Goal: Information Seeking & Learning: Learn about a topic

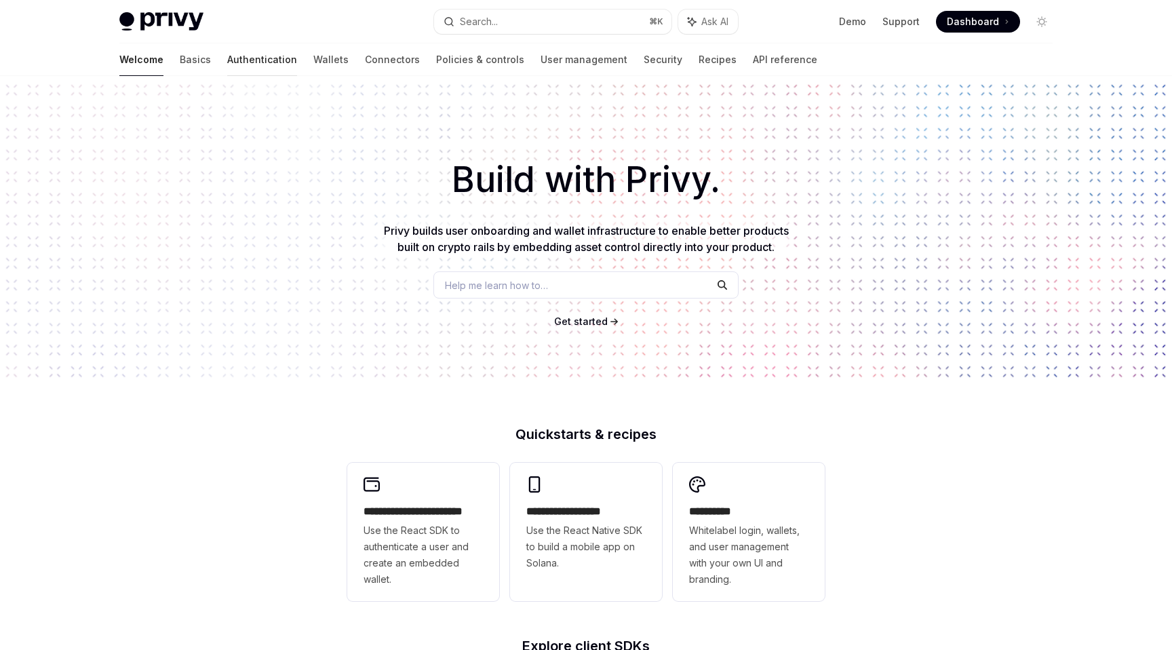
click at [227, 58] on link "Authentication" at bounding box center [262, 59] width 70 height 33
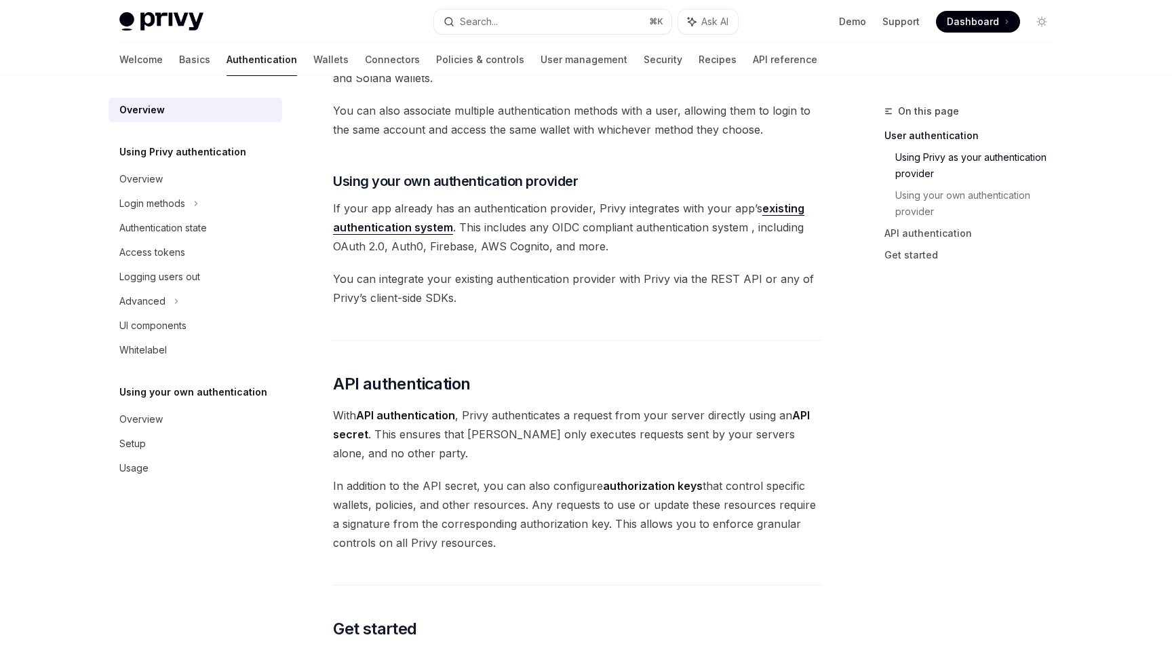
scroll to position [624, 0]
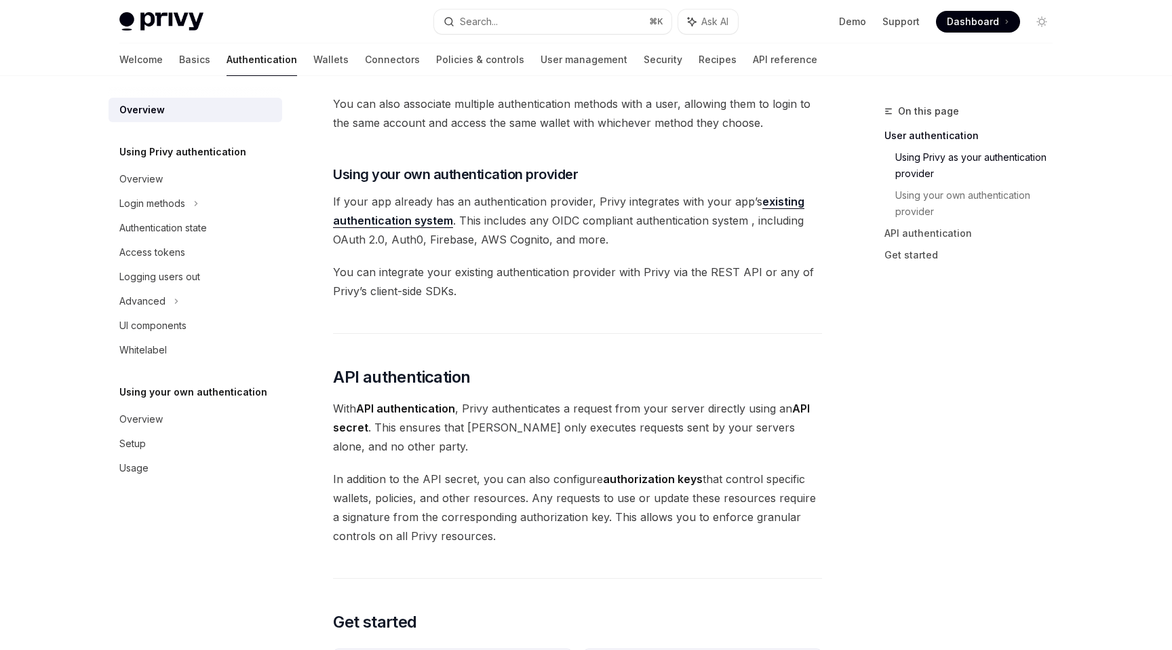
click at [383, 219] on link "existing authentication system" at bounding box center [568, 211] width 471 height 33
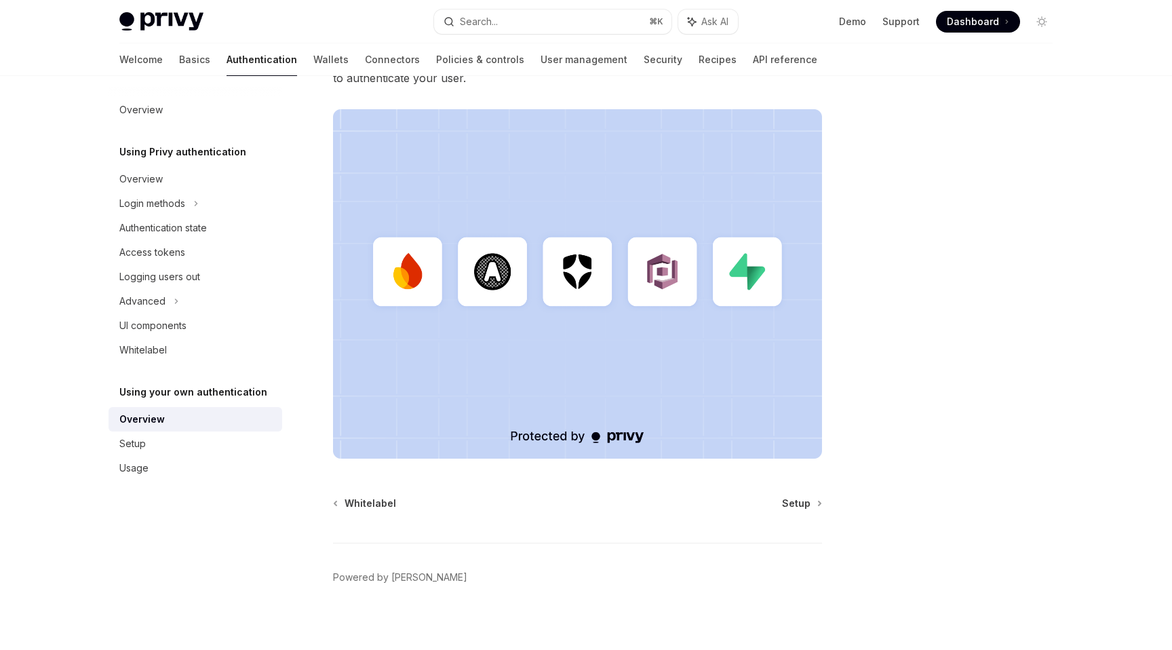
scroll to position [304, 0]
click at [378, 508] on span "Whitelabel" at bounding box center [370, 505] width 52 height 14
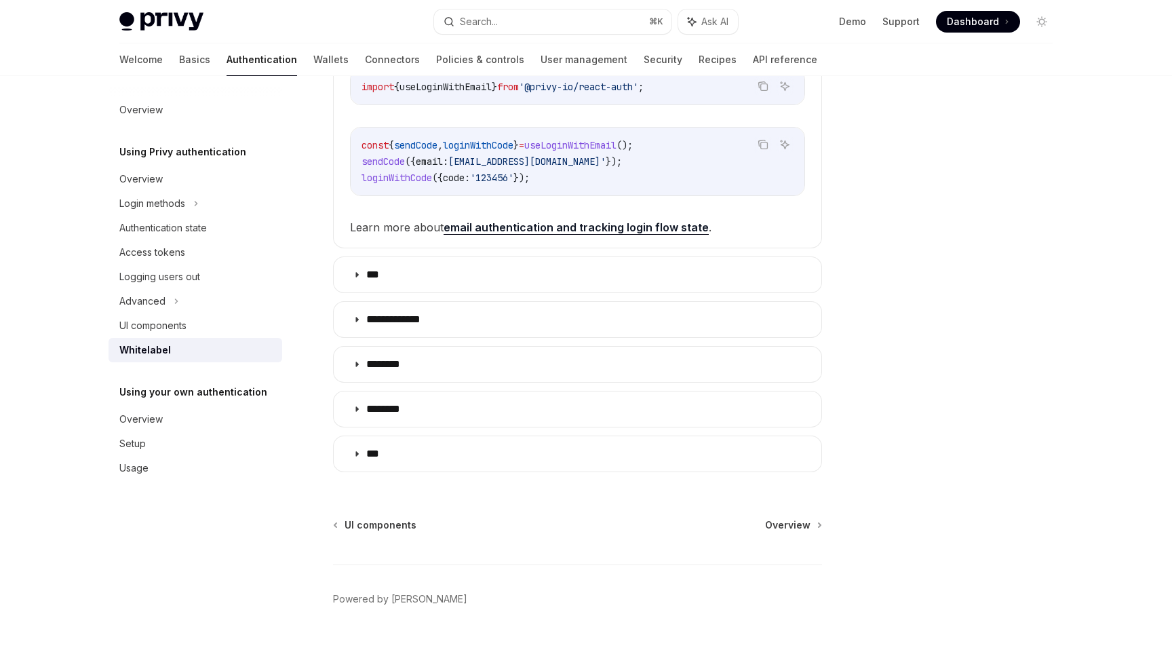
scroll to position [417, 0]
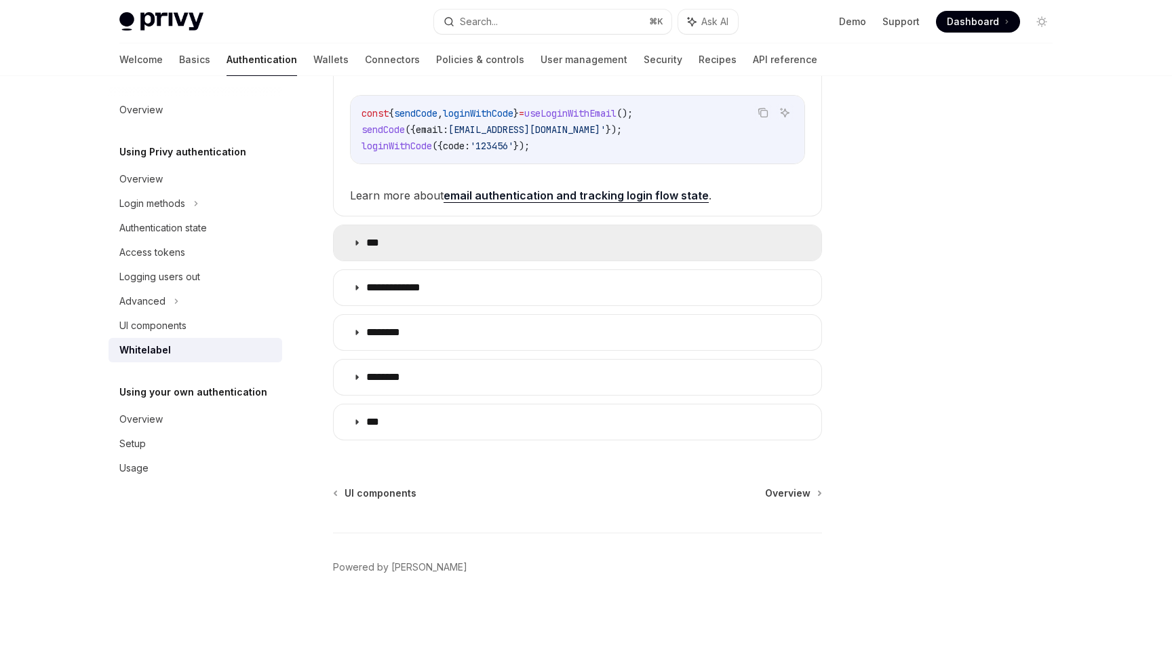
click at [600, 237] on summary "***" at bounding box center [578, 242] width 488 height 35
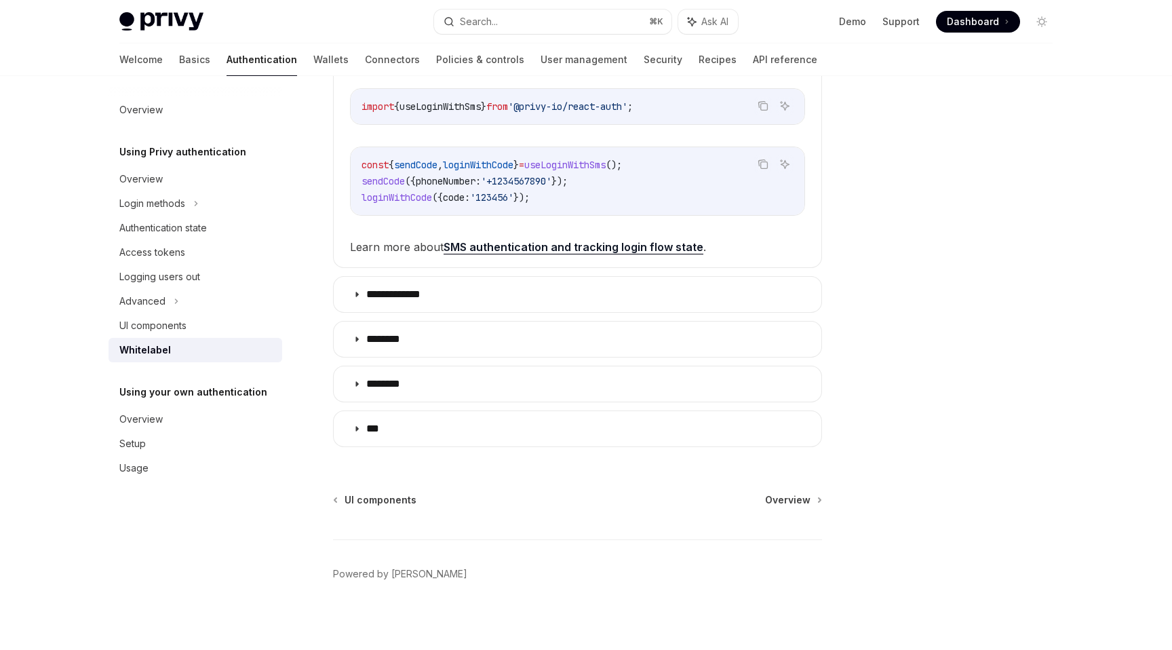
scroll to position [653, 0]
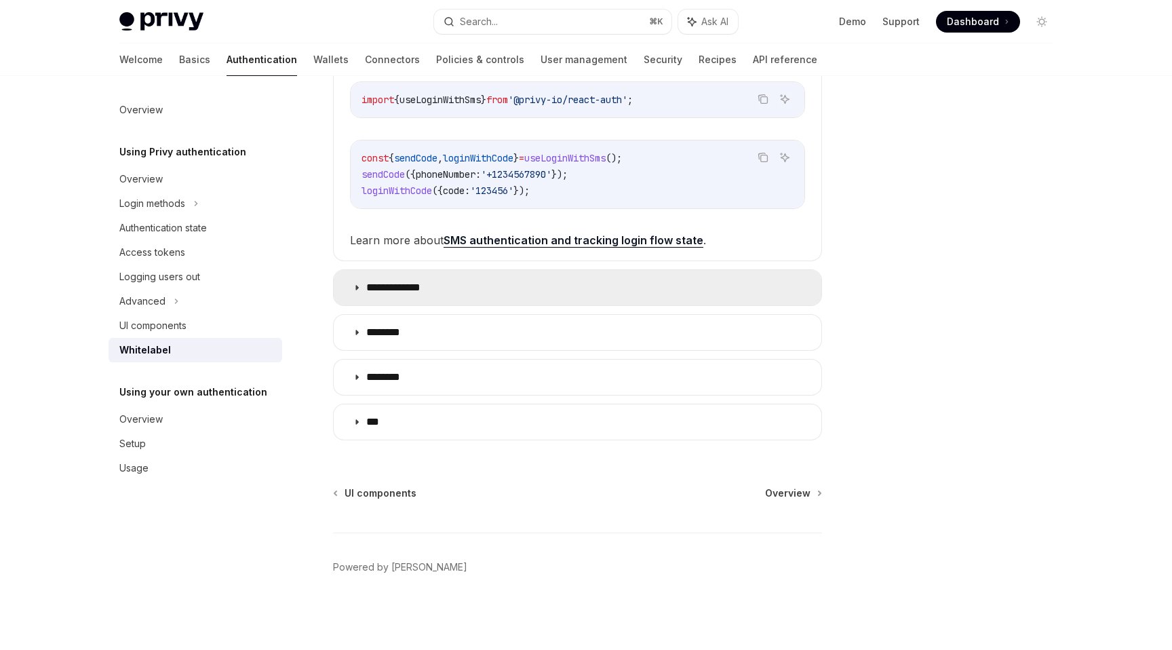
click at [584, 293] on summary "**********" at bounding box center [578, 287] width 488 height 35
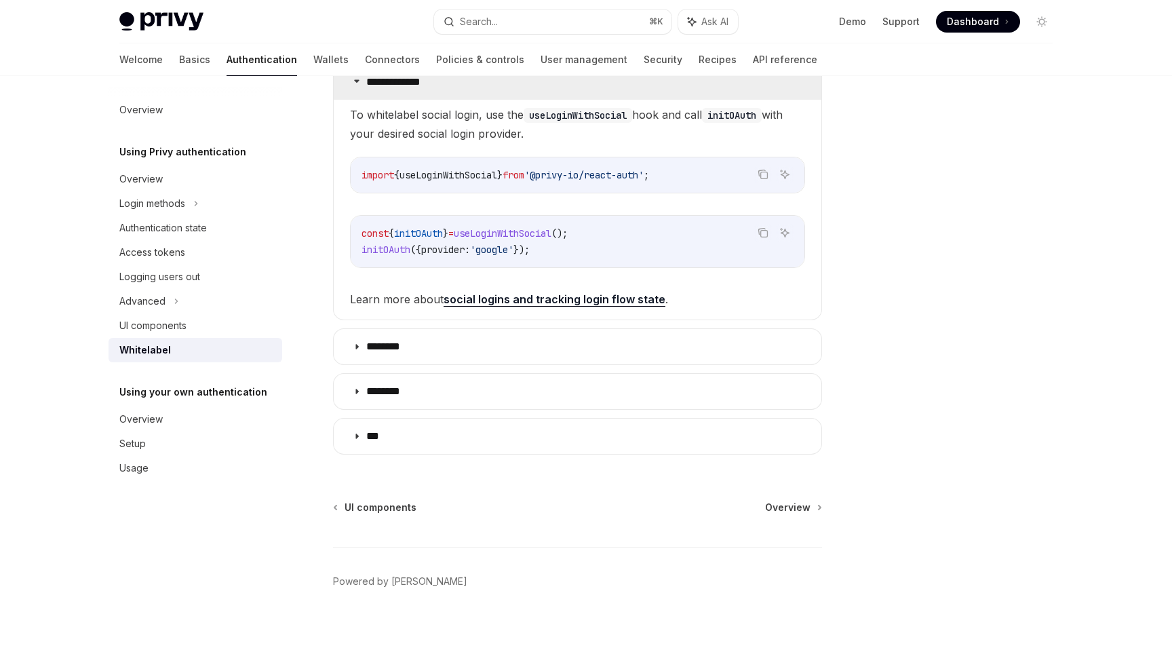
scroll to position [862, 0]
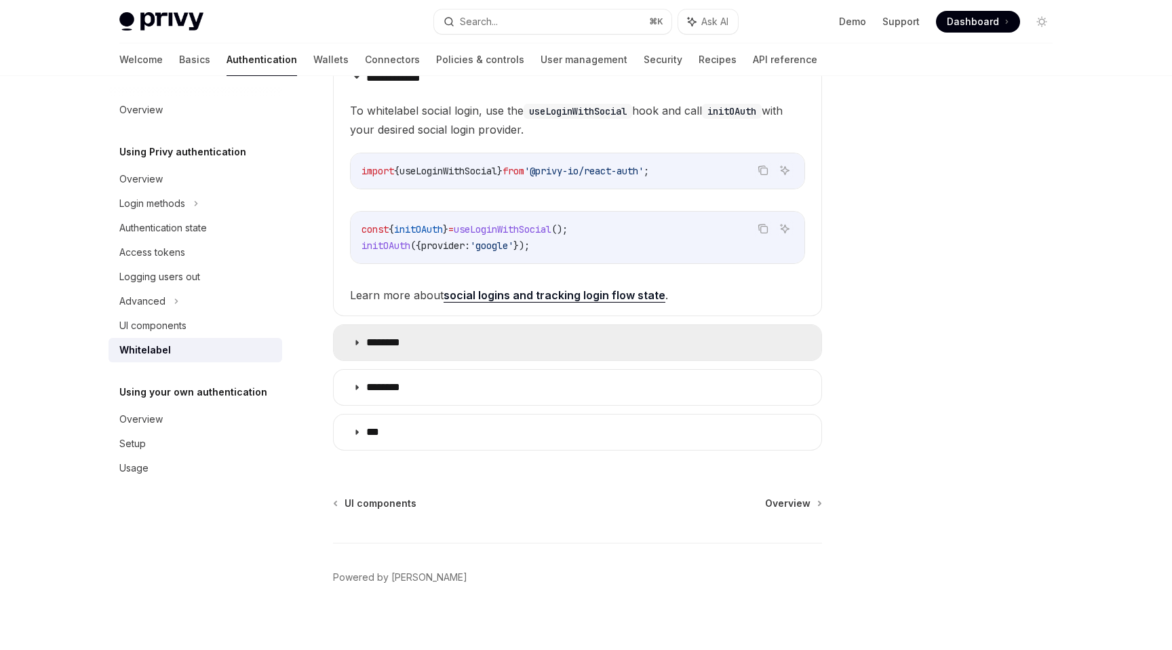
click at [577, 347] on summary "********" at bounding box center [578, 342] width 488 height 35
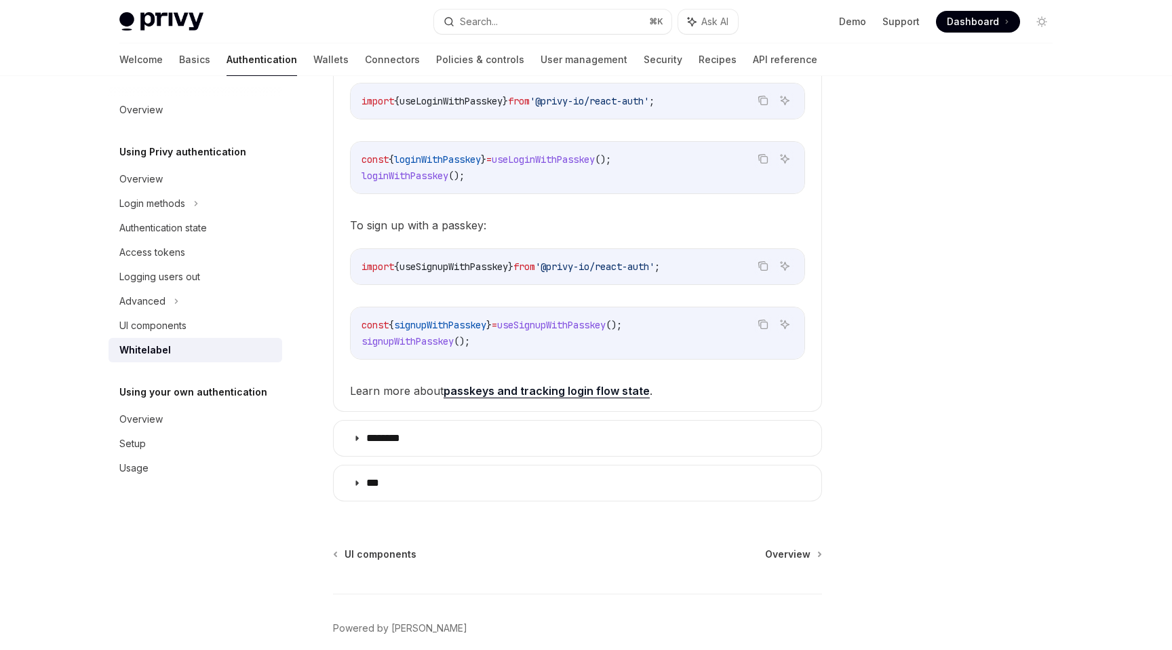
scroll to position [1258, 0]
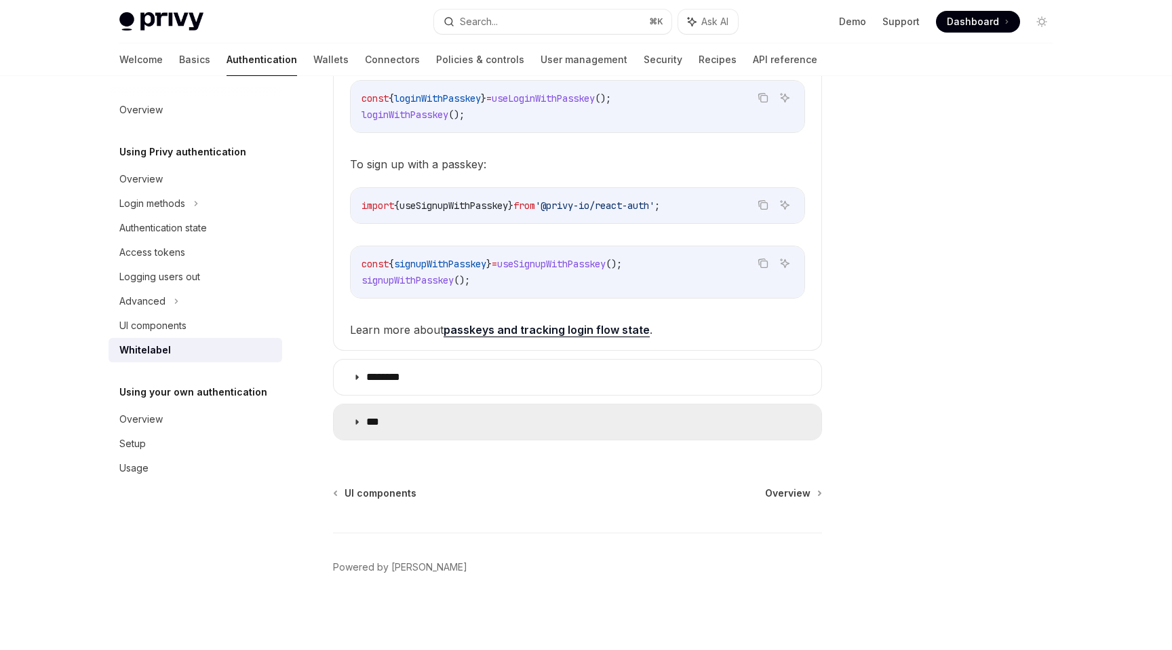
click at [740, 423] on summary "***" at bounding box center [578, 421] width 488 height 35
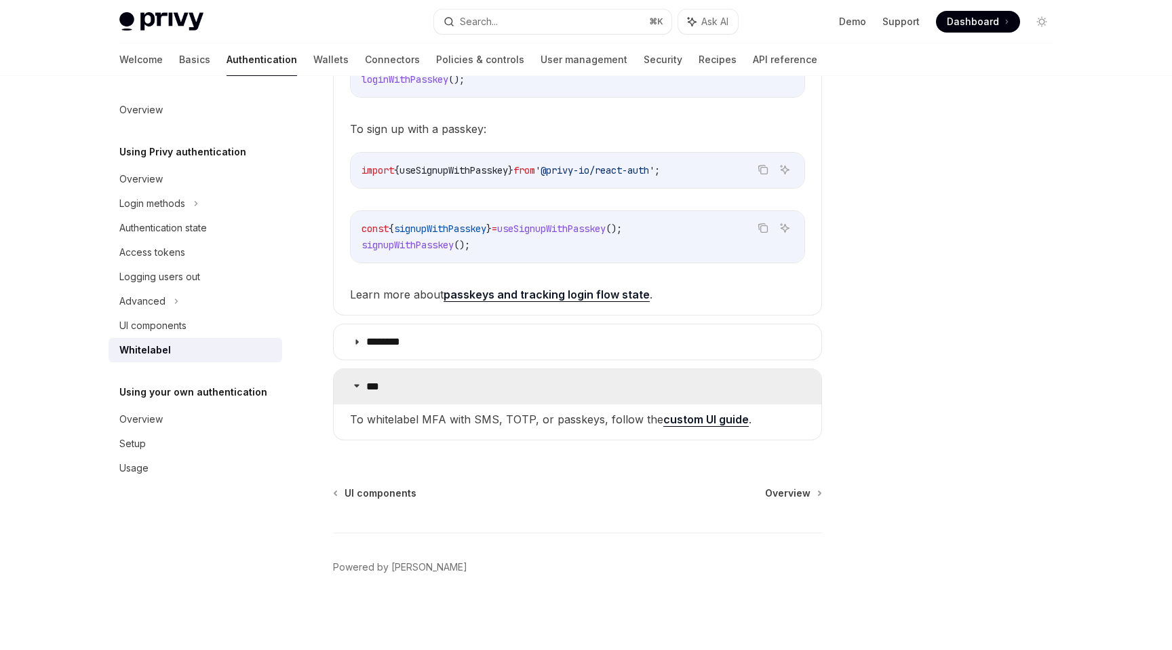
scroll to position [1293, 0]
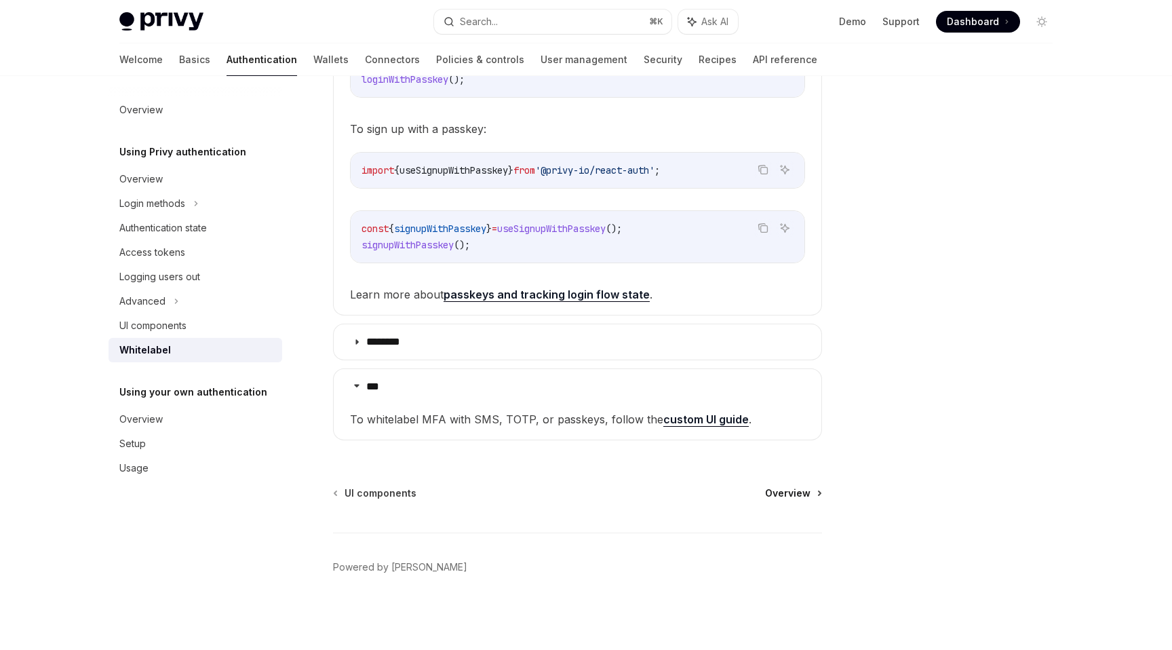
click at [787, 493] on span "Overview" at bounding box center [787, 493] width 45 height 14
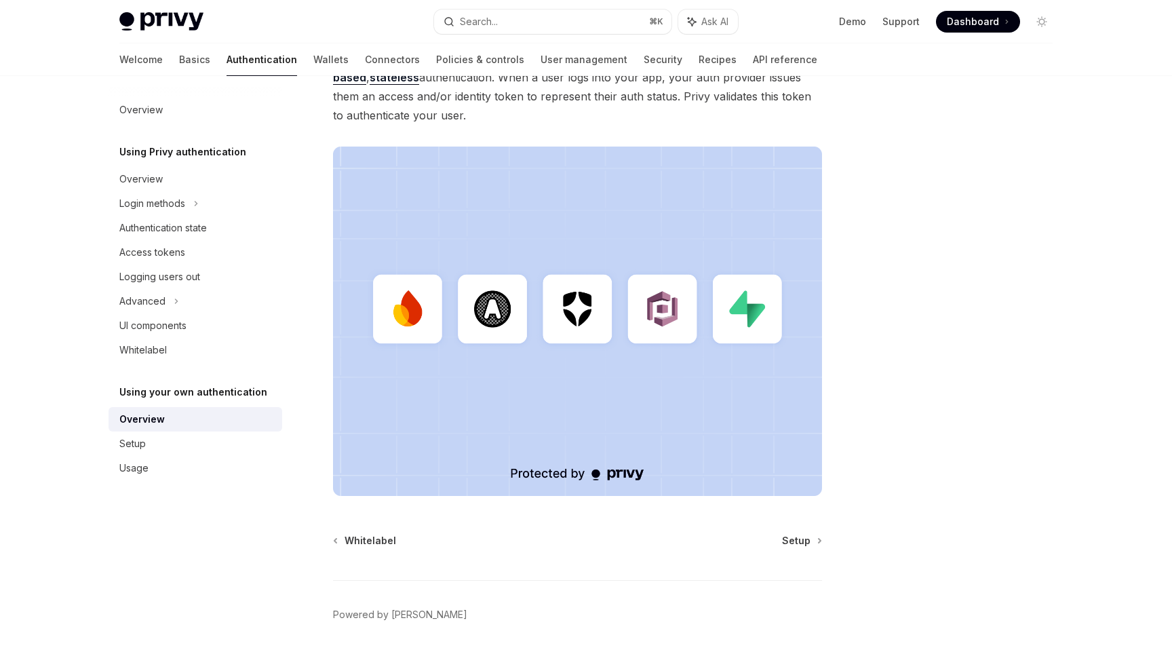
scroll to position [316, 0]
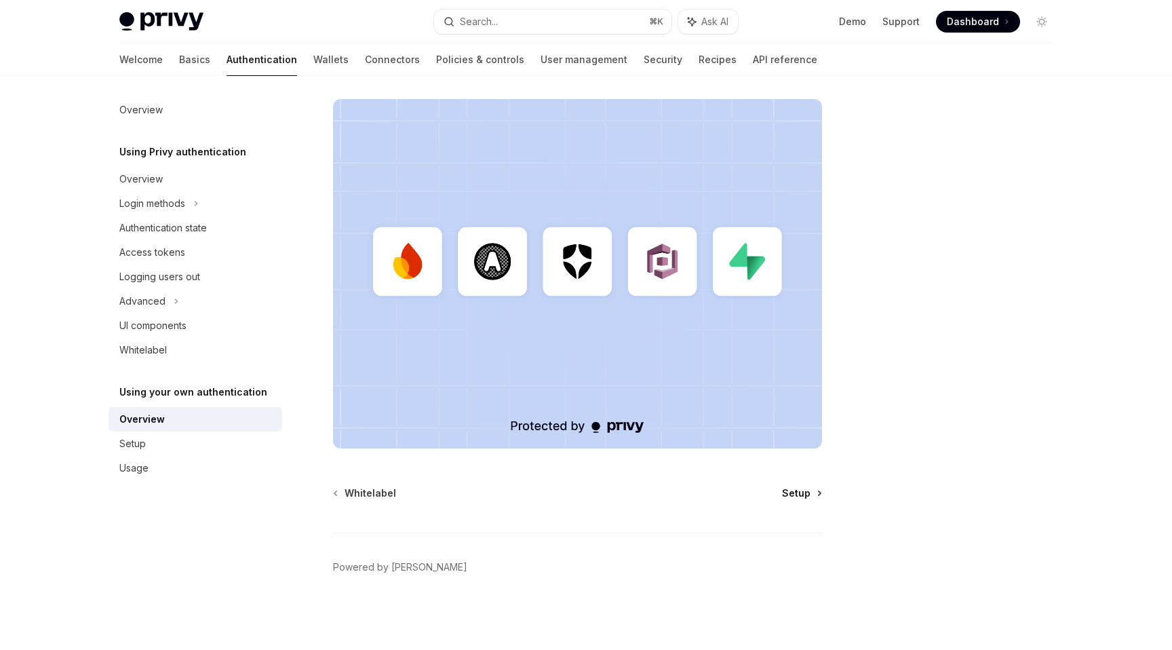
click at [796, 488] on span "Setup" at bounding box center [796, 493] width 28 height 14
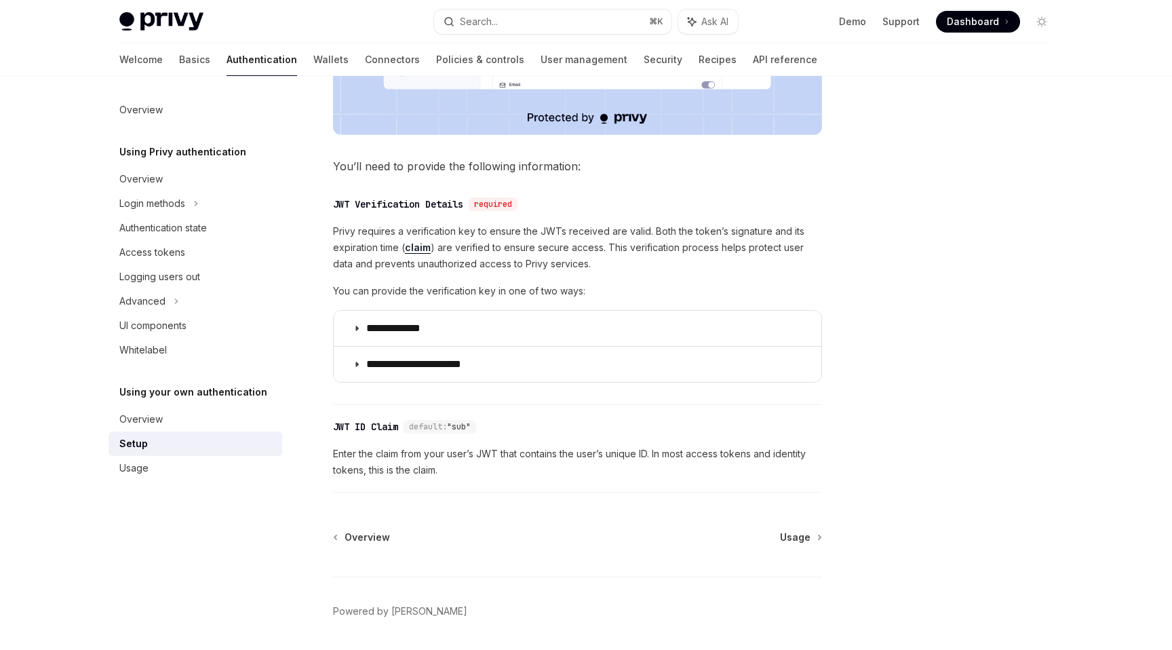
scroll to position [577, 0]
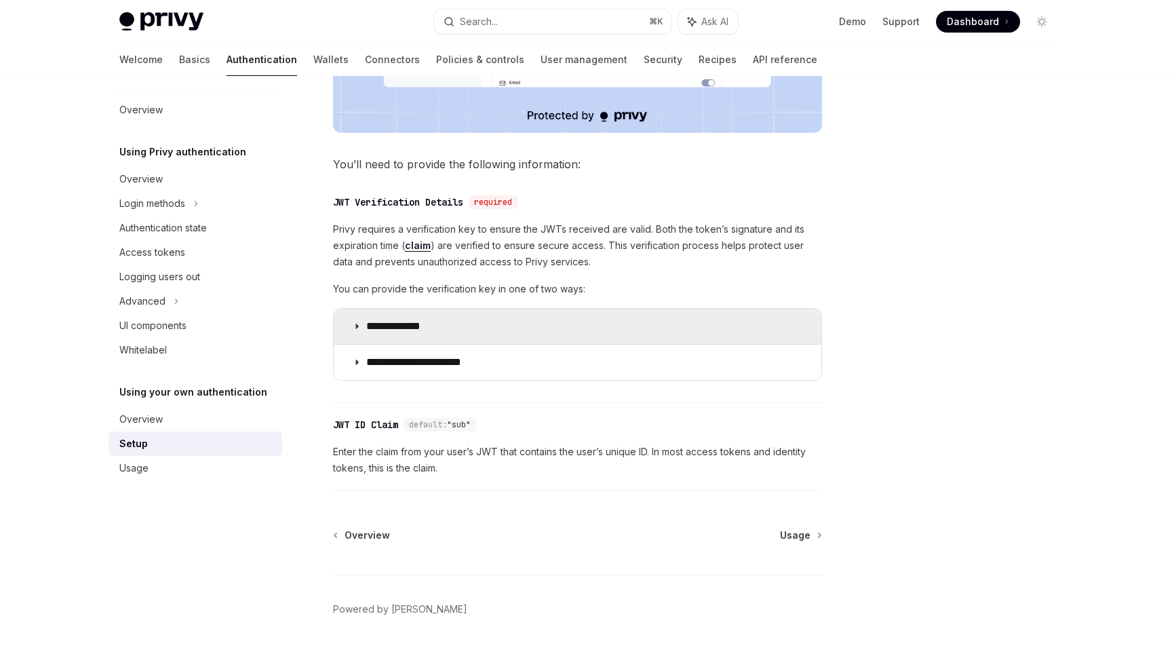
click at [490, 325] on summary "**********" at bounding box center [578, 326] width 488 height 35
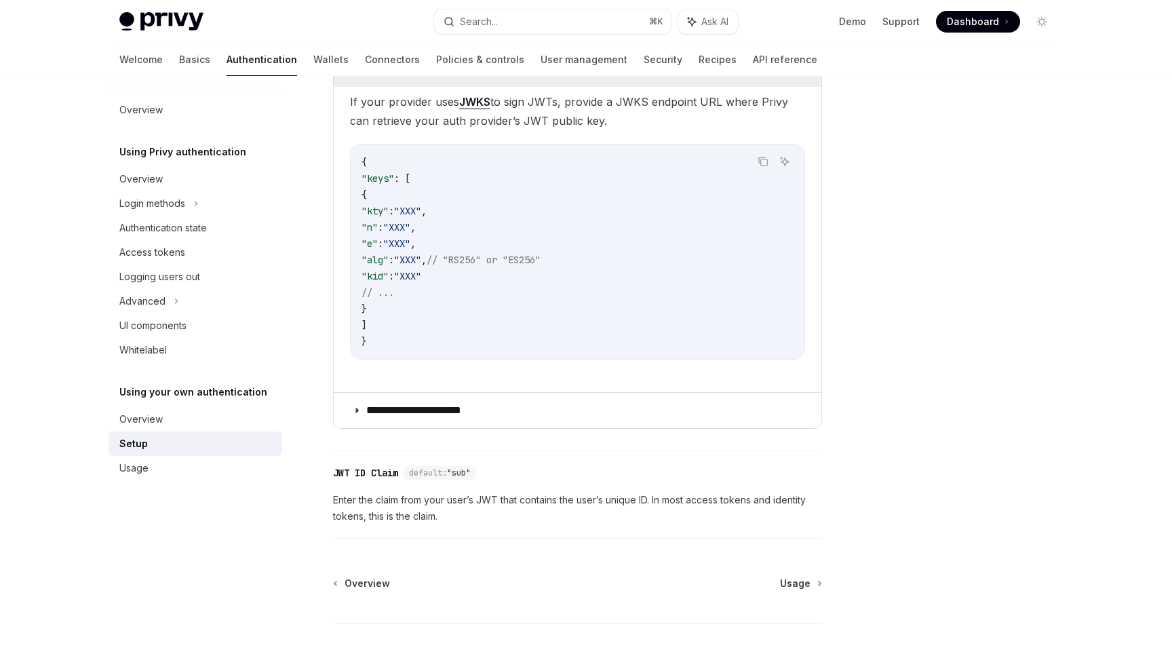
scroll to position [843, 0]
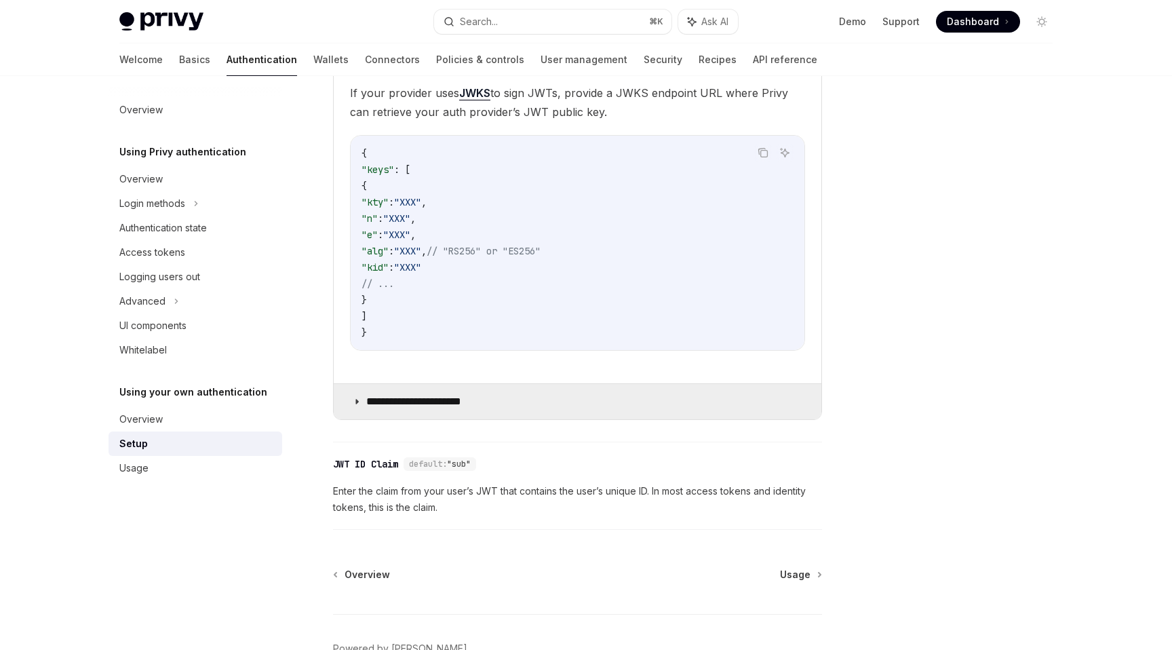
click at [487, 397] on summary "**********" at bounding box center [578, 401] width 488 height 35
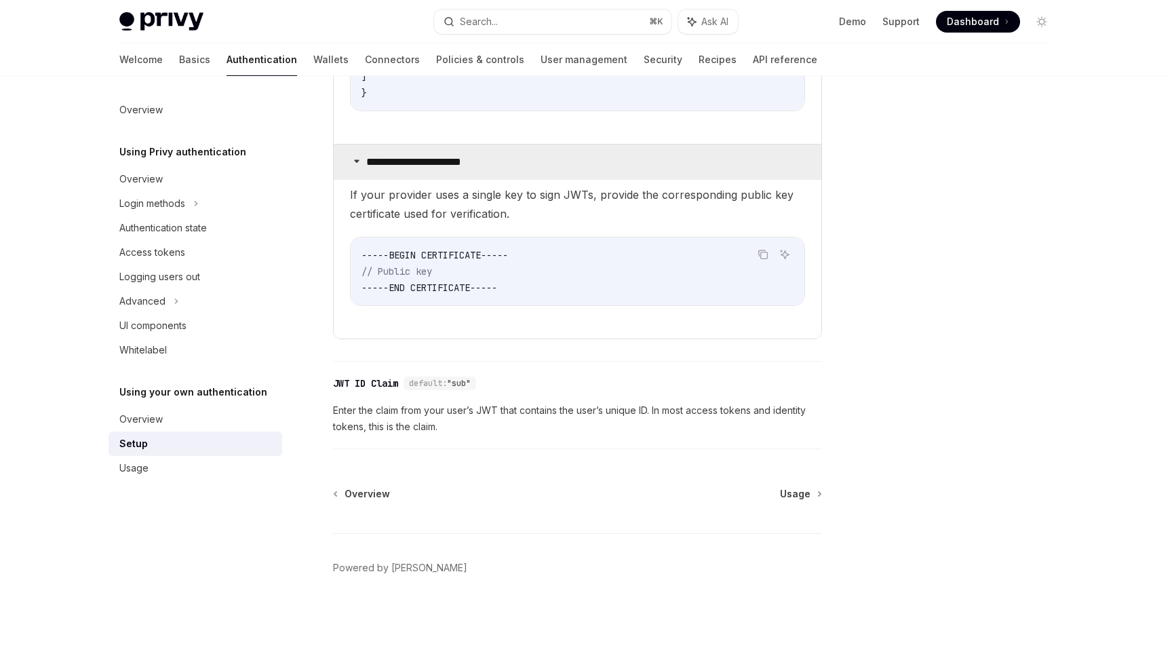
scroll to position [1083, 0]
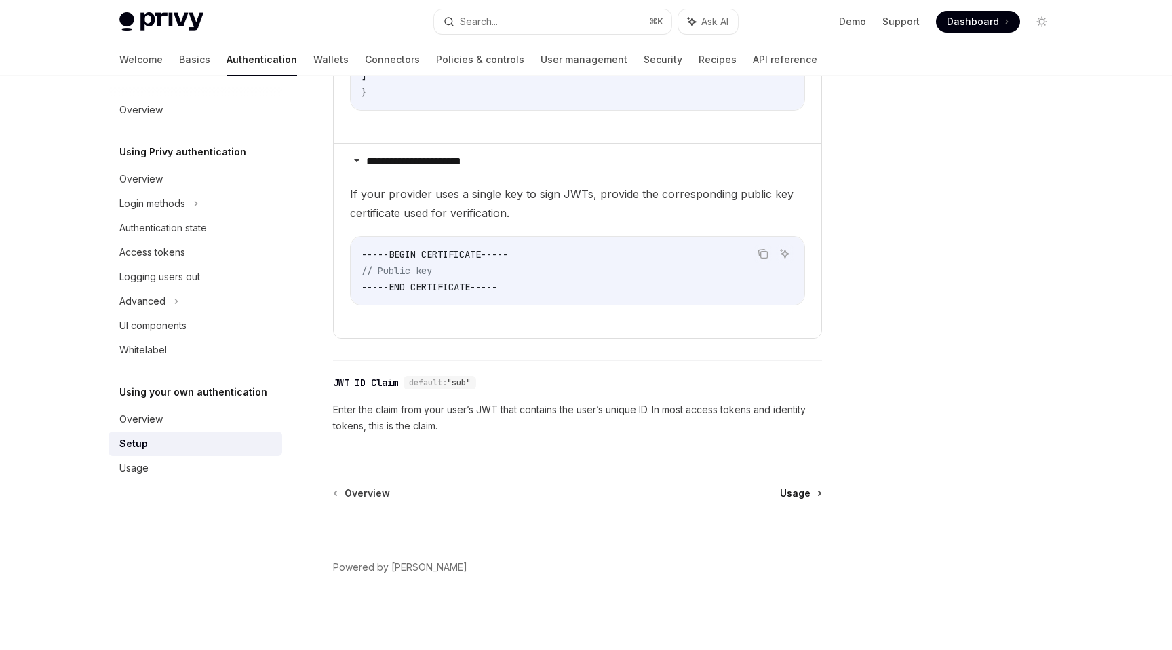
click at [797, 492] on span "Usage" at bounding box center [795, 493] width 31 height 14
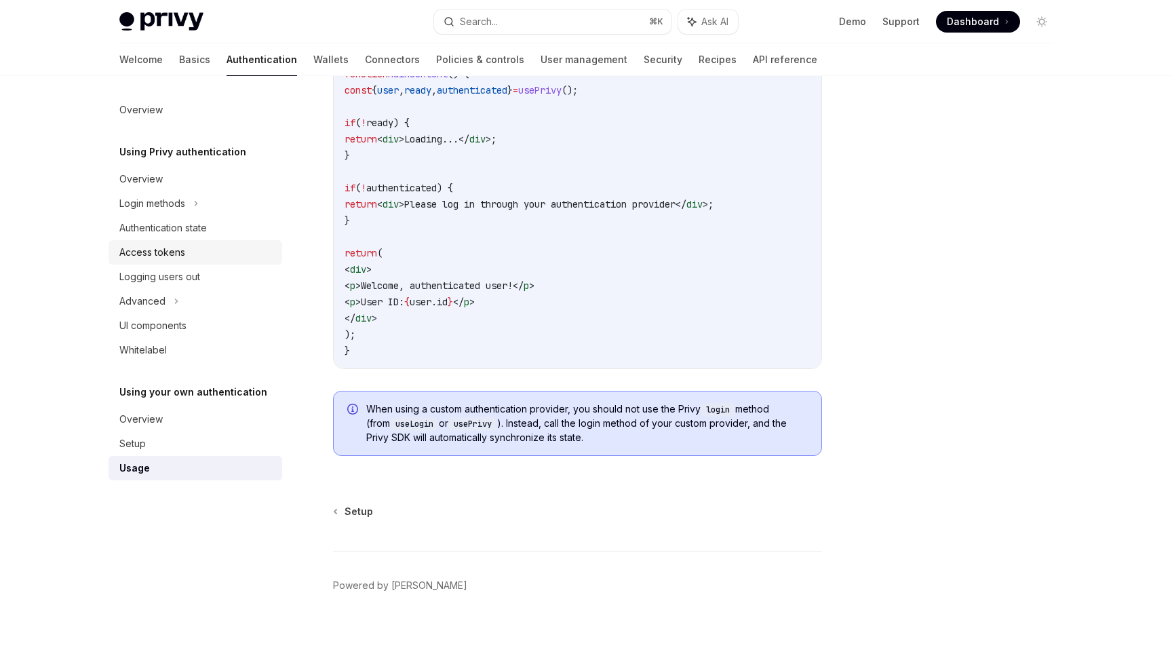
scroll to position [2779, 0]
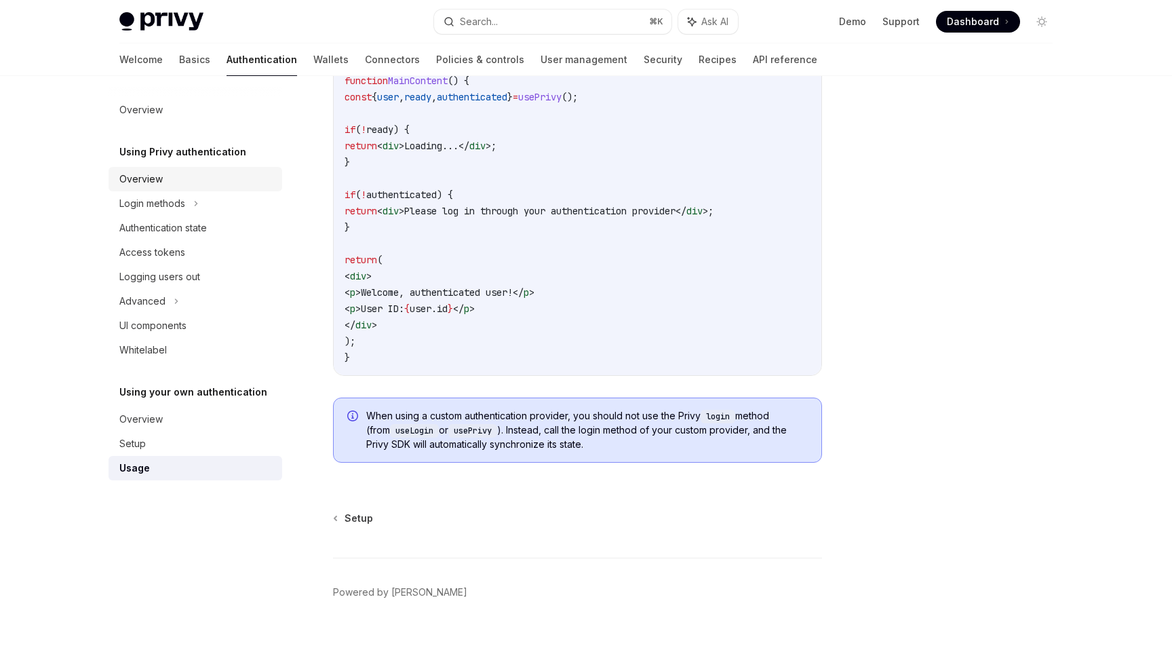
click at [157, 182] on div "Overview" at bounding box center [140, 179] width 43 height 16
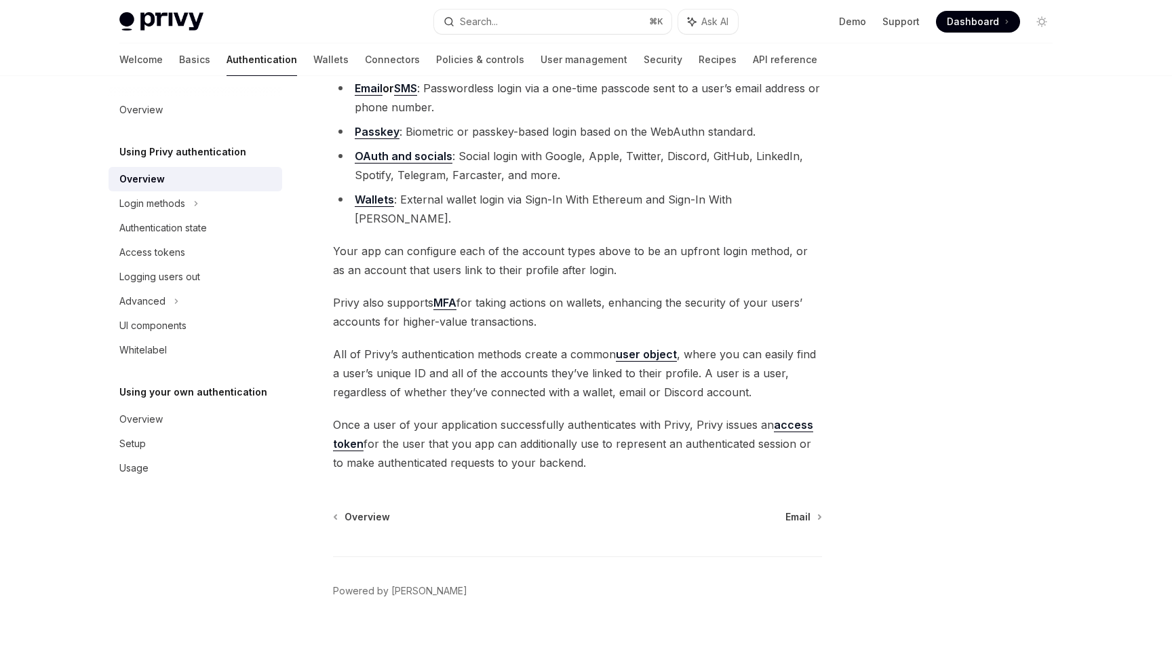
scroll to position [154, 0]
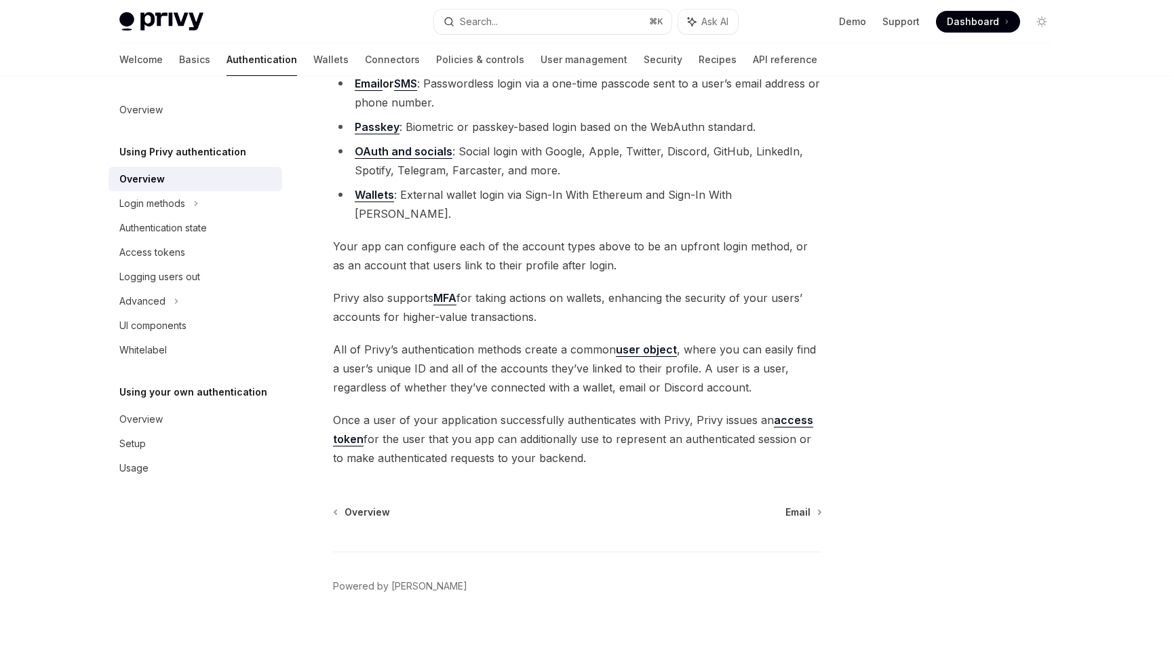
click at [446, 291] on link "MFA" at bounding box center [444, 298] width 23 height 14
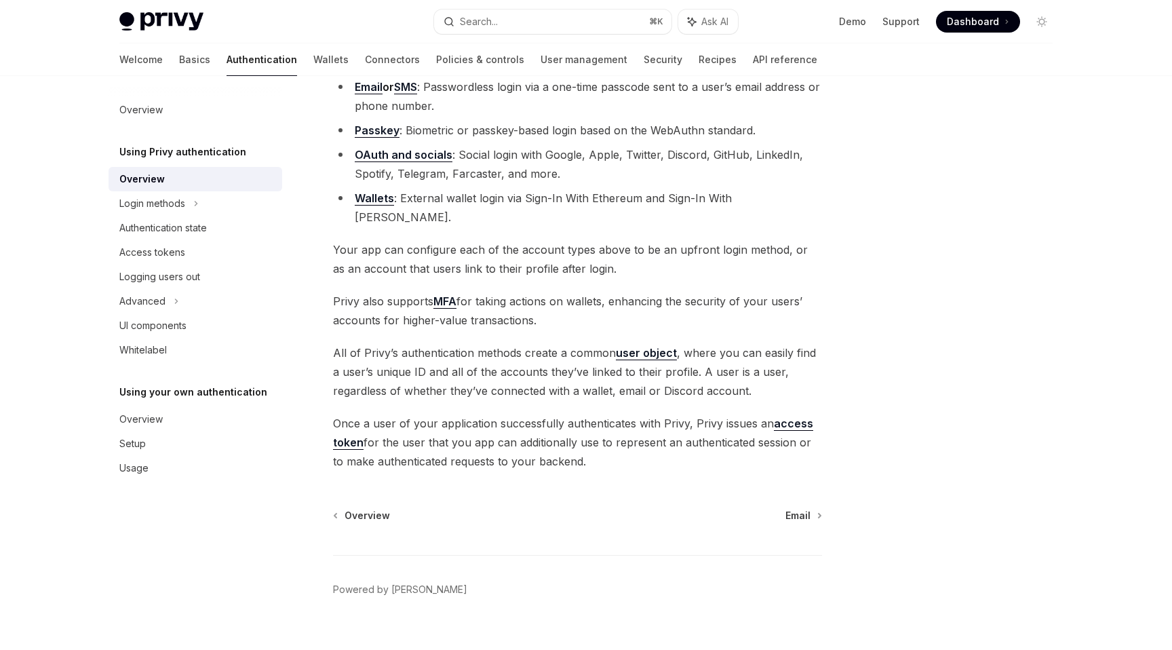
scroll to position [154, 0]
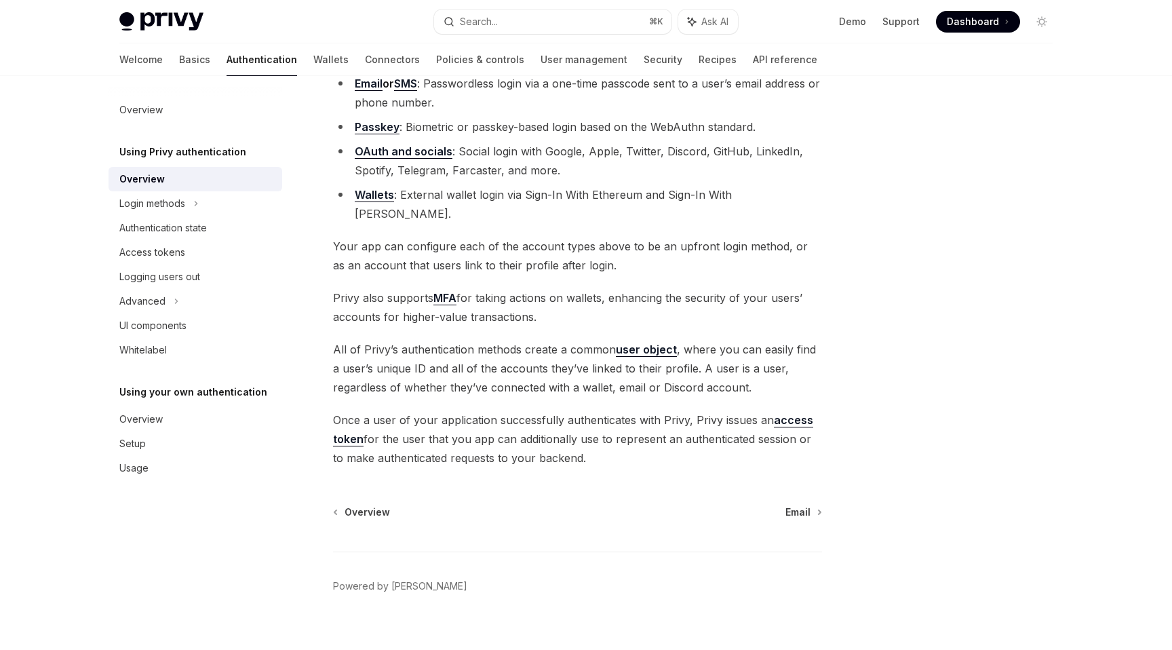
drag, startPoint x: 540, startPoint y: 294, endPoint x: 329, endPoint y: 282, distance: 211.2
click at [329, 281] on div "Using Privy authentication Using Privy as your authentication provider OpenAI O…" at bounding box center [450, 308] width 749 height 719
click at [398, 385] on div "Privy offers a variety of authentication methods, including: Email or SMS : Pas…" at bounding box center [577, 254] width 489 height 426
click at [445, 291] on link "MFA" at bounding box center [444, 298] width 23 height 14
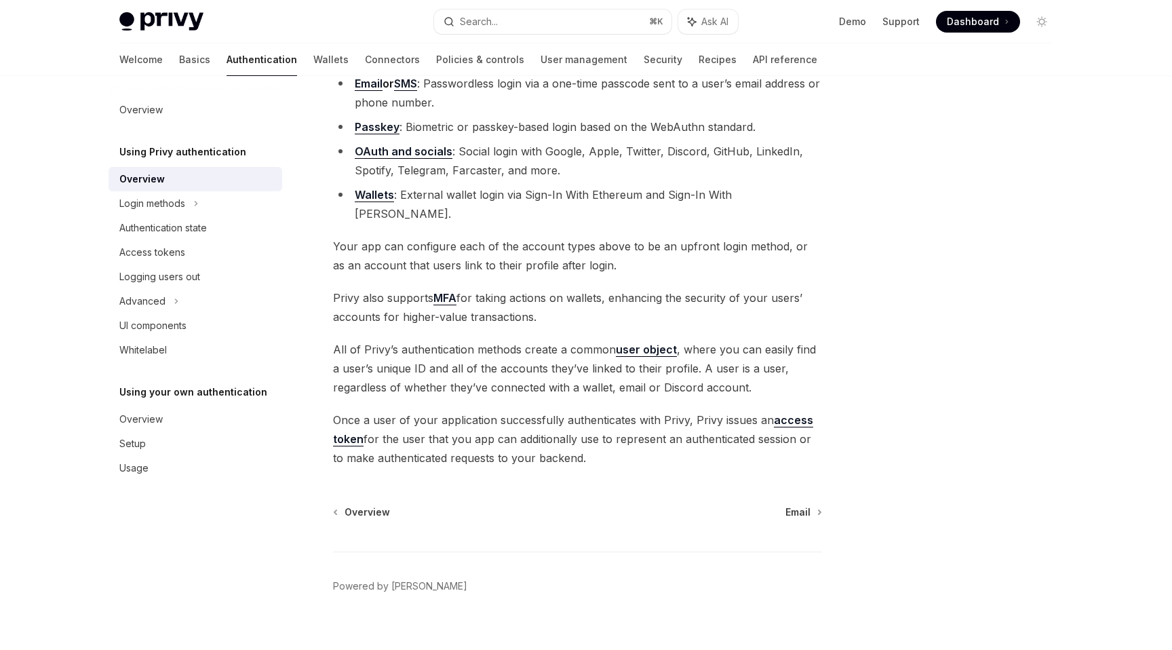
click at [799, 413] on link "access token" at bounding box center [573, 429] width 480 height 33
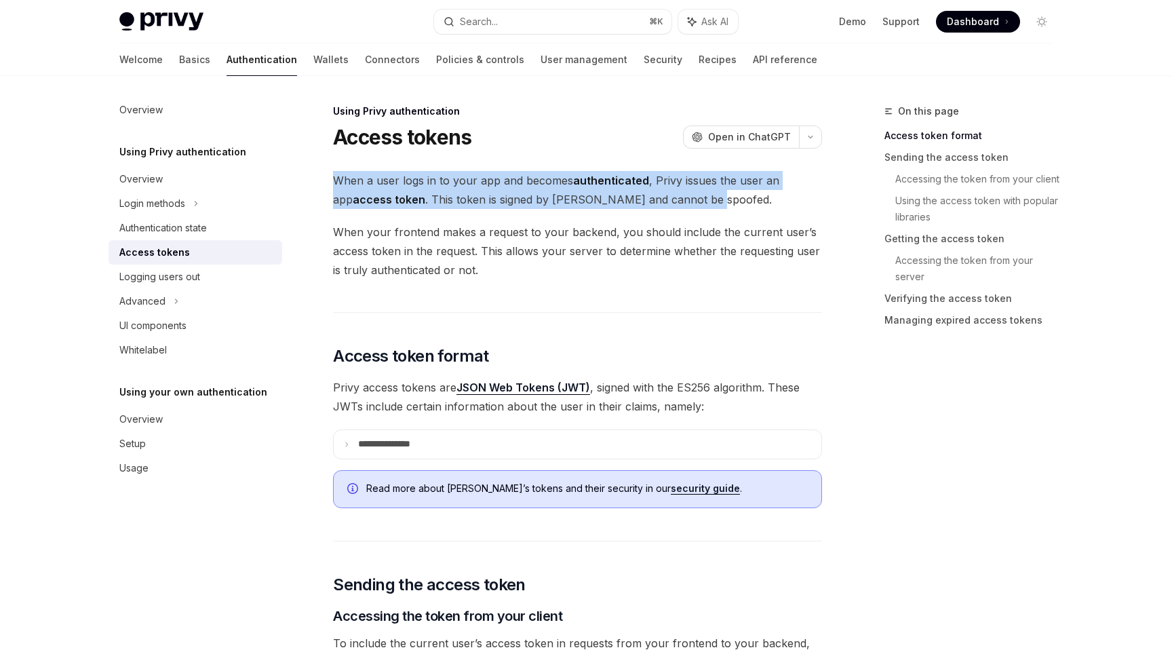
drag, startPoint x: 685, startPoint y: 199, endPoint x: 321, endPoint y: 177, distance: 365.4
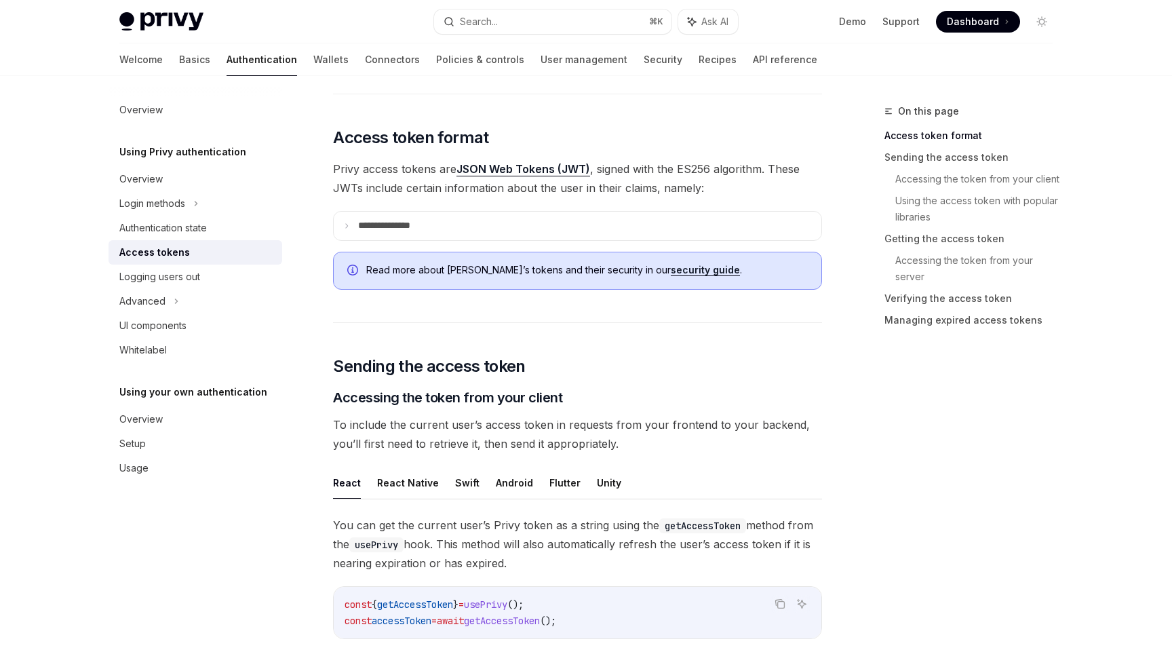
scroll to position [226, 0]
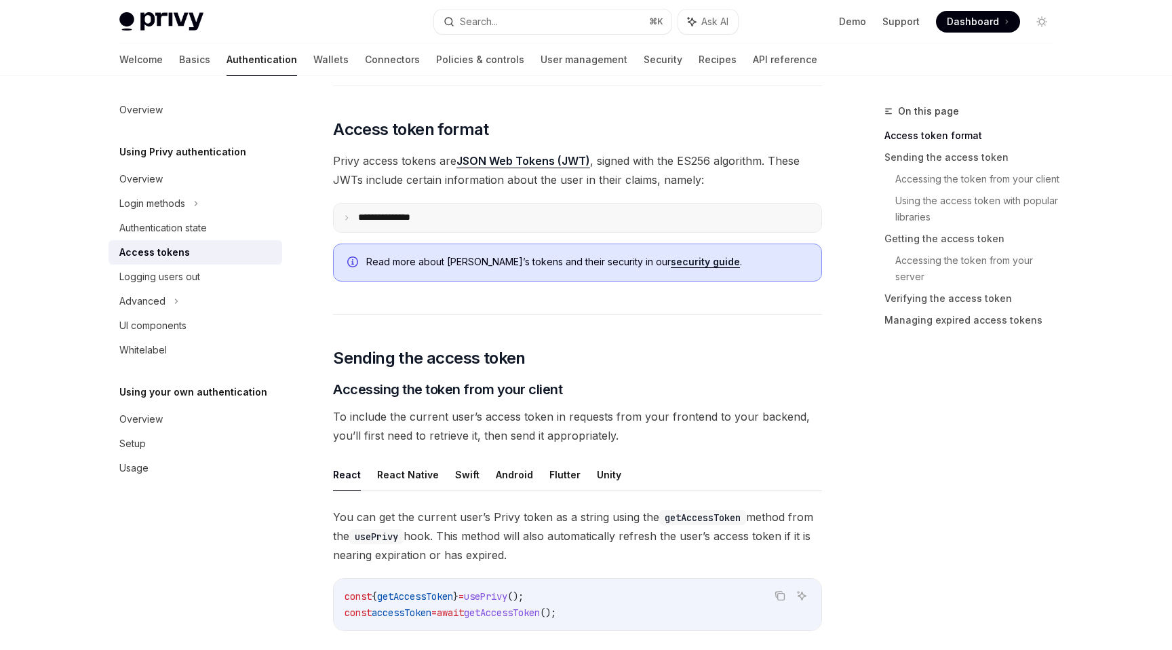
click at [620, 230] on summary "**********" at bounding box center [578, 217] width 488 height 28
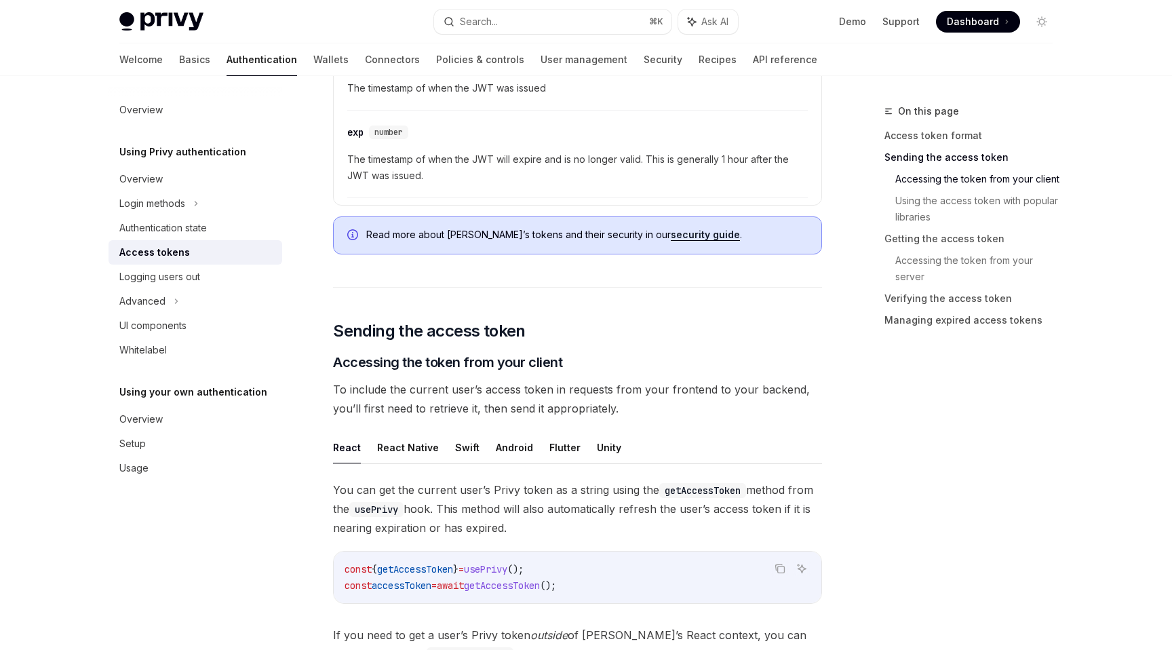
scroll to position [713, 0]
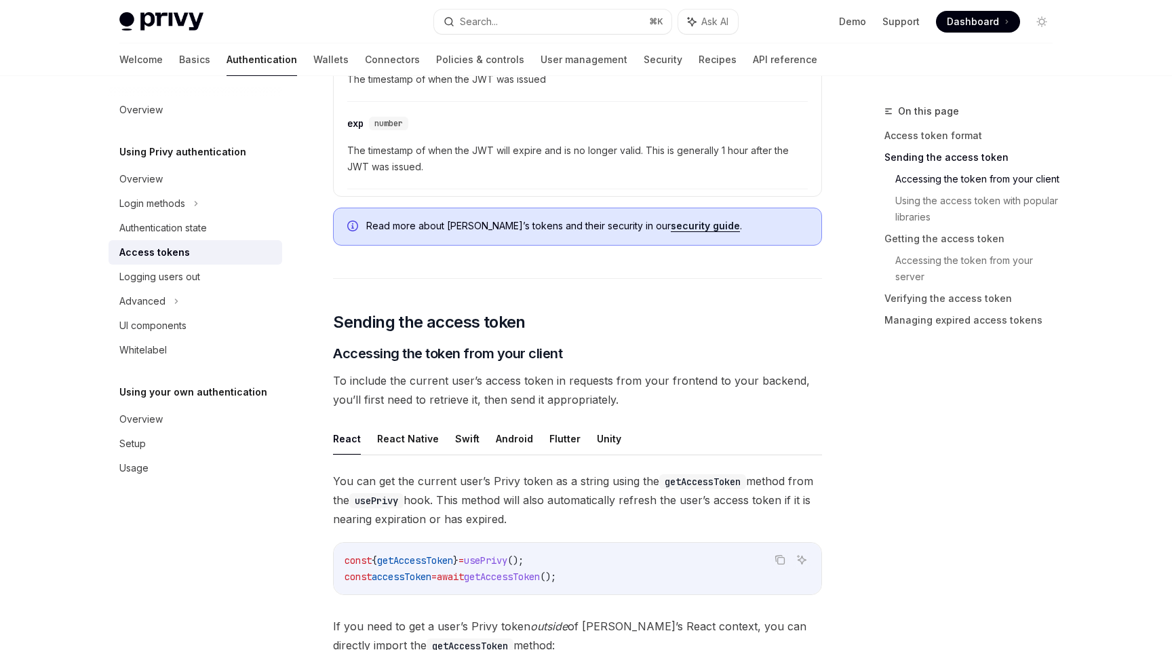
click at [671, 226] on link "security guide" at bounding box center [705, 226] width 69 height 12
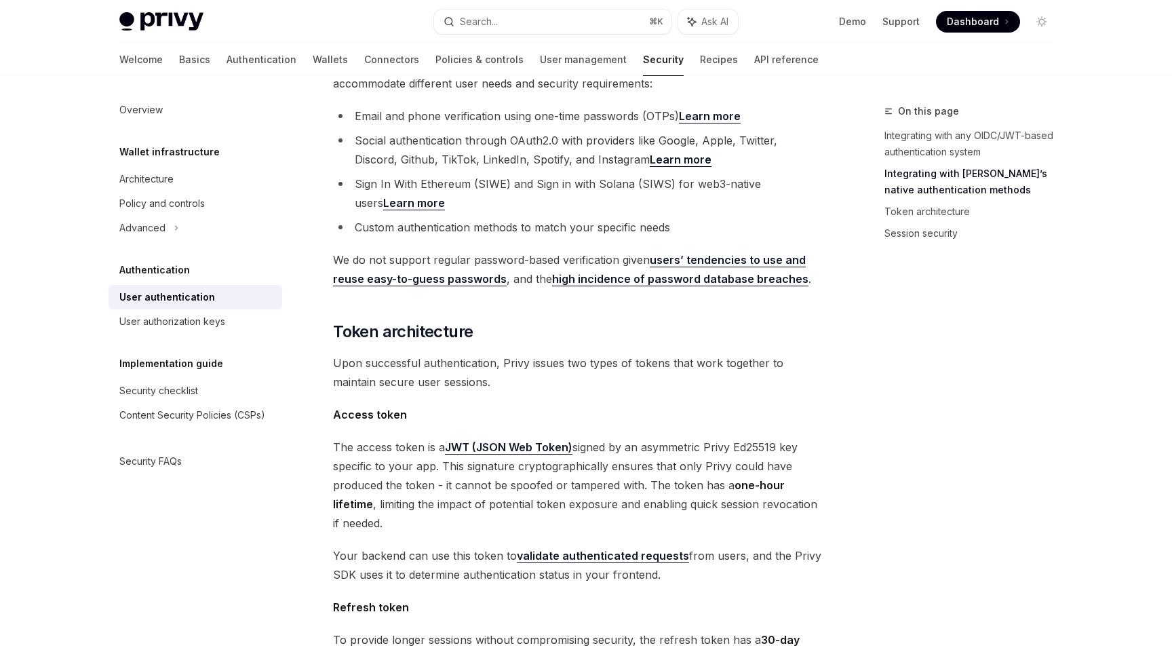
scroll to position [490, 0]
click at [728, 254] on link "users’ tendencies to use and reuse easy-to-guess passwords" at bounding box center [569, 270] width 473 height 33
click at [730, 273] on link "high incidence of password database breaches" at bounding box center [680, 280] width 256 height 14
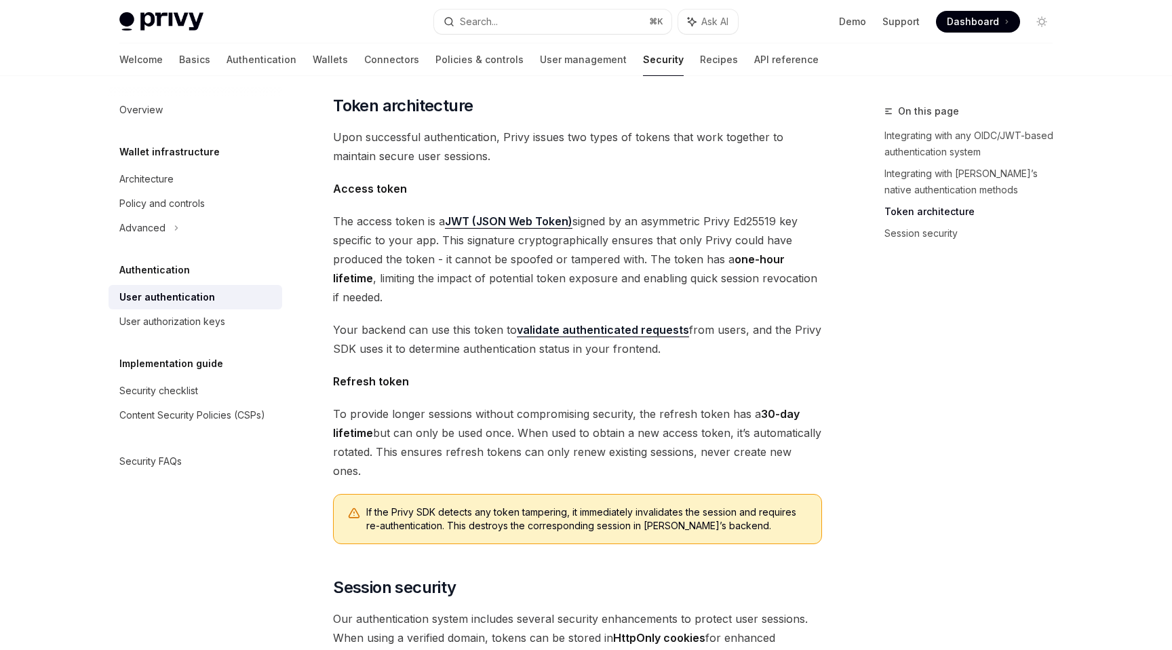
scroll to position [717, 0]
click at [673, 211] on span "The access token is a JWT (JSON Web Token) signed by an asymmetric Privy Ed2551…" at bounding box center [577, 258] width 489 height 95
click at [727, 275] on span "The access token is a JWT (JSON Web Token) signed by an asymmetric Privy Ed2551…" at bounding box center [577, 258] width 489 height 95
drag, startPoint x: 442, startPoint y: 235, endPoint x: 627, endPoint y: 239, distance: 184.5
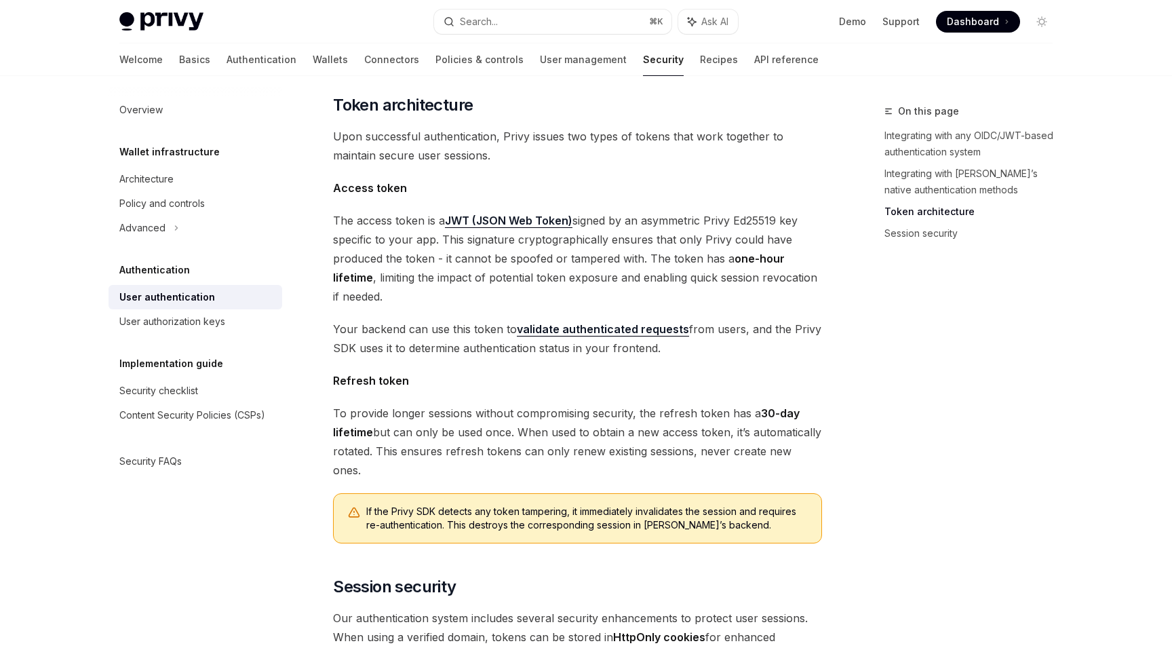
click at [626, 239] on span "The access token is a JWT (JSON Web Token) signed by an asymmetric Privy Ed2551…" at bounding box center [577, 258] width 489 height 95
drag, startPoint x: 639, startPoint y: 237, endPoint x: 443, endPoint y: 239, distance: 196.0
click at [443, 239] on span "The access token is a JWT (JSON Web Token) signed by an asymmetric Privy Ed2551…" at bounding box center [577, 258] width 489 height 95
click at [518, 343] on div "Privy’s embedded wallets are fully compatible with any authentication provider …" at bounding box center [577, 129] width 489 height 1351
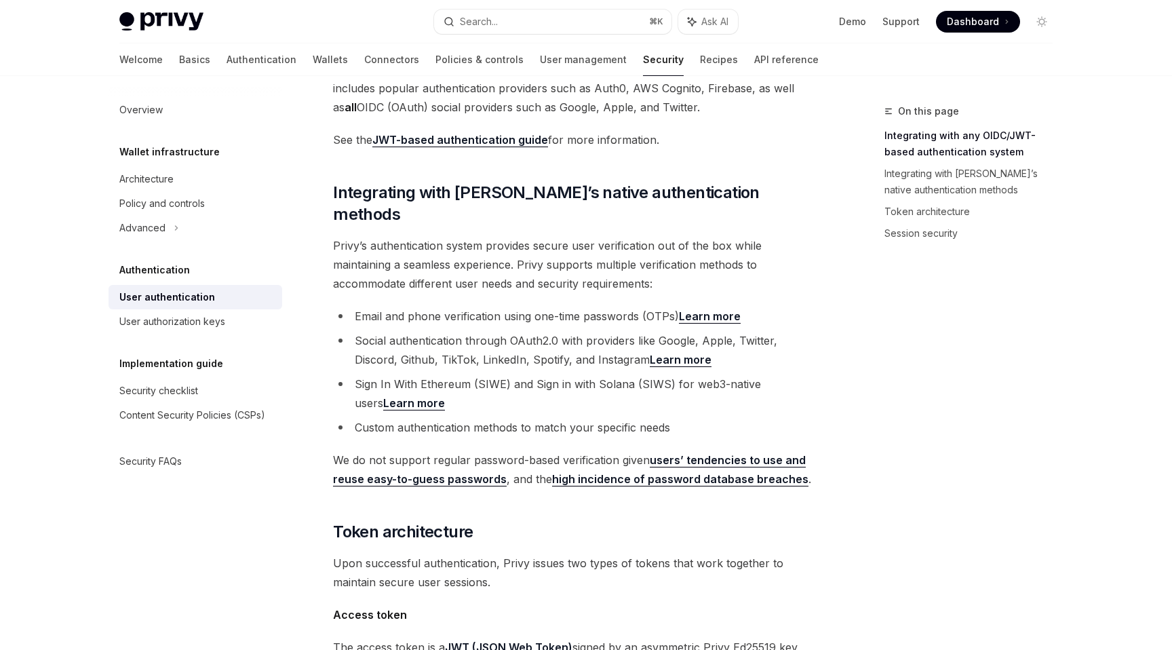
scroll to position [296, 0]
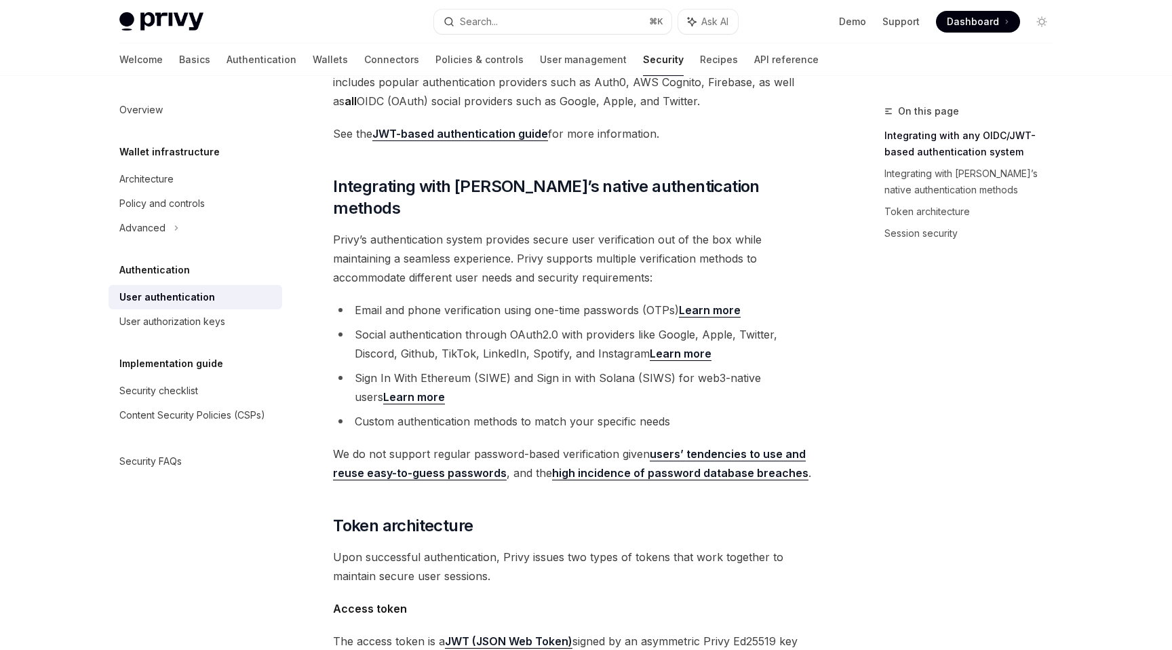
click at [445, 390] on link "Learn more" at bounding box center [414, 397] width 62 height 14
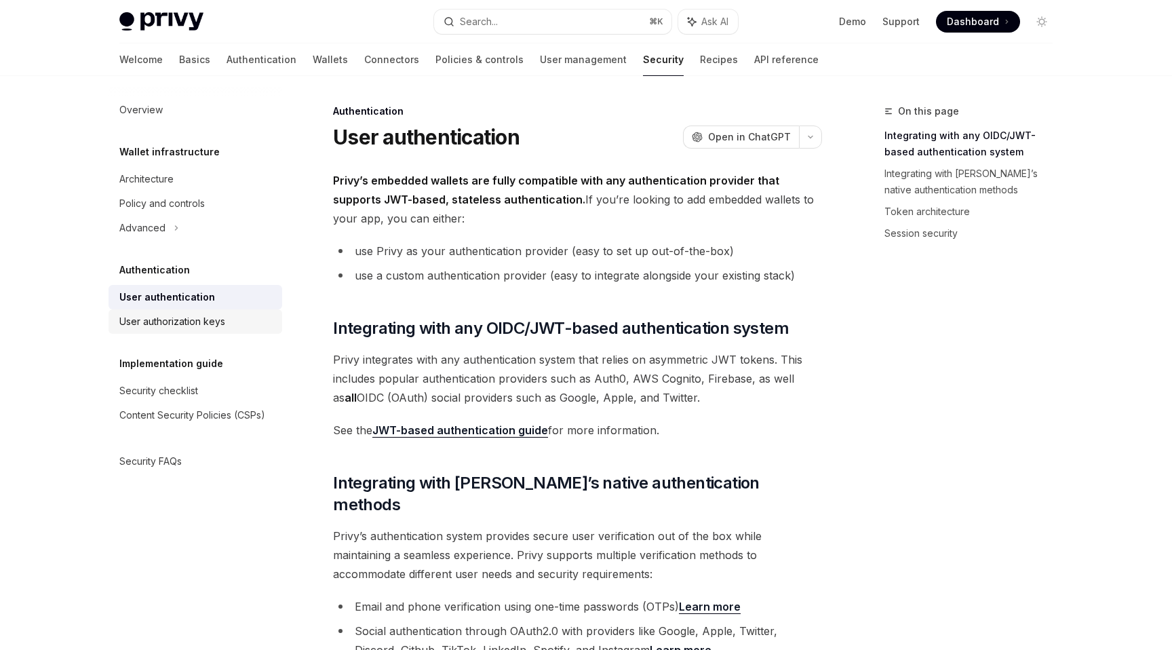
click at [186, 325] on div "User authorization keys" at bounding box center [172, 321] width 106 height 16
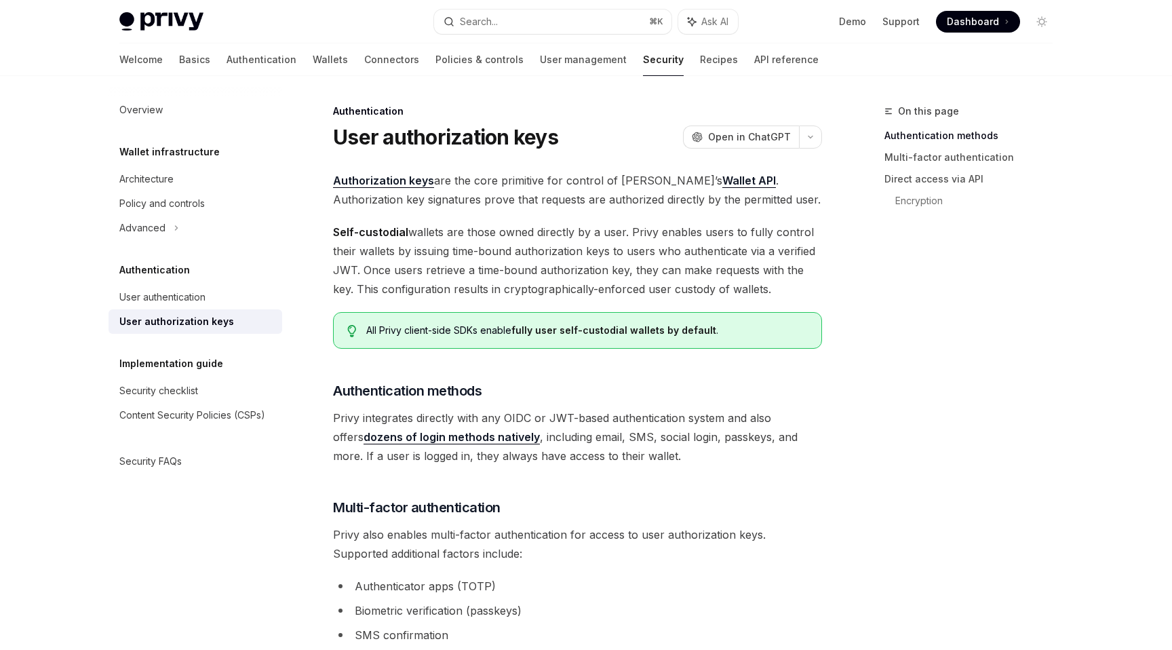
click at [448, 271] on span "Self-custodial wallets are those owned directly by a user. Privy enables users …" at bounding box center [577, 260] width 489 height 76
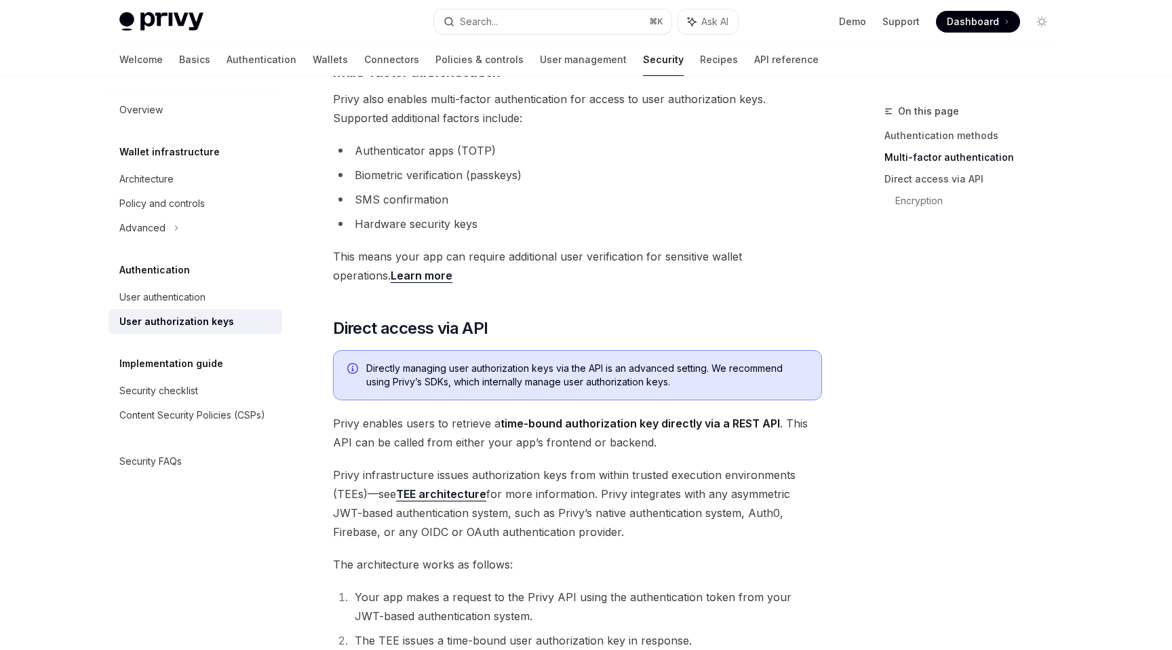
scroll to position [436, 0]
click at [391, 279] on link "Learn more" at bounding box center [422, 275] width 62 height 14
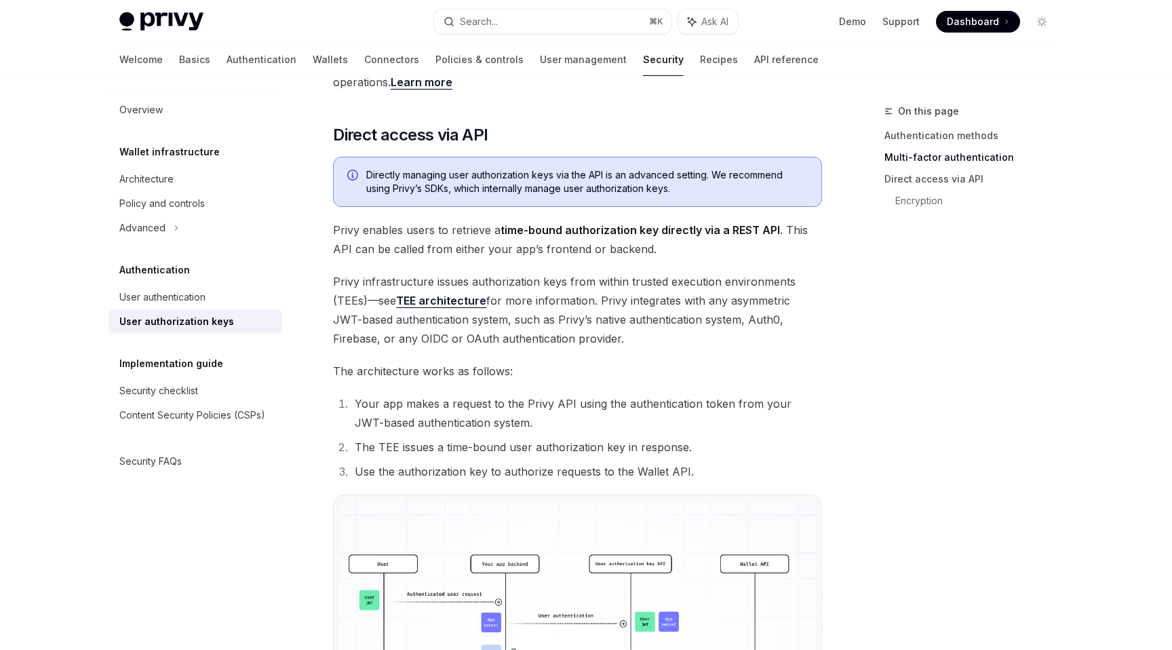
scroll to position [635, 0]
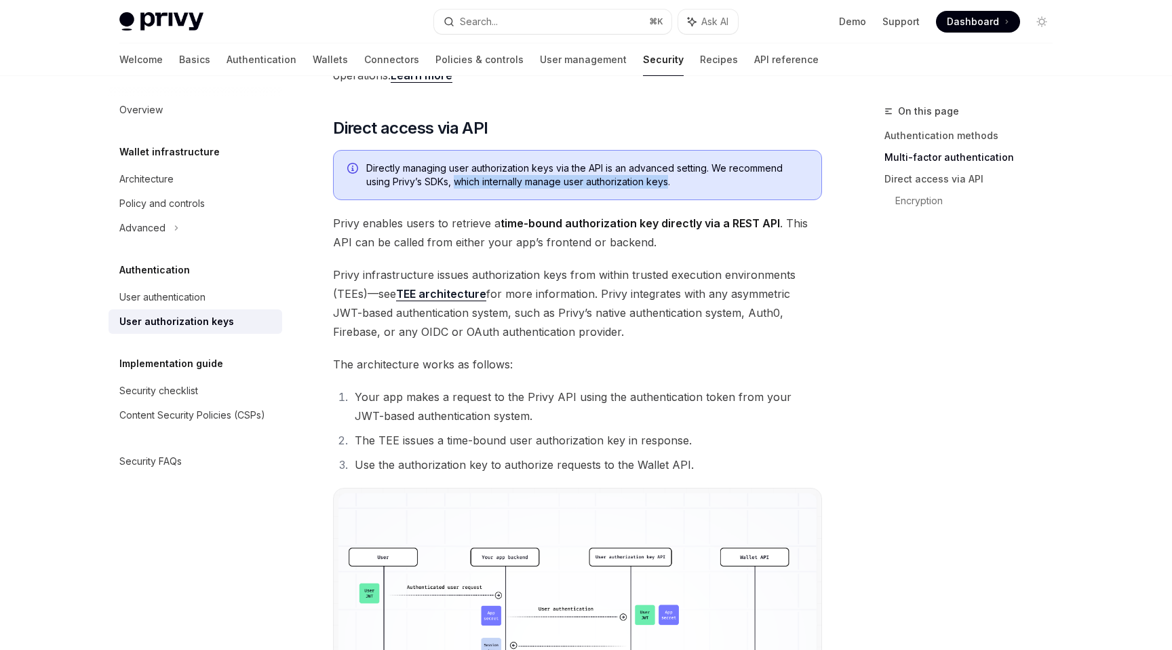
drag, startPoint x: 457, startPoint y: 182, endPoint x: 671, endPoint y: 186, distance: 213.6
click at [671, 186] on span "Directly managing user authorization keys via the API is an advanced setting. W…" at bounding box center [586, 174] width 441 height 27
click at [702, 290] on span "Privy infrastructure issues authorization keys from within trusted execution en…" at bounding box center [577, 303] width 489 height 76
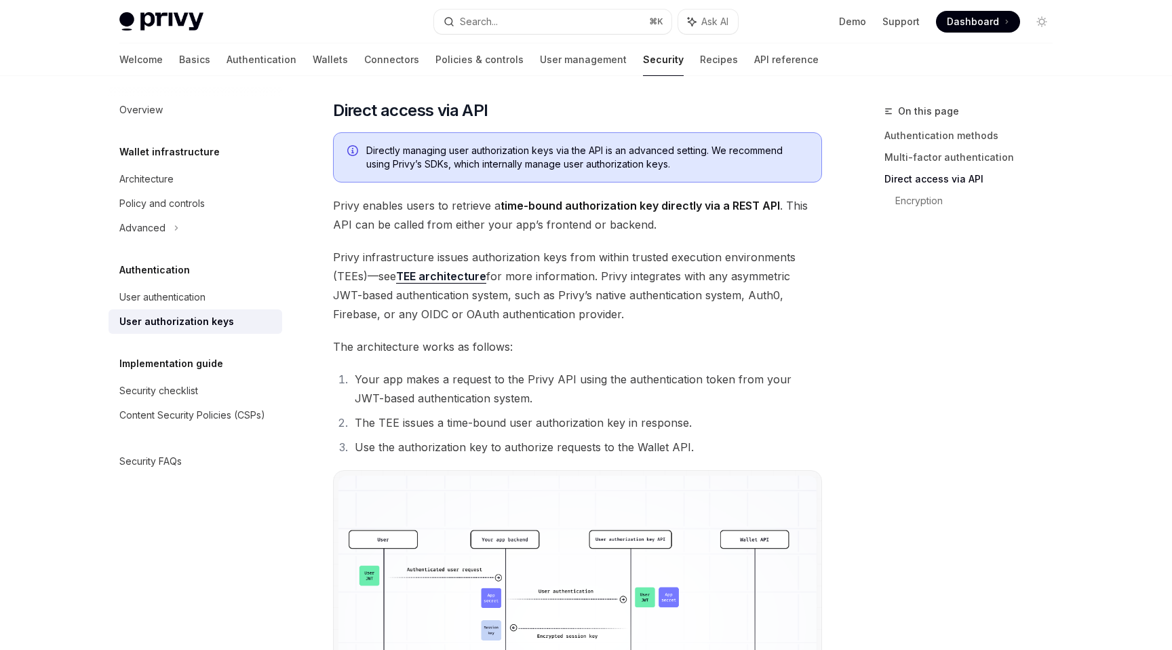
scroll to position [654, 0]
click at [464, 204] on span "Privy enables users to retrieve a time-bound authorization key directly via a R…" at bounding box center [577, 214] width 489 height 38
click at [510, 309] on span "Privy infrastructure issues authorization keys from within trusted execution en…" at bounding box center [577, 285] width 489 height 76
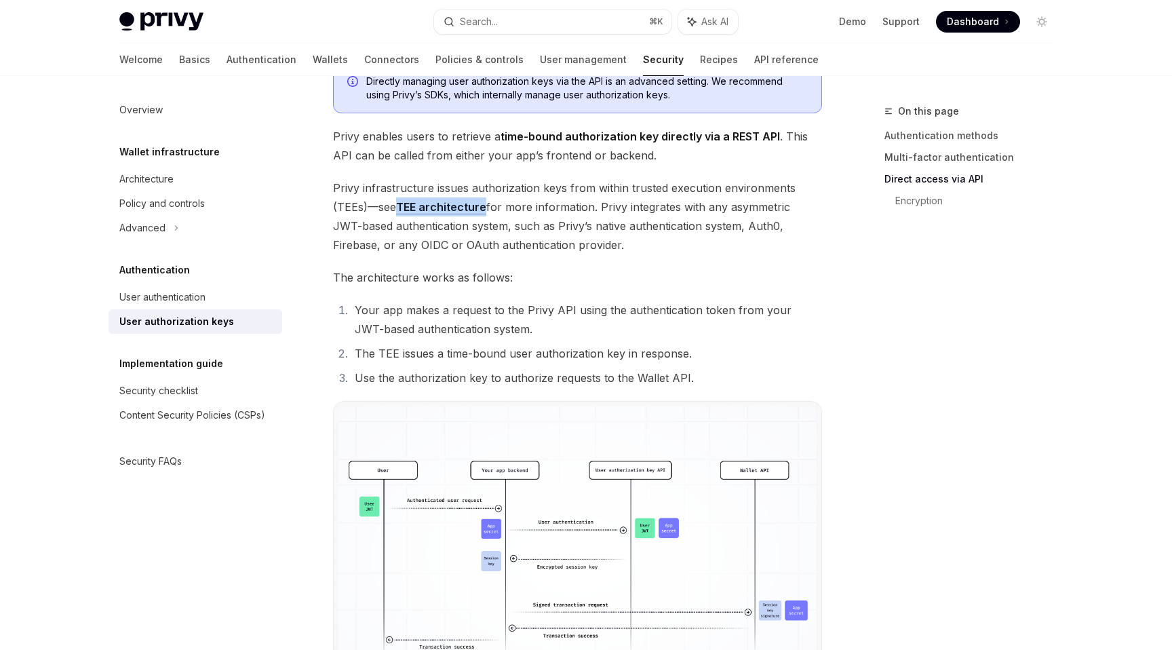
scroll to position [725, 0]
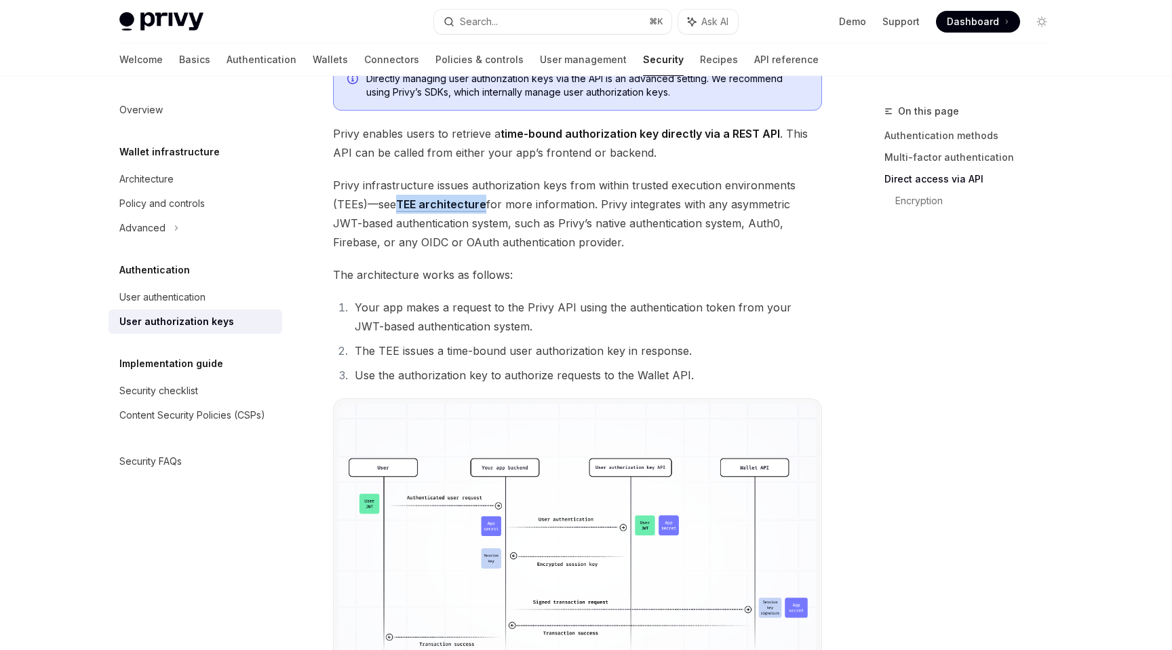
click at [660, 204] on span "Privy infrastructure issues authorization keys from within trusted execution en…" at bounding box center [577, 214] width 489 height 76
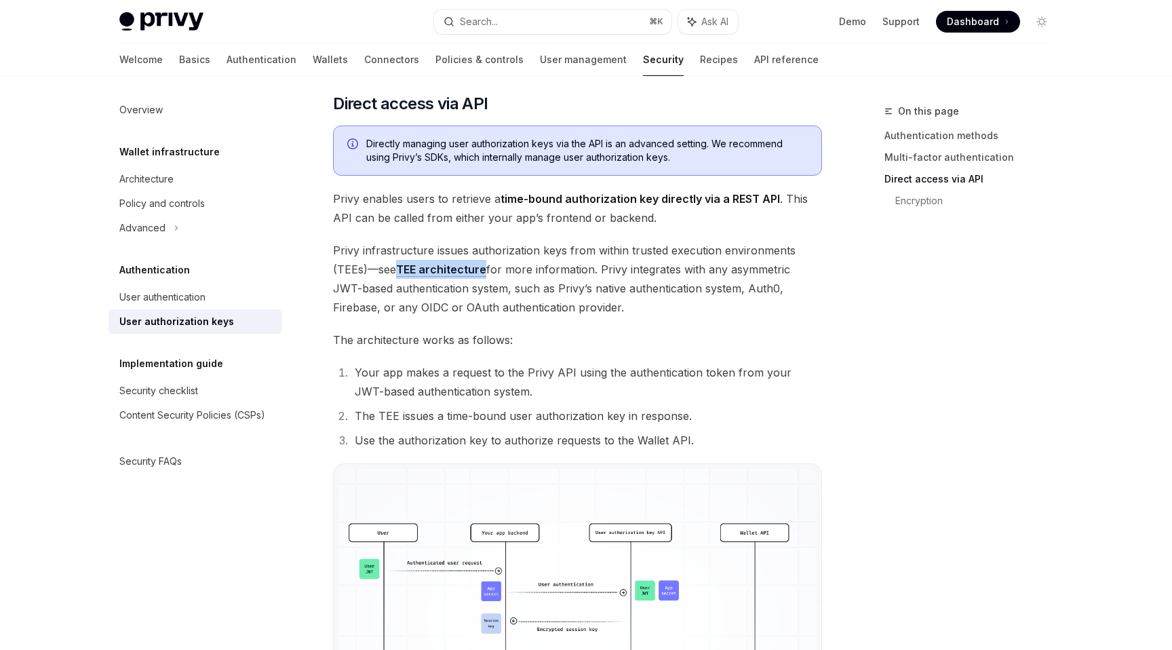
scroll to position [658, 0]
click at [894, 294] on div "On this page Authentication methods Multi-factor authentication Direct access v…" at bounding box center [960, 376] width 206 height 546
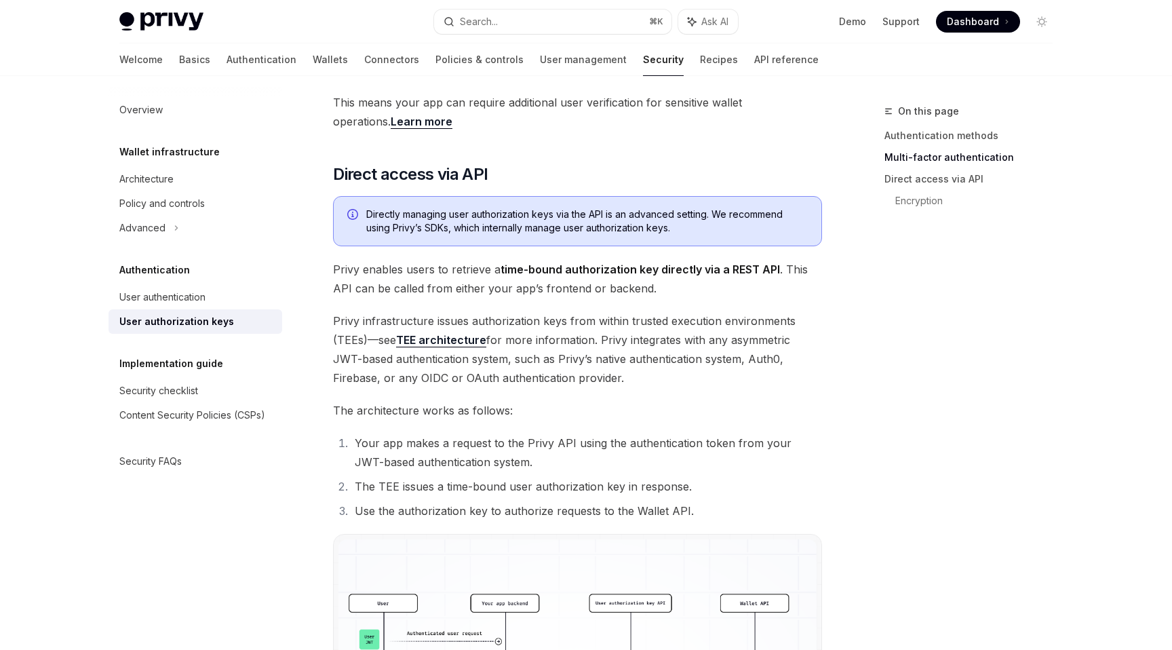
scroll to position [589, 0]
click at [466, 273] on span "Privy enables users to retrieve a time-bound authorization key directly via a R…" at bounding box center [577, 279] width 489 height 38
click at [342, 271] on span "Privy enables users to retrieve a time-bound authorization key directly via a R…" at bounding box center [577, 279] width 489 height 38
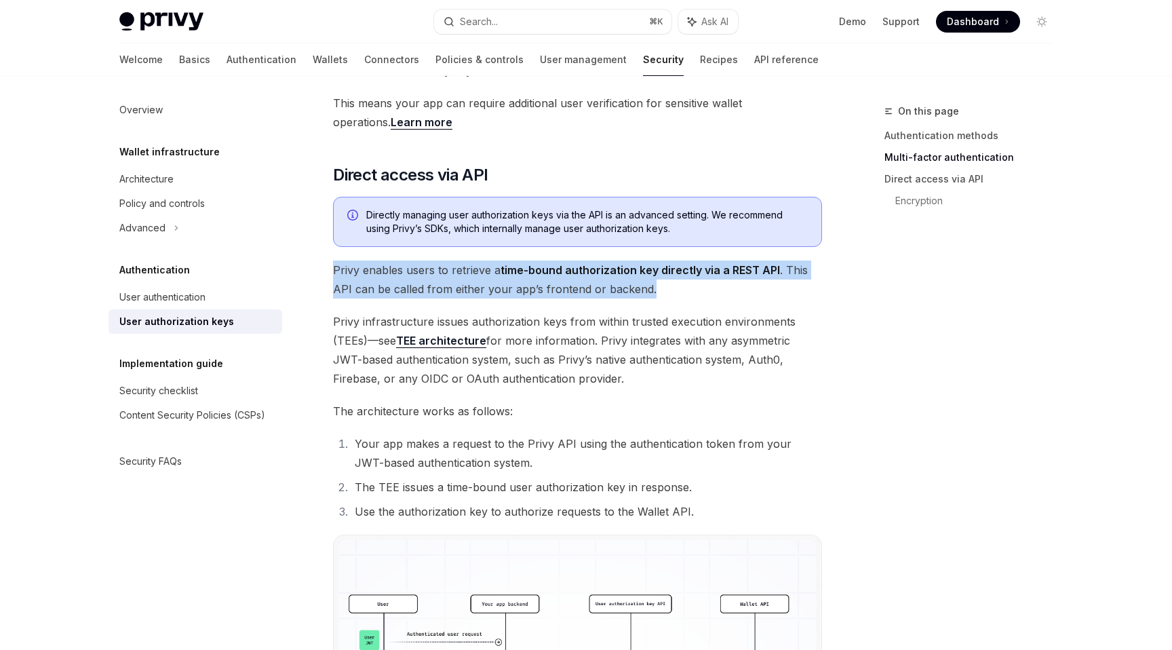
drag, startPoint x: 333, startPoint y: 270, endPoint x: 707, endPoint y: 286, distance: 374.6
click at [707, 286] on span "Privy enables users to retrieve a time-bound authorization key directly via a R…" at bounding box center [577, 279] width 489 height 38
click at [648, 389] on div "Authorization keys are the core primitive for control of Privy’s Wallet API . A…" at bounding box center [577, 289] width 489 height 1414
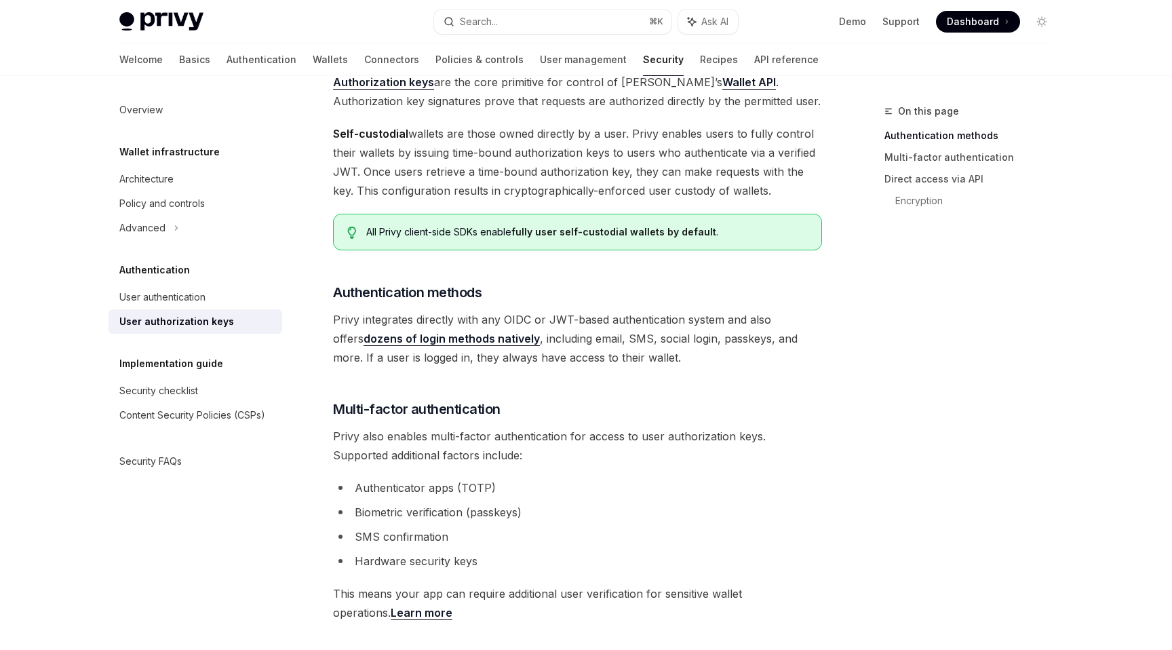
scroll to position [98, 0]
click at [460, 342] on link "dozens of login methods natively" at bounding box center [451, 339] width 176 height 14
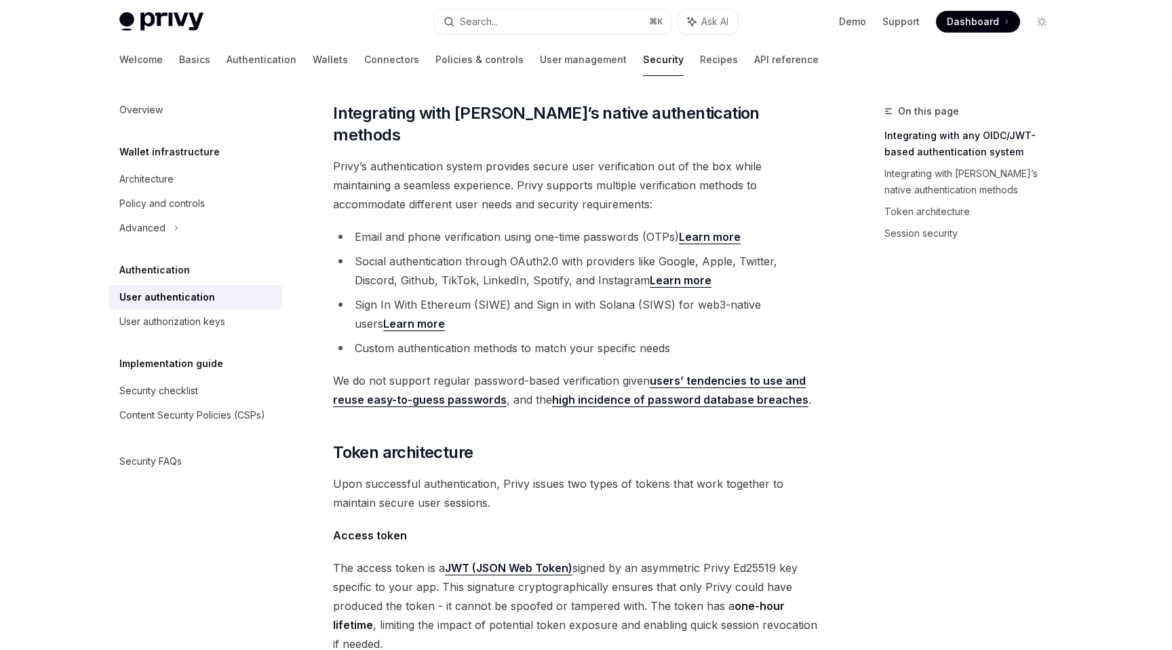
scroll to position [375, 0]
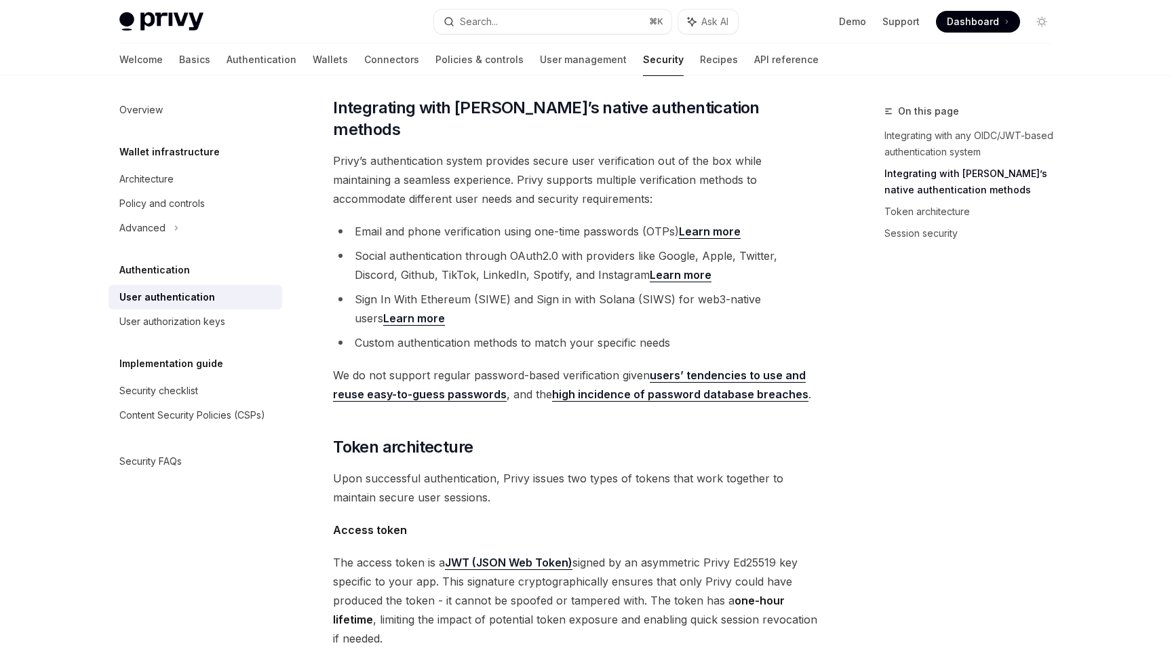
click at [712, 224] on link "Learn more" at bounding box center [710, 231] width 62 height 14
type textarea "*"
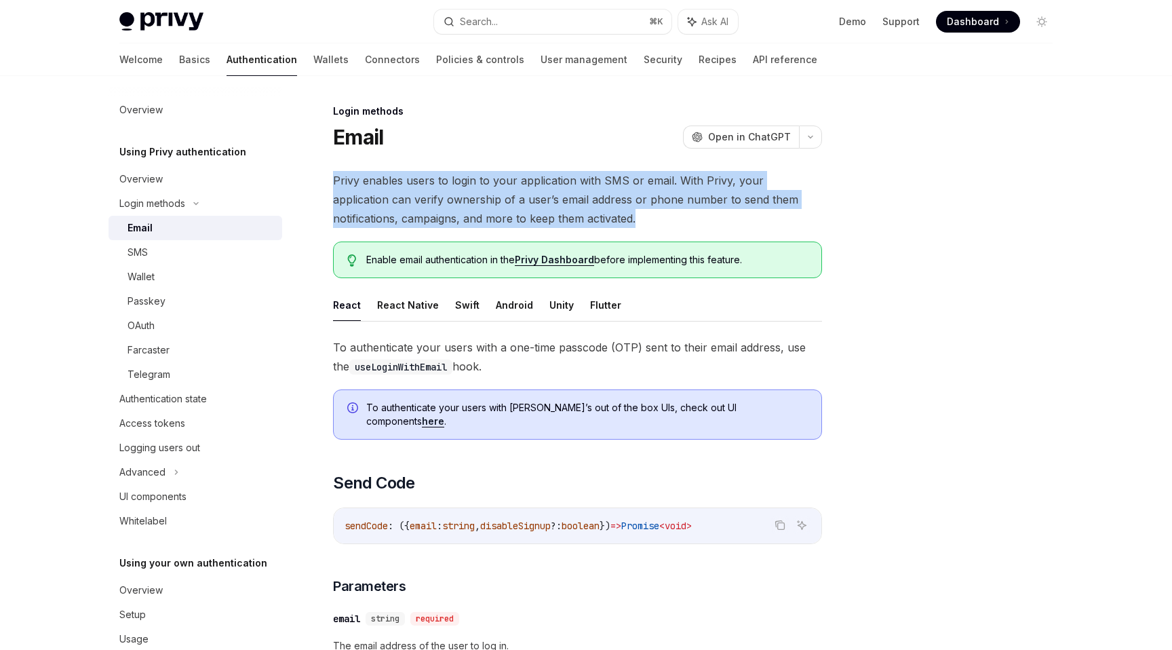
drag, startPoint x: 599, startPoint y: 220, endPoint x: 332, endPoint y: 175, distance: 271.0
click at [505, 352] on span "To authenticate your users with a one-time passcode (OTP) sent to their email a…" at bounding box center [577, 357] width 489 height 38
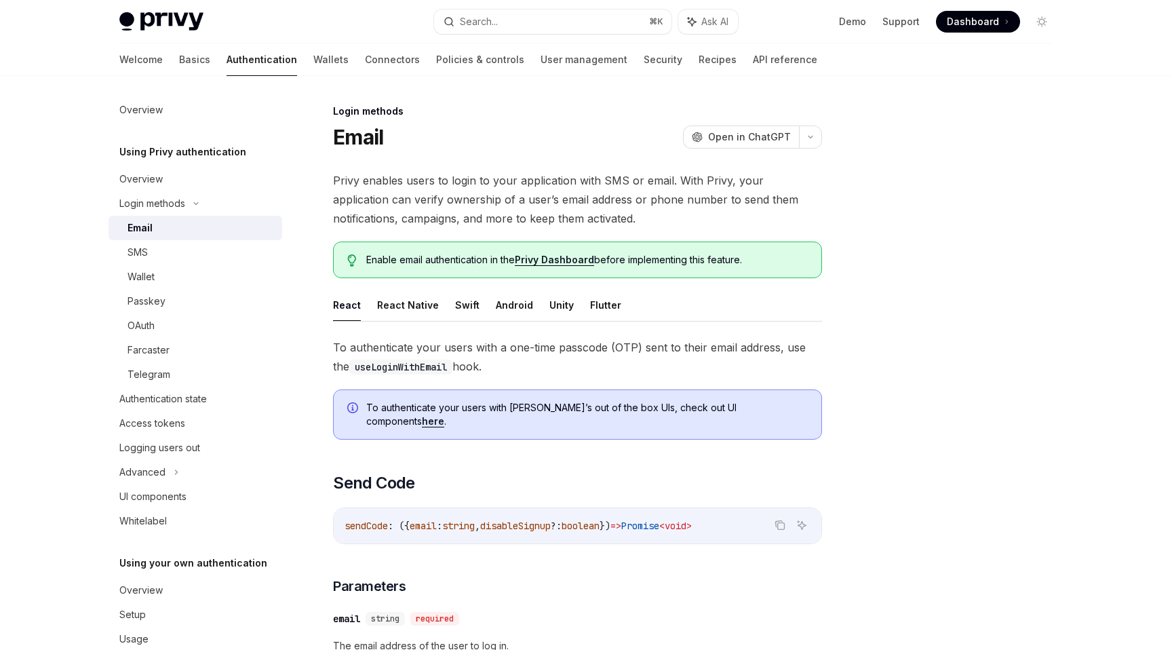
click at [549, 261] on link "Privy Dashboard" at bounding box center [554, 260] width 79 height 12
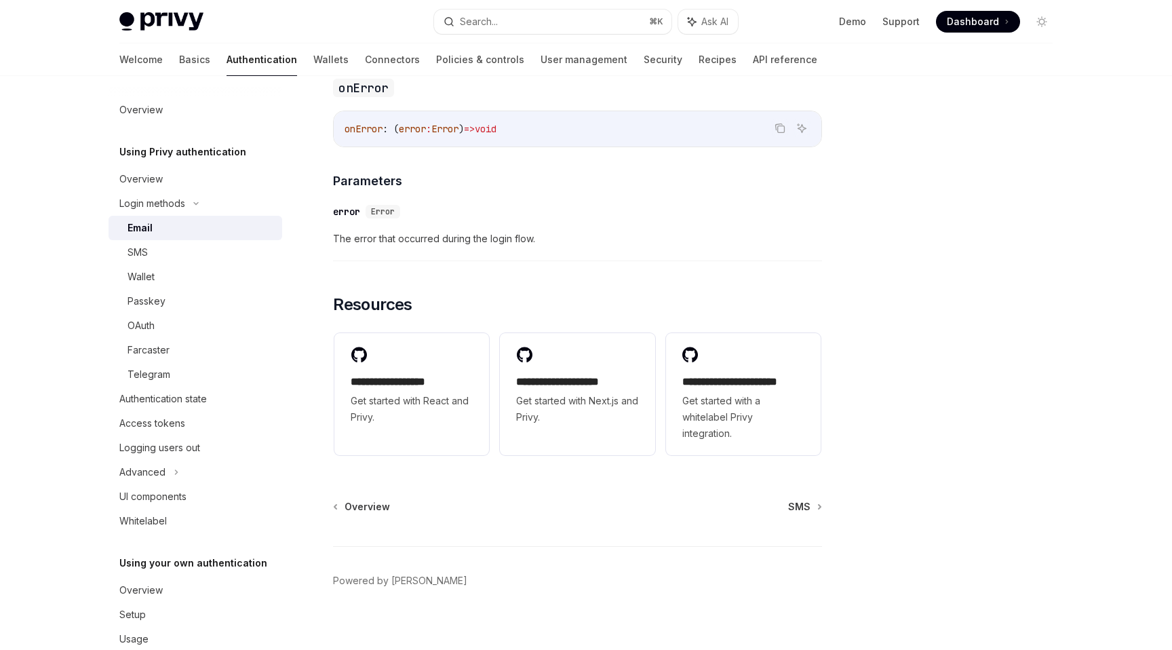
scroll to position [2670, 0]
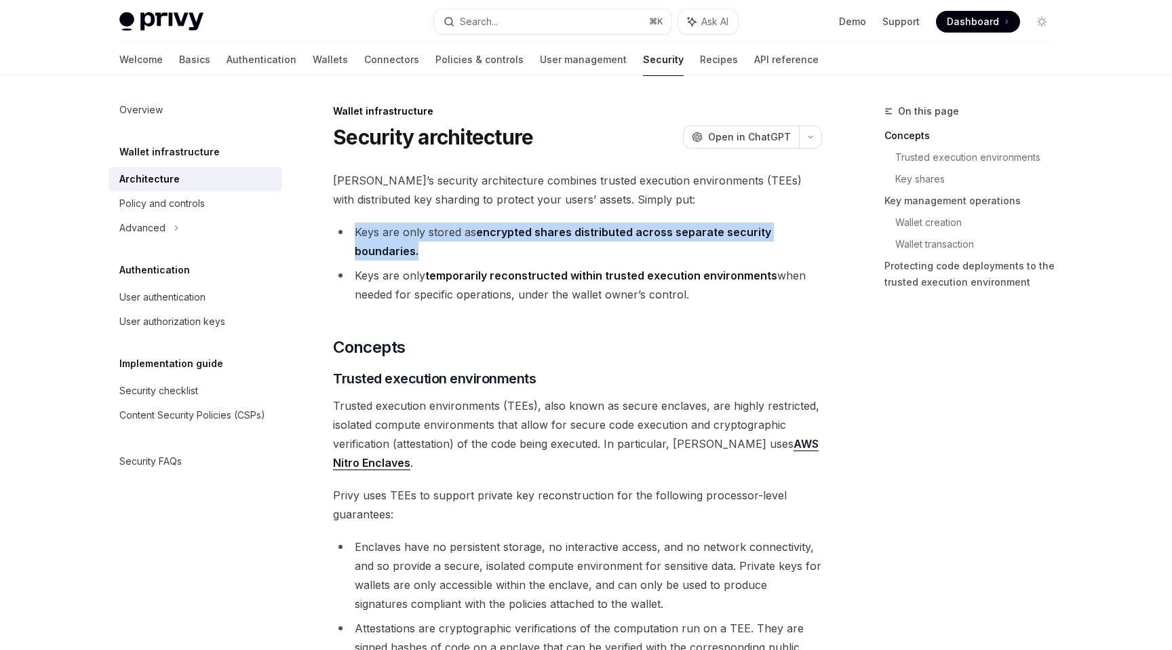
drag, startPoint x: 442, startPoint y: 247, endPoint x: 338, endPoint y: 234, distance: 105.3
click at [338, 234] on li "Keys are only stored as encrypted shares distributed across separate security b…" at bounding box center [577, 241] width 489 height 38
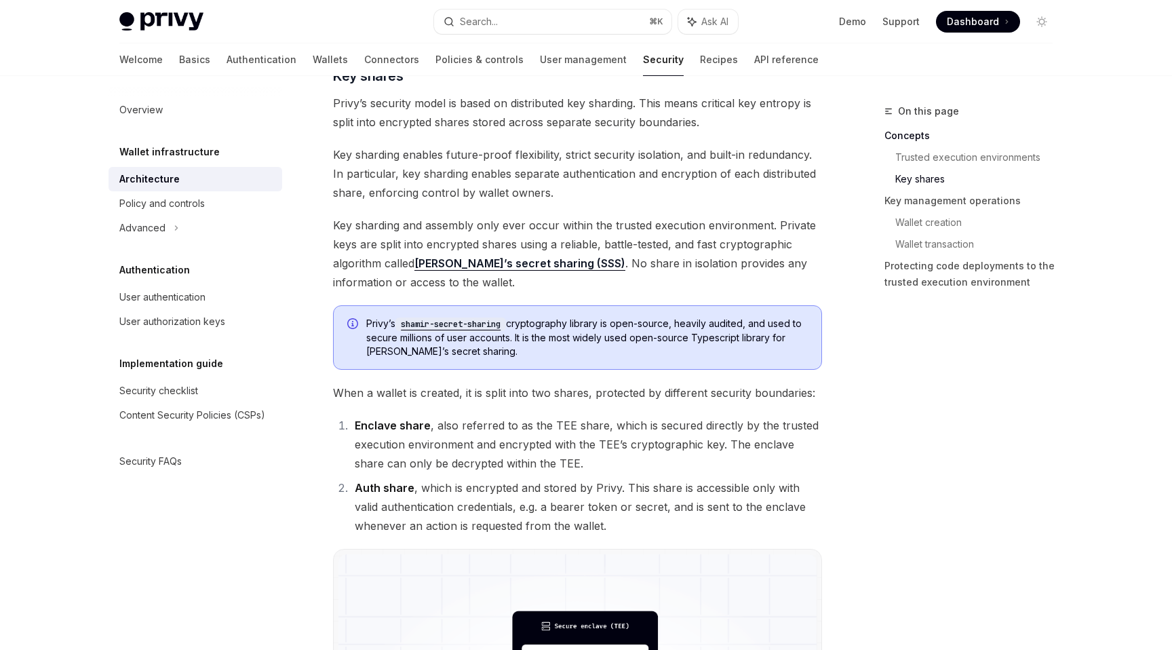
scroll to position [650, 0]
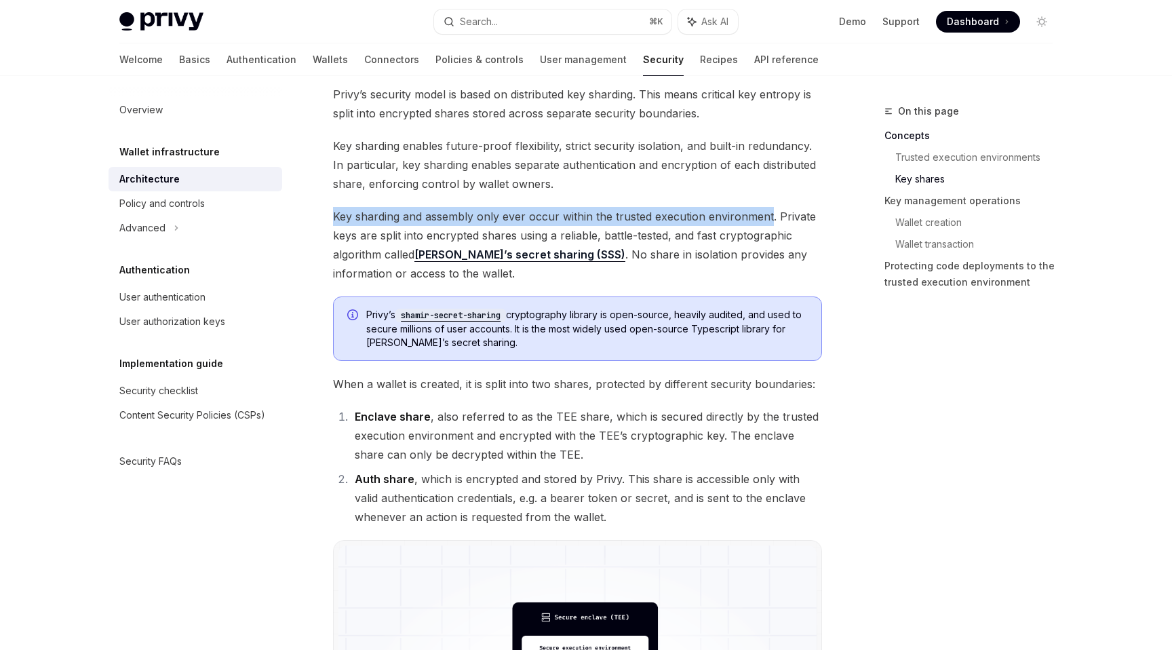
drag, startPoint x: 335, startPoint y: 216, endPoint x: 768, endPoint y: 211, distance: 433.3
click at [768, 211] on span "Key sharding and assembly only ever occur within the trusted execution environm…" at bounding box center [577, 245] width 489 height 76
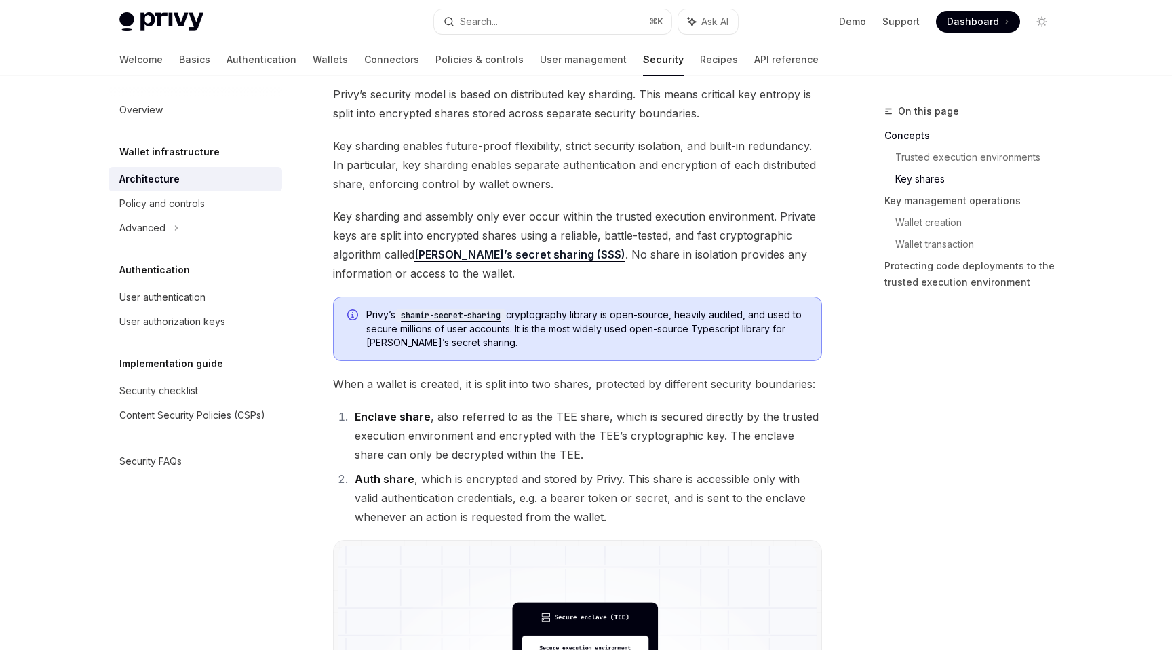
click at [885, 329] on div "On this page Concepts Trusted execution environments Key shares Key management …" at bounding box center [960, 376] width 206 height 546
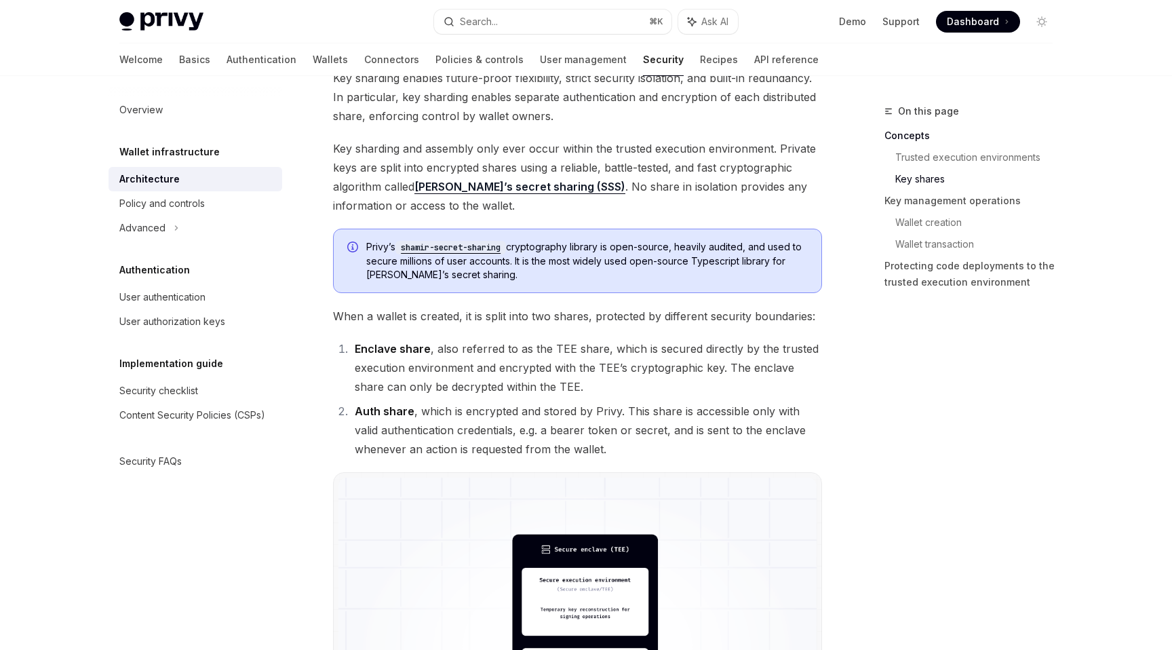
scroll to position [719, 0]
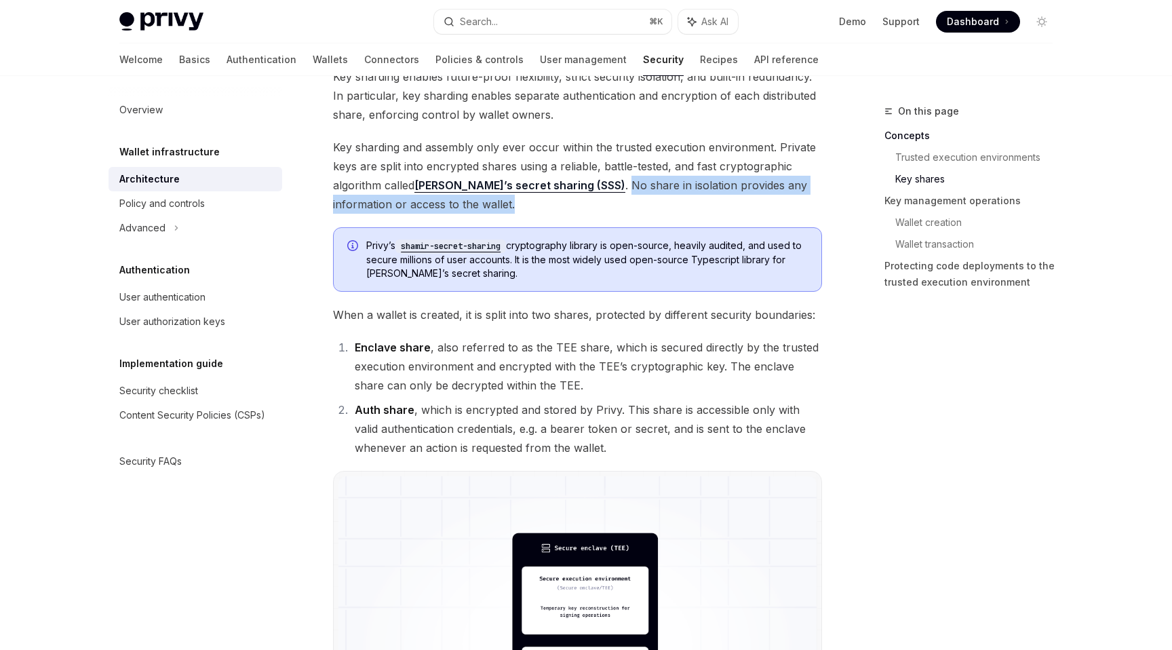
drag, startPoint x: 582, startPoint y: 185, endPoint x: 603, endPoint y: 200, distance: 25.8
click at [603, 200] on span "Key sharding and assembly only ever occur within the trusted execution environm…" at bounding box center [577, 176] width 489 height 76
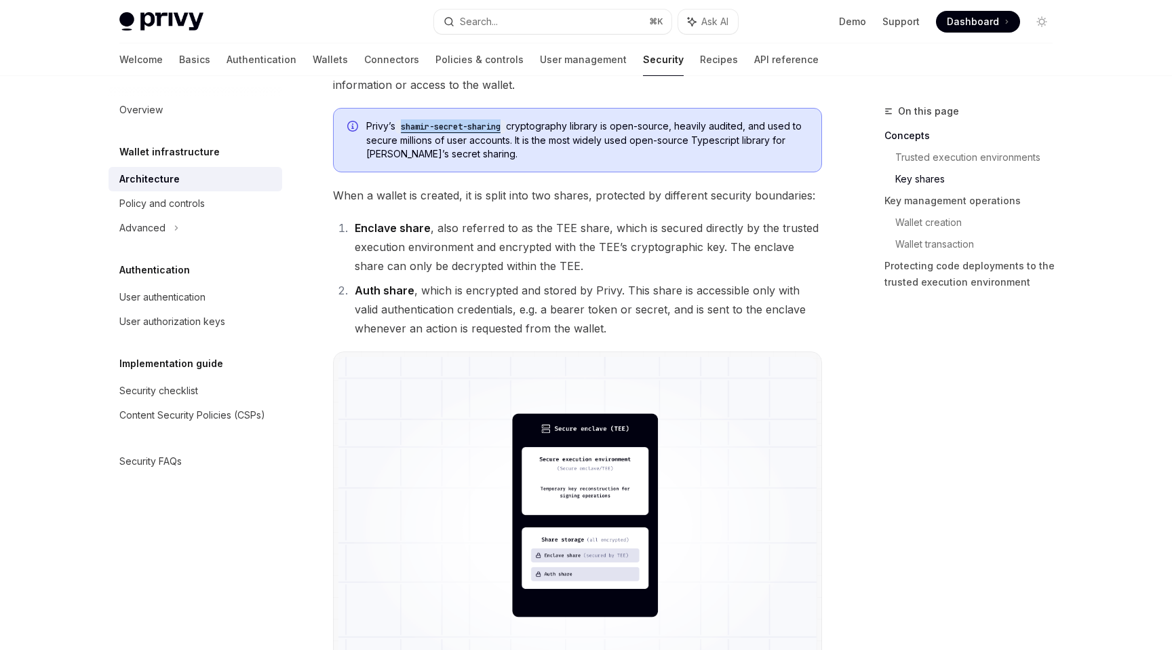
scroll to position [839, 0]
click at [631, 262] on li "Enclave share , also referred to as the TEE share, which is secured directly by…" at bounding box center [586, 246] width 471 height 57
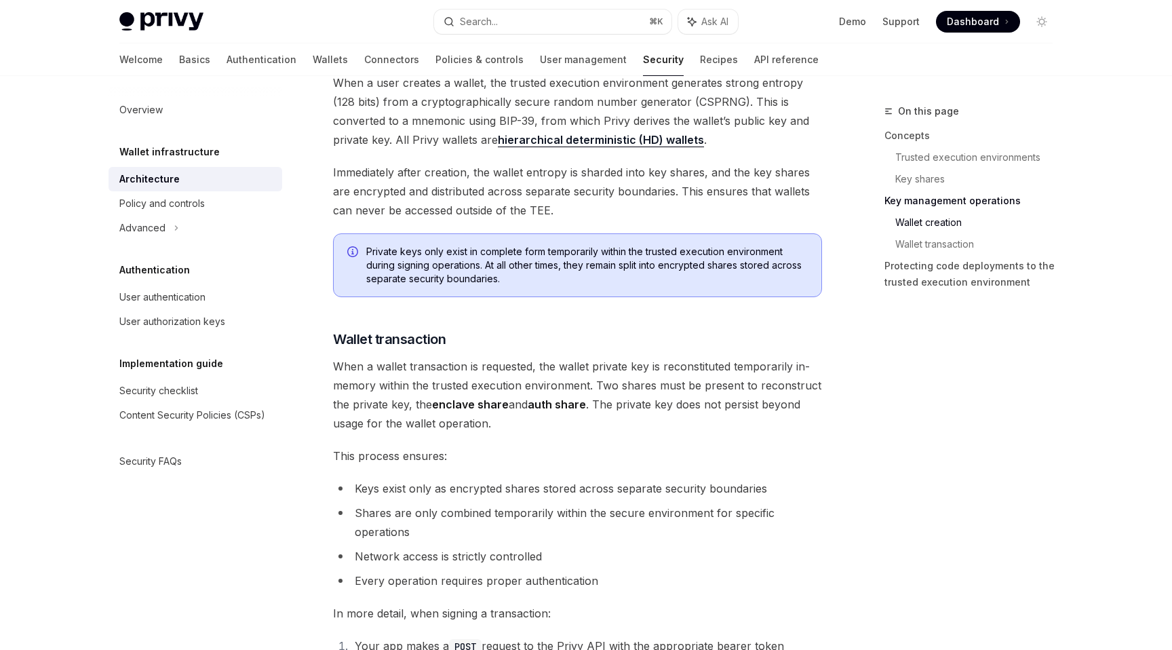
scroll to position [1696, 0]
drag, startPoint x: 492, startPoint y: 172, endPoint x: 565, endPoint y: 174, distance: 72.6
click at [565, 174] on span "Immediately after creation, the wallet entropy is sharded into key shares, and …" at bounding box center [577, 189] width 489 height 57
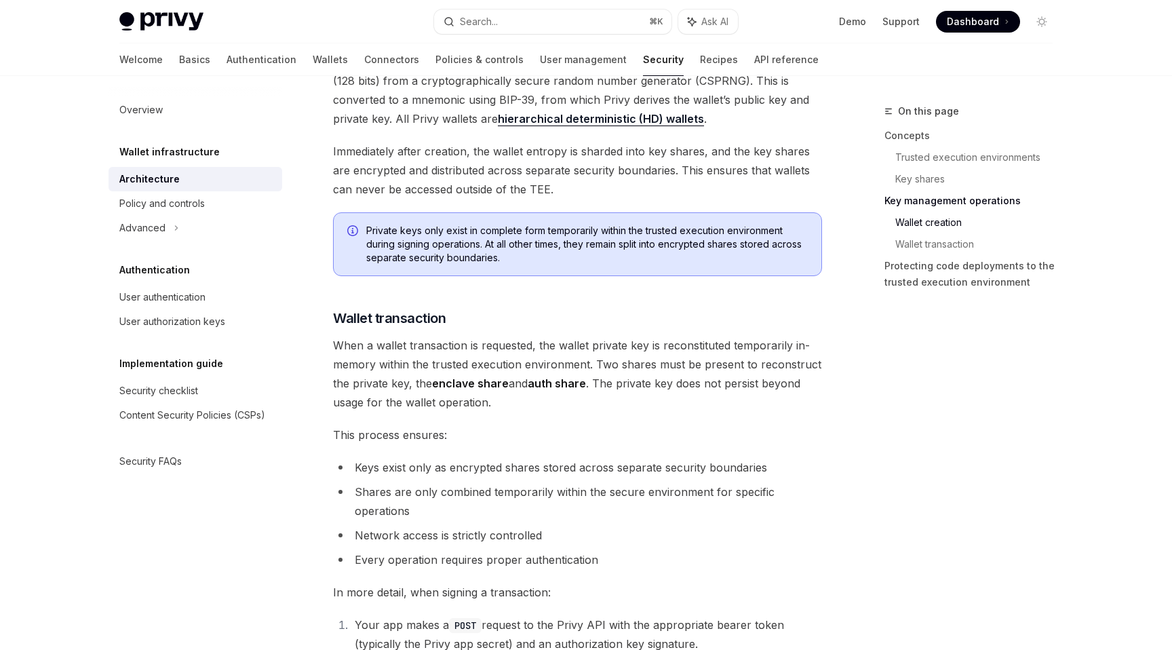
scroll to position [1719, 0]
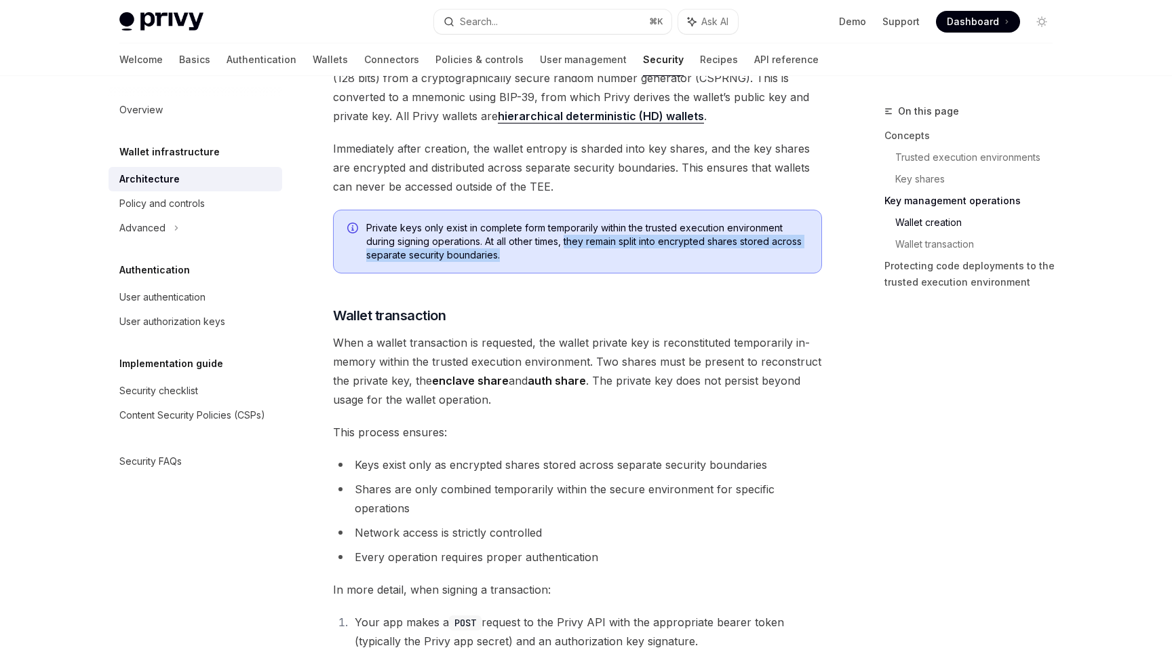
drag, startPoint x: 573, startPoint y: 252, endPoint x: 566, endPoint y: 238, distance: 15.8
click at [566, 238] on span "Private keys only exist in complete form temporarily within the trusted executi…" at bounding box center [586, 241] width 441 height 41
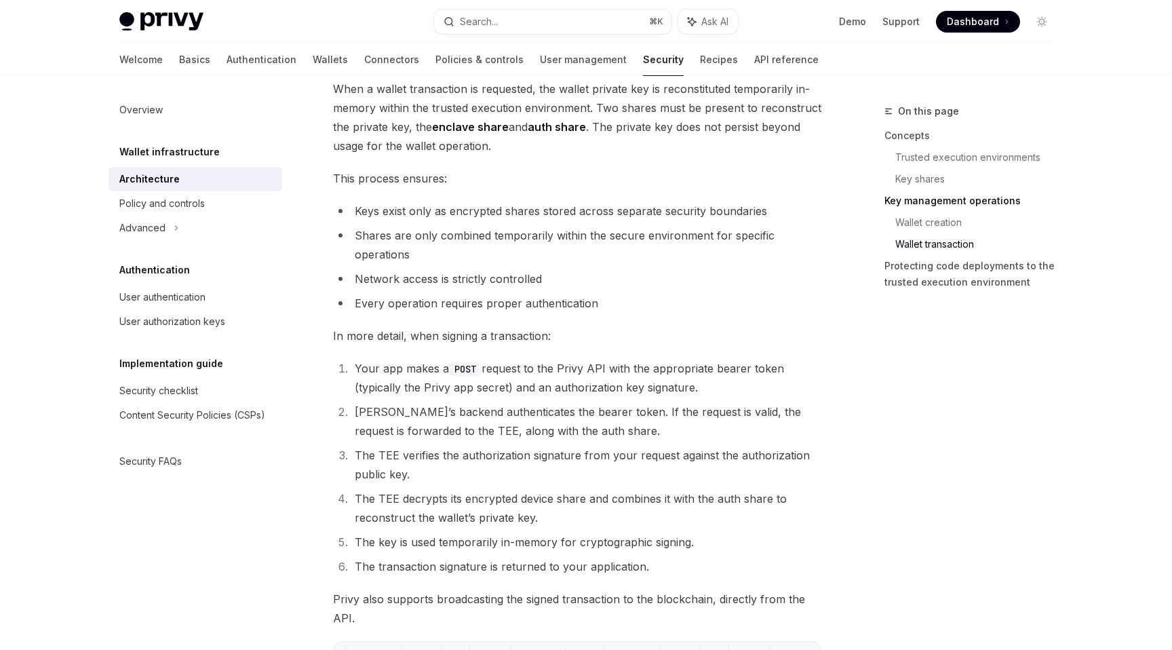
scroll to position [1970, 0]
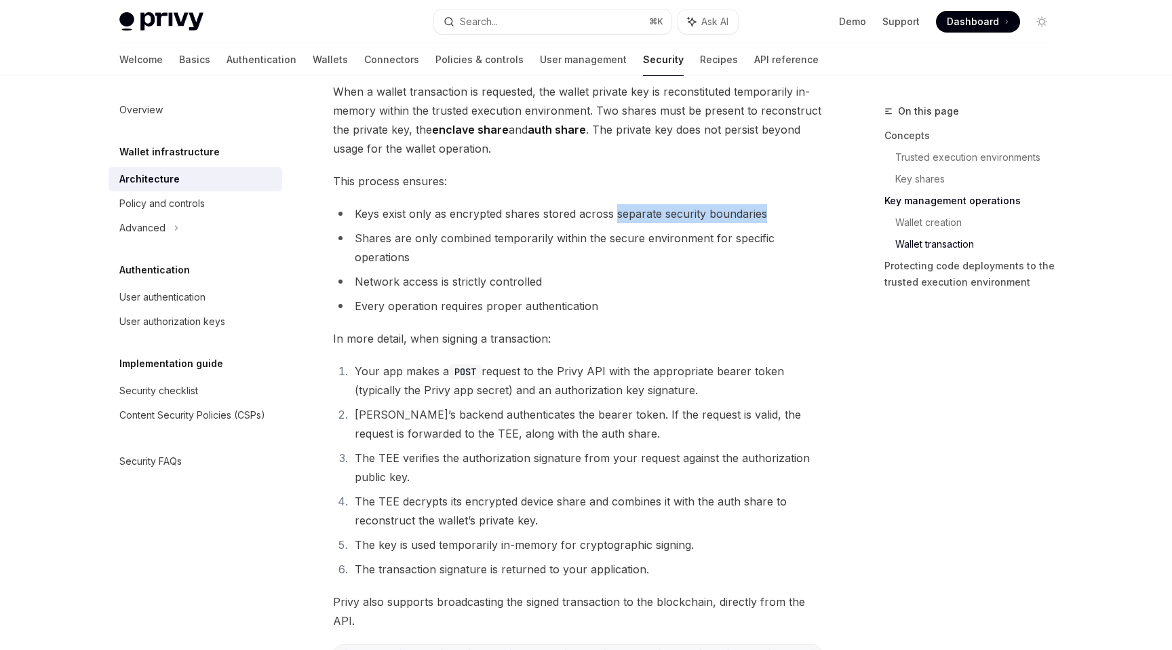
drag, startPoint x: 615, startPoint y: 217, endPoint x: 768, endPoint y: 210, distance: 153.4
click at [768, 210] on li "Keys exist only as encrypted shares stored across separate security boundaries" at bounding box center [577, 213] width 489 height 19
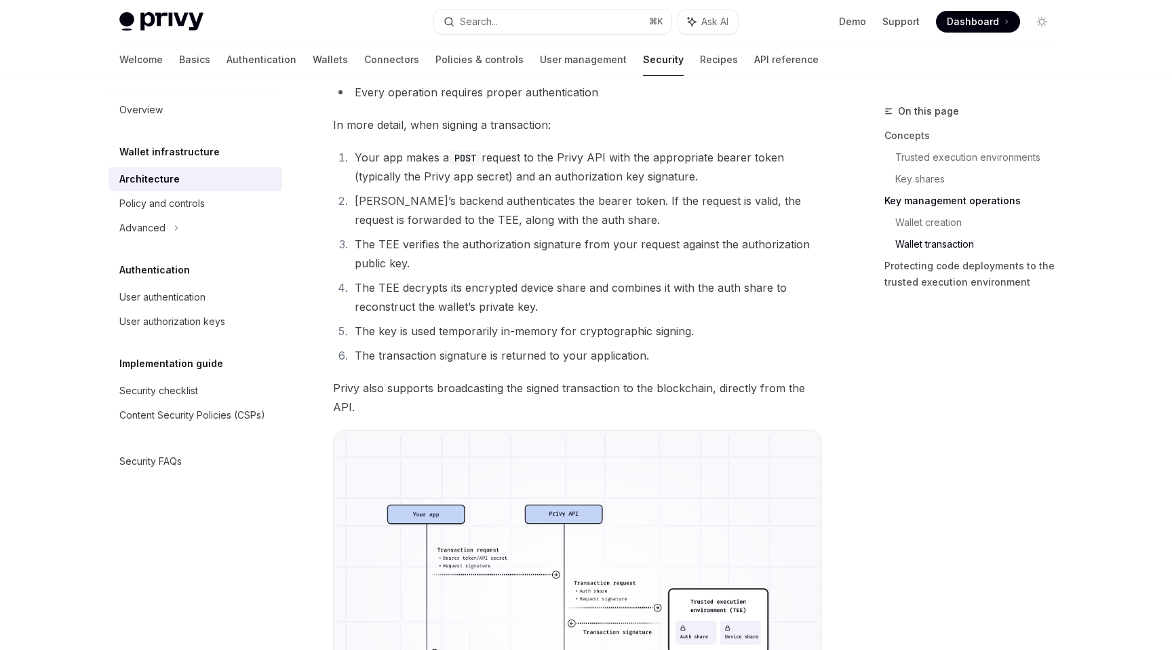
scroll to position [2189, 0]
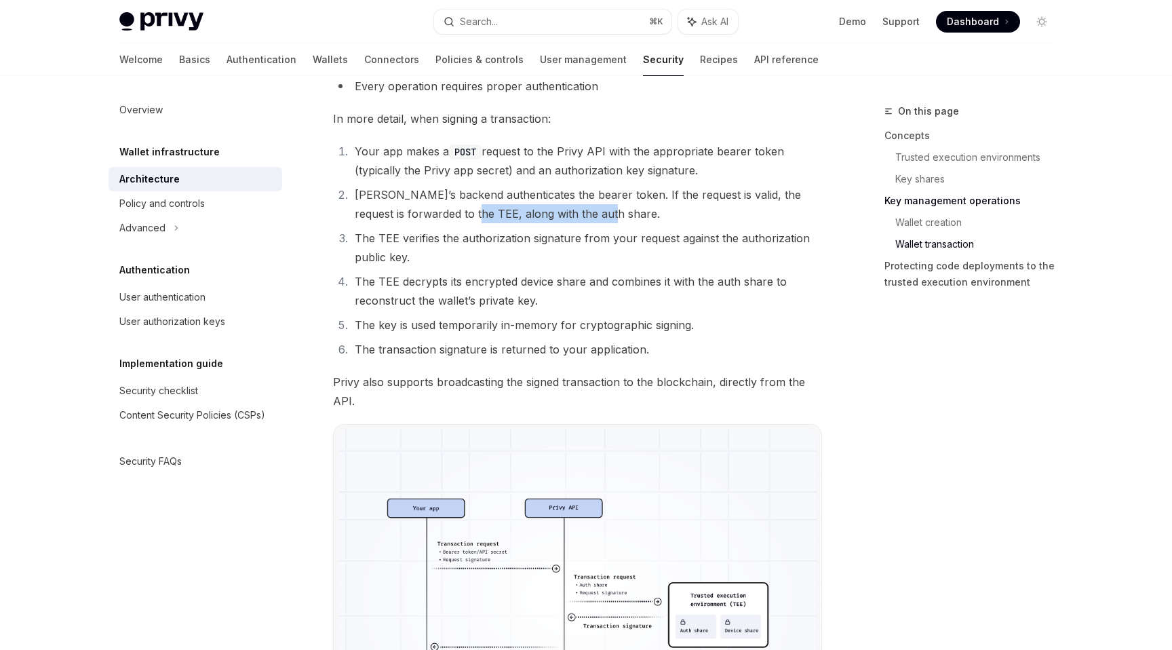
drag, startPoint x: 471, startPoint y: 212, endPoint x: 611, endPoint y: 216, distance: 139.7
click at [611, 216] on li "[PERSON_NAME]’s backend authenticates the bearer token. If the request is valid…" at bounding box center [586, 204] width 471 height 38
click at [532, 216] on li "[PERSON_NAME]’s backend authenticates the bearer token. If the request is valid…" at bounding box center [586, 204] width 471 height 38
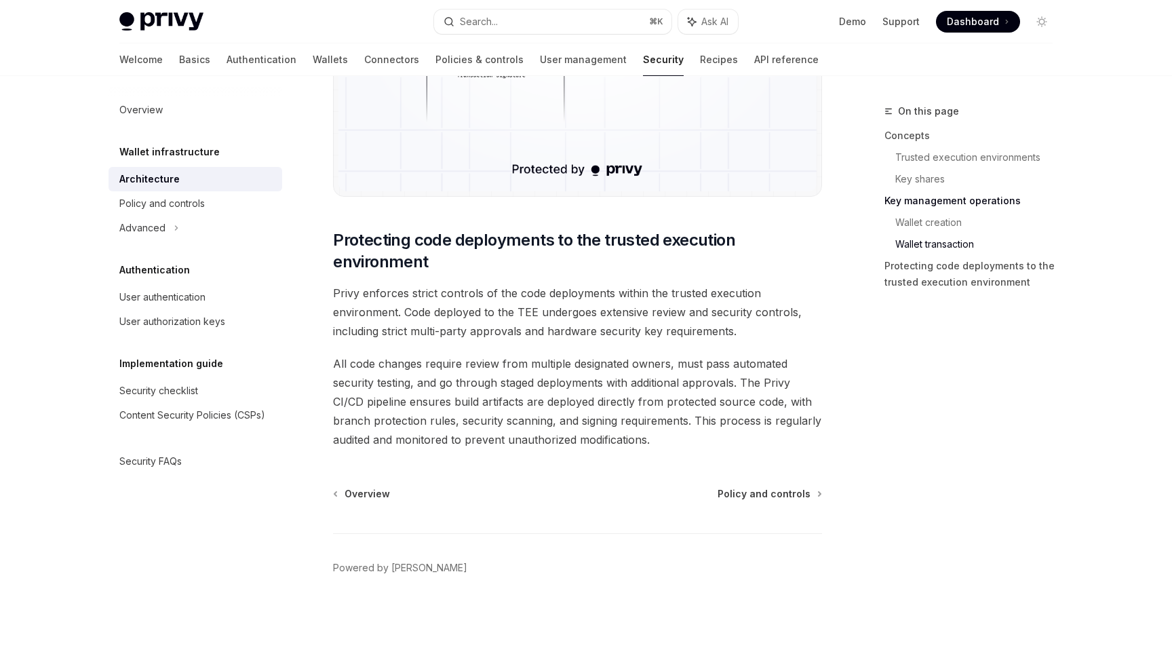
scroll to position [2769, 0]
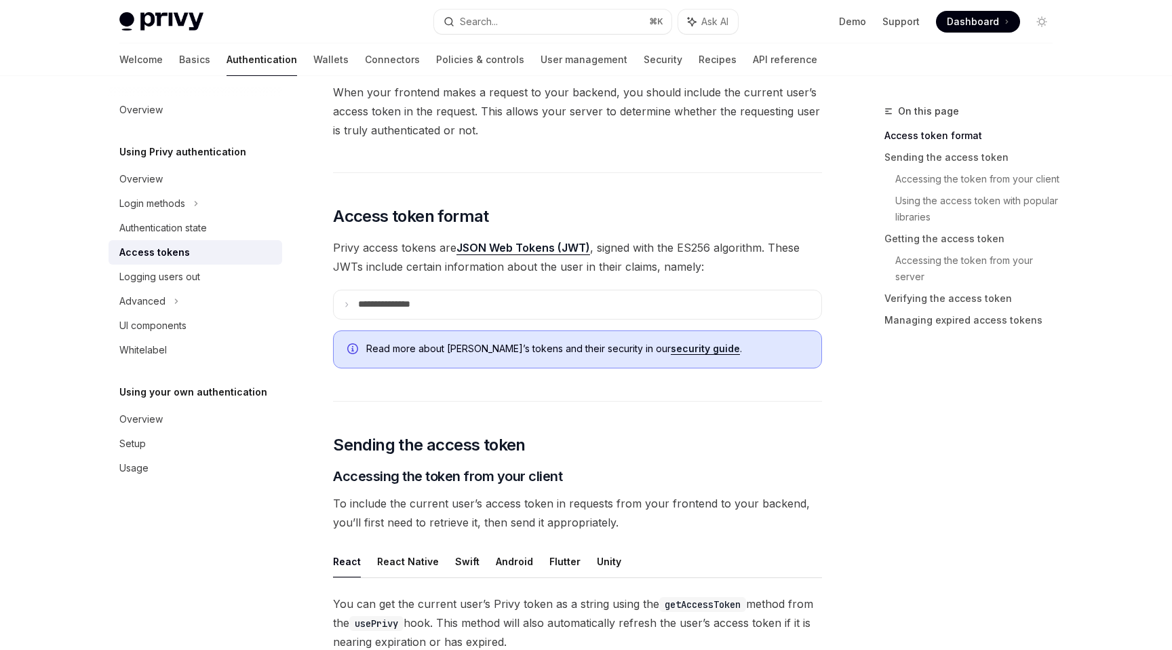
scroll to position [133, 0]
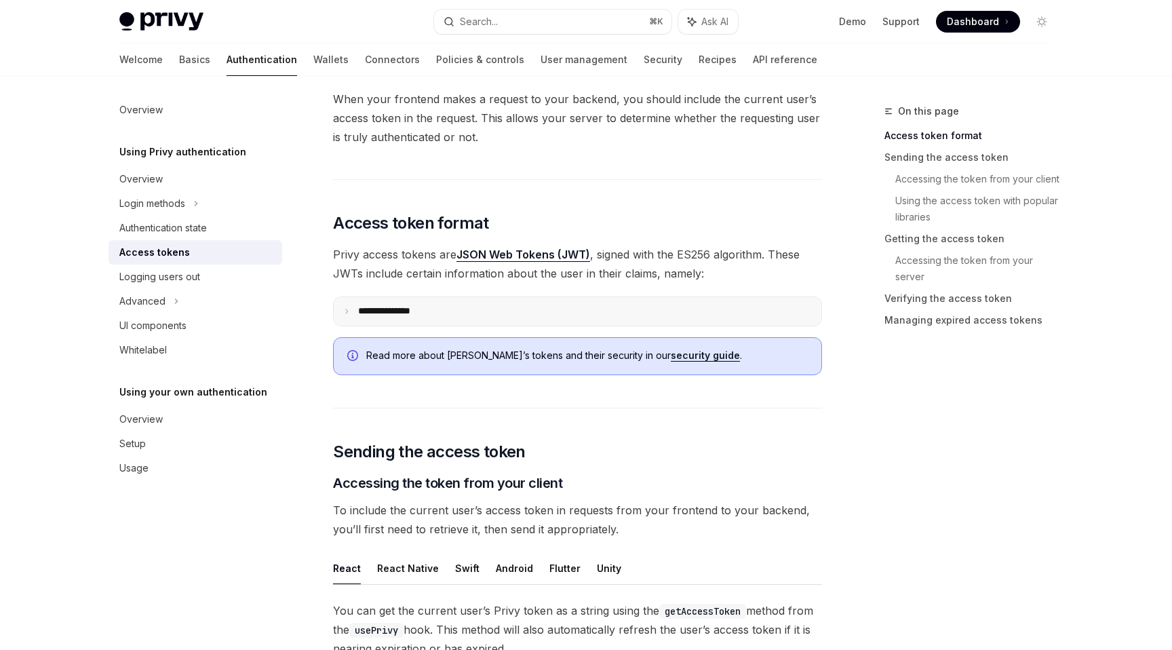
click at [495, 311] on summary "**********" at bounding box center [578, 311] width 488 height 28
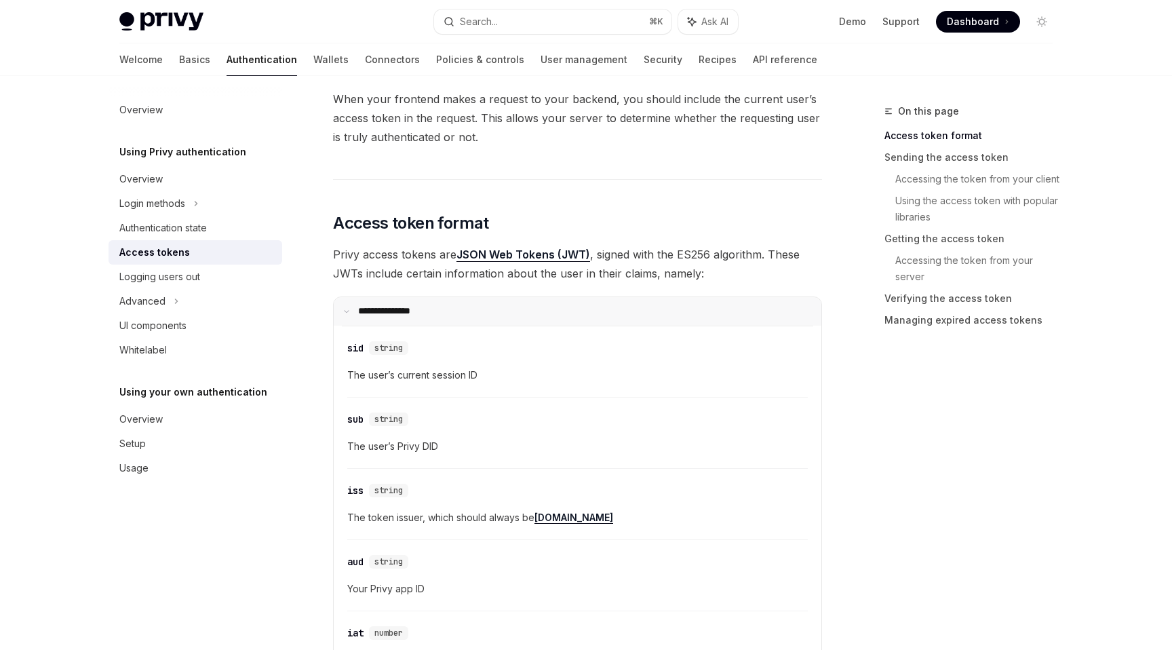
click at [495, 311] on summary "**********" at bounding box center [578, 311] width 488 height 28
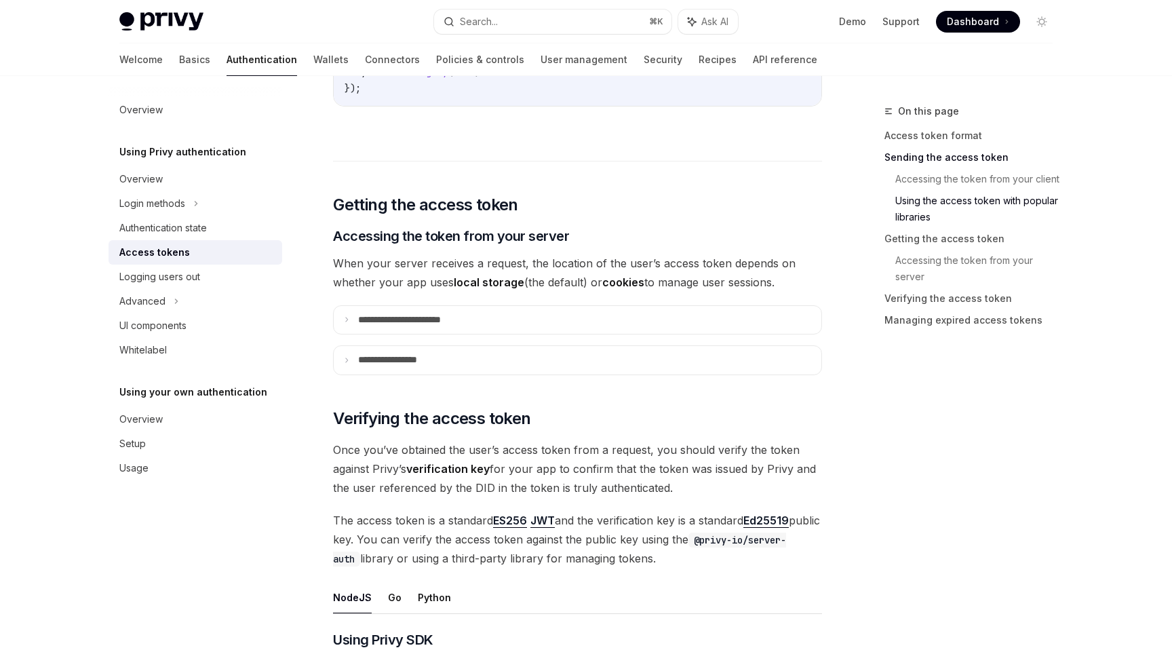
scroll to position [1583, 0]
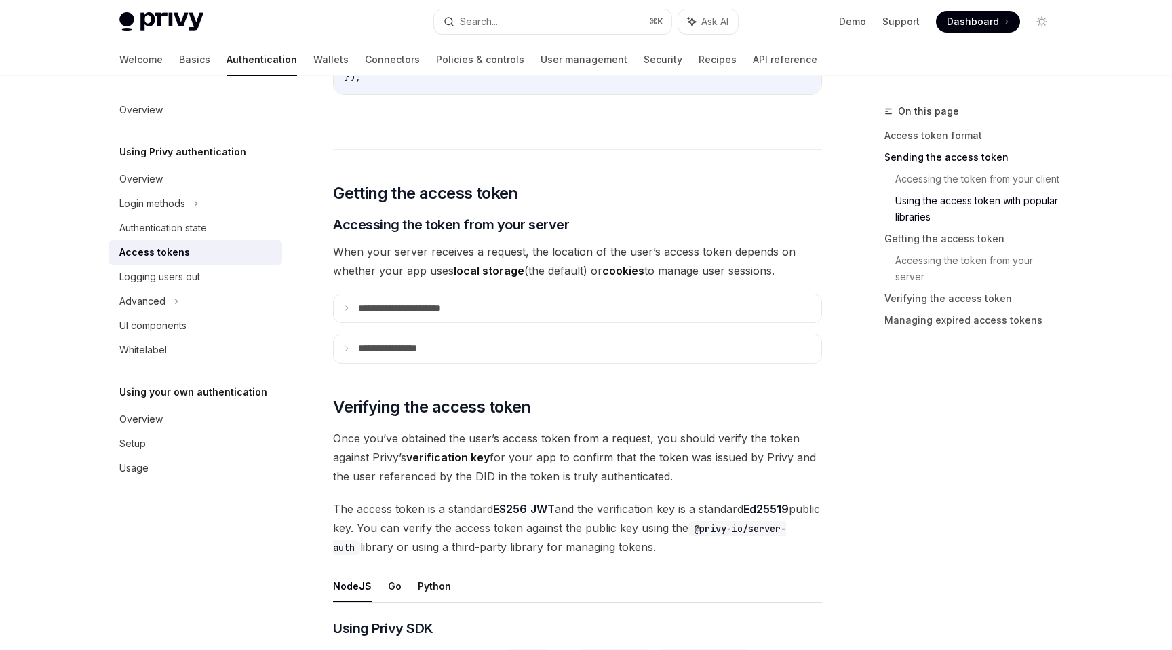
click at [495, 311] on summary "**********" at bounding box center [578, 308] width 488 height 28
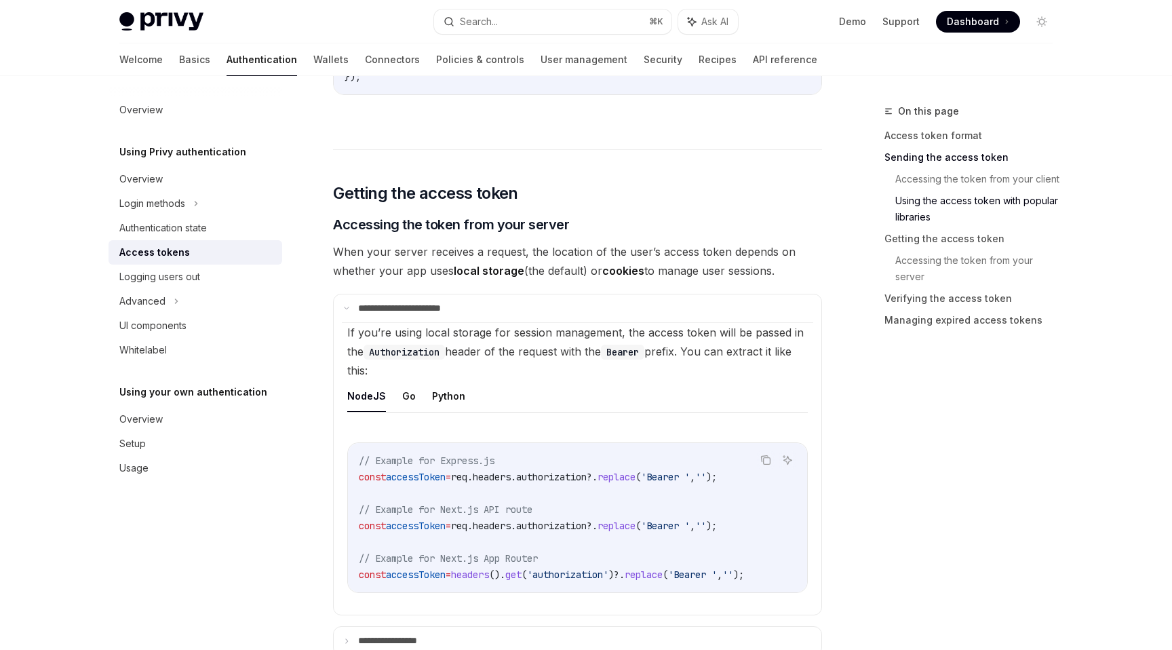
click at [495, 311] on summary "**********" at bounding box center [578, 308] width 488 height 28
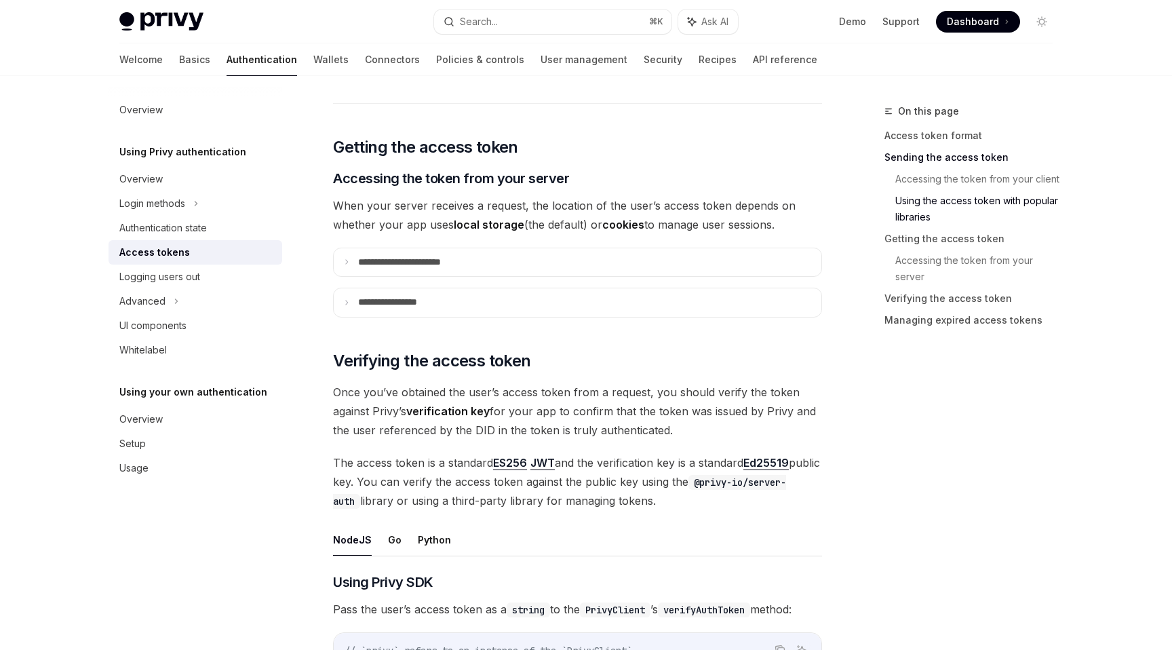
scroll to position [1631, 0]
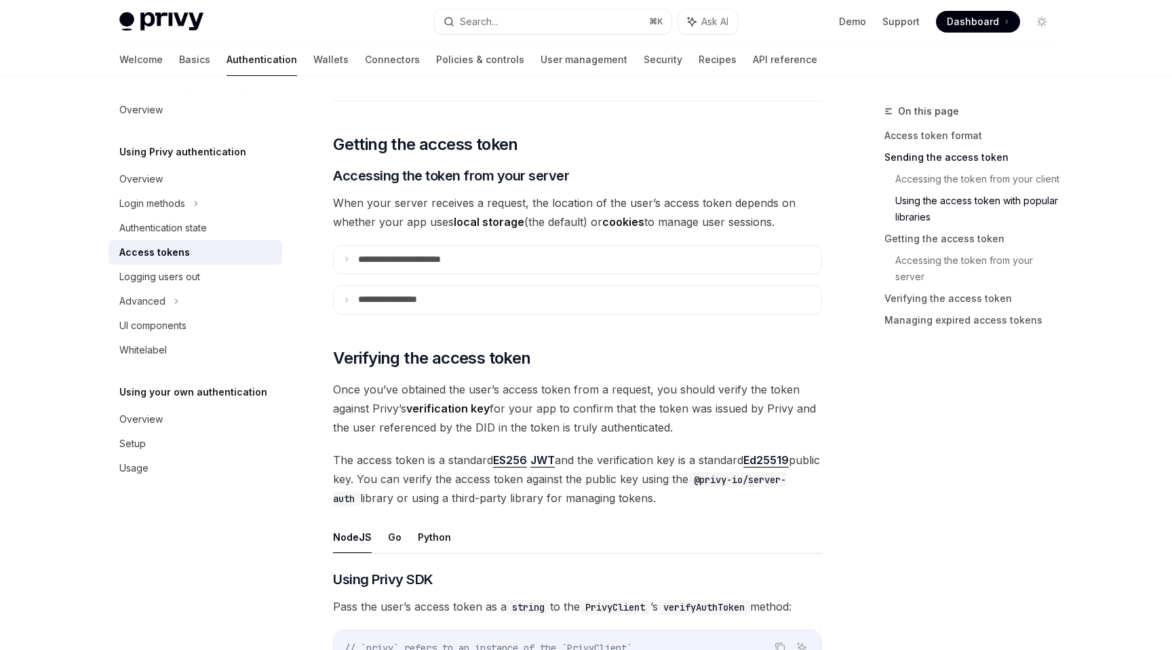
click at [495, 311] on summary "**********" at bounding box center [578, 299] width 488 height 28
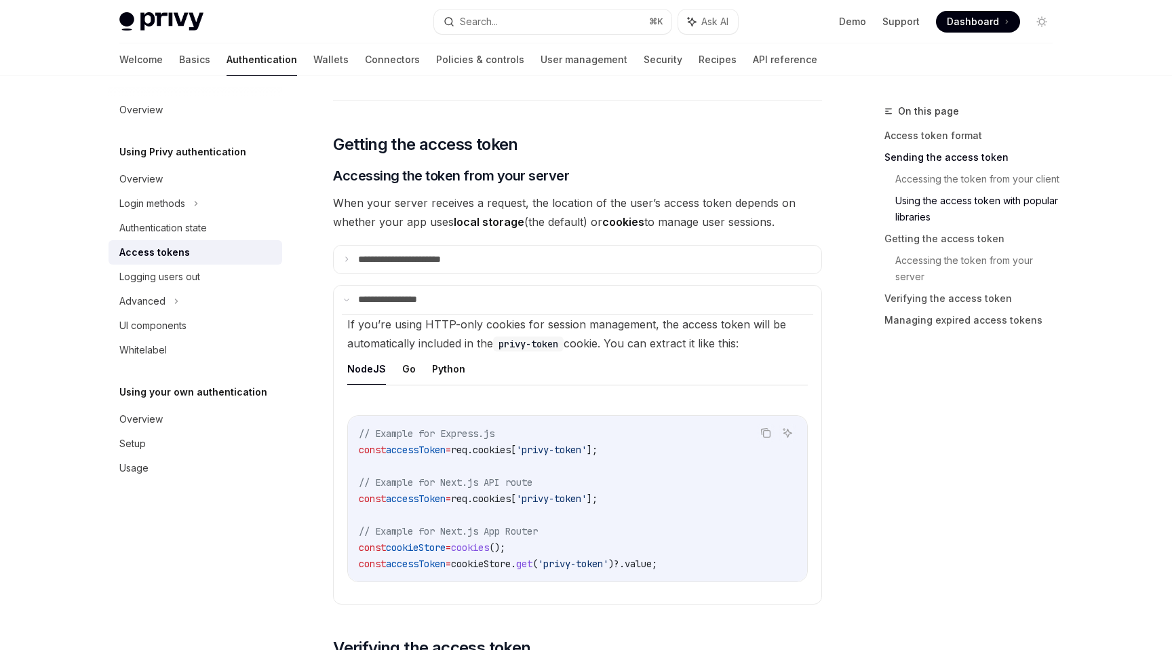
click at [495, 311] on summary "**********" at bounding box center [578, 299] width 488 height 28
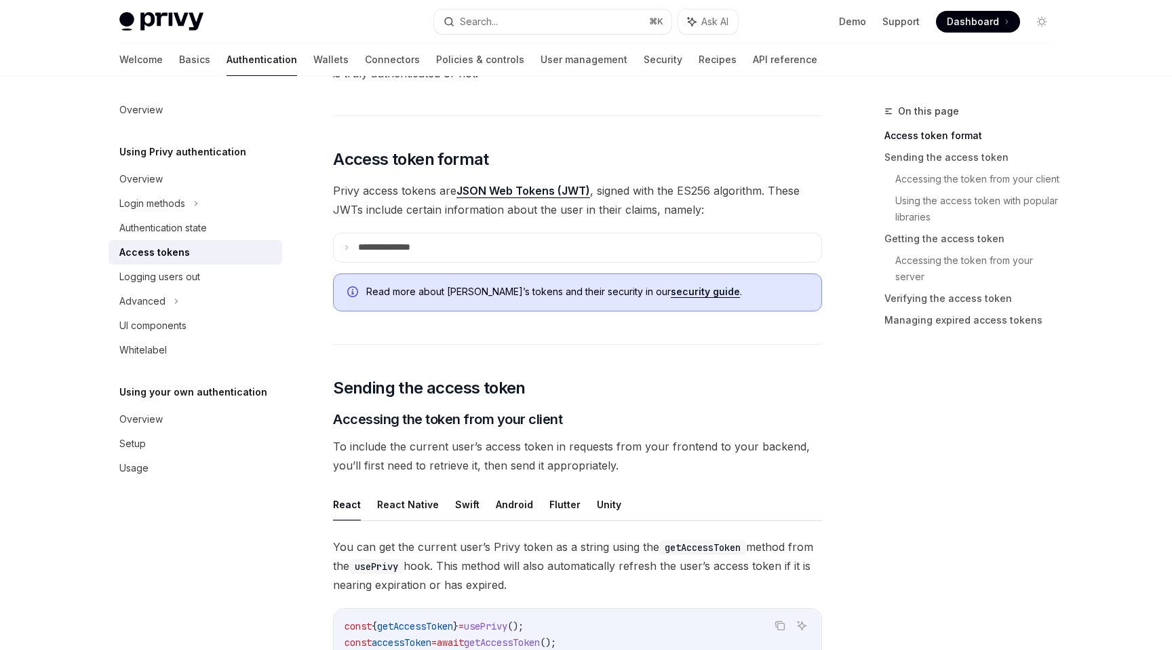
scroll to position [205, 0]
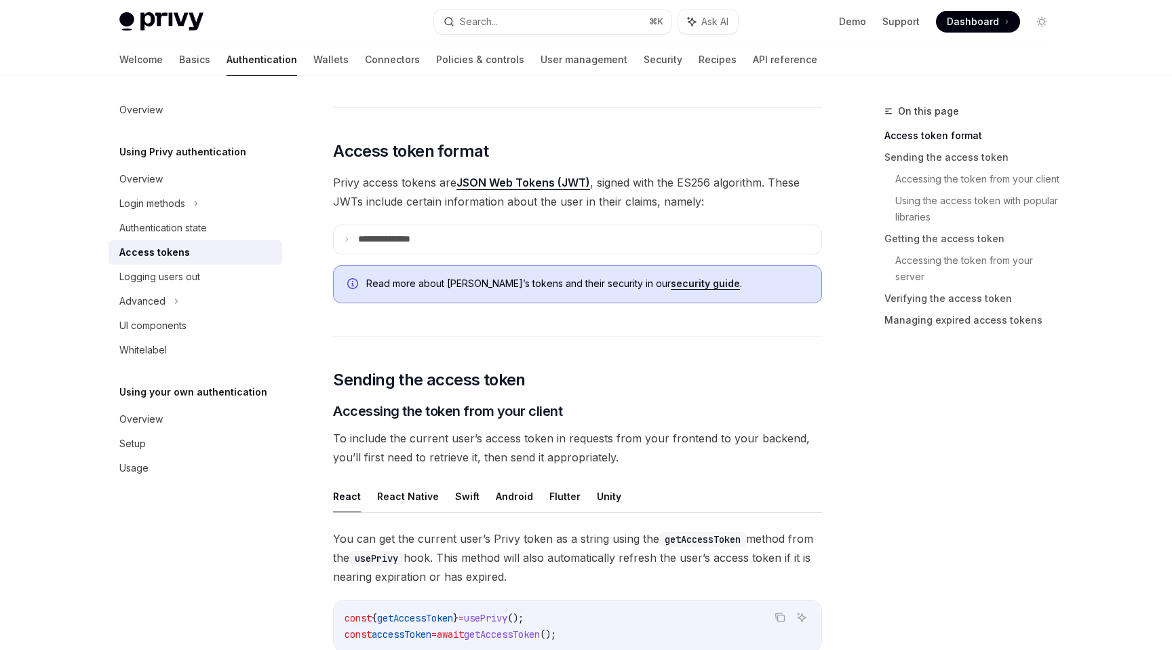
click at [559, 237] on summary "**********" at bounding box center [578, 239] width 488 height 28
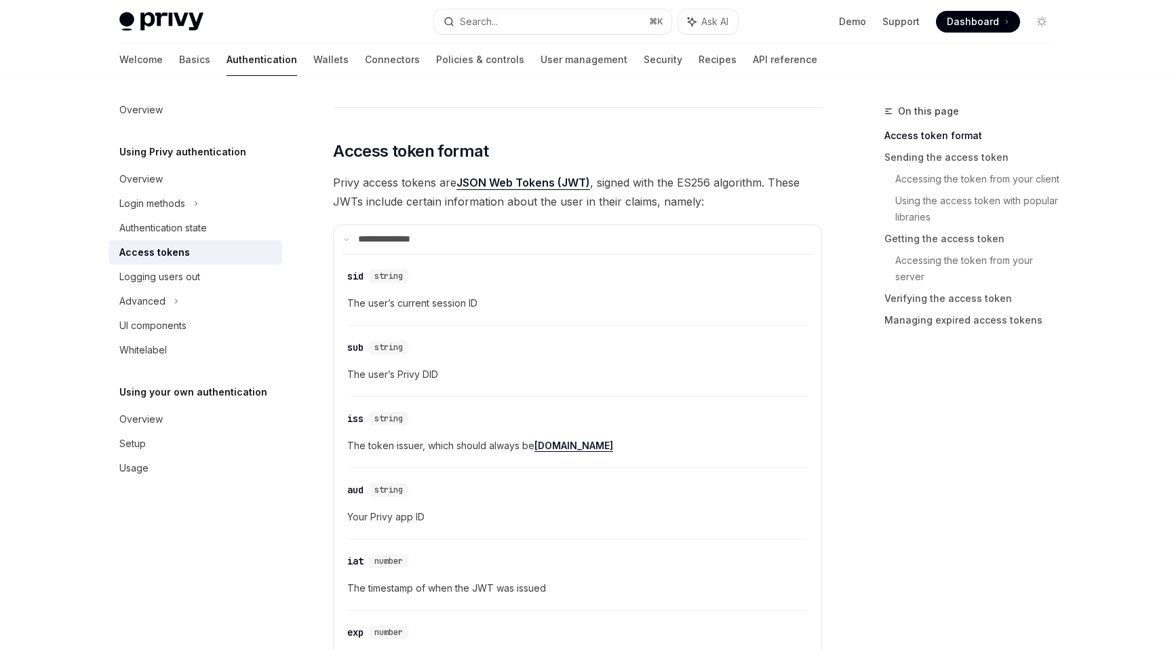
click at [559, 237] on summary "**********" at bounding box center [578, 239] width 488 height 28
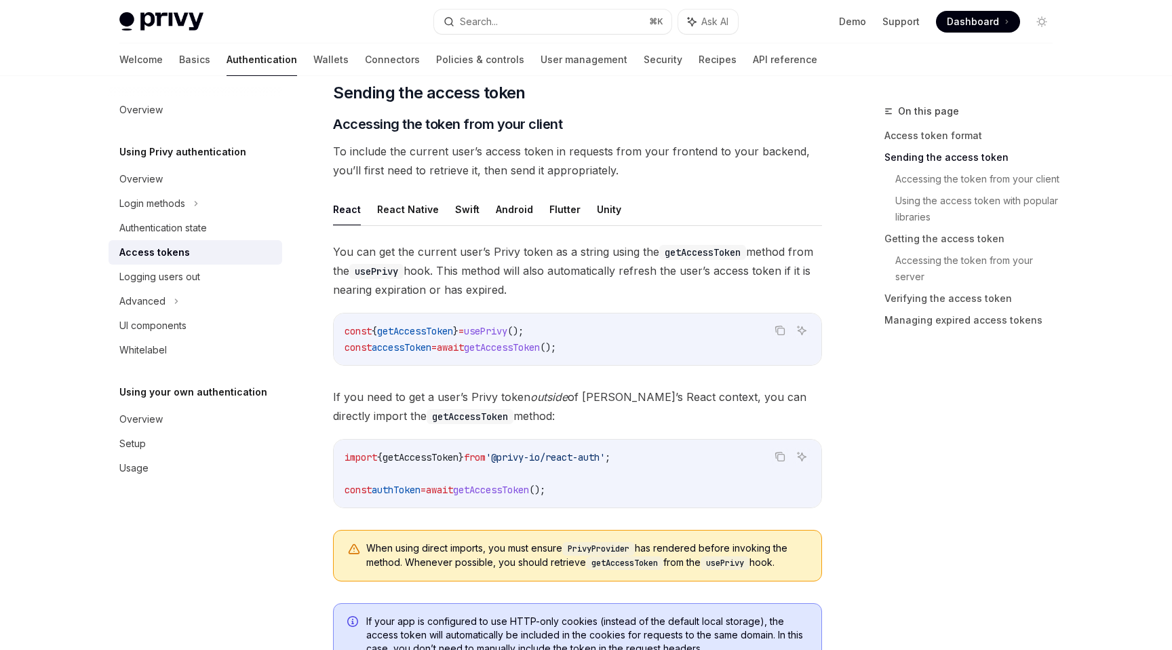
scroll to position [492, 0]
click at [178, 227] on div "Authentication state" at bounding box center [162, 228] width 87 height 16
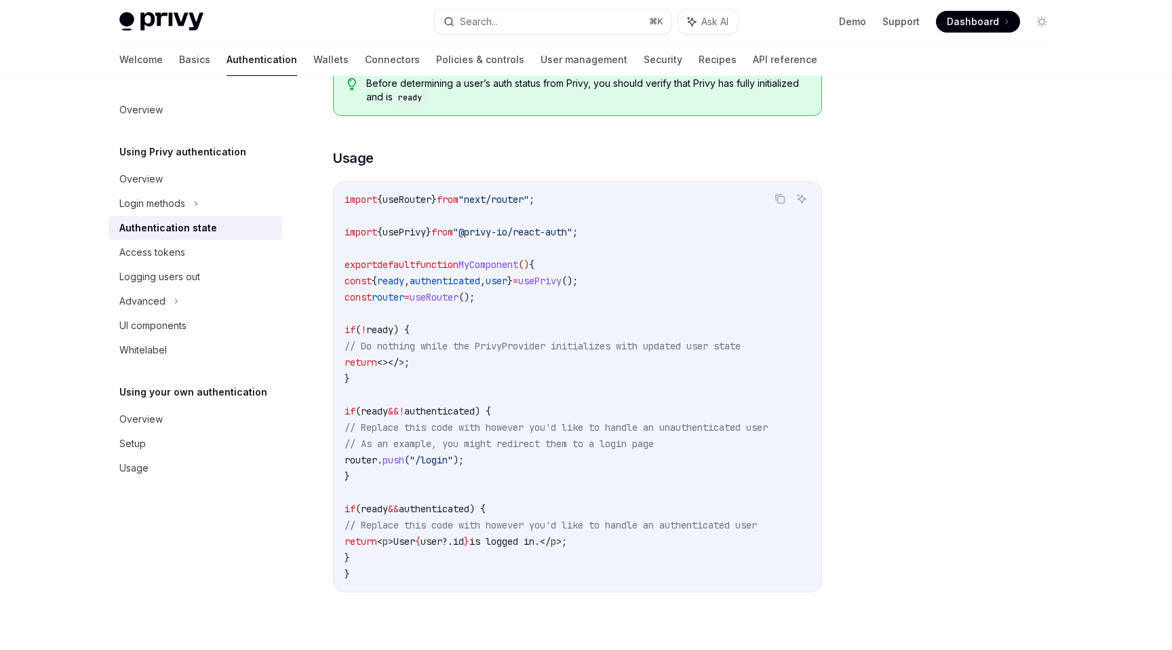
scroll to position [505, 0]
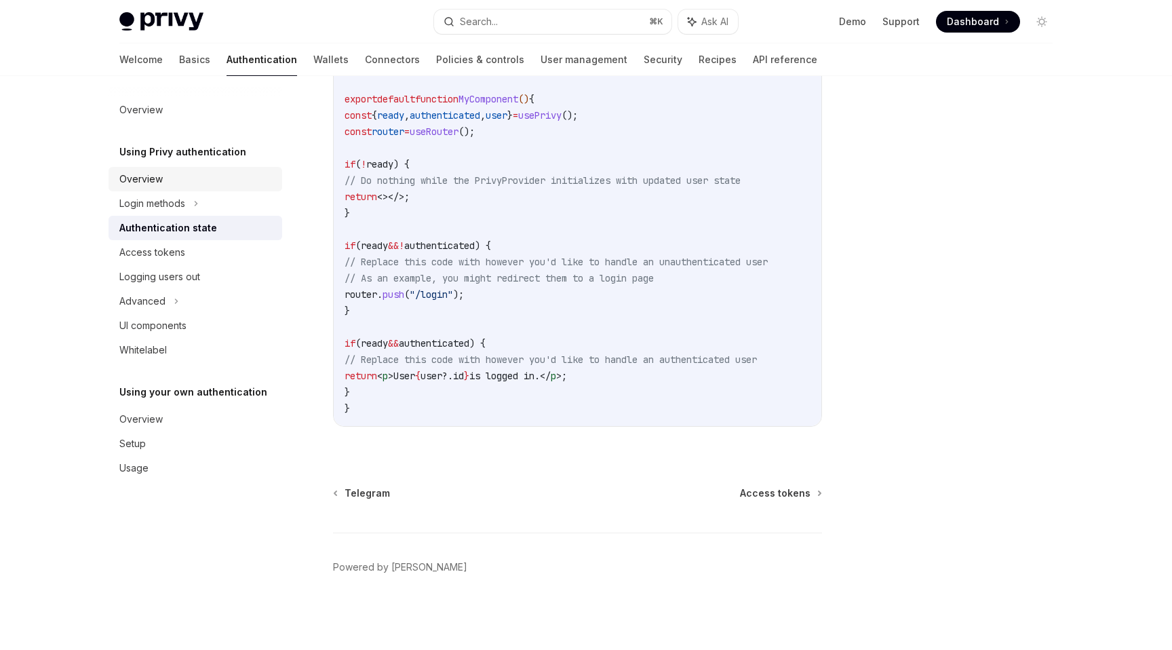
click at [151, 186] on div "Overview" at bounding box center [140, 179] width 43 height 16
type textarea "*"
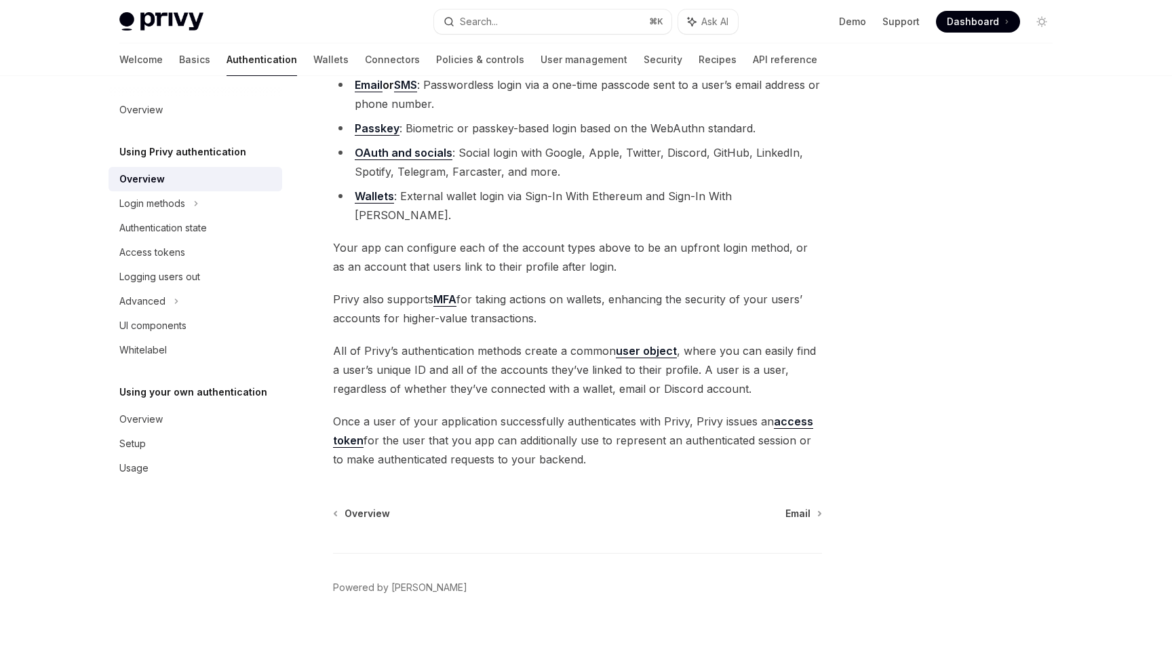
scroll to position [154, 0]
drag, startPoint x: 582, startPoint y: 440, endPoint x: 331, endPoint y: 394, distance: 255.7
click at [331, 394] on div "Using Privy authentication Using Privy as your authentication provider OpenAI O…" at bounding box center [450, 308] width 749 height 719
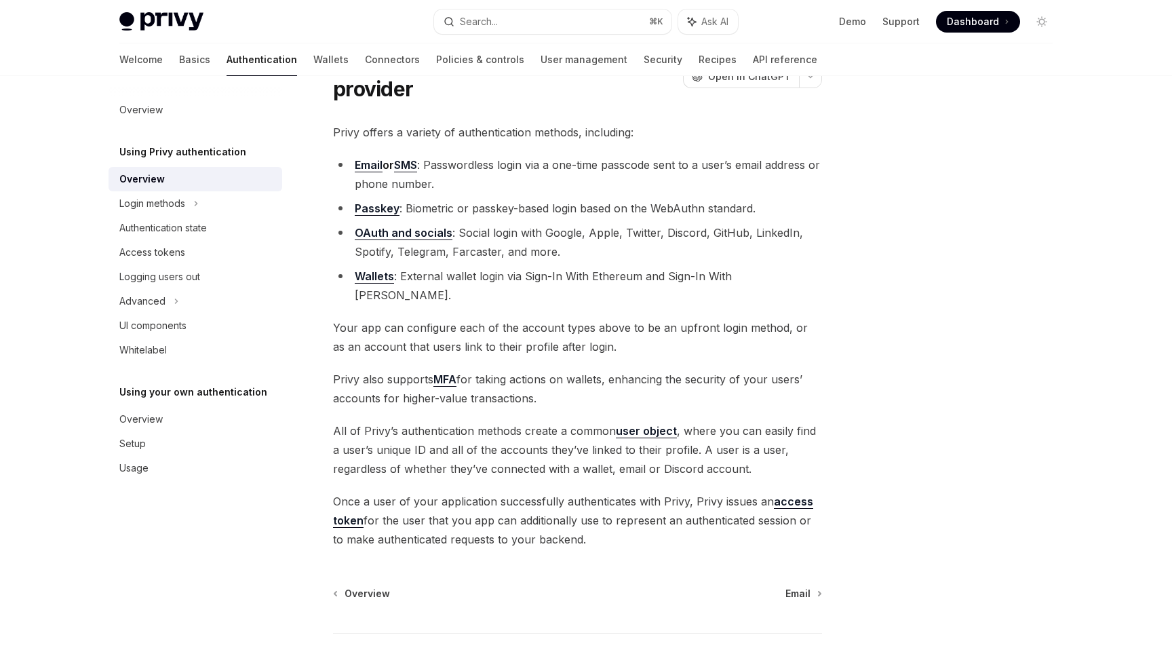
scroll to position [72, 0]
click at [958, 217] on div at bounding box center [960, 376] width 206 height 546
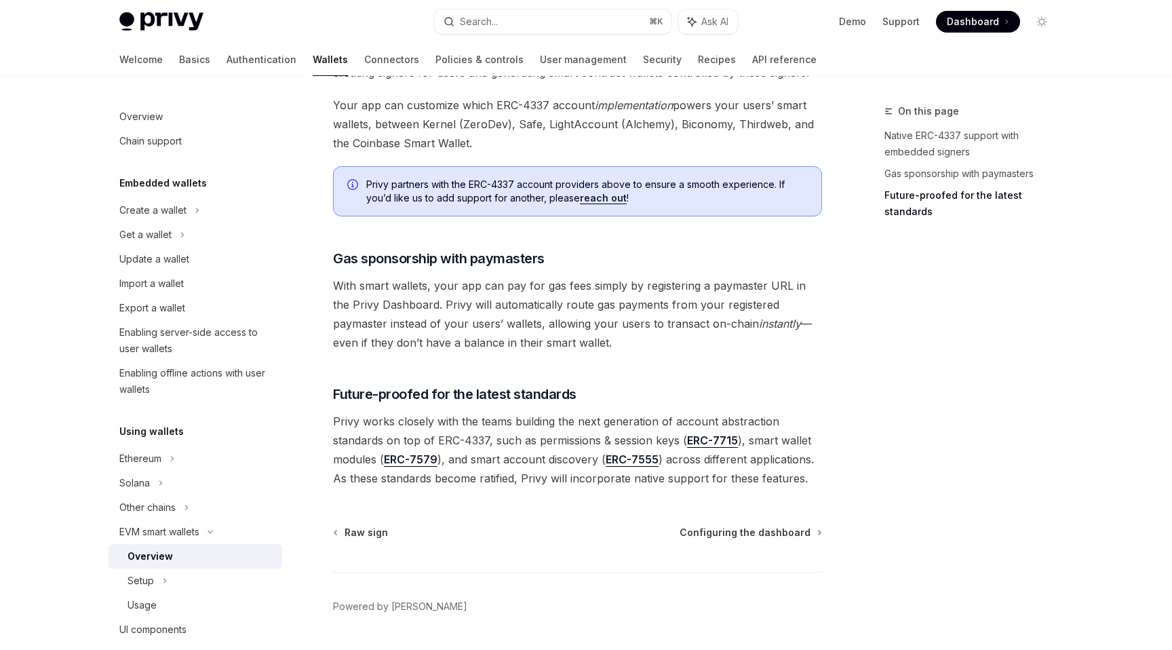
scroll to position [978, 0]
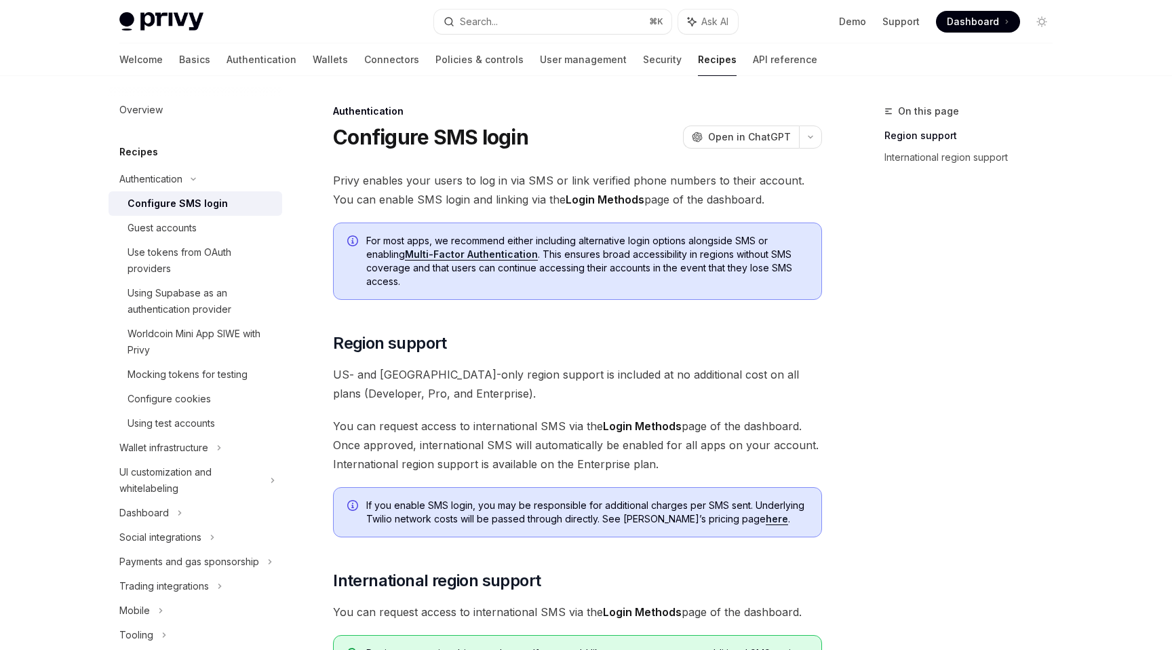
scroll to position [338, 0]
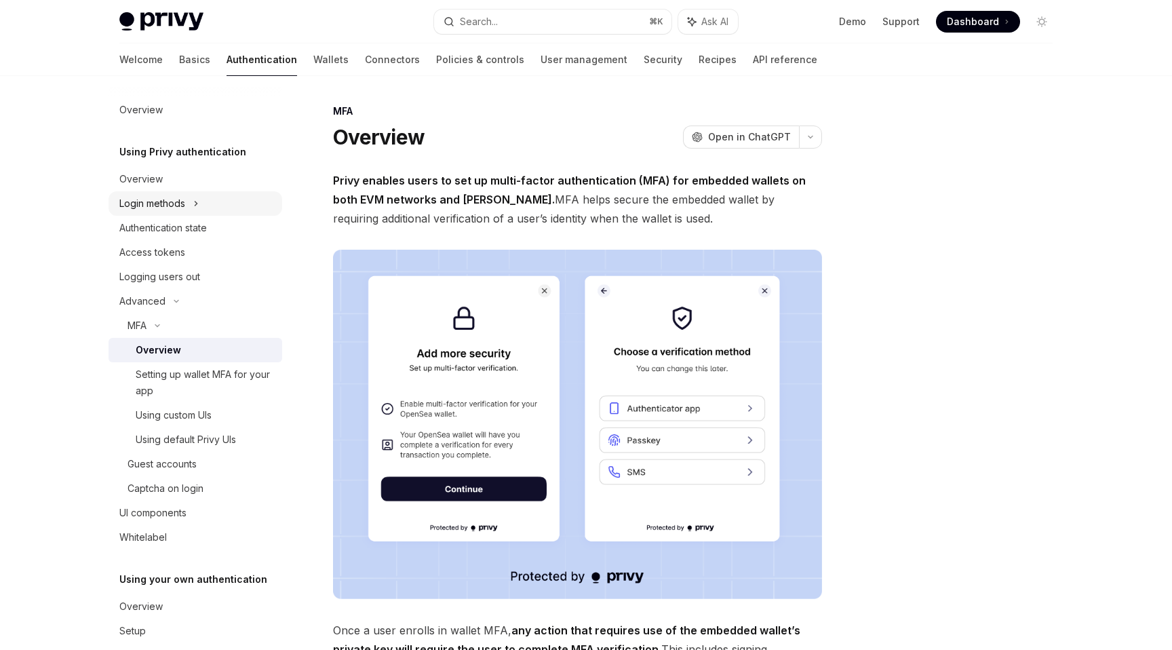
click at [197, 204] on icon at bounding box center [195, 203] width 5 height 16
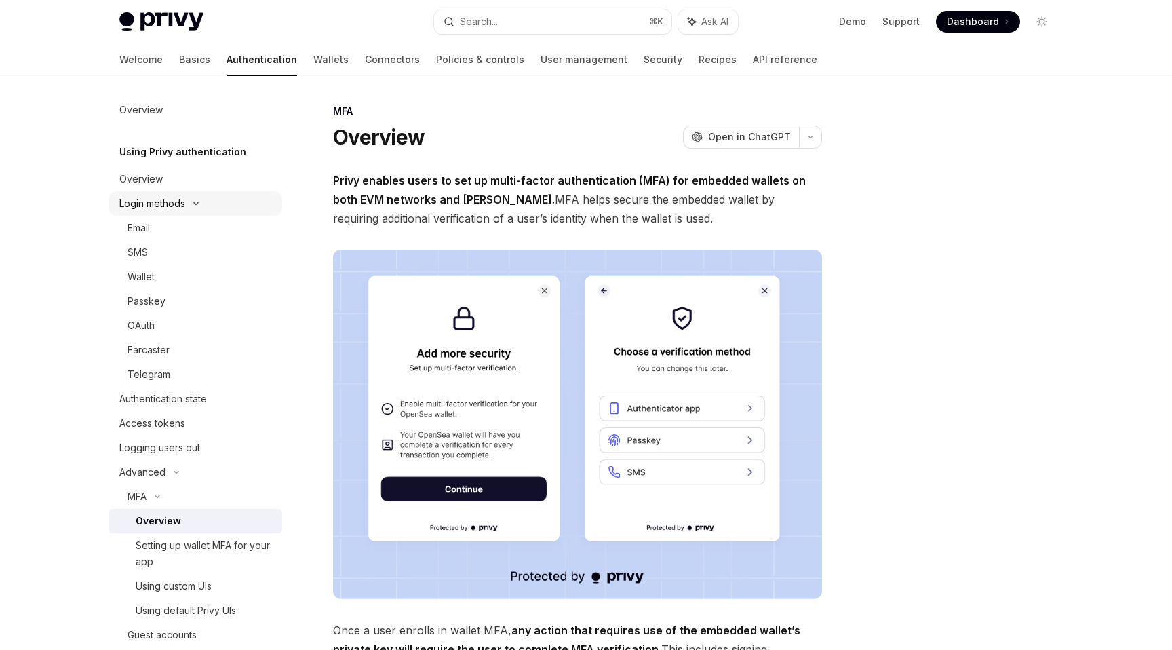
type textarea "*"
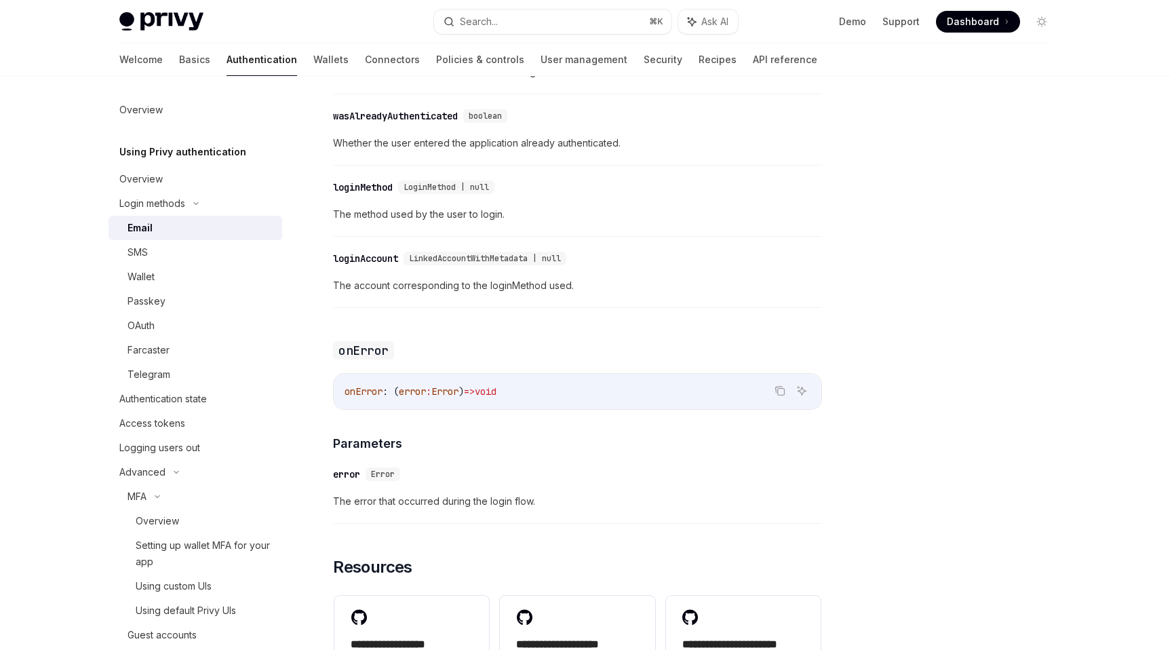
scroll to position [2670, 0]
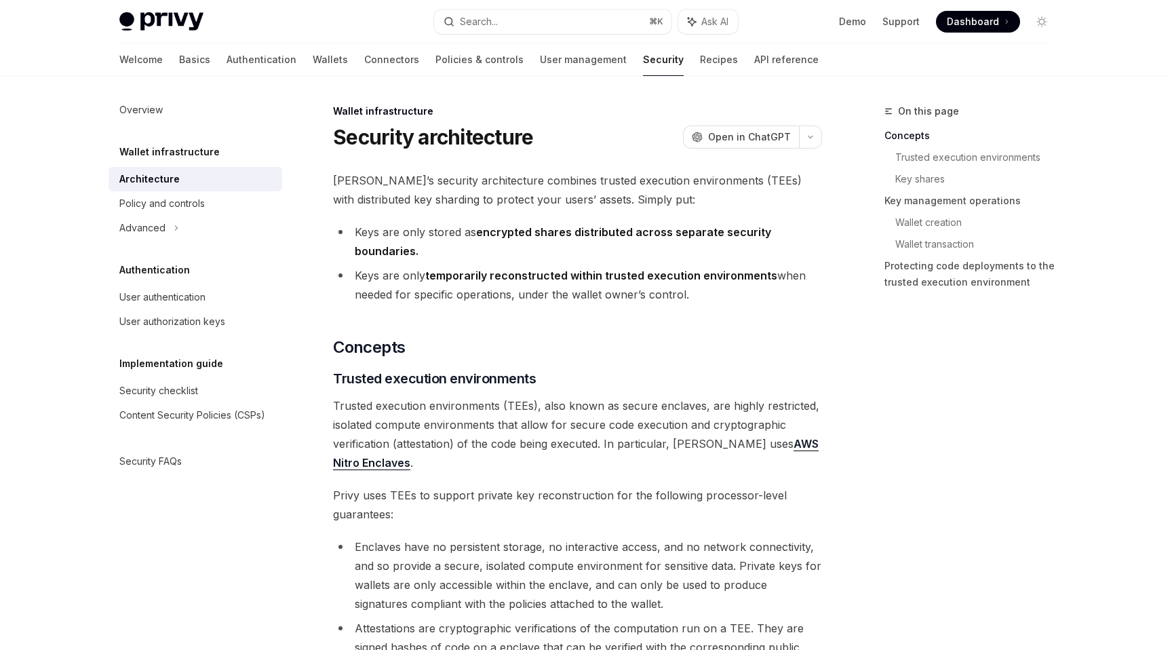
scroll to position [1, 0]
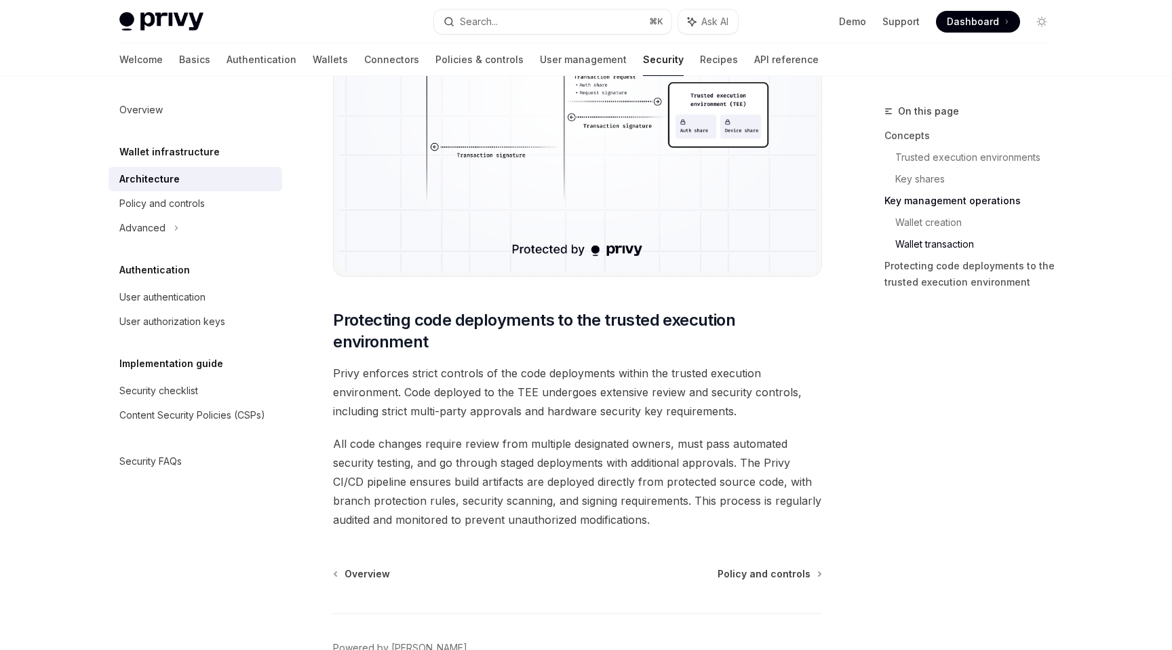
scroll to position [2769, 0]
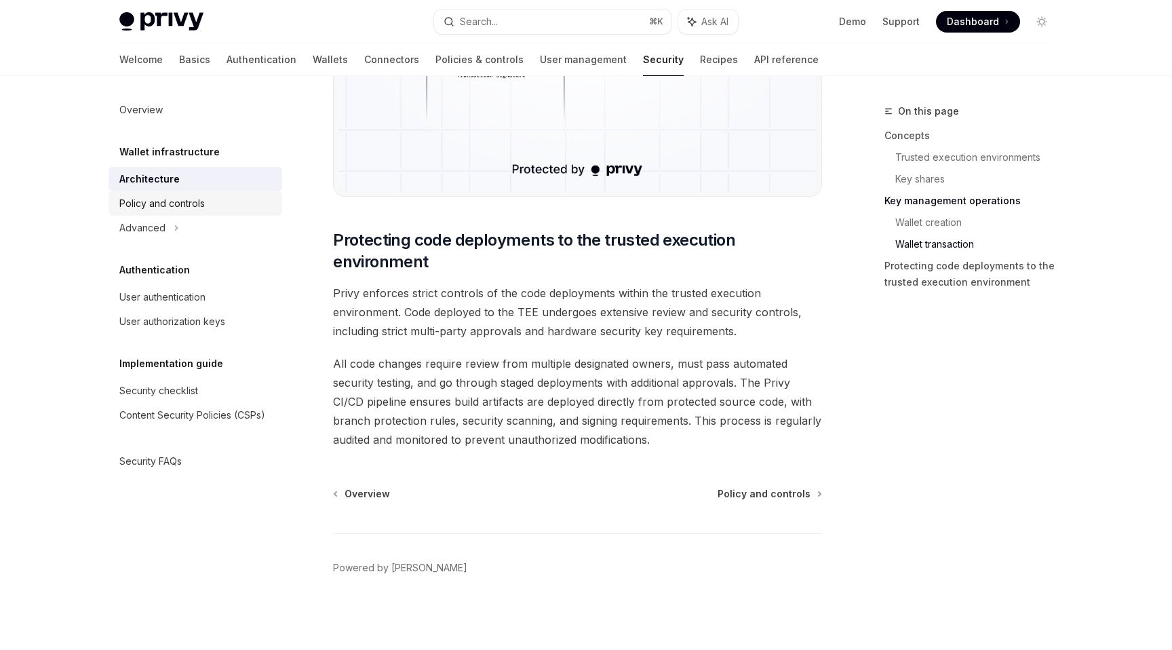
click at [175, 198] on div "Policy and controls" at bounding box center [161, 203] width 85 height 16
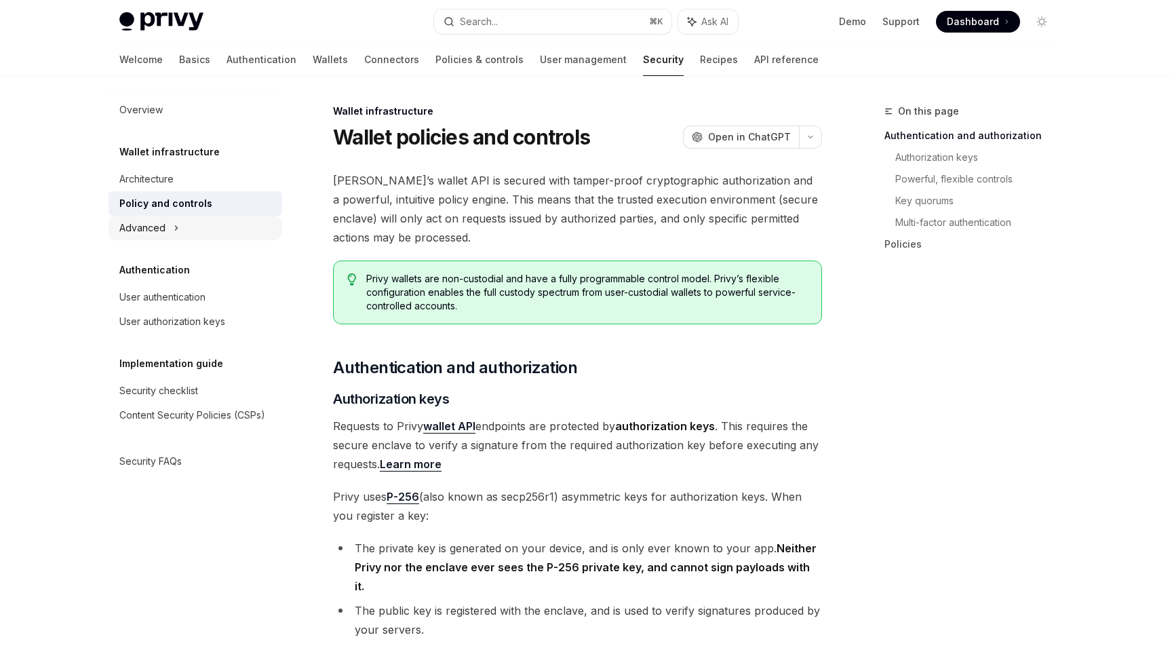
click at [165, 230] on div "Advanced" at bounding box center [195, 228] width 174 height 24
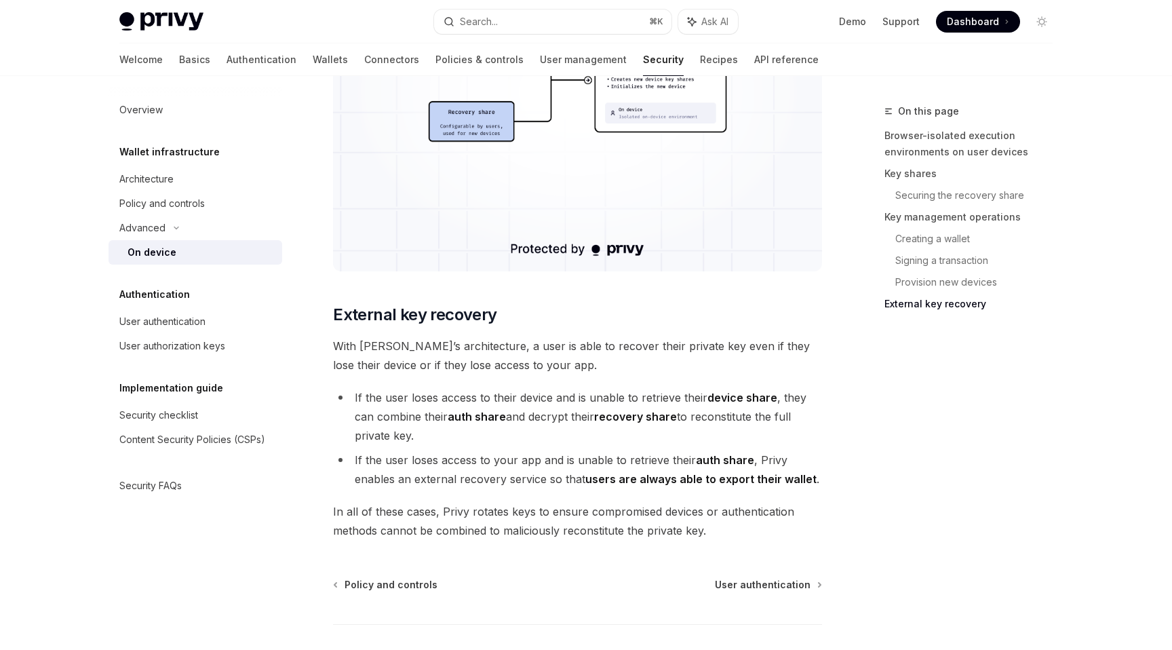
scroll to position [3682, 0]
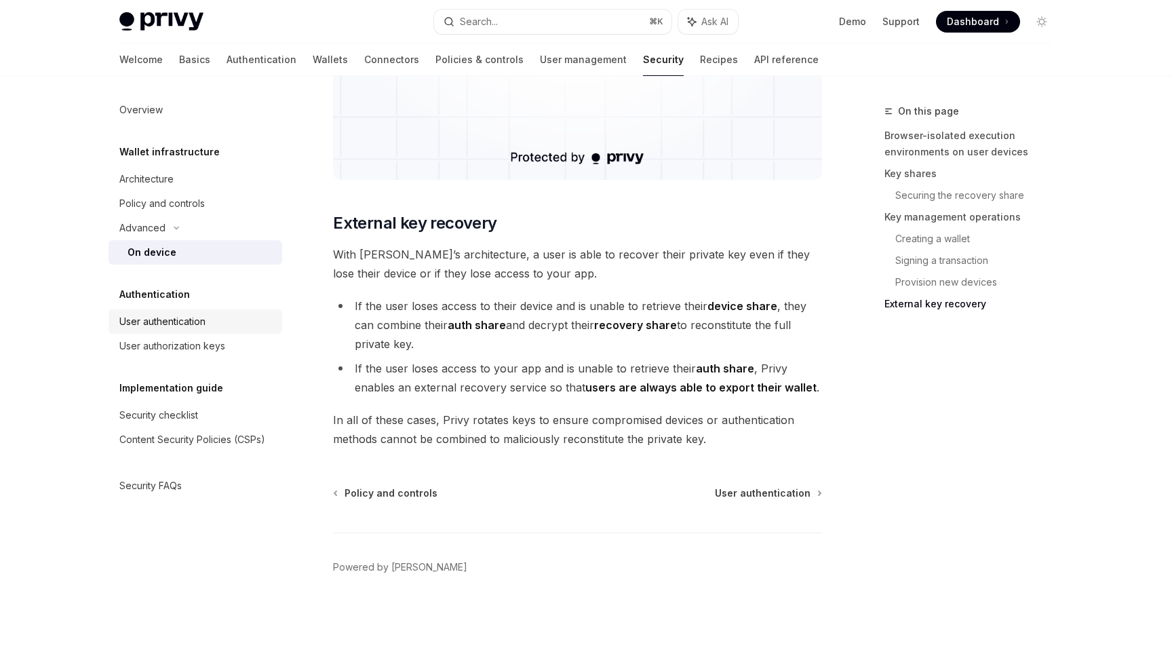
click at [156, 321] on div "User authentication" at bounding box center [162, 321] width 86 height 16
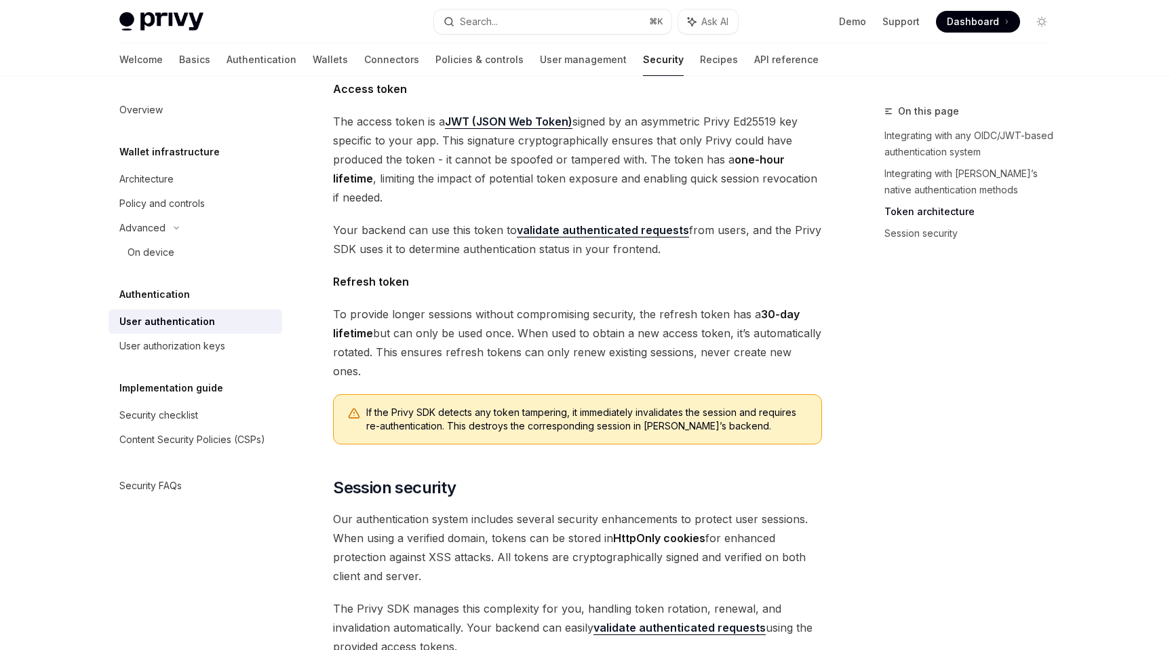
scroll to position [1033, 0]
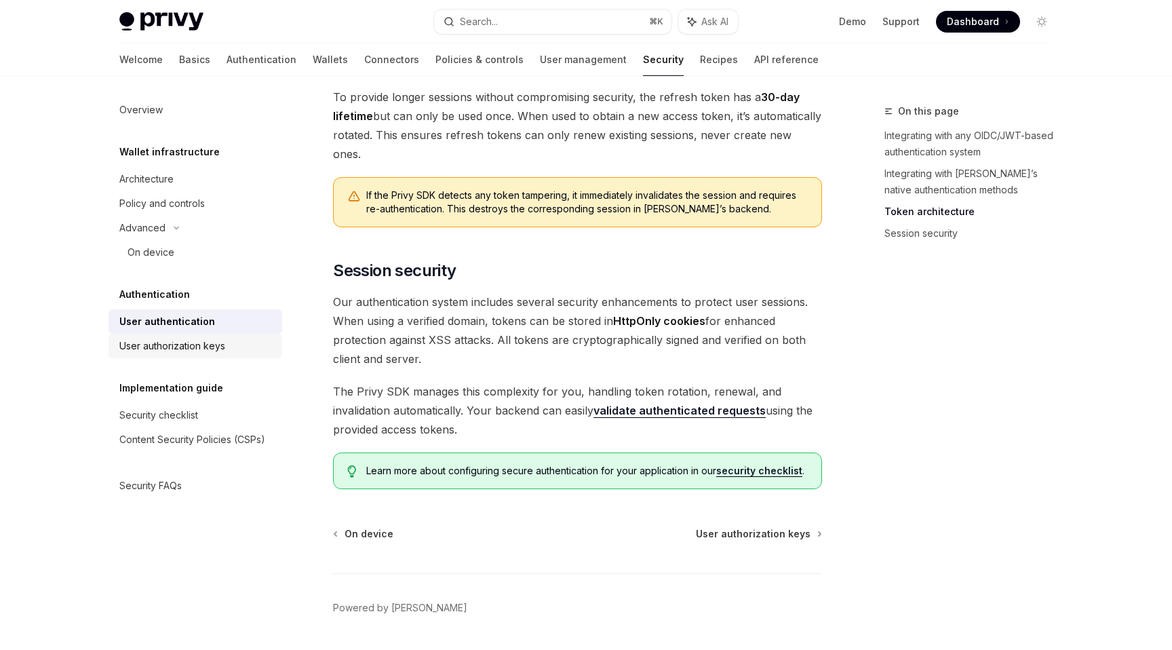
click at [199, 355] on link "User authorization keys" at bounding box center [195, 346] width 174 height 24
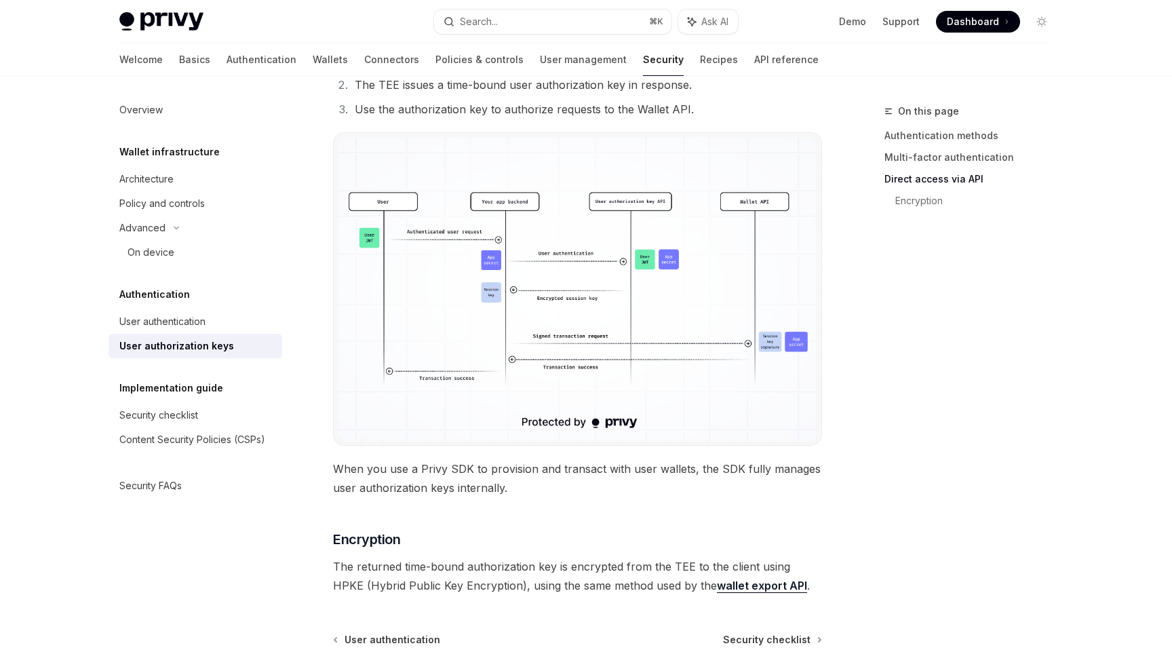
scroll to position [990, 0]
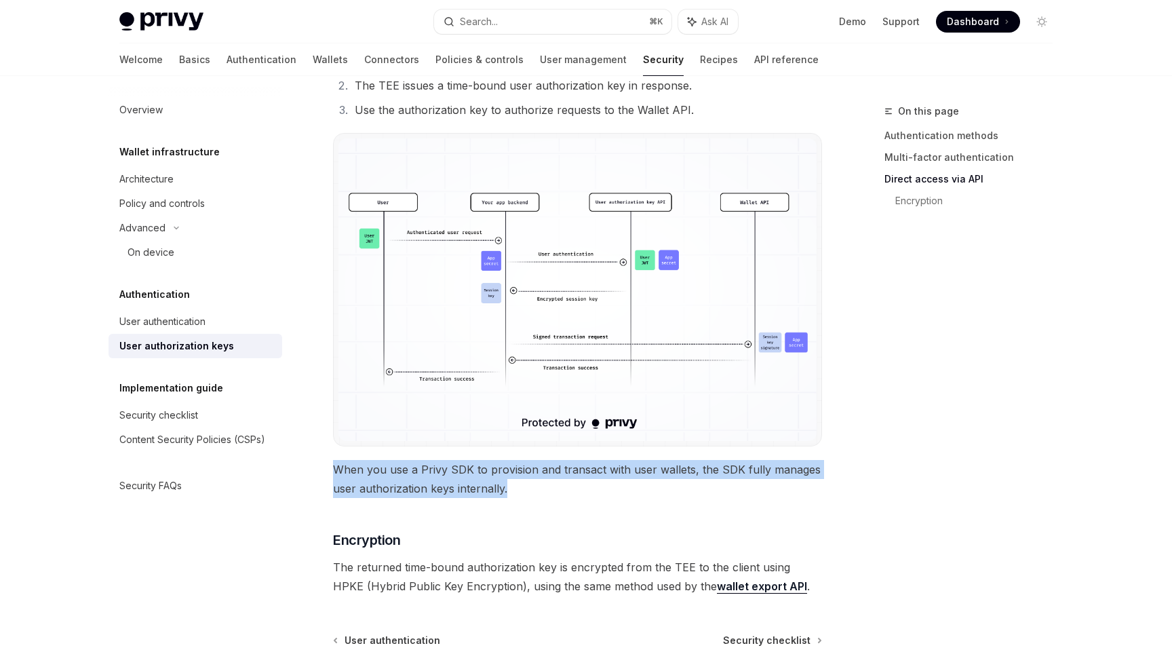
drag, startPoint x: 516, startPoint y: 489, endPoint x: 332, endPoint y: 470, distance: 185.4
click at [523, 494] on span "When you use a Privy SDK to provision and transact with user wallets, the SDK f…" at bounding box center [577, 479] width 489 height 38
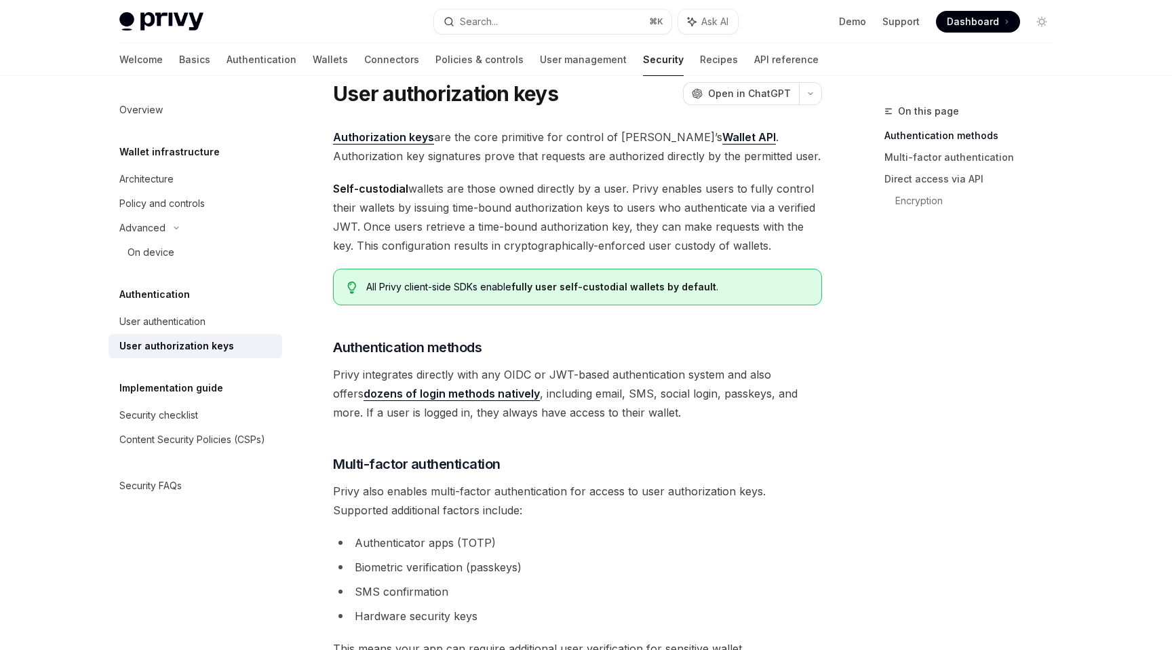
scroll to position [0, 0]
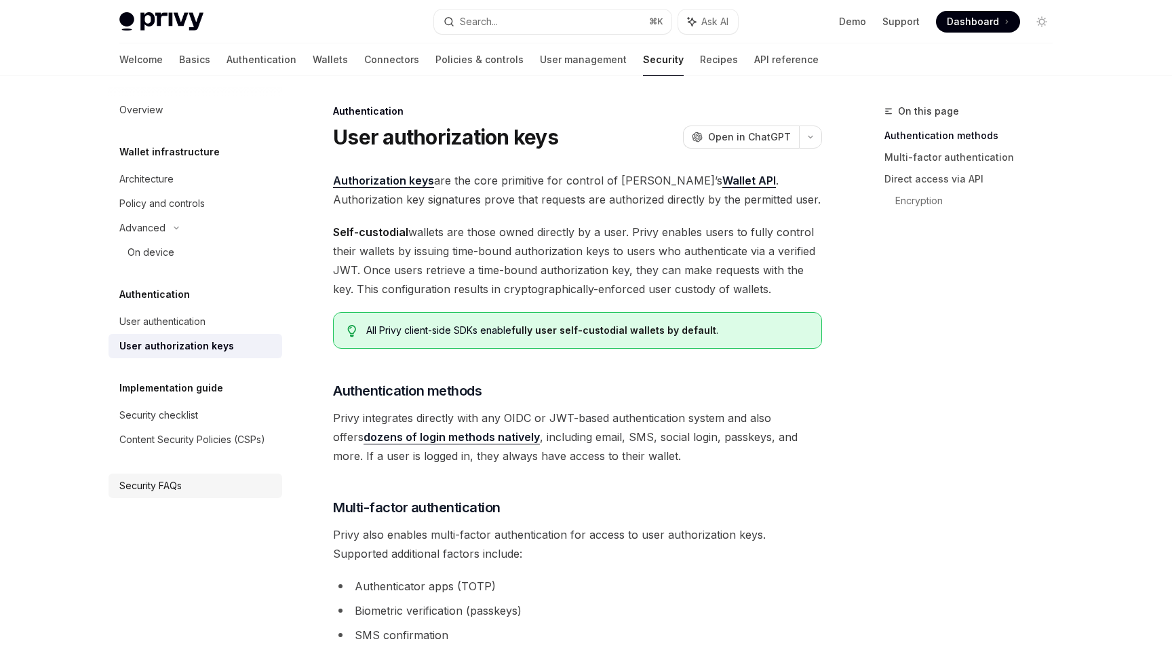
click at [171, 481] on div "Security FAQs" at bounding box center [150, 485] width 62 height 16
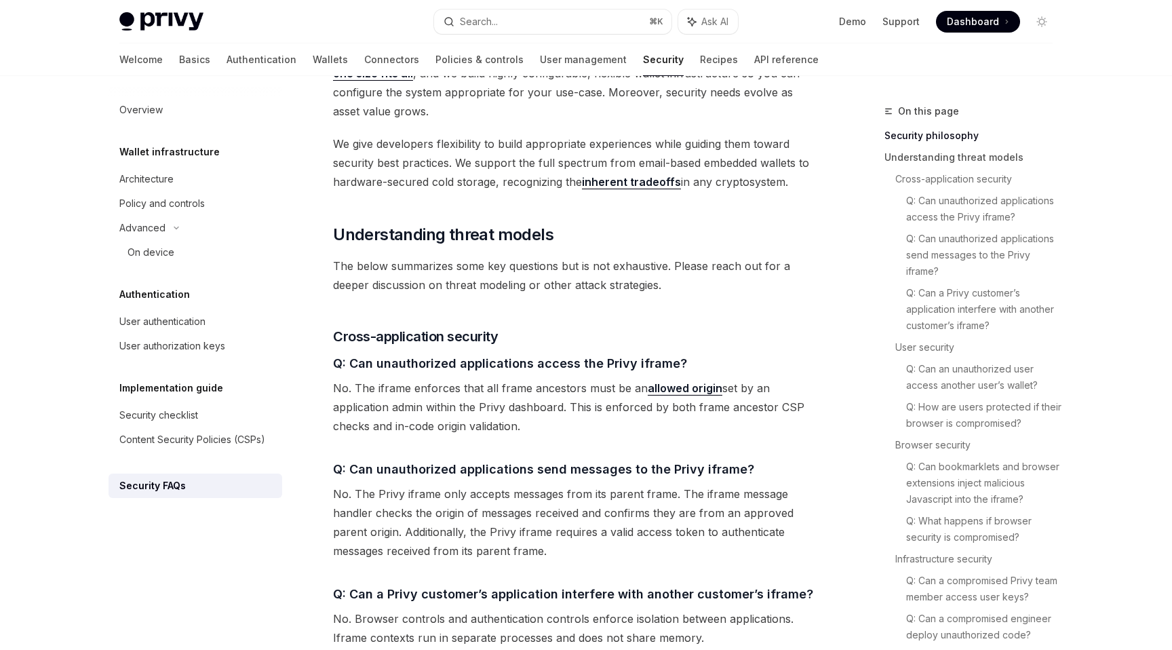
scroll to position [650, 0]
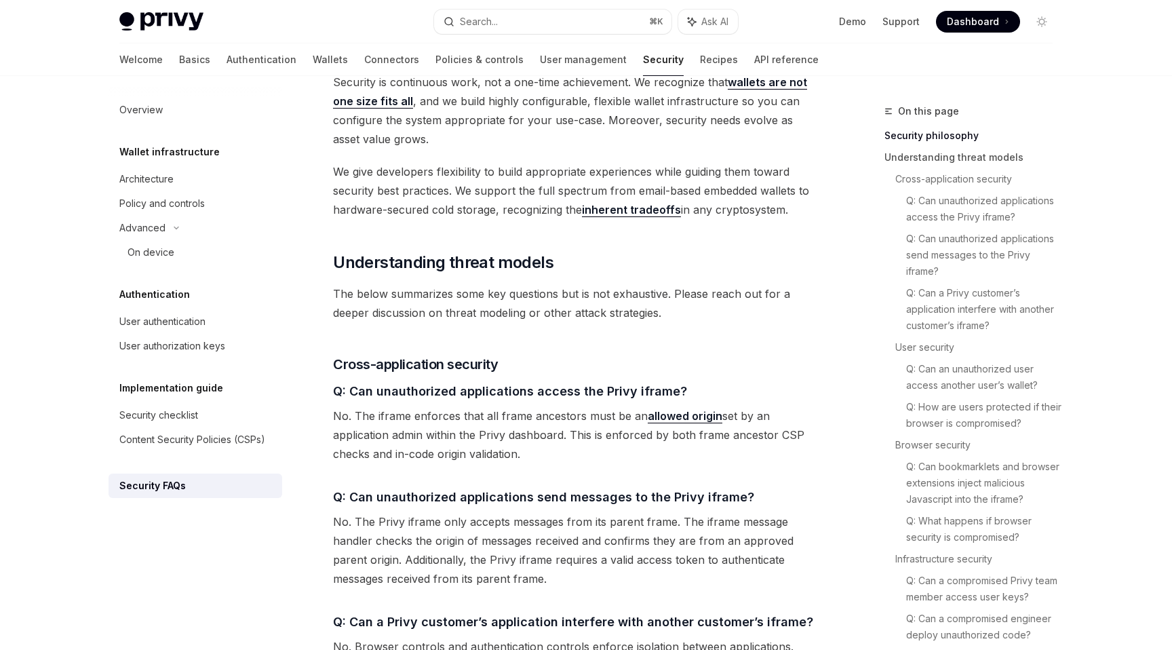
click at [647, 203] on link "inherent tradeoffs" at bounding box center [631, 210] width 99 height 14
click at [179, 60] on link "Basics" at bounding box center [194, 59] width 31 height 33
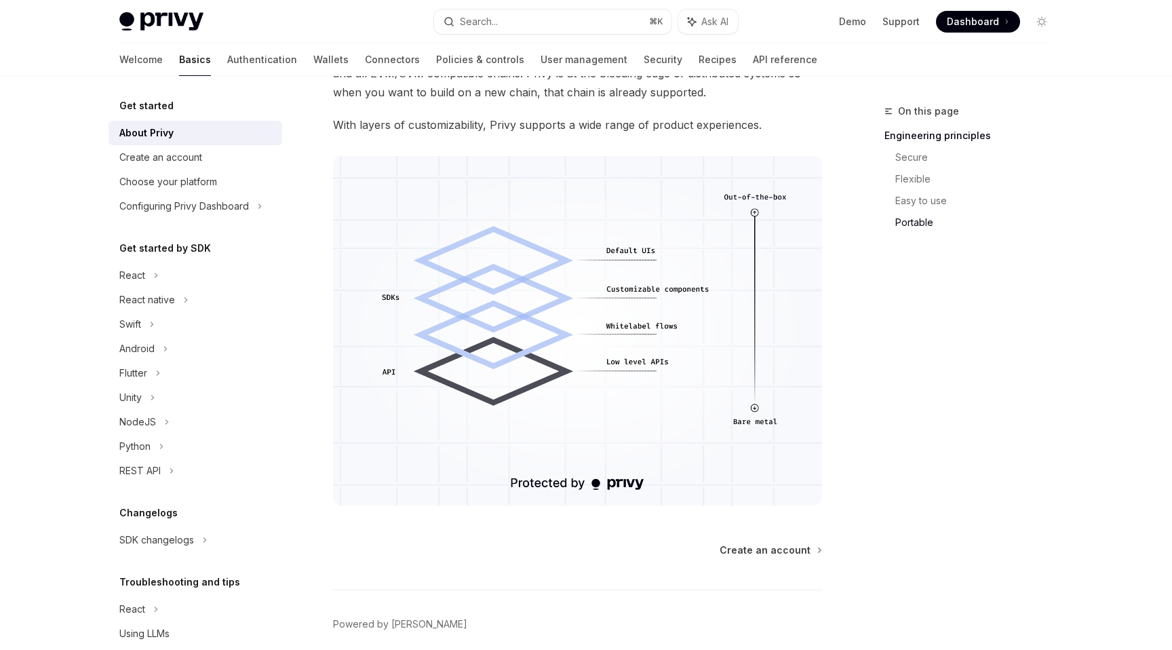
scroll to position [1124, 0]
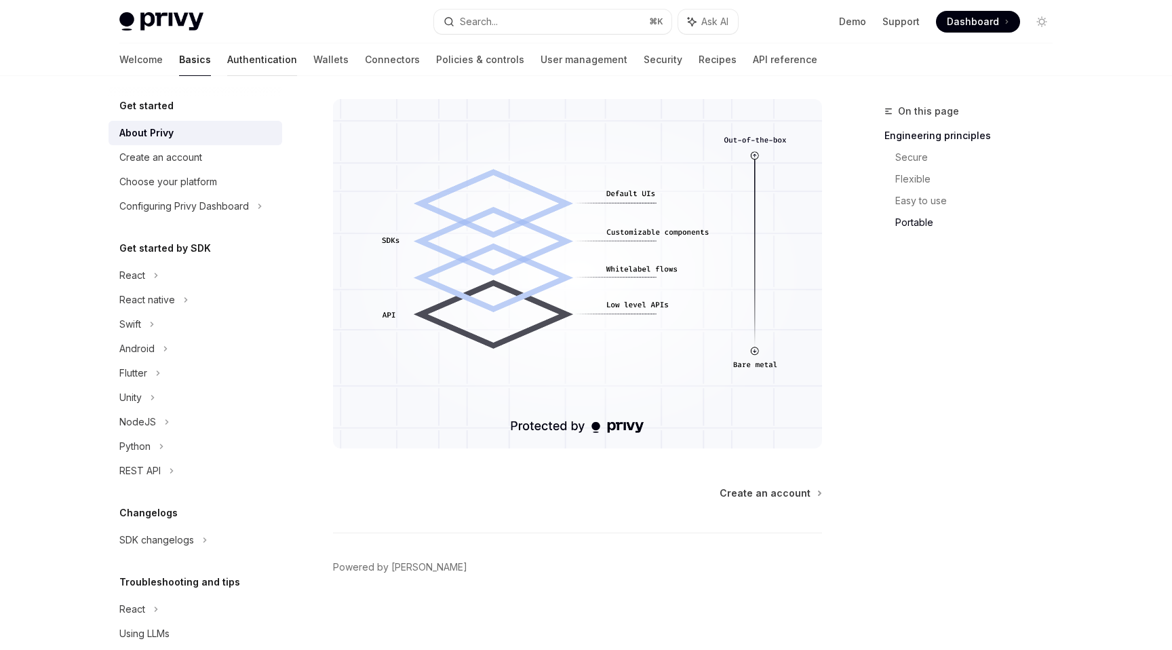
click at [227, 60] on link "Authentication" at bounding box center [262, 59] width 70 height 33
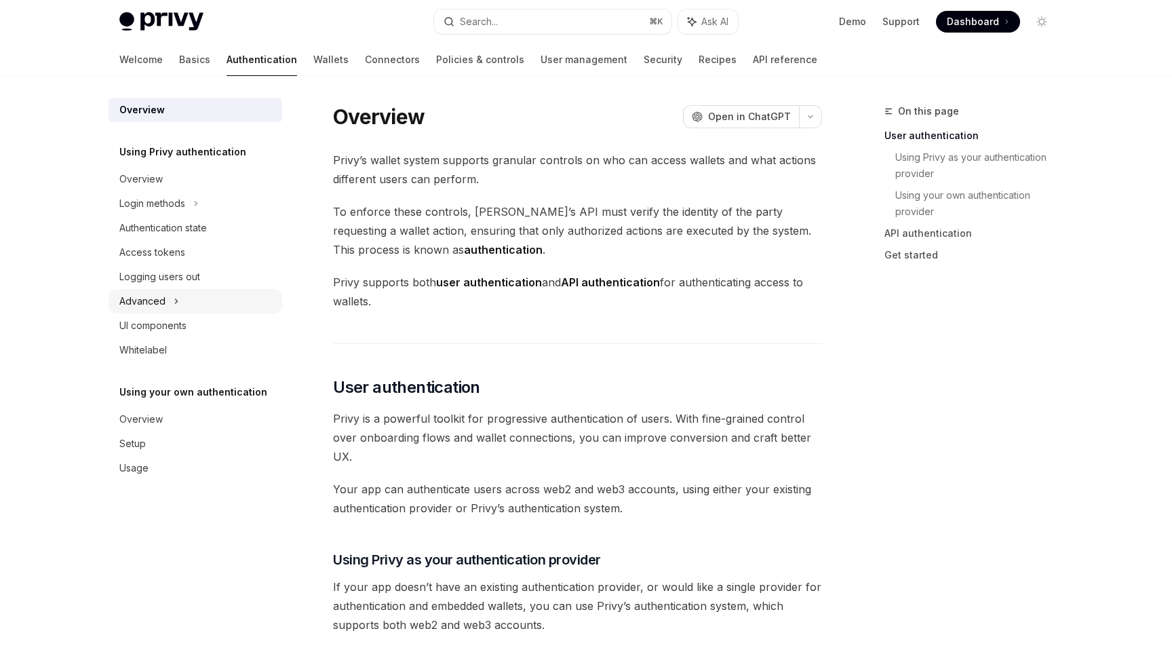
click at [165, 300] on div "Advanced" at bounding box center [195, 301] width 174 height 24
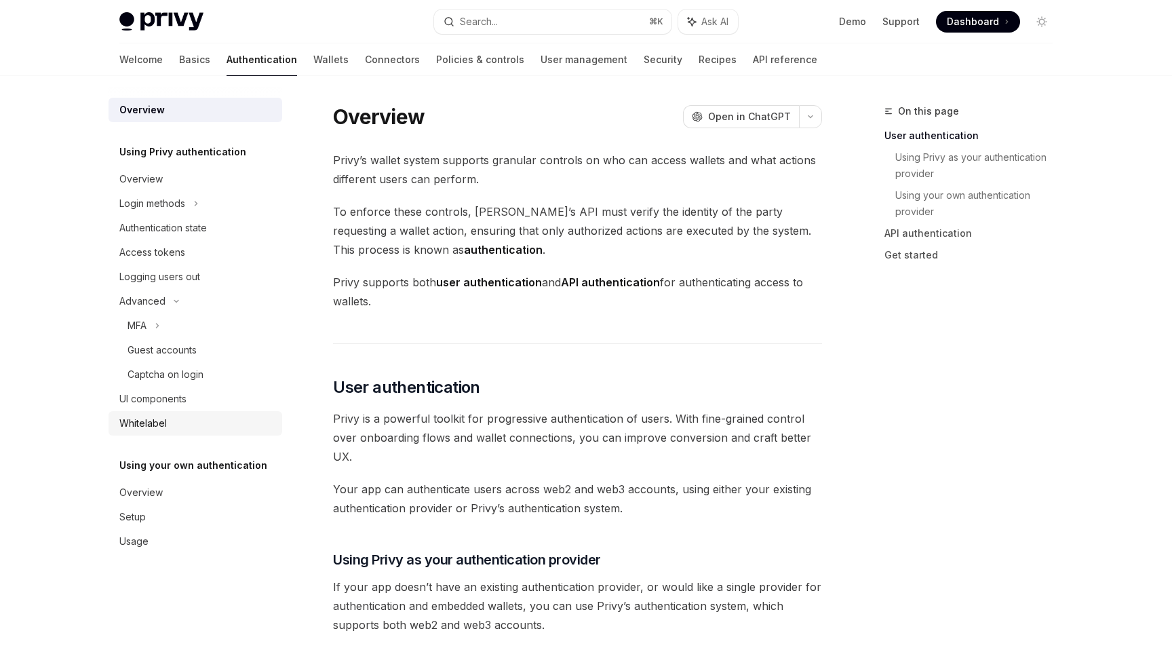
click at [165, 421] on div "Whitelabel" at bounding box center [142, 423] width 47 height 16
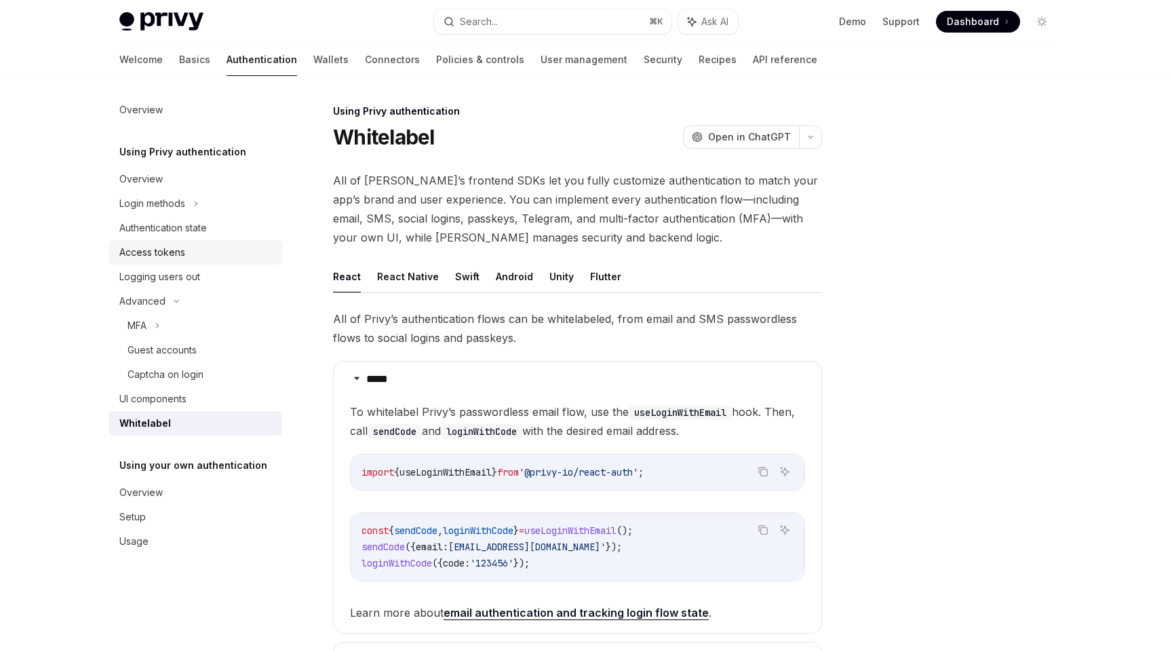
click at [185, 252] on div "Access tokens" at bounding box center [196, 252] width 155 height 16
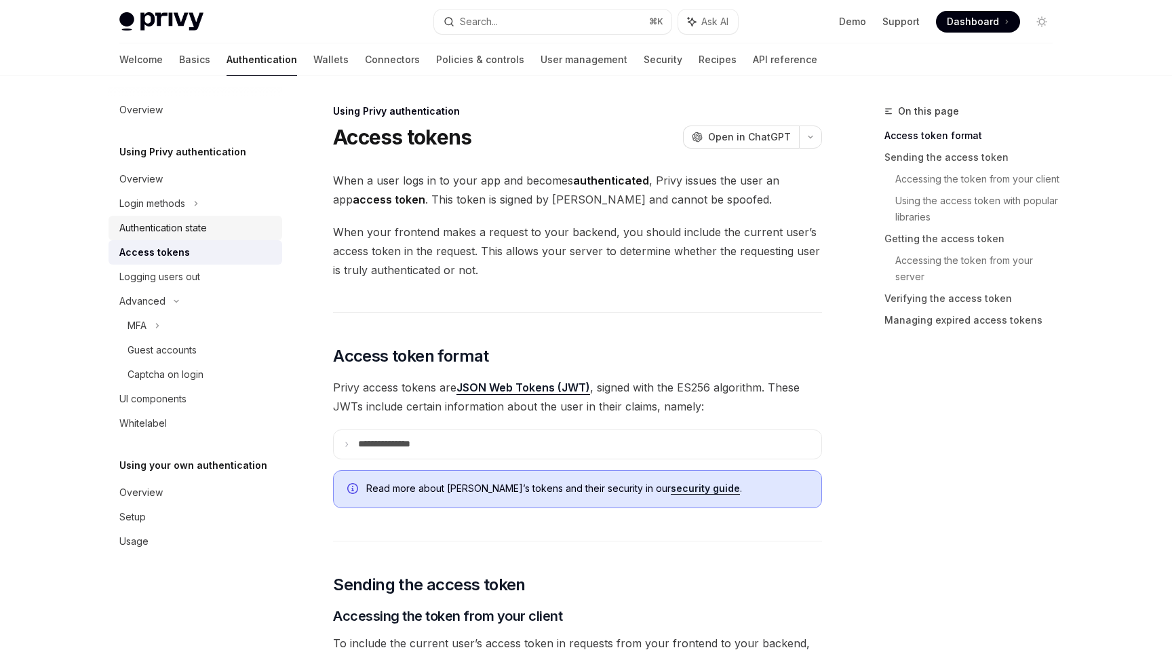
click at [186, 228] on div "Authentication state" at bounding box center [162, 228] width 87 height 16
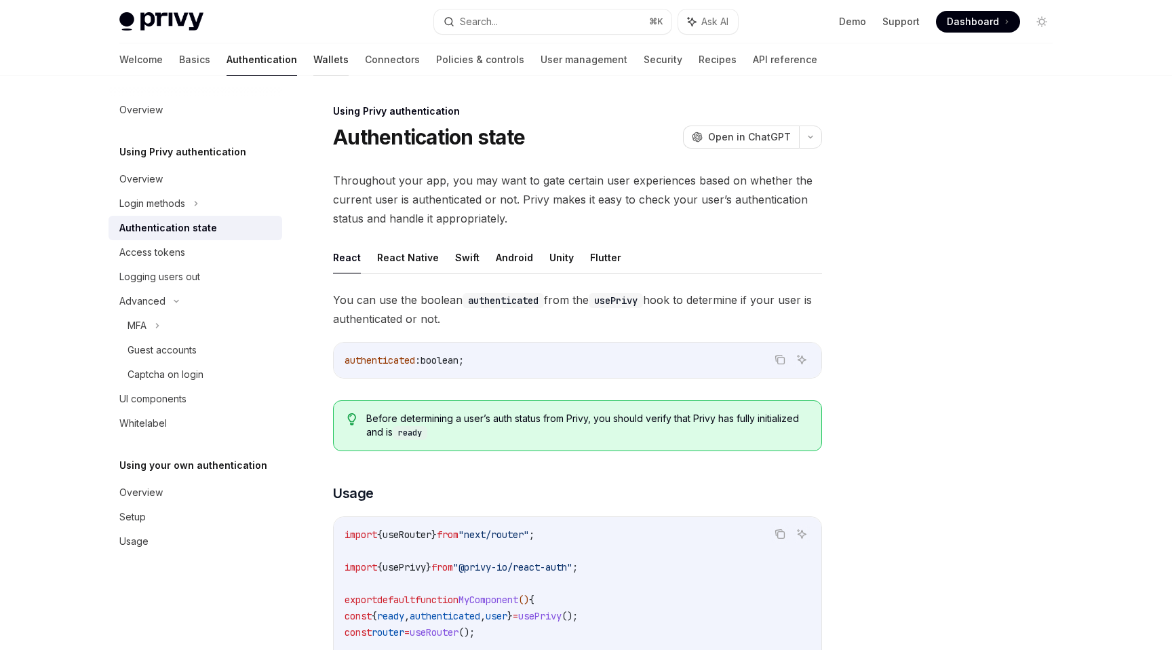
click at [313, 58] on link "Wallets" at bounding box center [330, 59] width 35 height 33
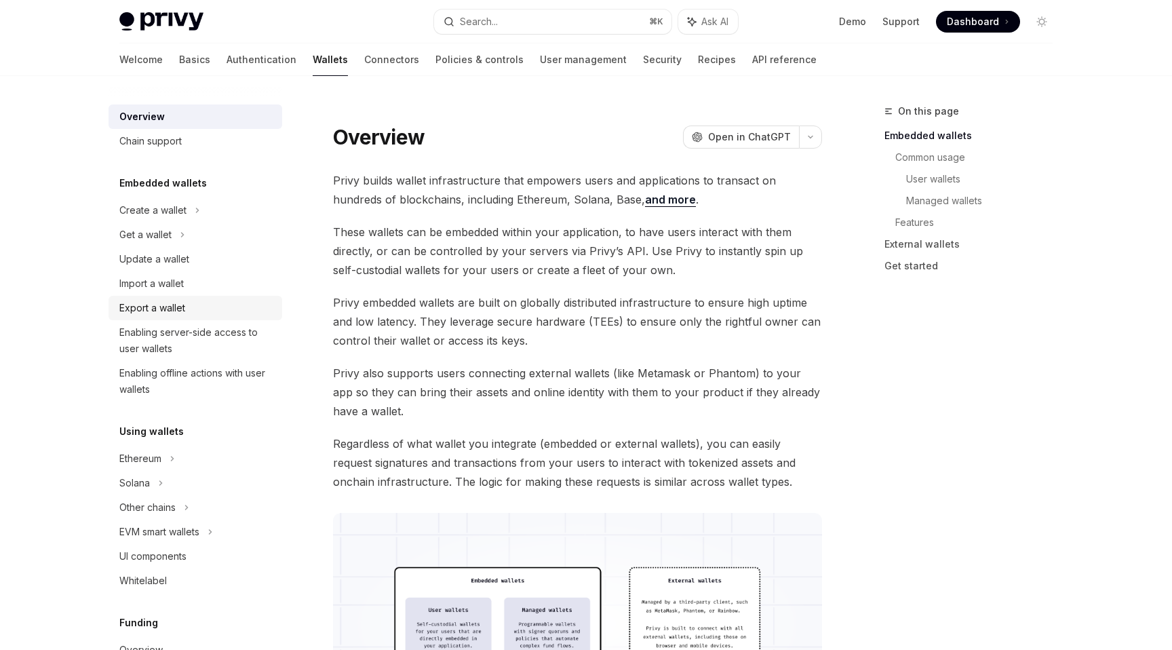
click at [179, 309] on div "Export a wallet" at bounding box center [152, 308] width 66 height 16
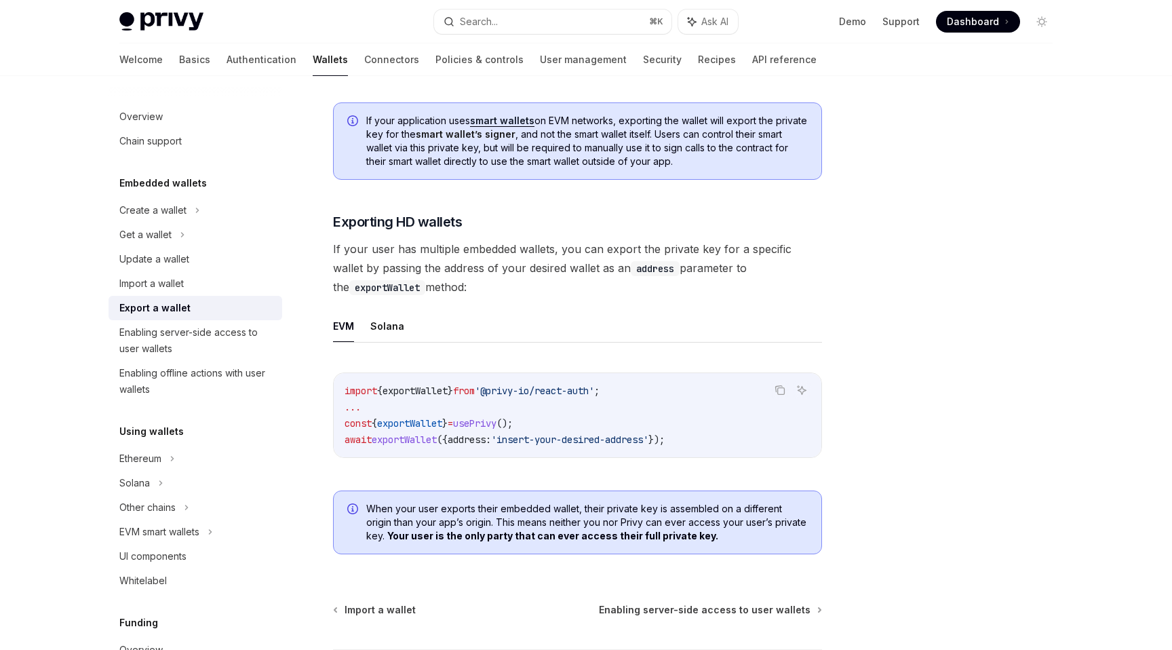
scroll to position [1212, 0]
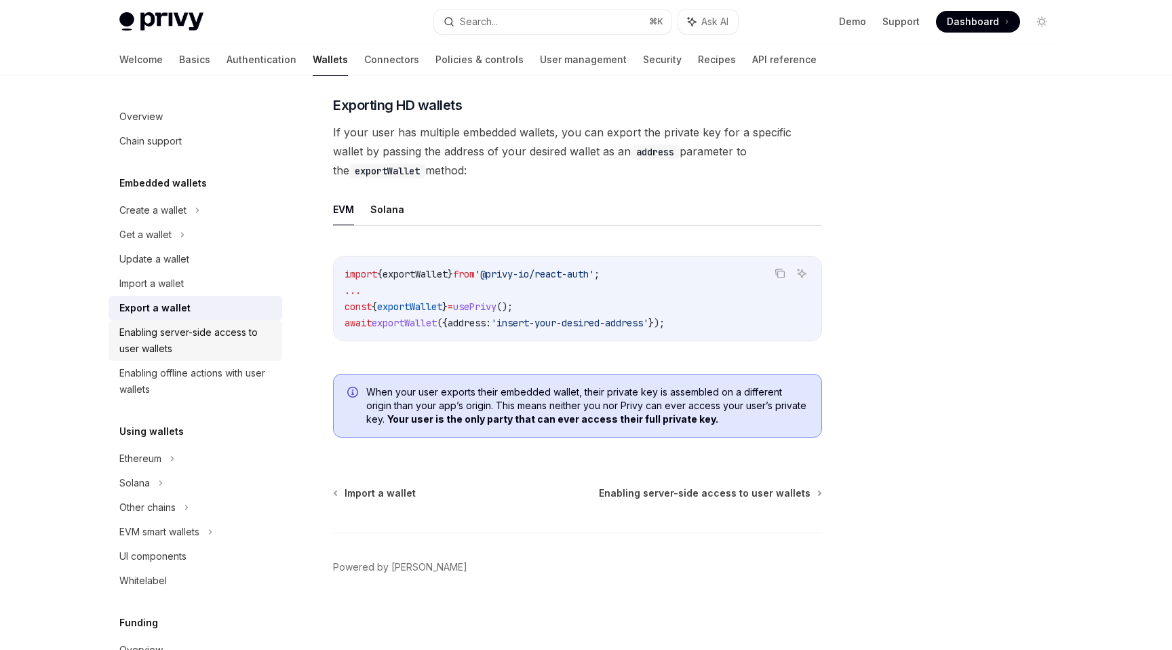
click at [218, 340] on div "Enabling server-side access to user wallets" at bounding box center [196, 340] width 155 height 33
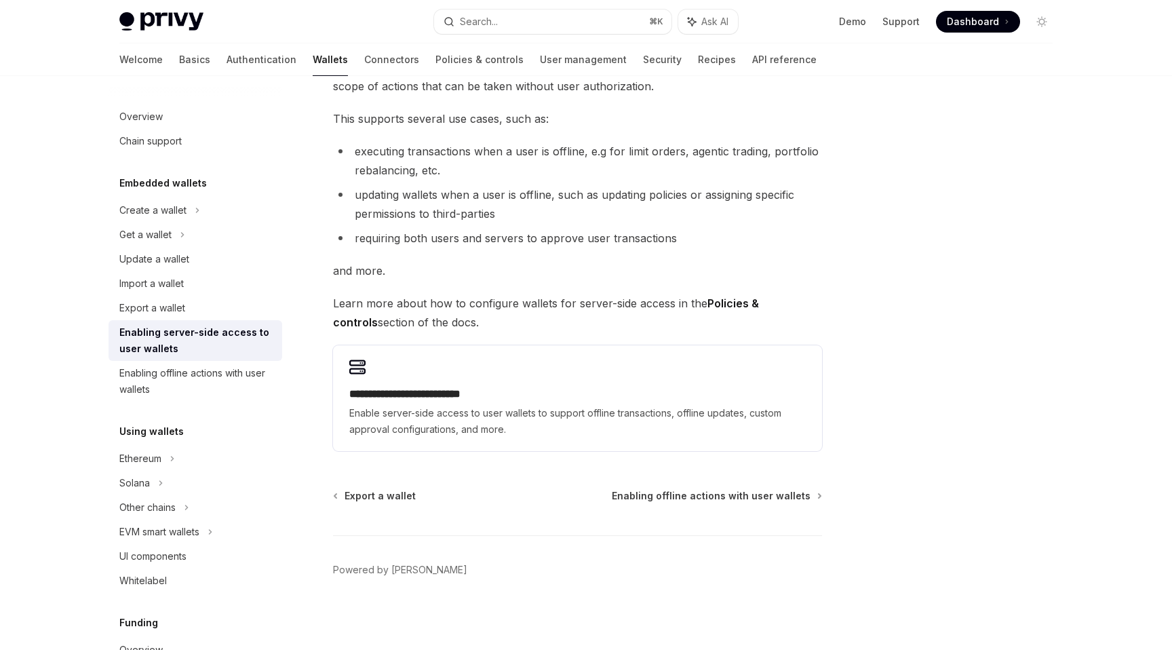
scroll to position [159, 0]
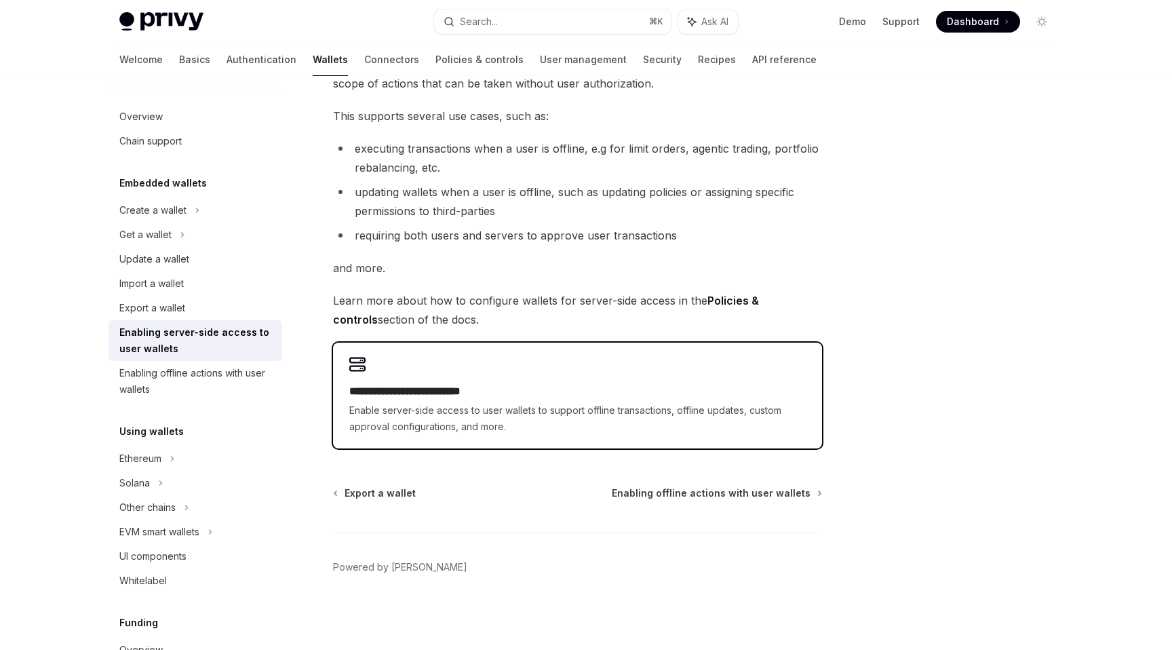
click at [420, 418] on span "Enable server-side access to user wallets to support offline transactions, offl…" at bounding box center [577, 418] width 456 height 33
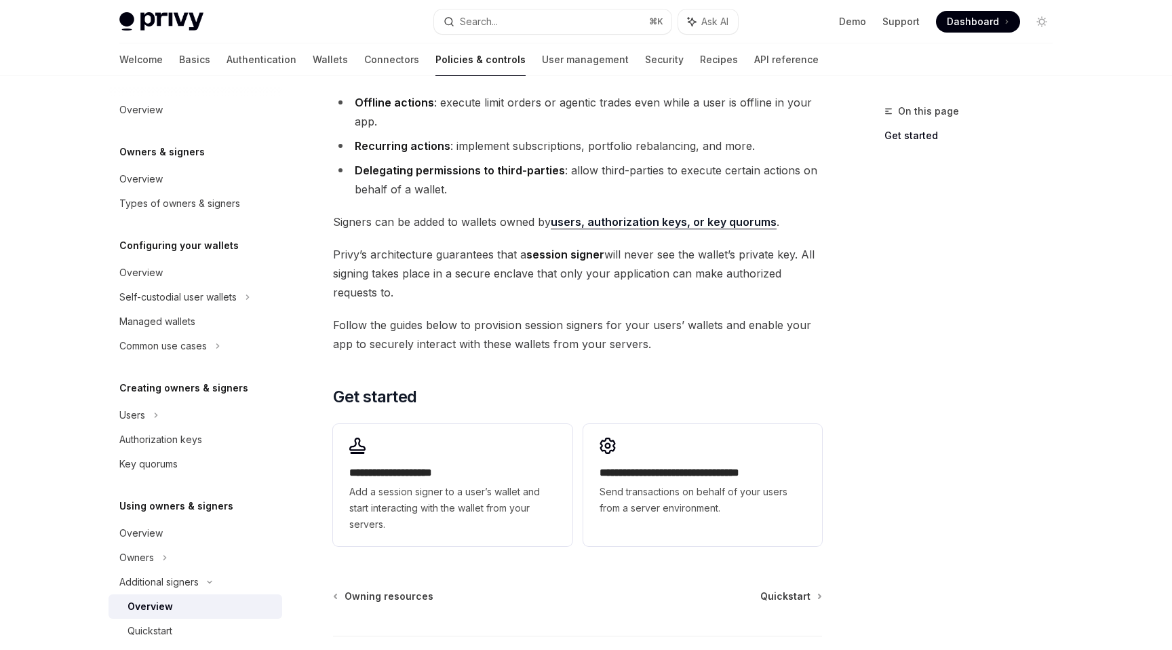
scroll to position [252, 0]
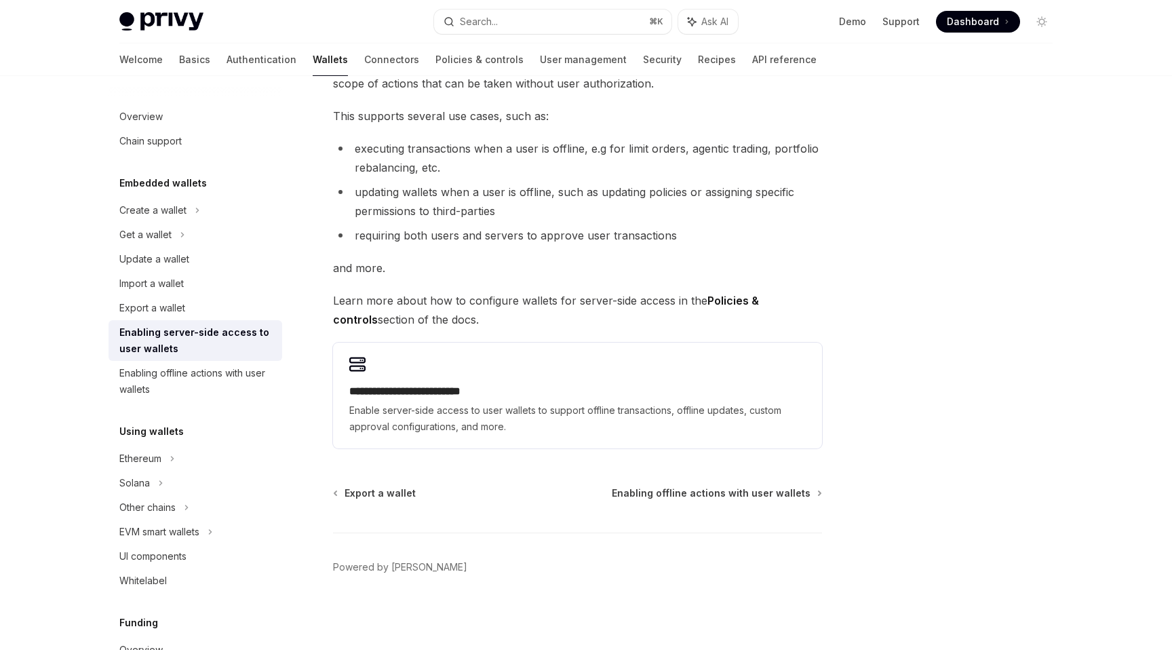
scroll to position [159, 0]
click at [203, 380] on div "Enabling offline actions with user wallets" at bounding box center [196, 381] width 155 height 33
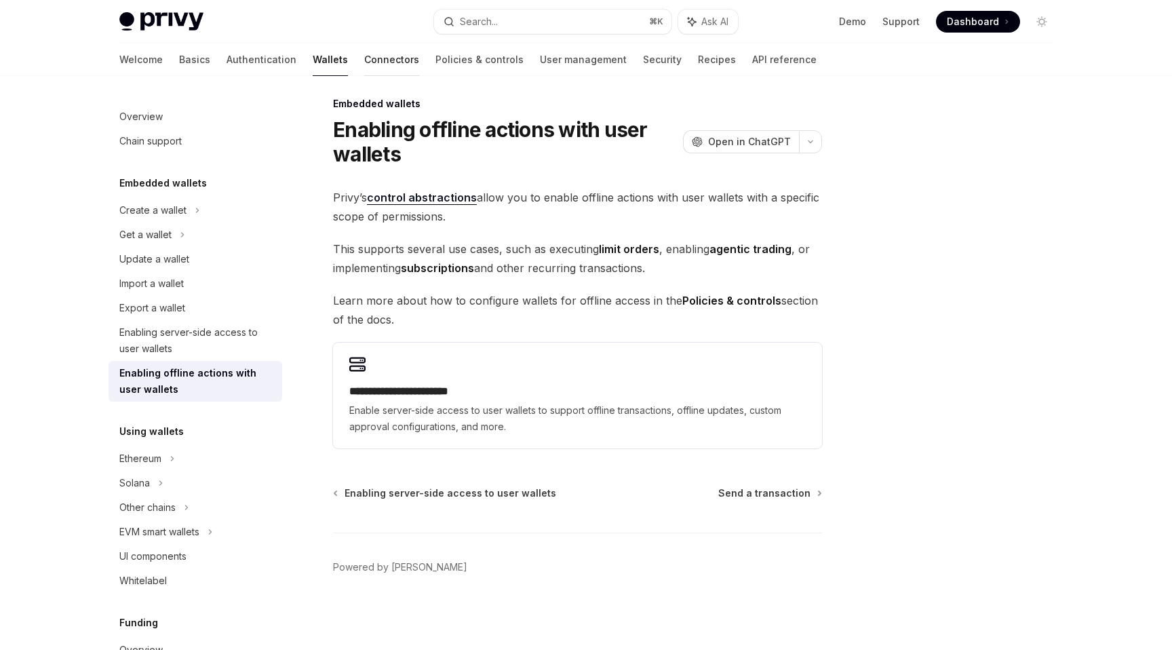
click at [364, 55] on link "Connectors" at bounding box center [391, 59] width 55 height 33
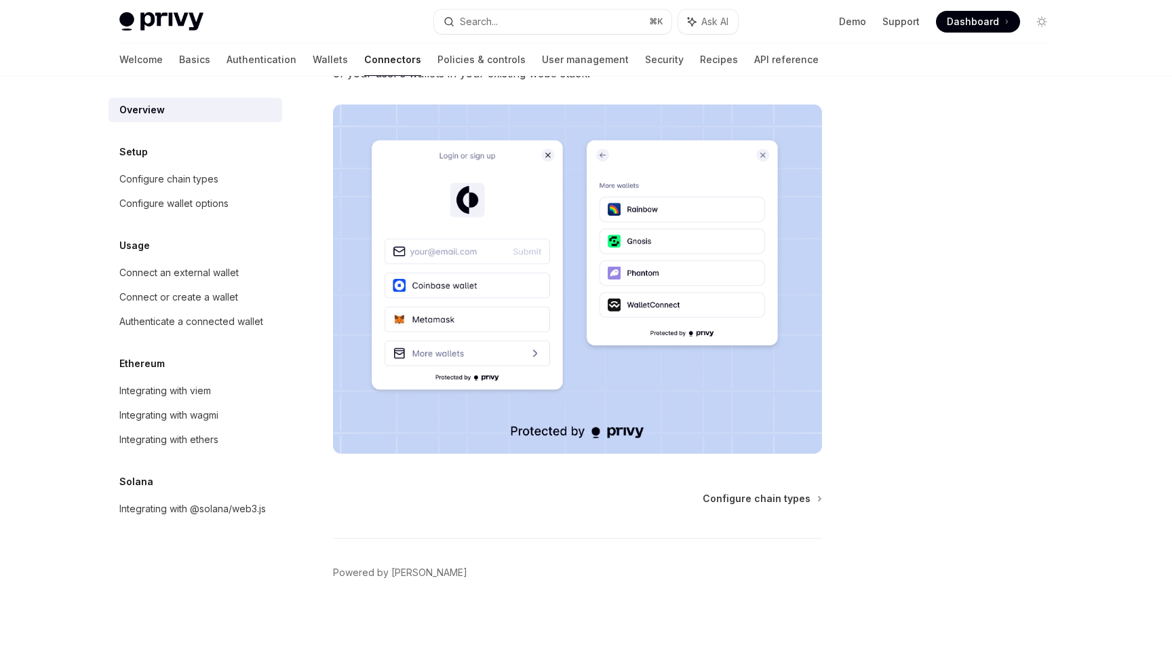
scroll to position [220, 0]
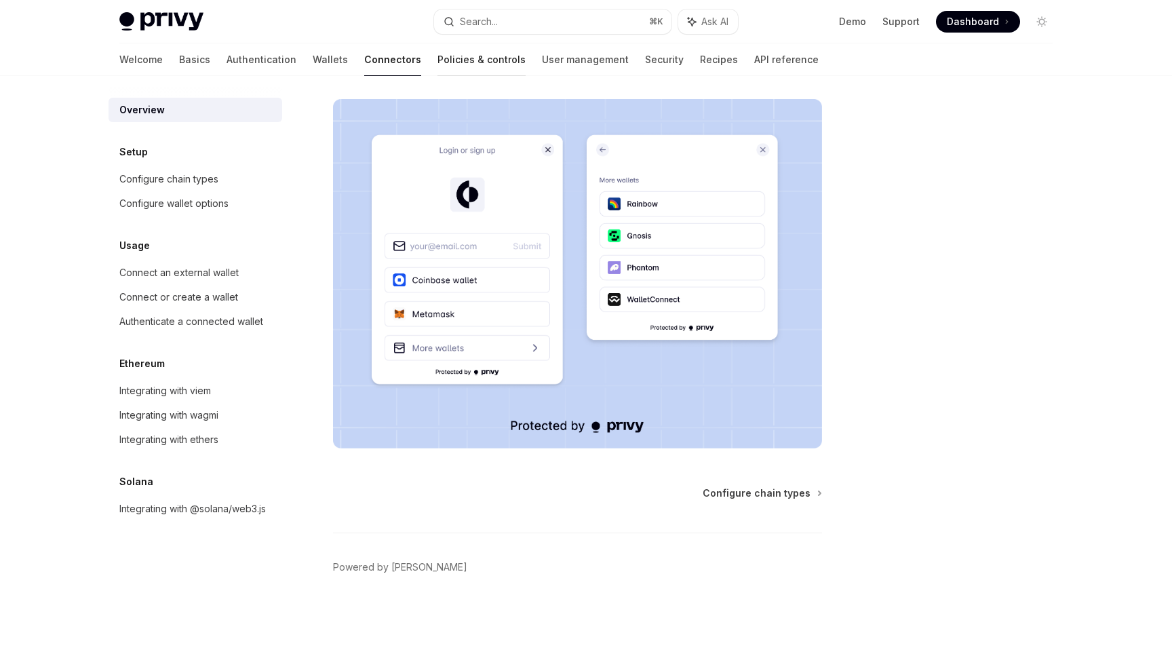
click at [437, 58] on link "Policies & controls" at bounding box center [481, 59] width 88 height 33
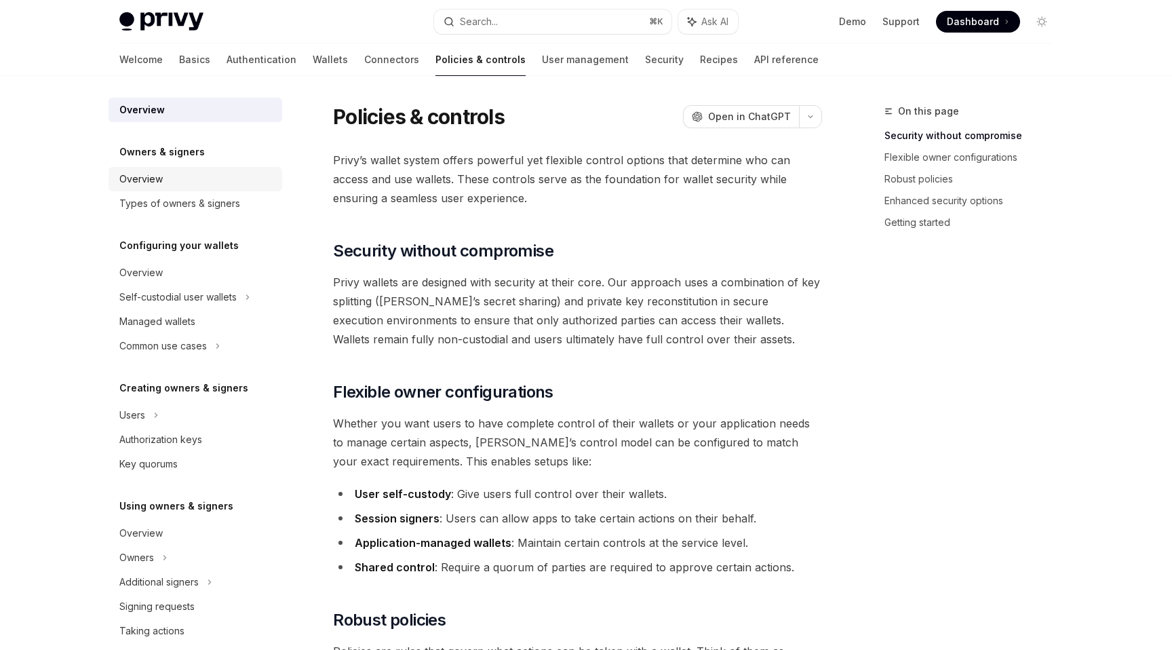
click at [176, 180] on div "Overview" at bounding box center [196, 179] width 155 height 16
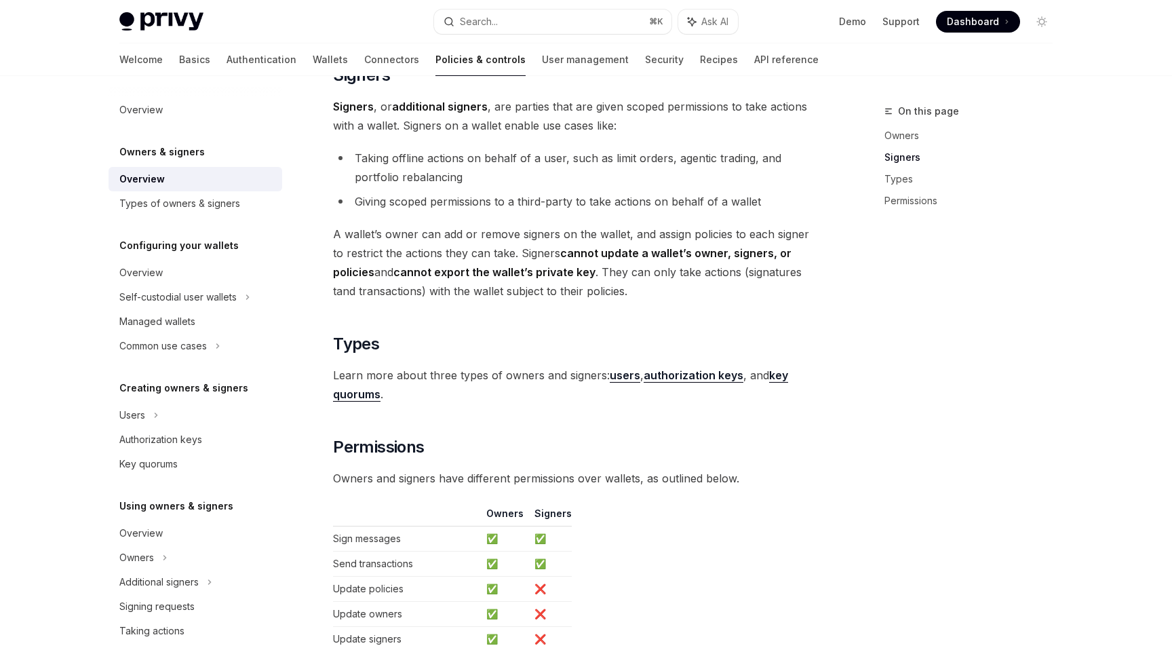
scroll to position [812, 0]
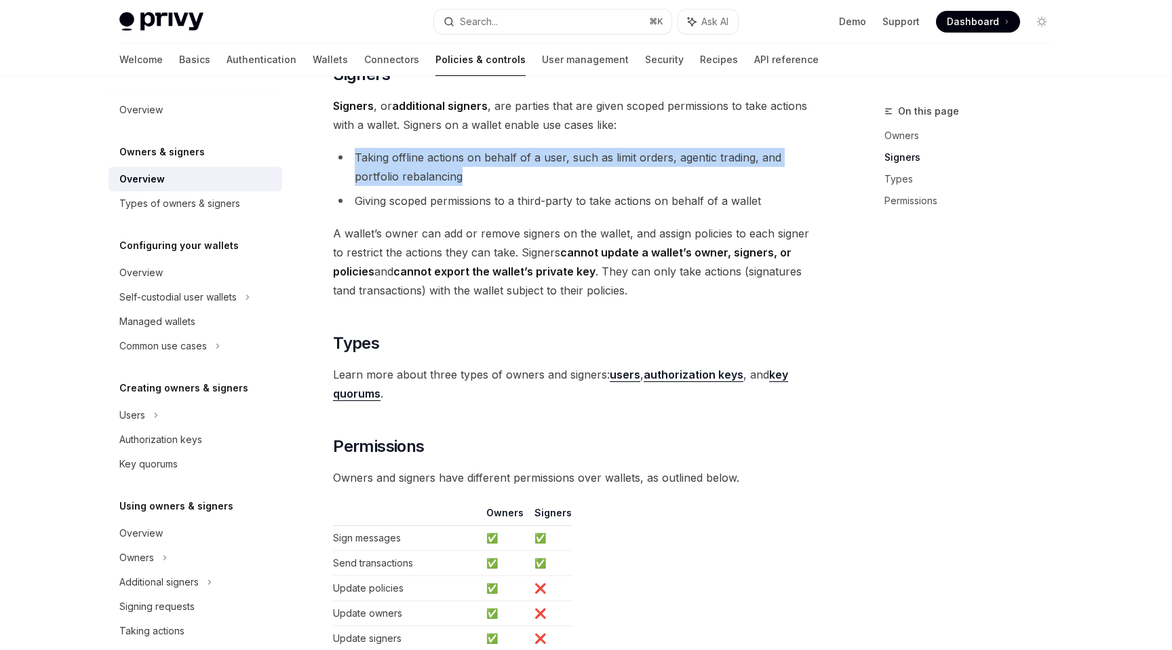
drag, startPoint x: 484, startPoint y: 172, endPoint x: 350, endPoint y: 155, distance: 135.3
click at [350, 155] on li "Taking offline actions on behalf of a user, such as limit orders, agentic tradi…" at bounding box center [577, 167] width 489 height 38
click at [409, 206] on li "Giving scoped permissions to a third-party to take actions on behalf of a wallet" at bounding box center [577, 200] width 489 height 19
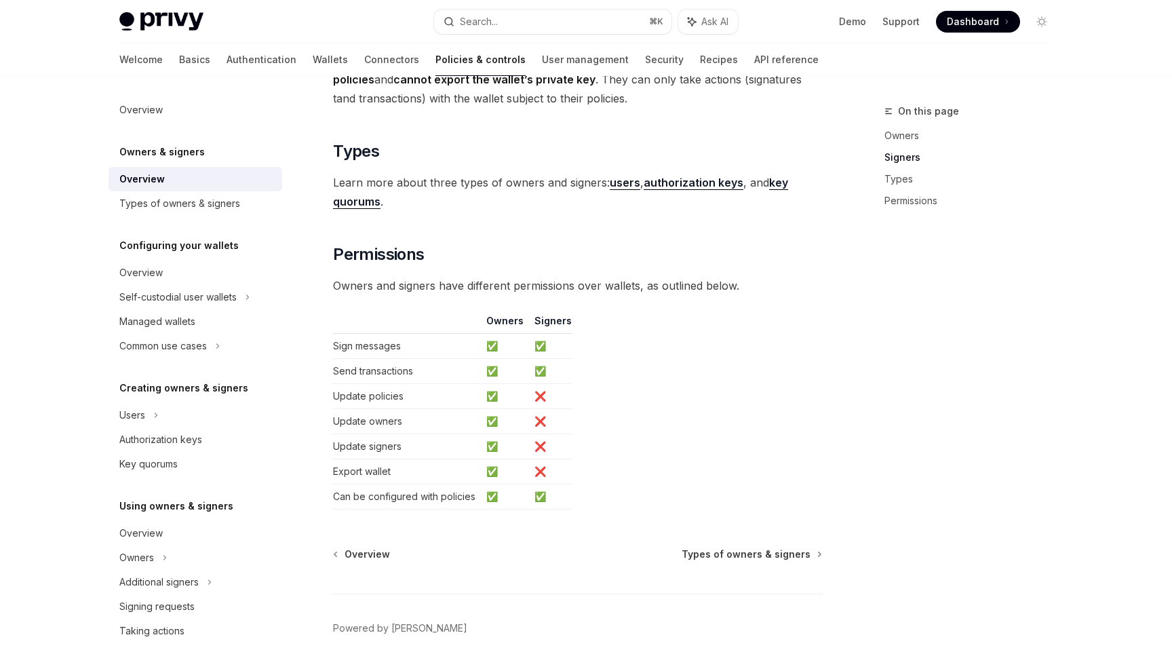
scroll to position [1012, 0]
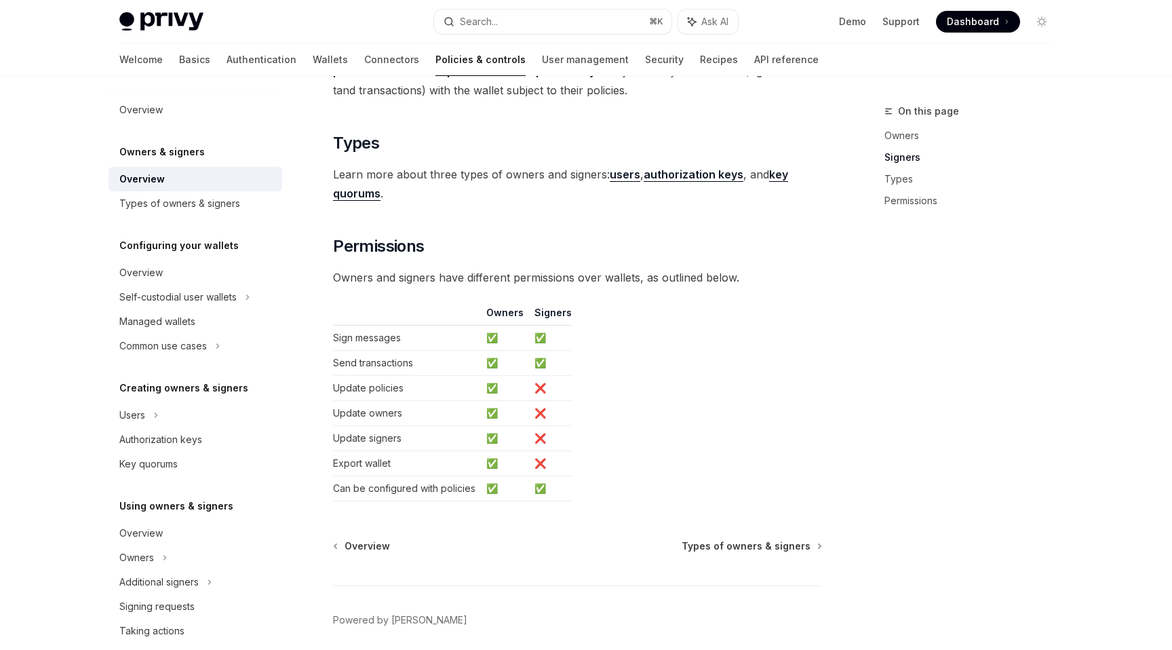
click at [618, 176] on strong "users" at bounding box center [625, 174] width 31 height 14
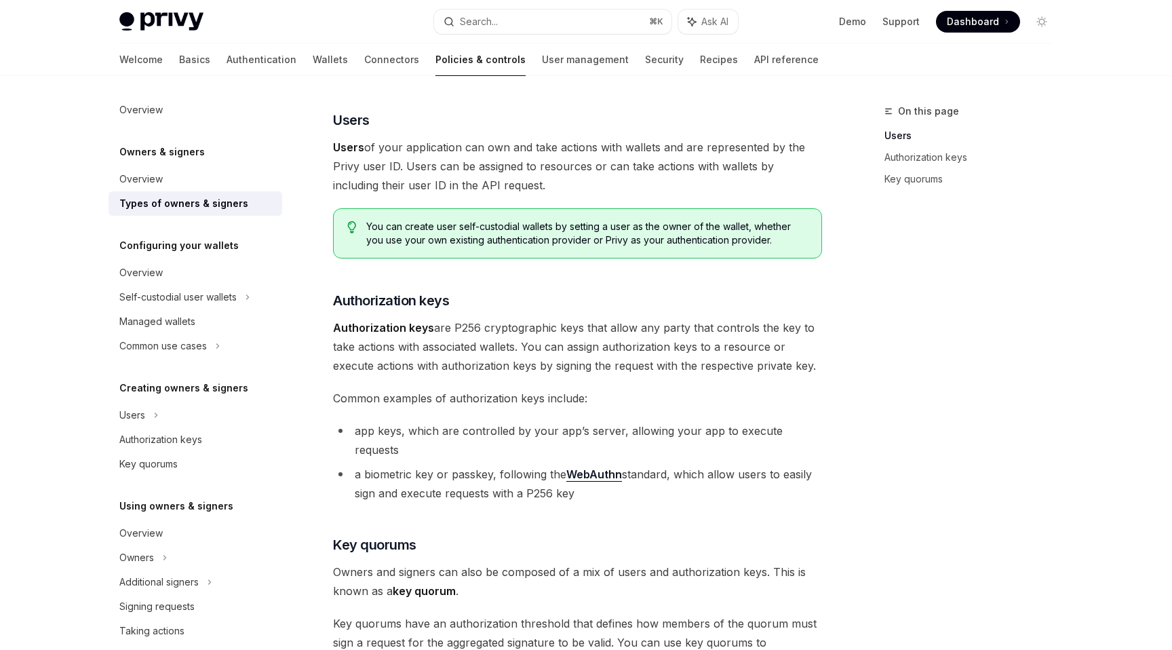
scroll to position [111, 0]
click at [500, 170] on span "Users of your application can own and take actions with wallets and are represe…" at bounding box center [577, 166] width 489 height 57
click at [561, 174] on span "Users of your application can own and take actions with wallets and are represe…" at bounding box center [577, 166] width 489 height 57
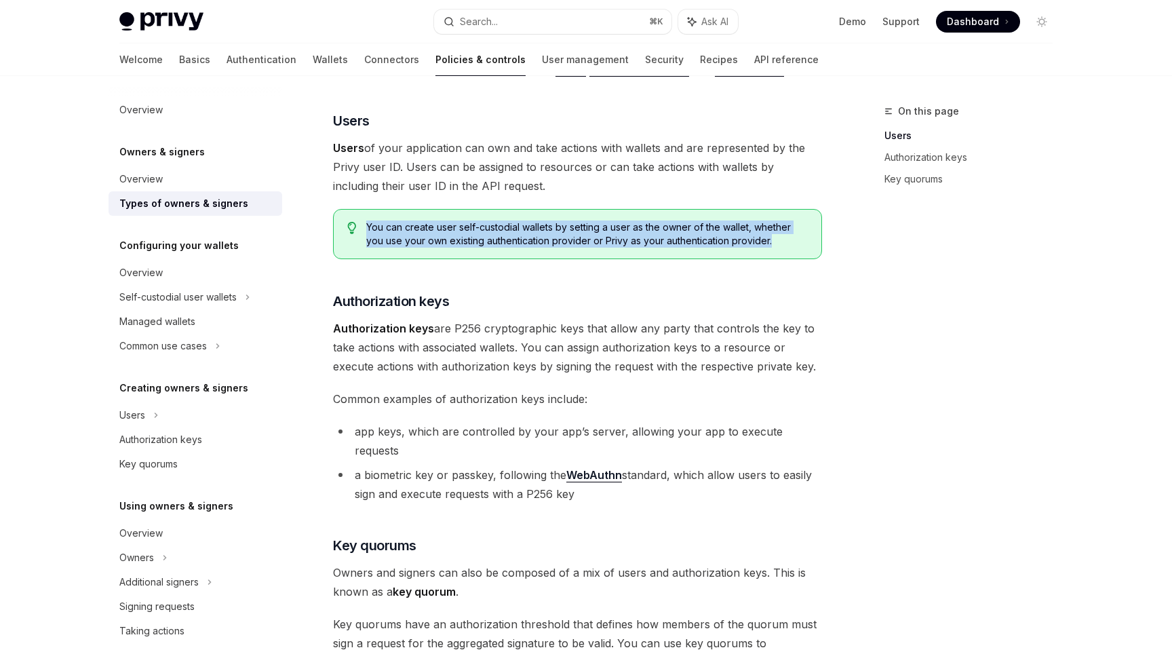
drag, startPoint x: 778, startPoint y: 241, endPoint x: 363, endPoint y: 224, distance: 414.6
click at [363, 224] on div "You can create user self-custodial wallets by setting a user as the owner of th…" at bounding box center [577, 234] width 489 height 50
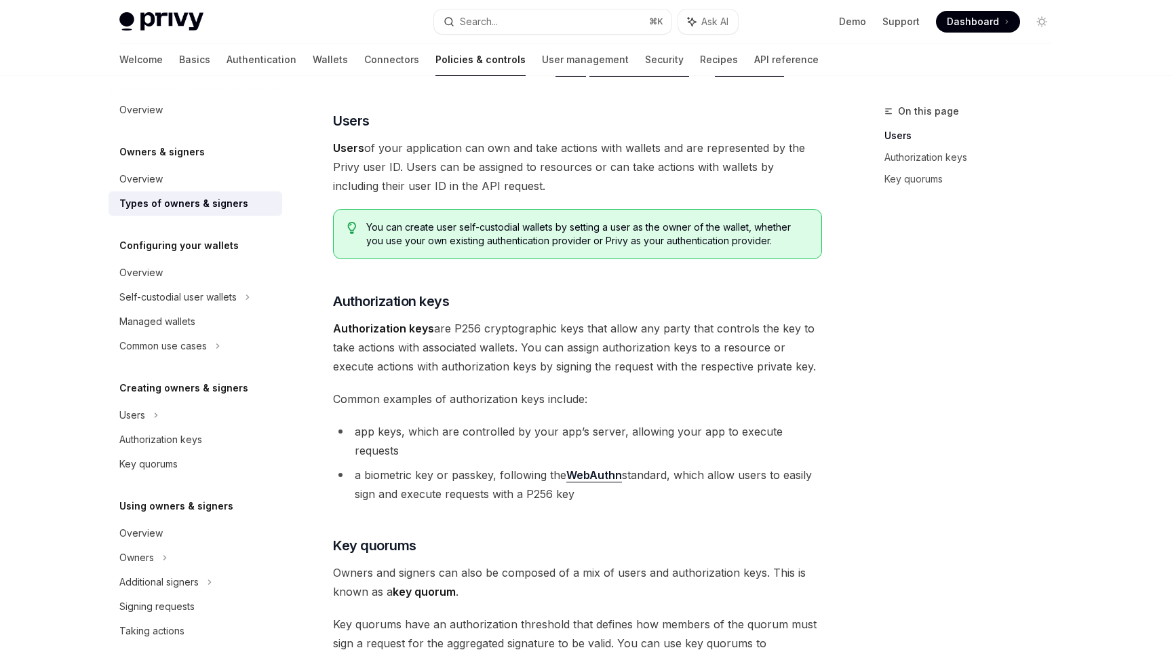
click at [557, 282] on div "There are three types of owners & signers: users , authorization keys , and key…" at bounding box center [577, 438] width 489 height 757
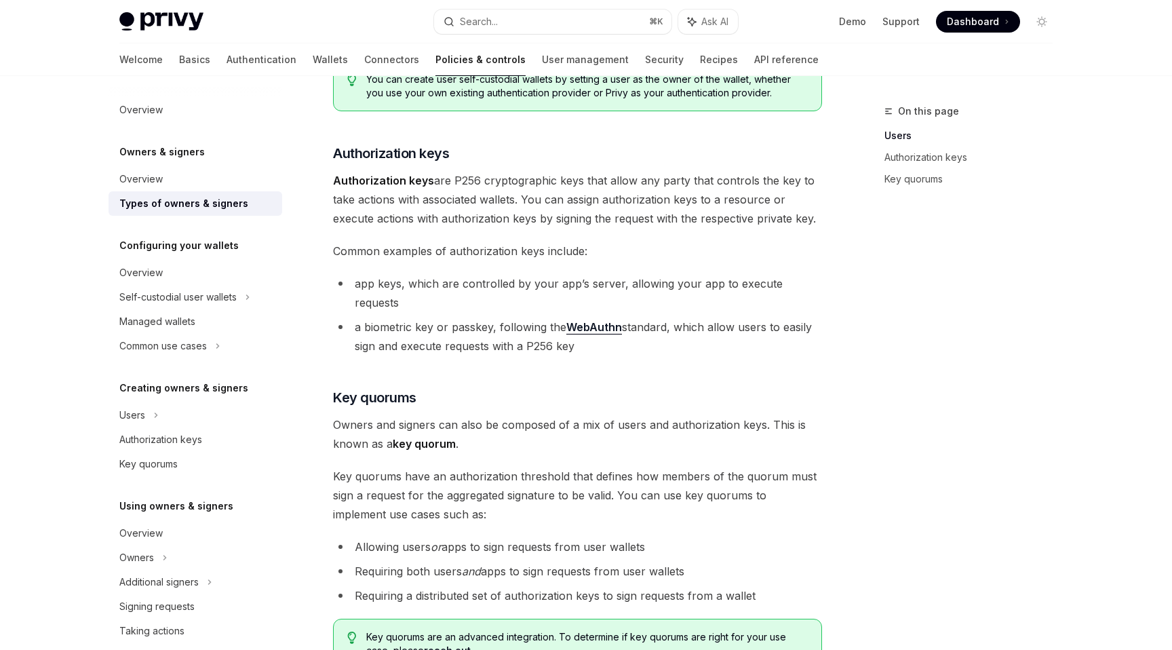
scroll to position [266, 0]
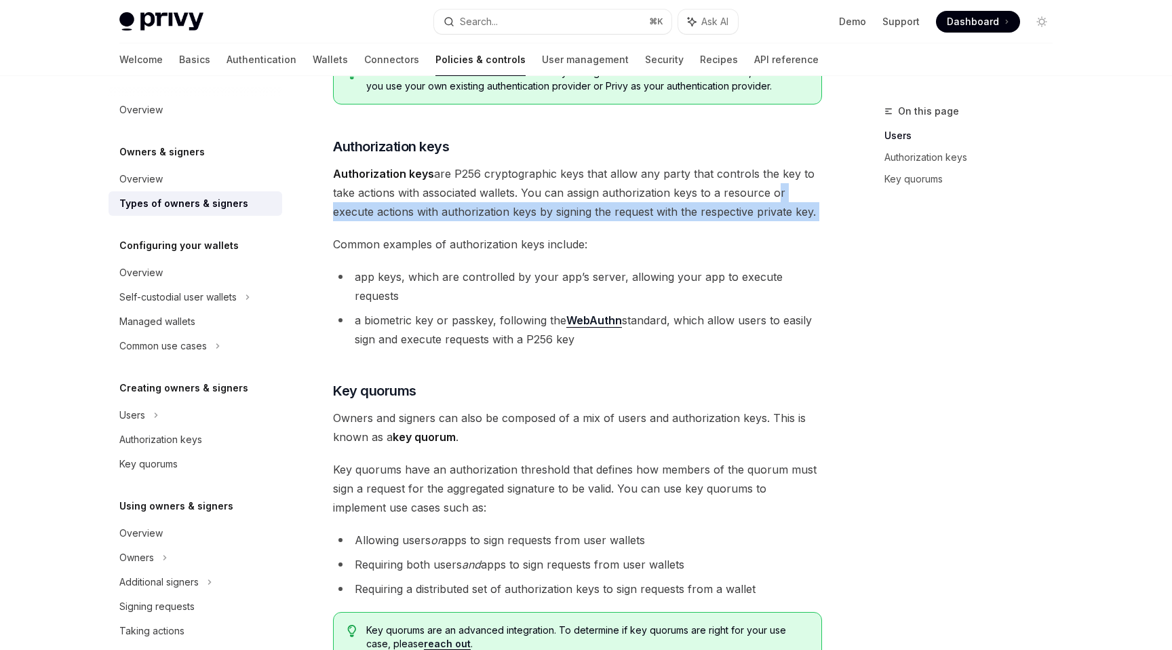
drag, startPoint x: 576, startPoint y: 224, endPoint x: 770, endPoint y: 193, distance: 195.9
click at [770, 193] on div "There are three types of owners & signers: users , authorization keys , and key…" at bounding box center [577, 283] width 489 height 757
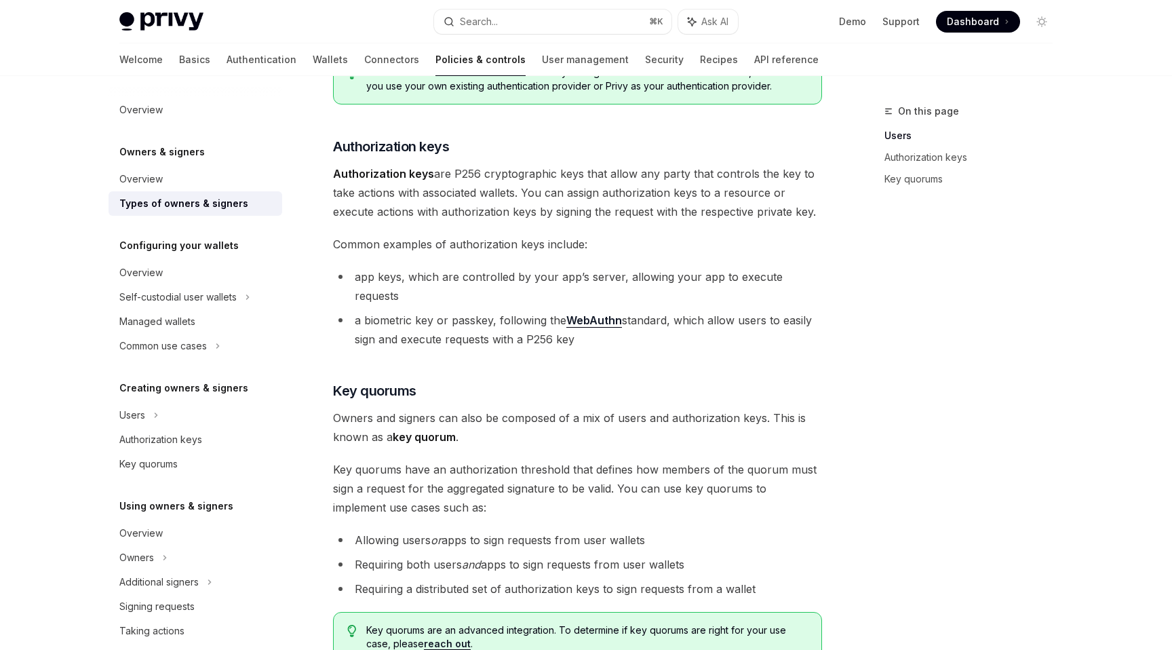
click at [855, 274] on div "On this page Users Authorization keys Key quorums Owners & signers Types of own…" at bounding box center [585, 336] width 955 height 1053
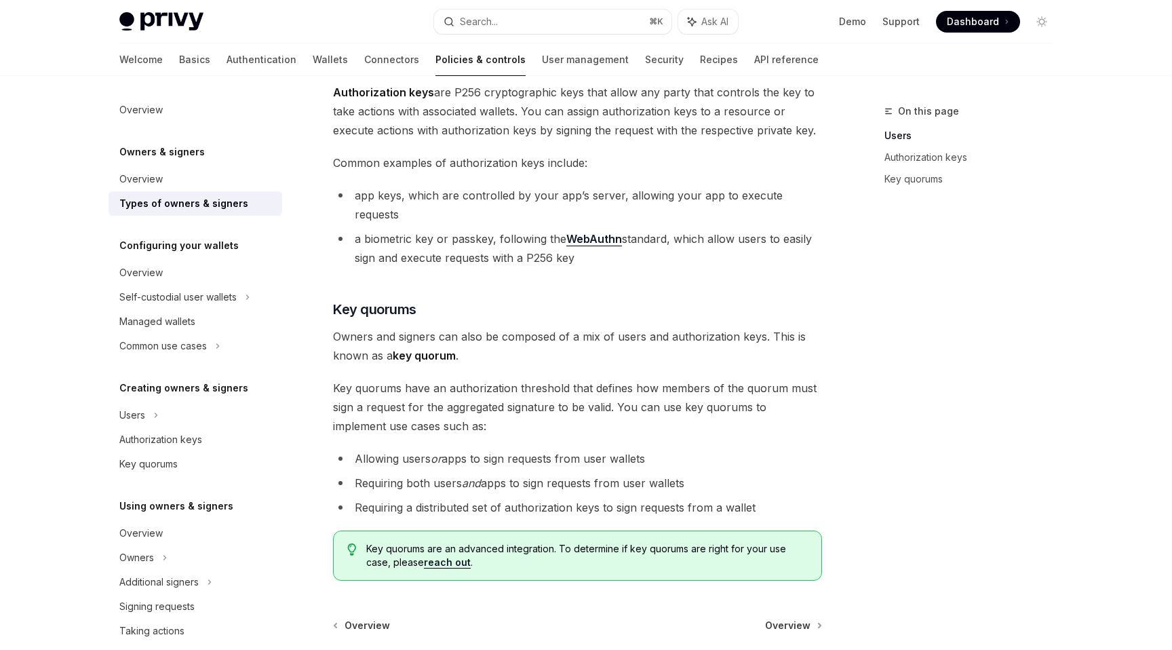
scroll to position [460, 0]
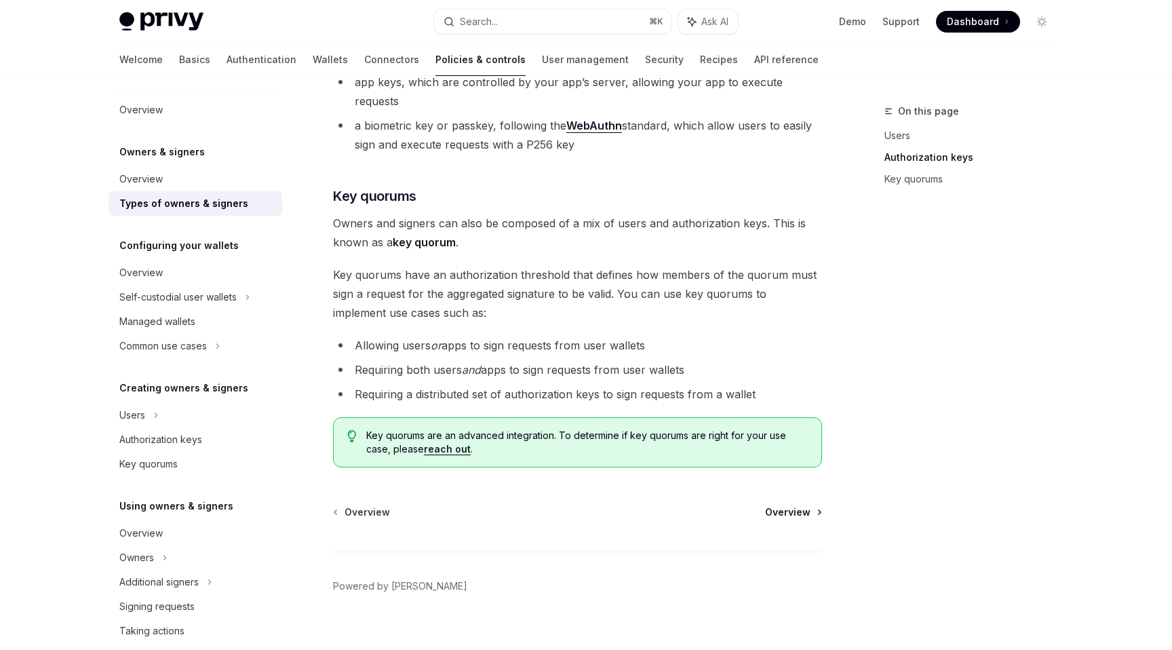
click at [801, 505] on span "Overview" at bounding box center [787, 512] width 45 height 14
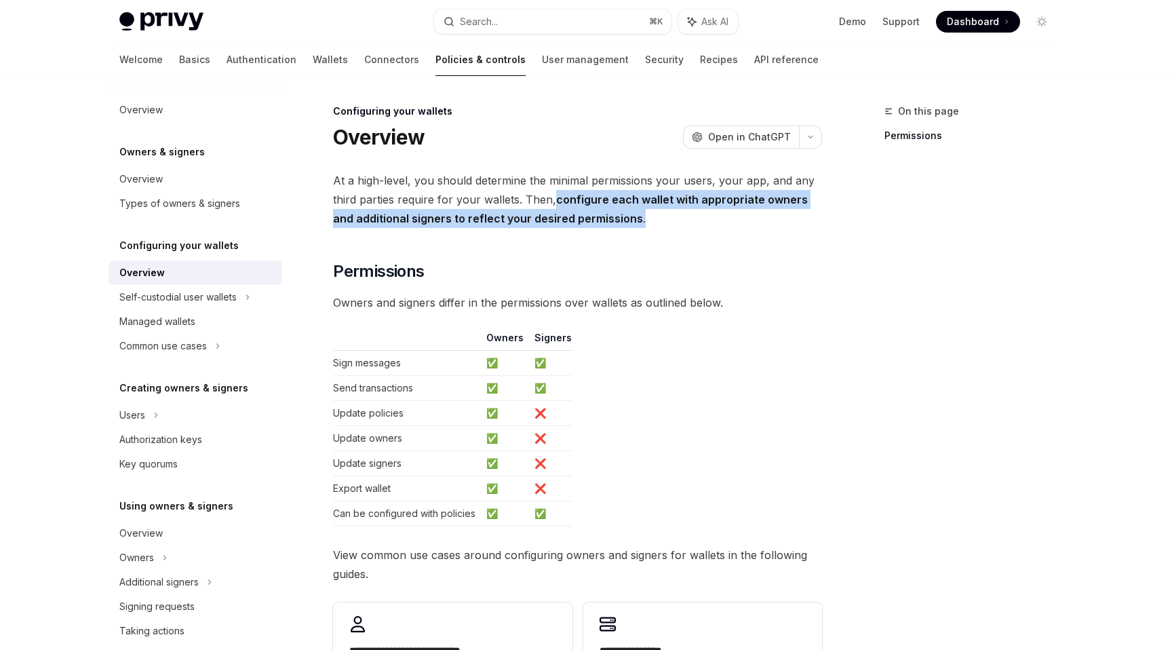
drag, startPoint x: 620, startPoint y: 221, endPoint x: 554, endPoint y: 199, distance: 69.9
click at [554, 199] on span "At a high-level, you should determine the minimal permissions your users, your …" at bounding box center [577, 199] width 489 height 57
click at [612, 313] on div "**********" at bounding box center [577, 450] width 489 height 559
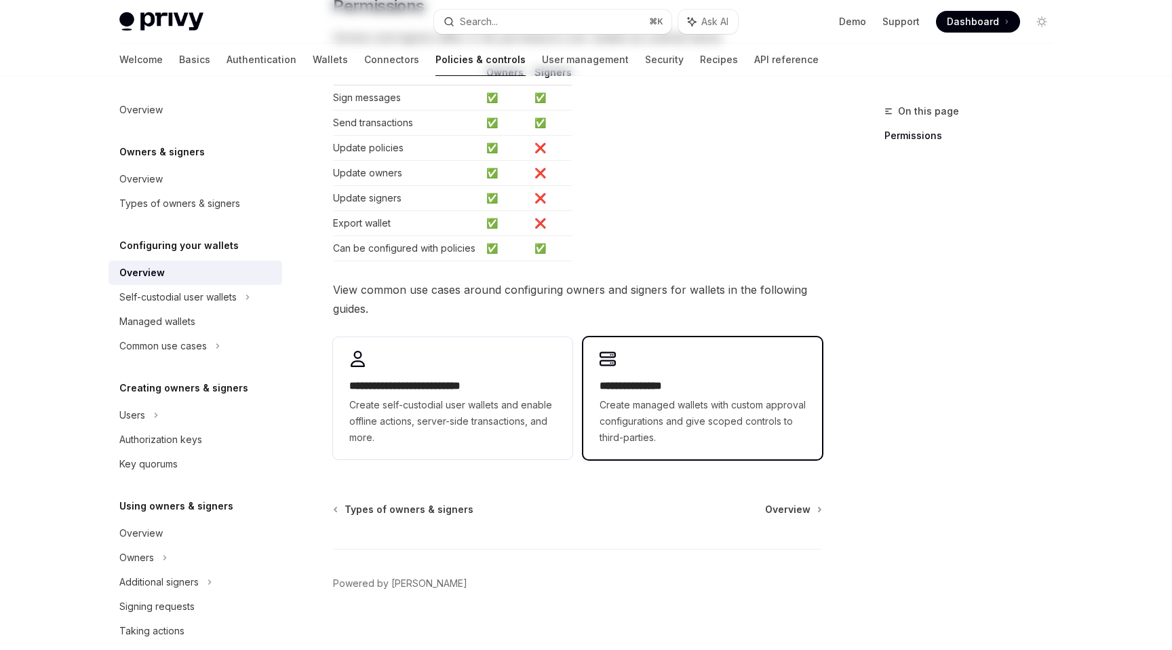
scroll to position [281, 0]
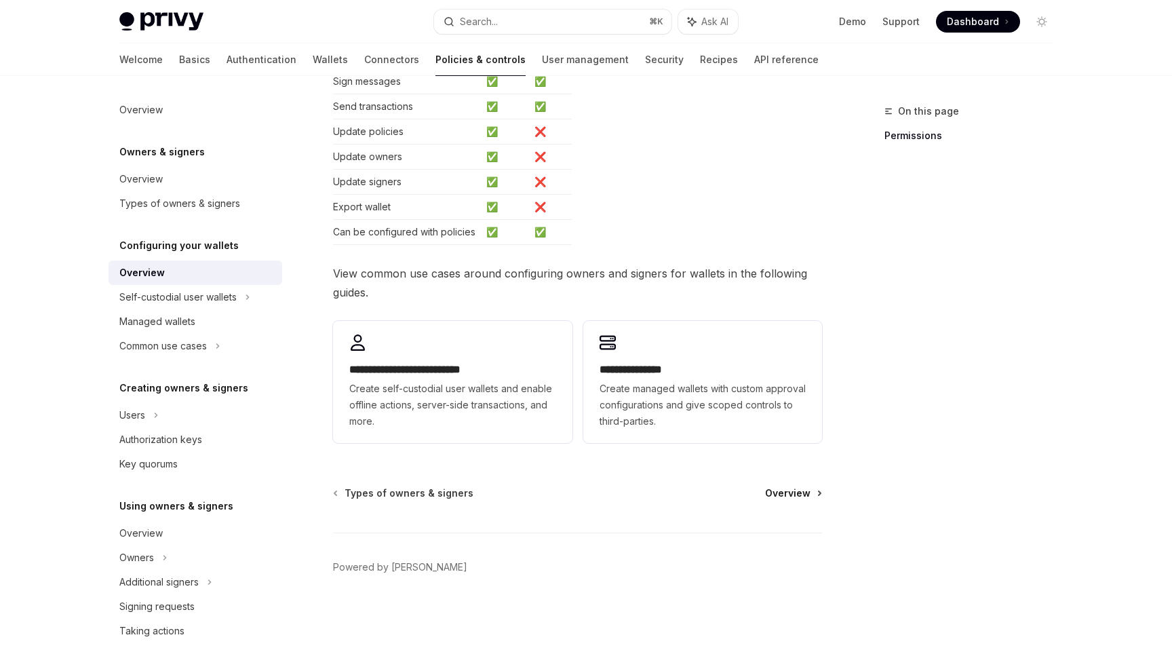
click at [784, 490] on span "Overview" at bounding box center [787, 493] width 45 height 14
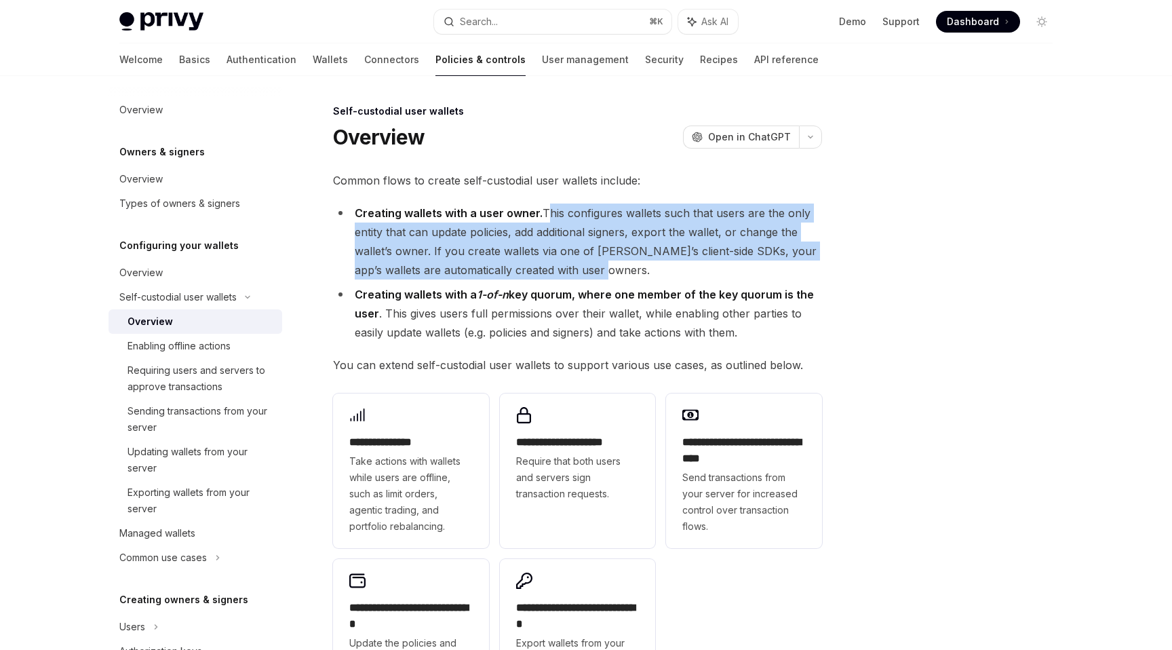
drag, startPoint x: 584, startPoint y: 271, endPoint x: 542, endPoint y: 215, distance: 70.2
click at [542, 215] on li "Creating wallets with a user owner. This configures wallets such that users are…" at bounding box center [577, 241] width 489 height 76
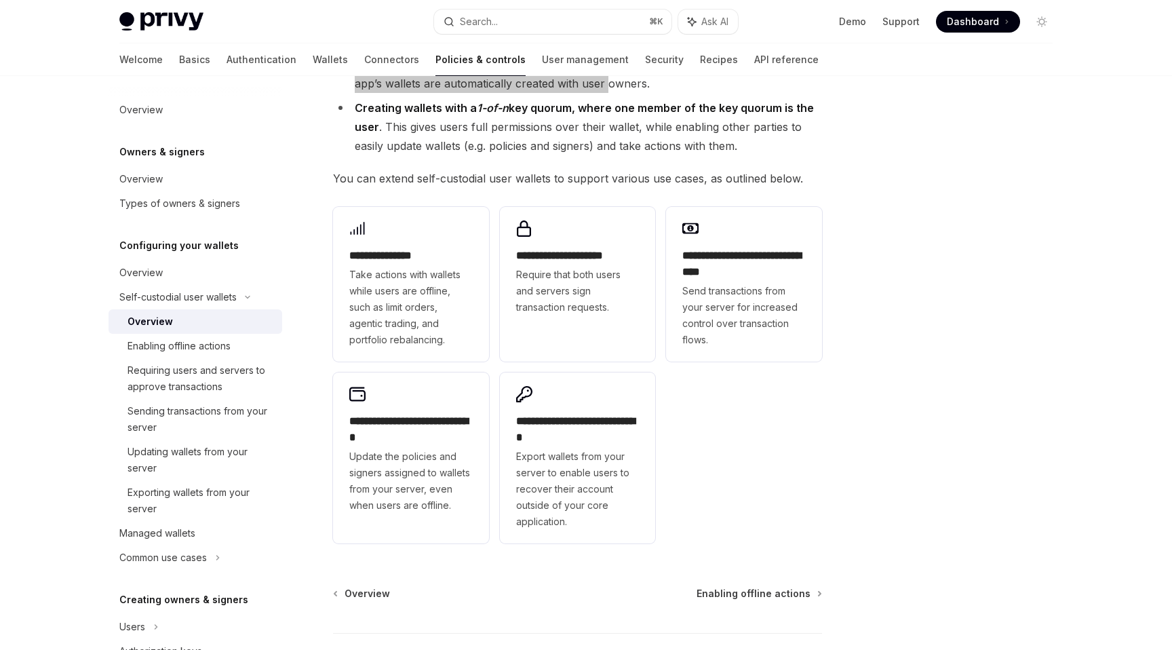
scroll to position [187, 0]
click at [965, 397] on div at bounding box center [960, 376] width 206 height 546
click at [759, 591] on span "Enabling offline actions" at bounding box center [753, 593] width 114 height 14
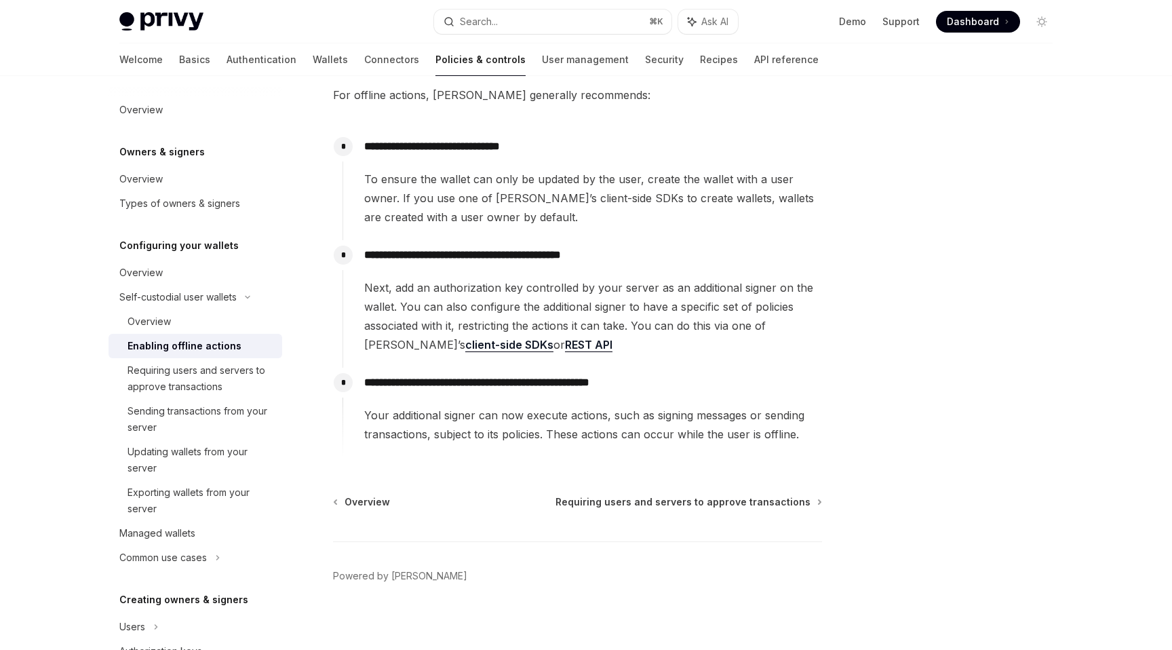
scroll to position [165, 0]
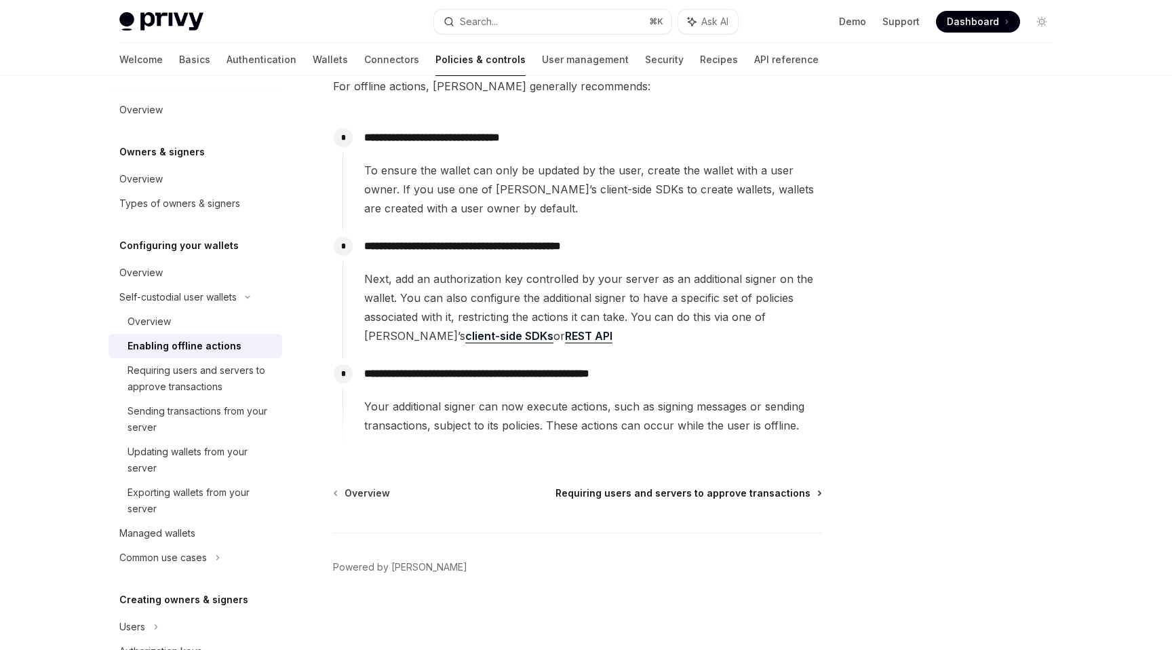
click at [750, 490] on span "Requiring users and servers to approve transactions" at bounding box center [682, 493] width 255 height 14
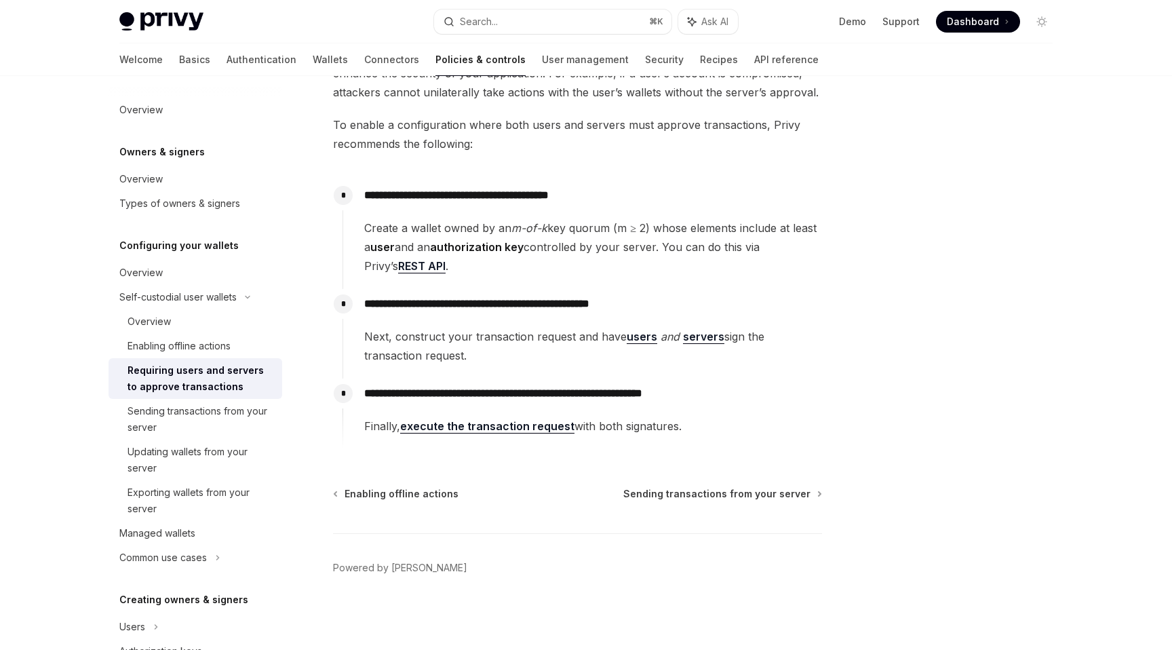
scroll to position [127, 0]
click at [775, 494] on span "Sending transactions from your server" at bounding box center [716, 493] width 187 height 14
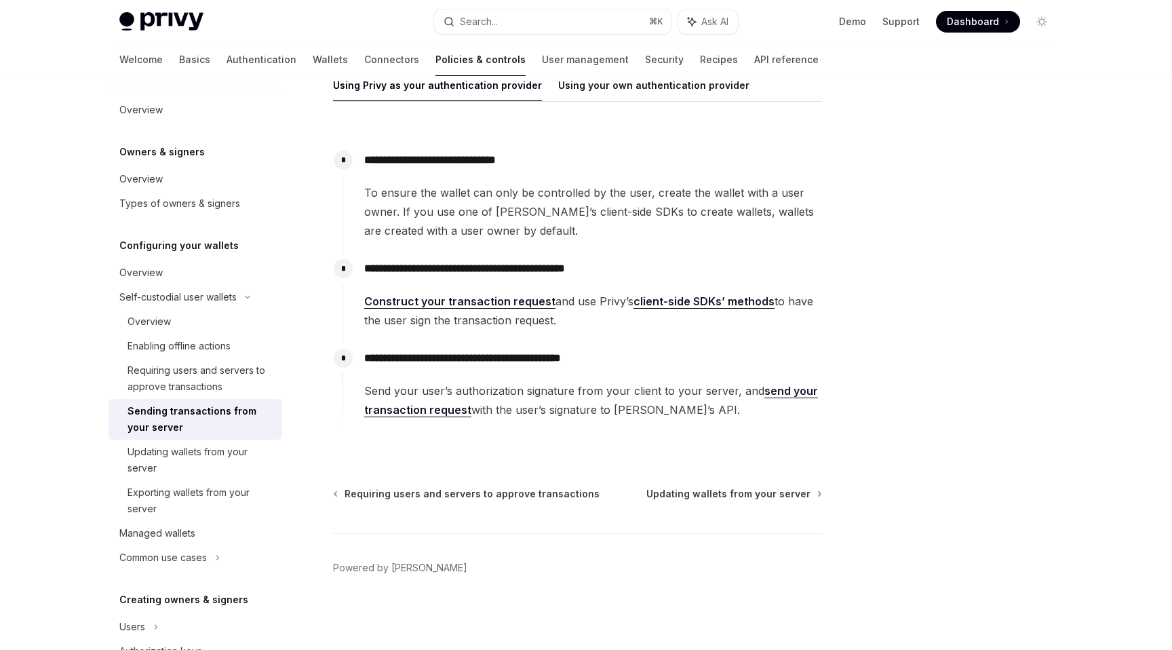
scroll to position [211, 0]
click at [732, 493] on span "Updating wallets from your server" at bounding box center [728, 493] width 164 height 14
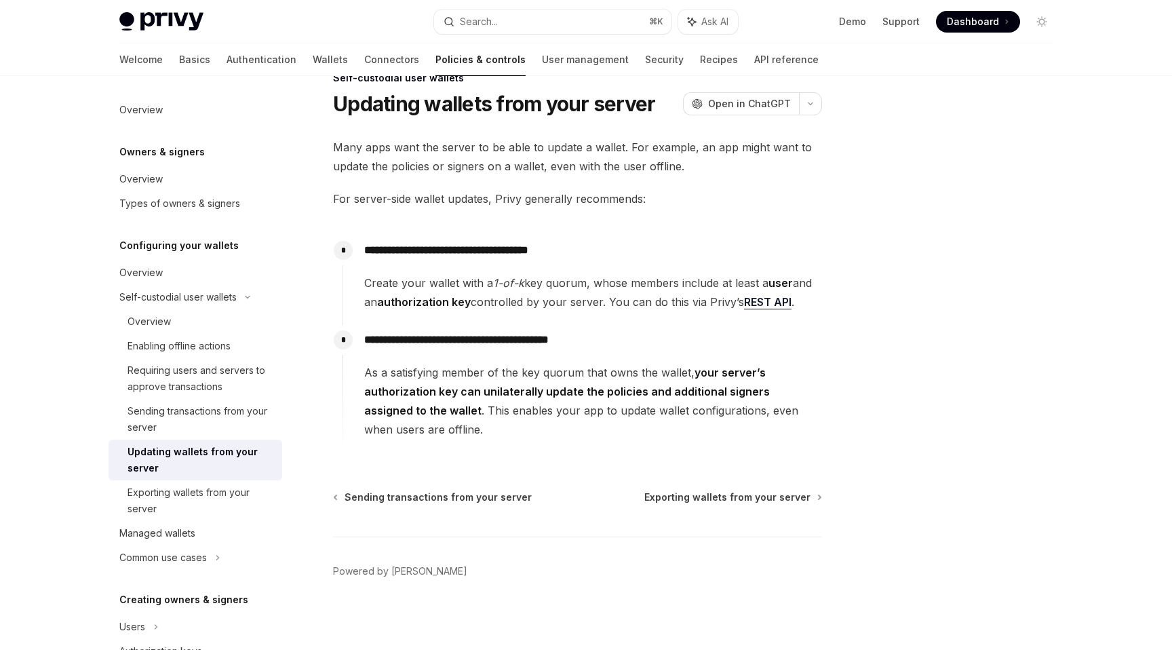
scroll to position [37, 0]
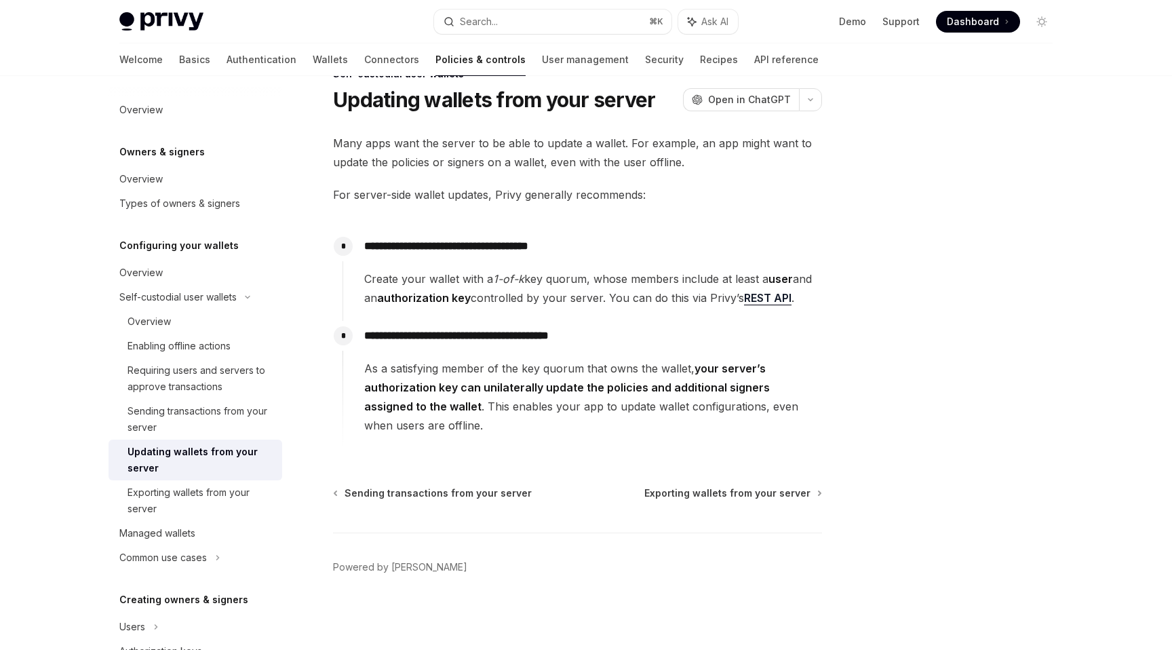
click at [732, 493] on span "Exporting wallets from your server" at bounding box center [727, 493] width 166 height 14
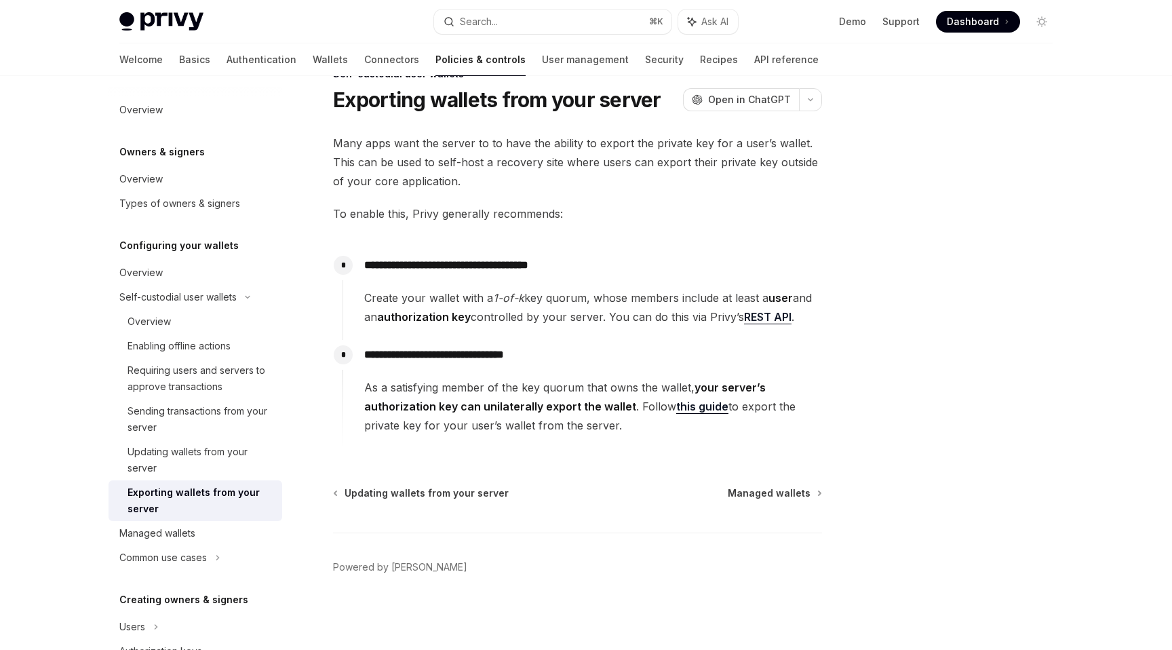
drag, startPoint x: 633, startPoint y: 422, endPoint x: 363, endPoint y: 386, distance: 272.3
click at [364, 386] on span "As a satisfying member of the key quorum that owns the wallet, your server’s au…" at bounding box center [592, 406] width 457 height 57
click at [576, 466] on div "**********" at bounding box center [450, 358] width 749 height 584
click at [787, 492] on span "Managed wallets" at bounding box center [769, 493] width 83 height 14
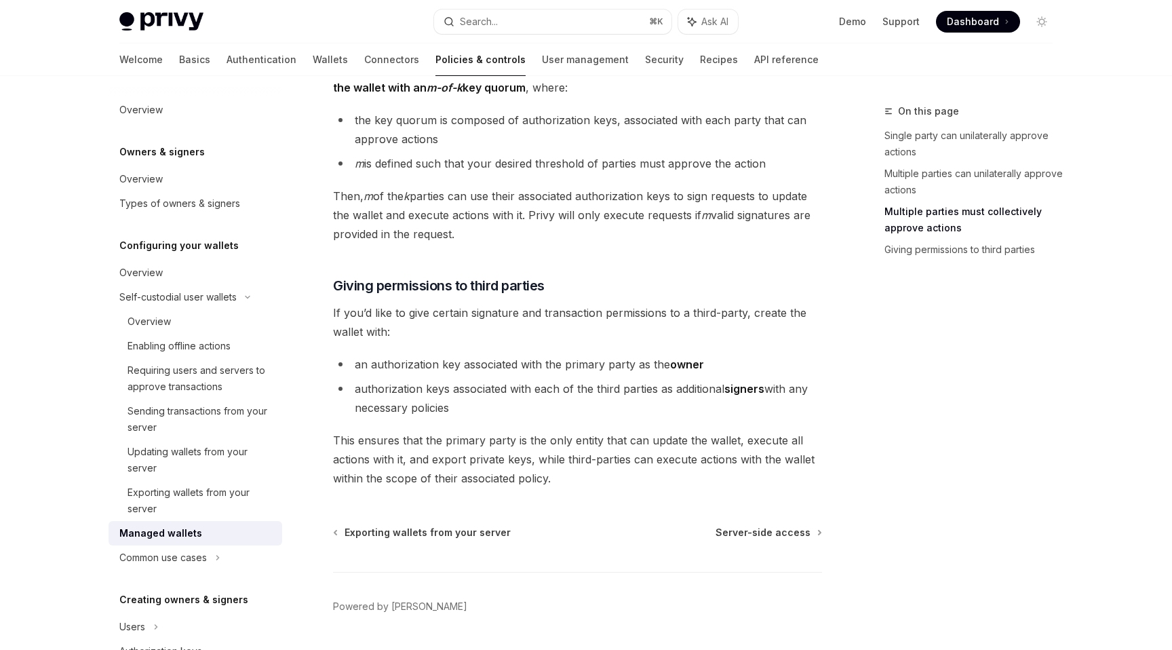
scroll to position [604, 0]
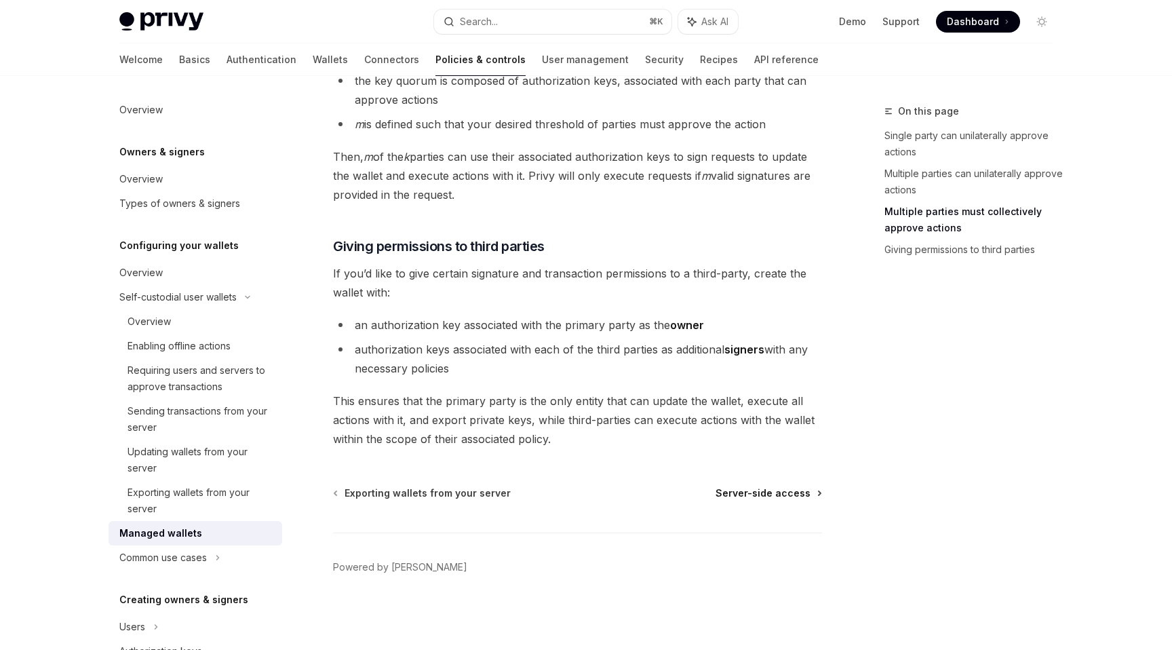
click at [759, 494] on span "Server-side access" at bounding box center [762, 493] width 95 height 14
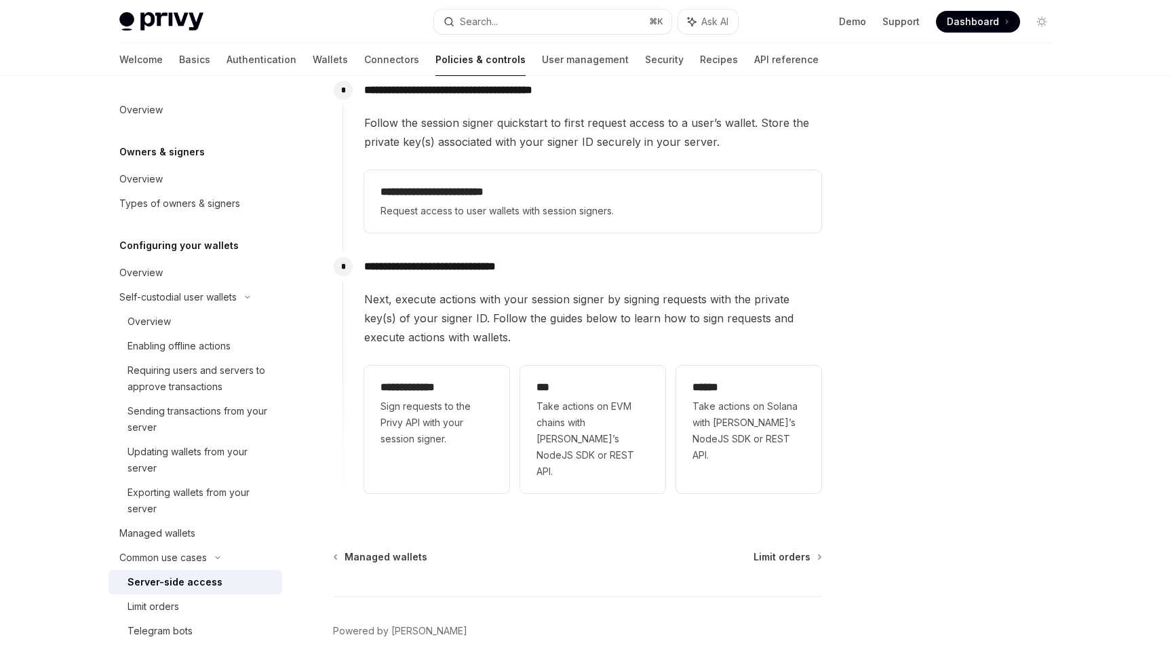
scroll to position [355, 0]
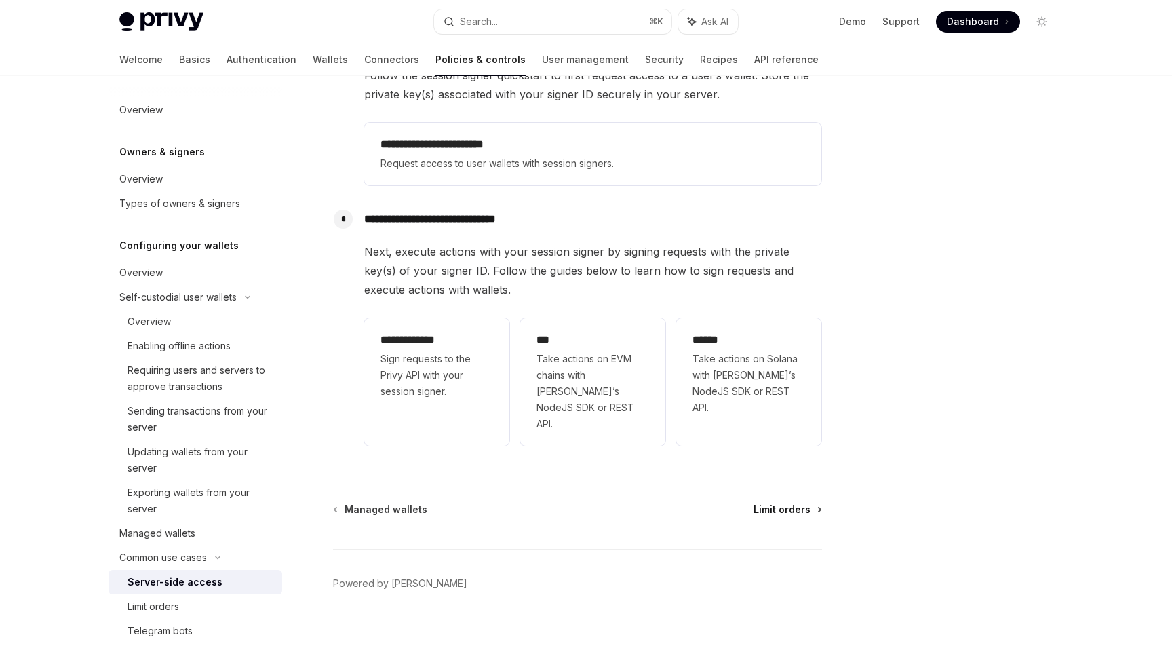
click at [787, 502] on span "Limit orders" at bounding box center [781, 509] width 57 height 14
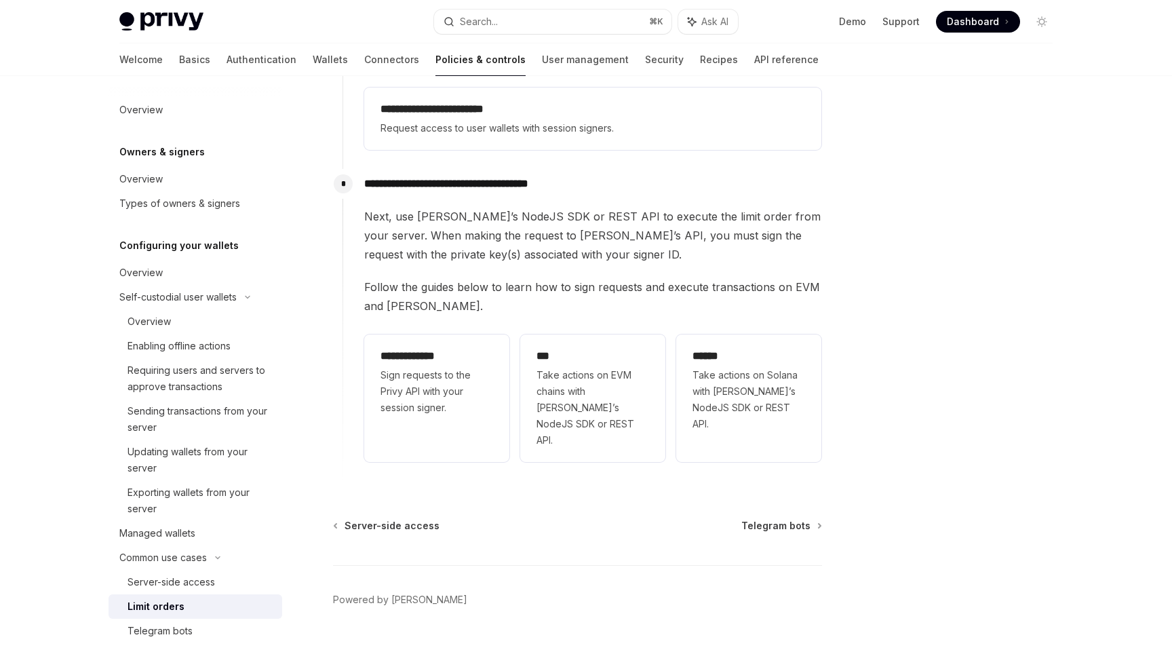
scroll to position [355, 0]
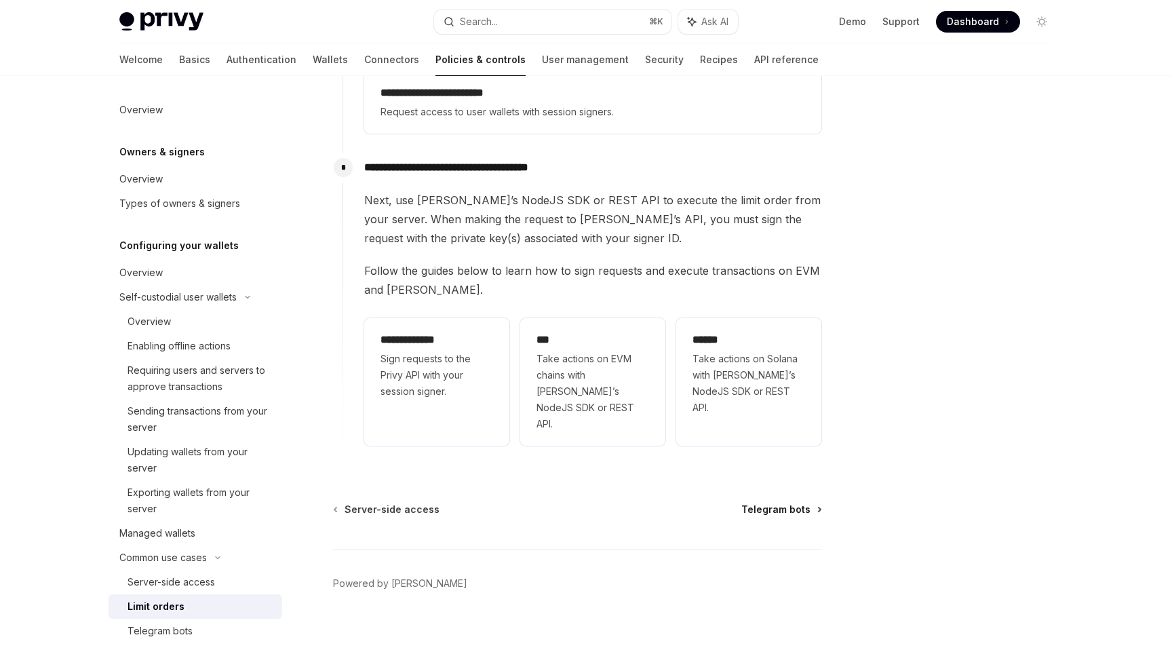
click at [787, 502] on span "Telegram bots" at bounding box center [775, 509] width 69 height 14
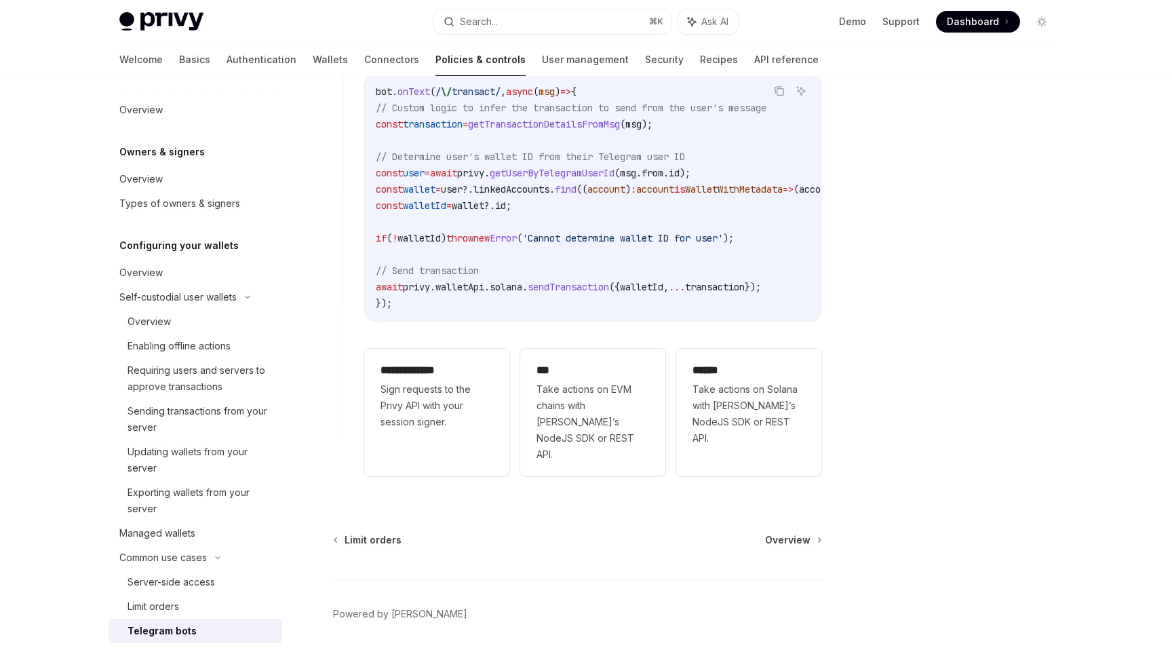
scroll to position [1065, 0]
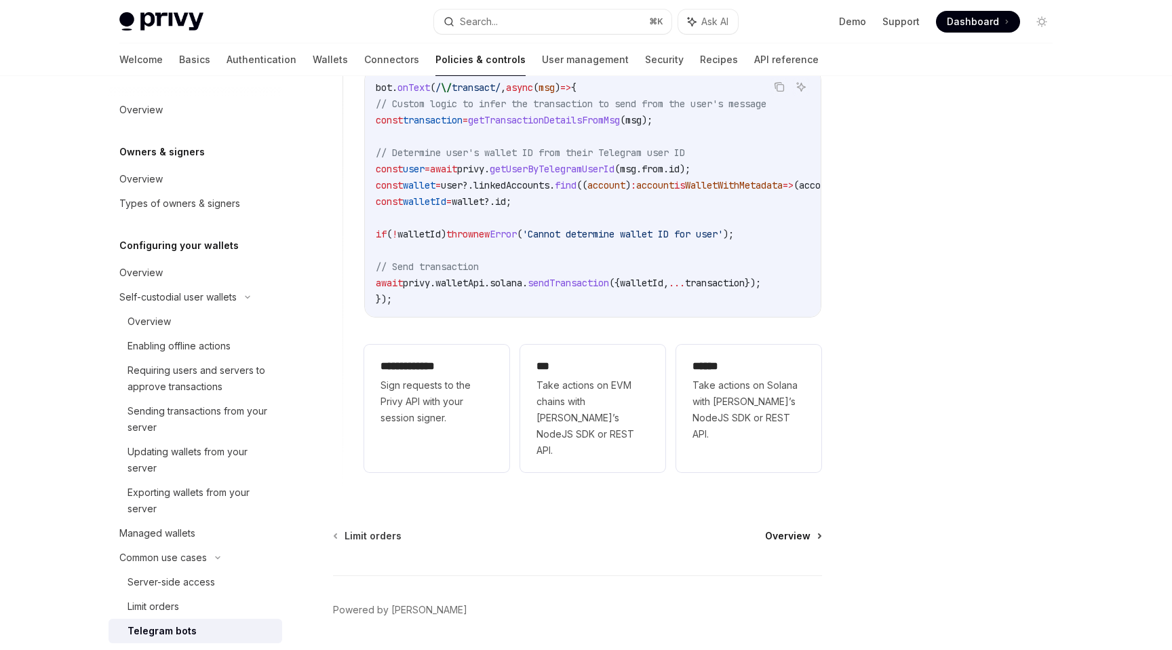
click at [786, 529] on span "Overview" at bounding box center [787, 536] width 45 height 14
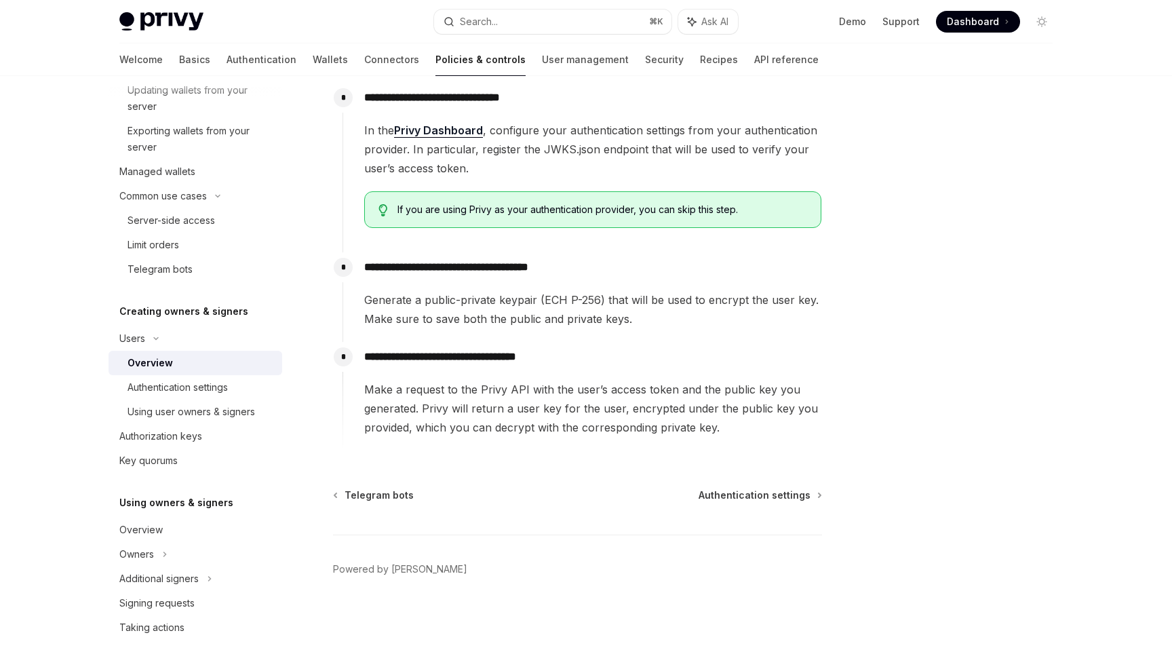
scroll to position [431, 0]
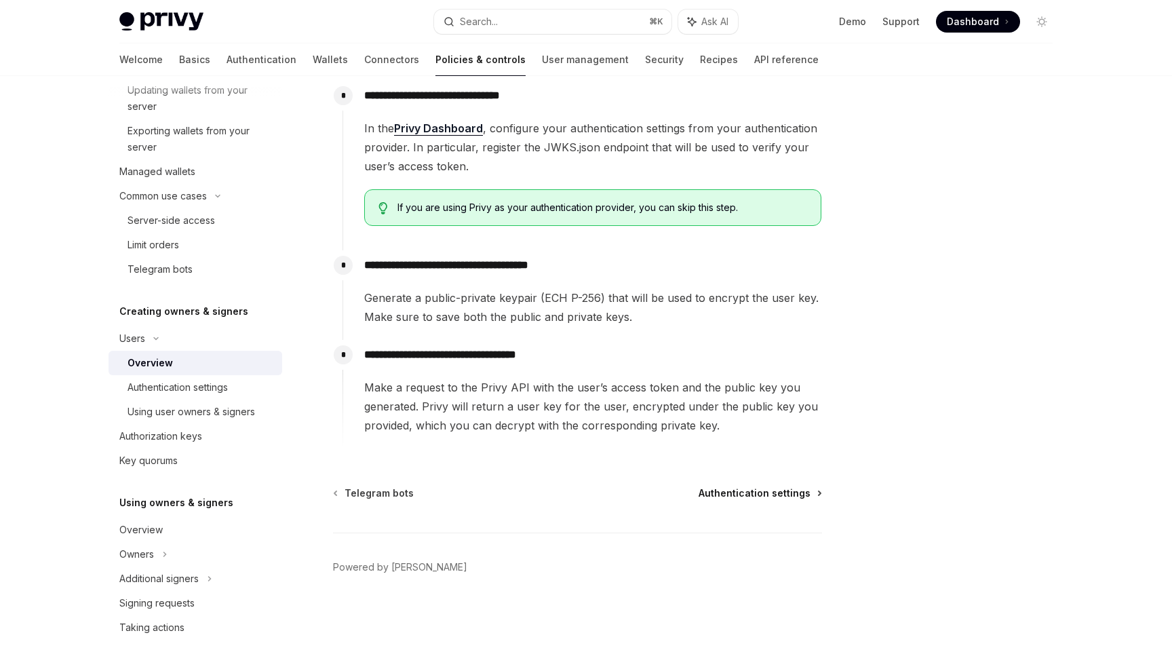
click at [771, 492] on span "Authentication settings" at bounding box center [754, 493] width 112 height 14
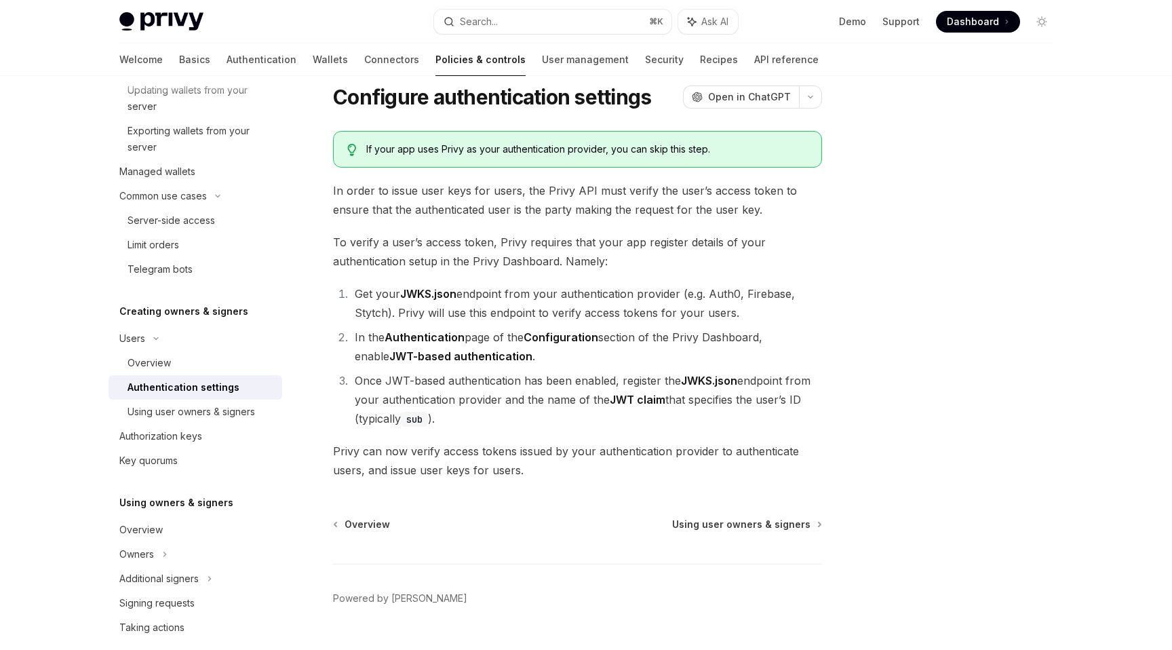
scroll to position [51, 0]
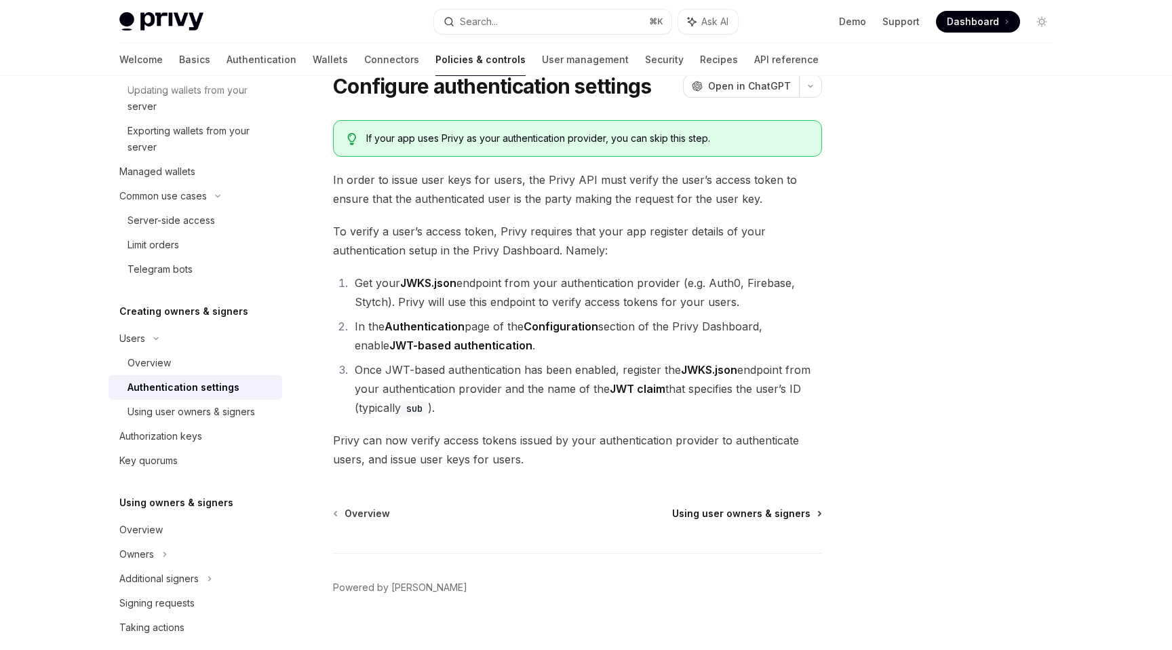
click at [771, 511] on span "Using user owners & signers" at bounding box center [741, 513] width 138 height 14
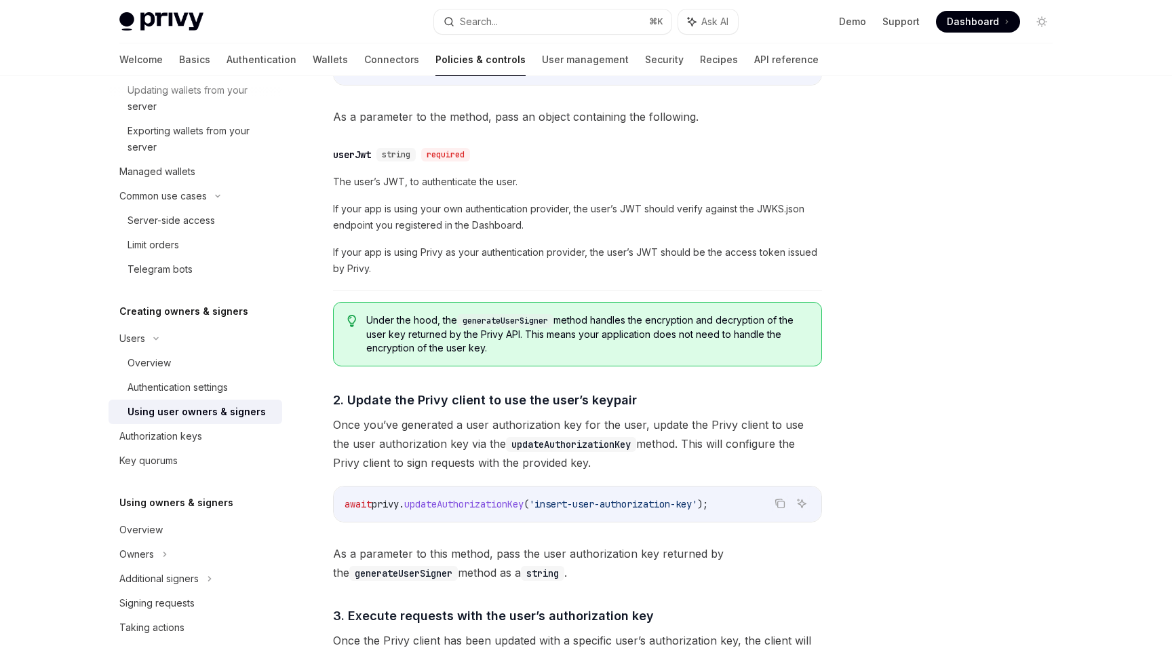
scroll to position [957, 0]
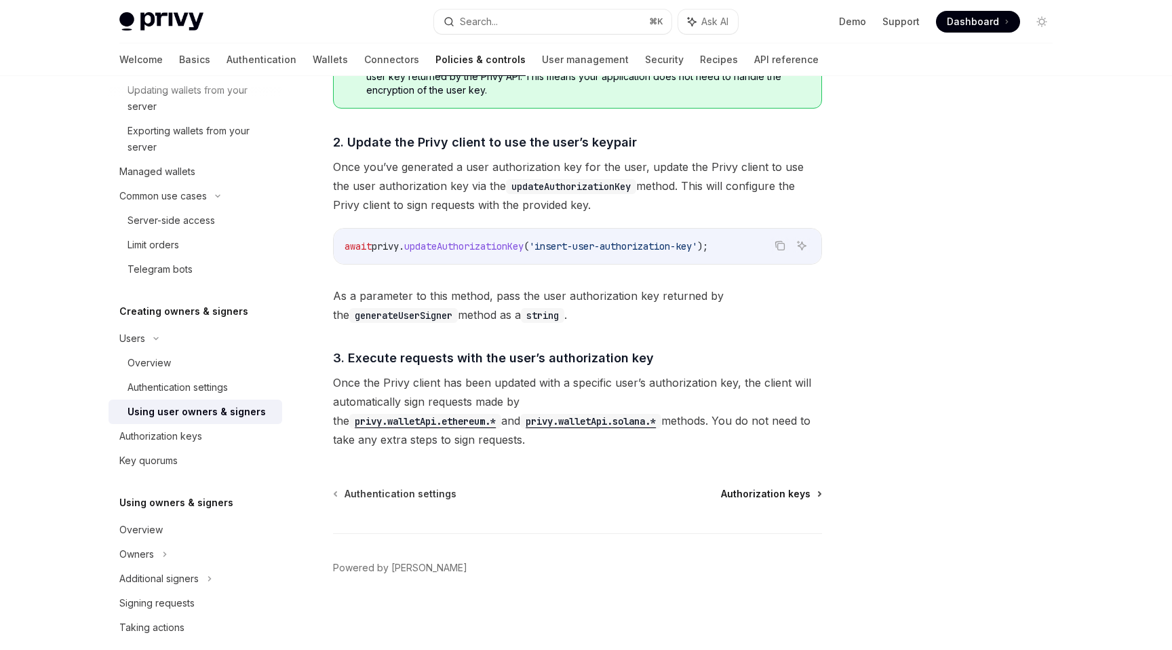
click at [784, 498] on span "Authorization keys" at bounding box center [766, 494] width 90 height 14
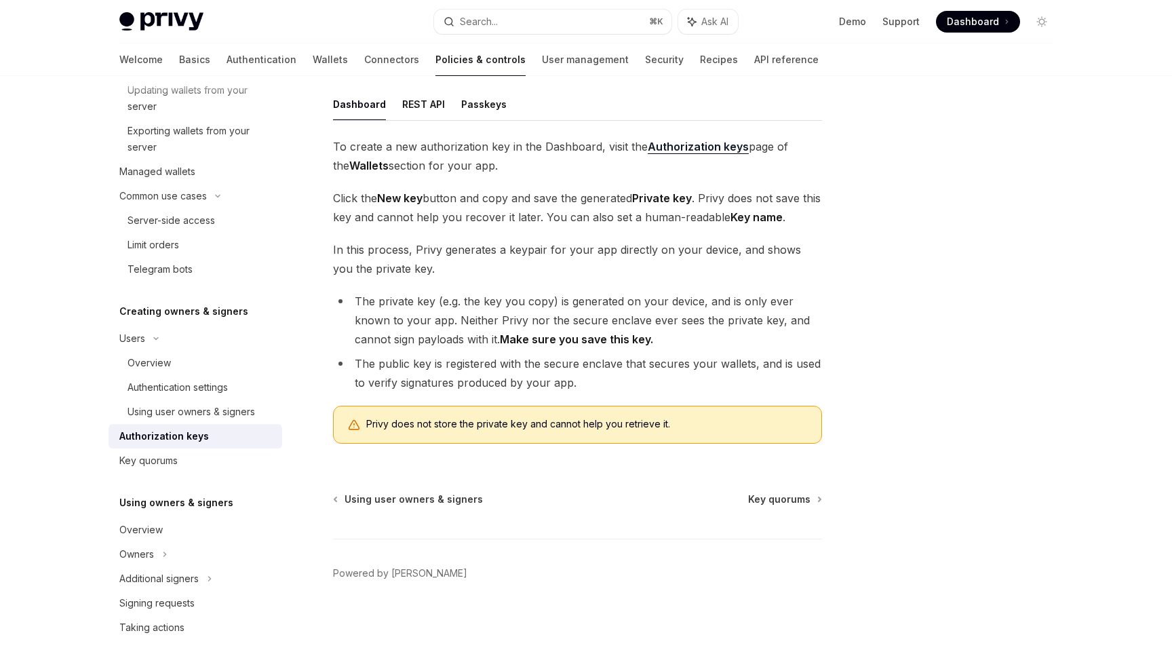
scroll to position [211, 0]
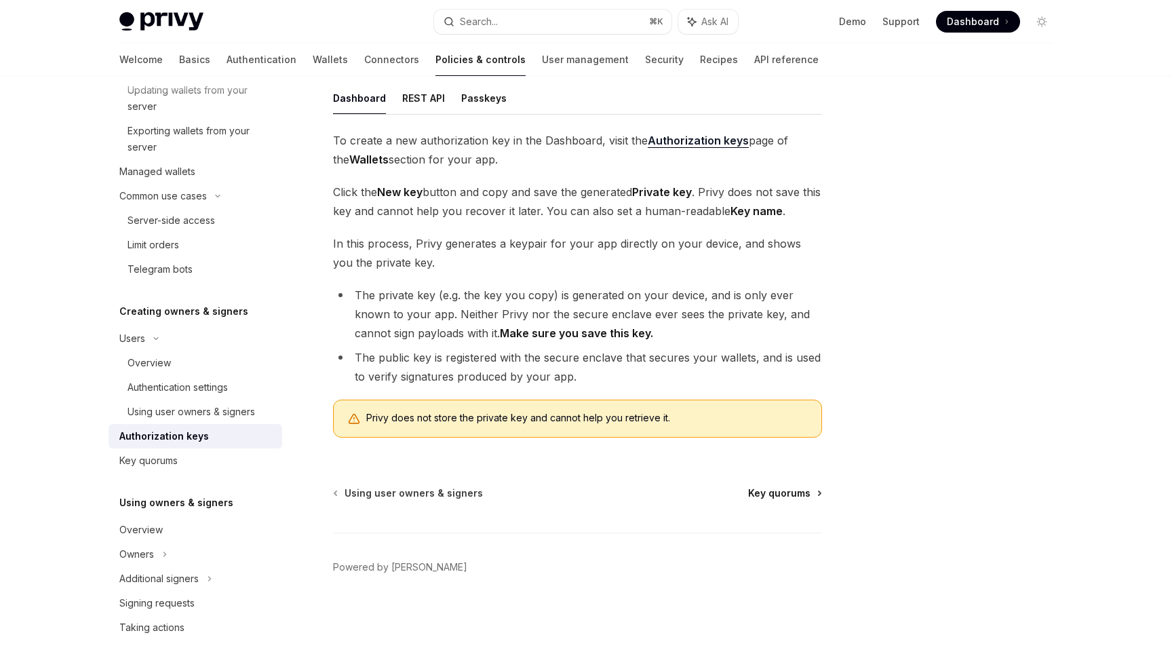
click at [782, 490] on span "Key quorums" at bounding box center [779, 493] width 62 height 14
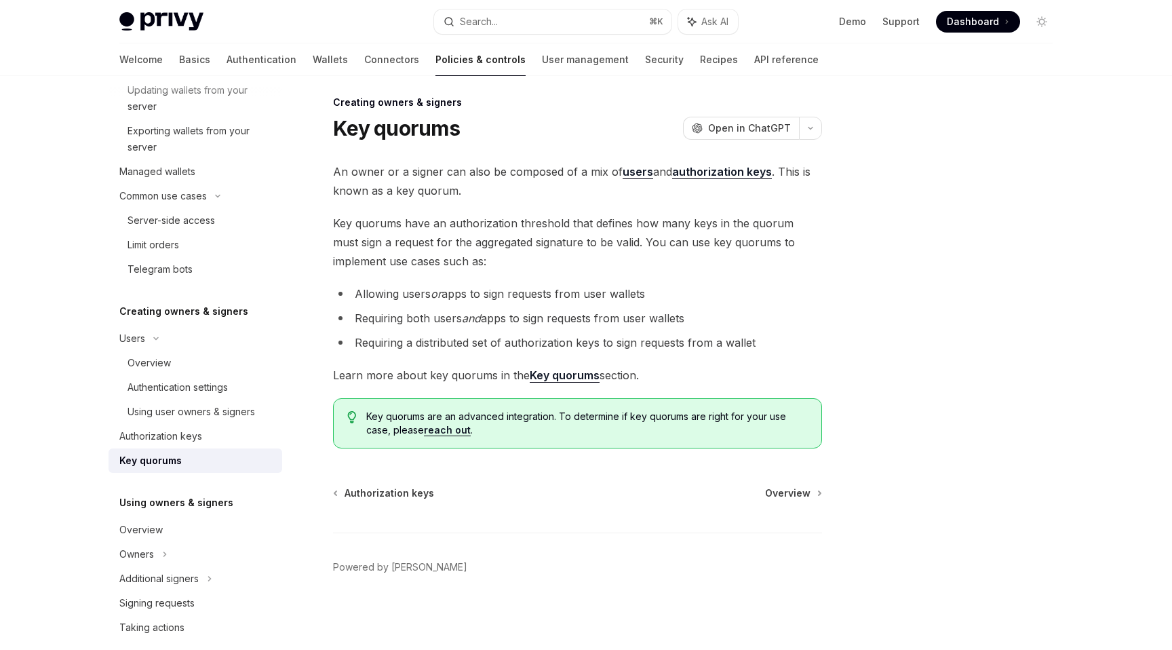
click at [782, 490] on span "Overview" at bounding box center [787, 493] width 45 height 14
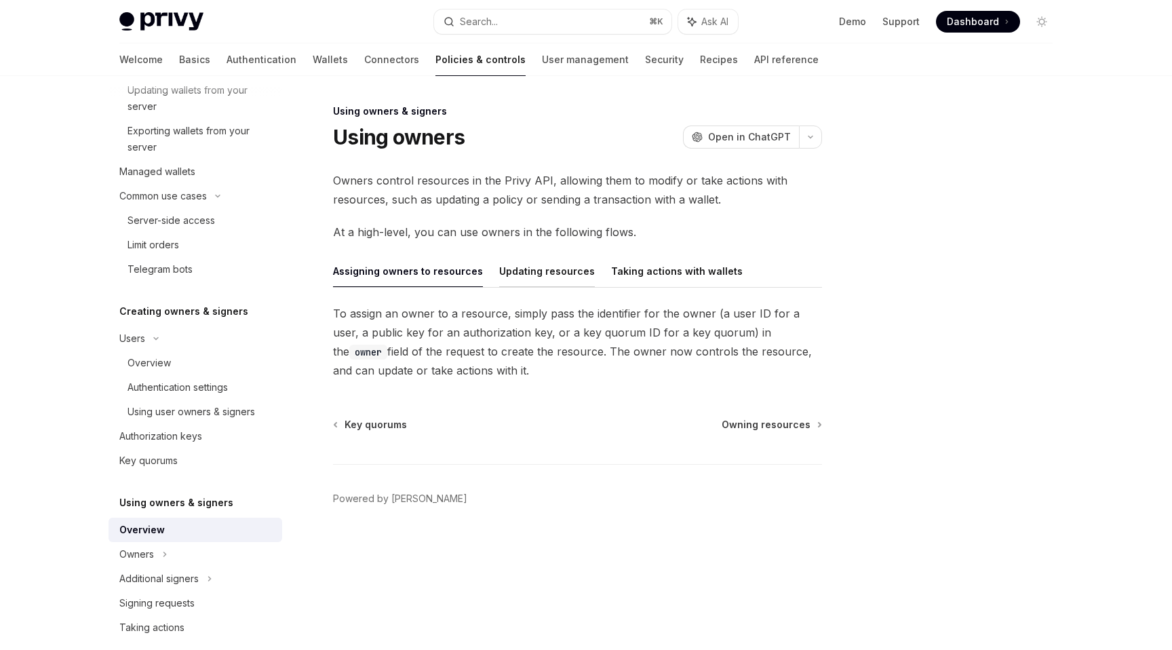
click at [523, 271] on button "Updating resources" at bounding box center [547, 271] width 96 height 32
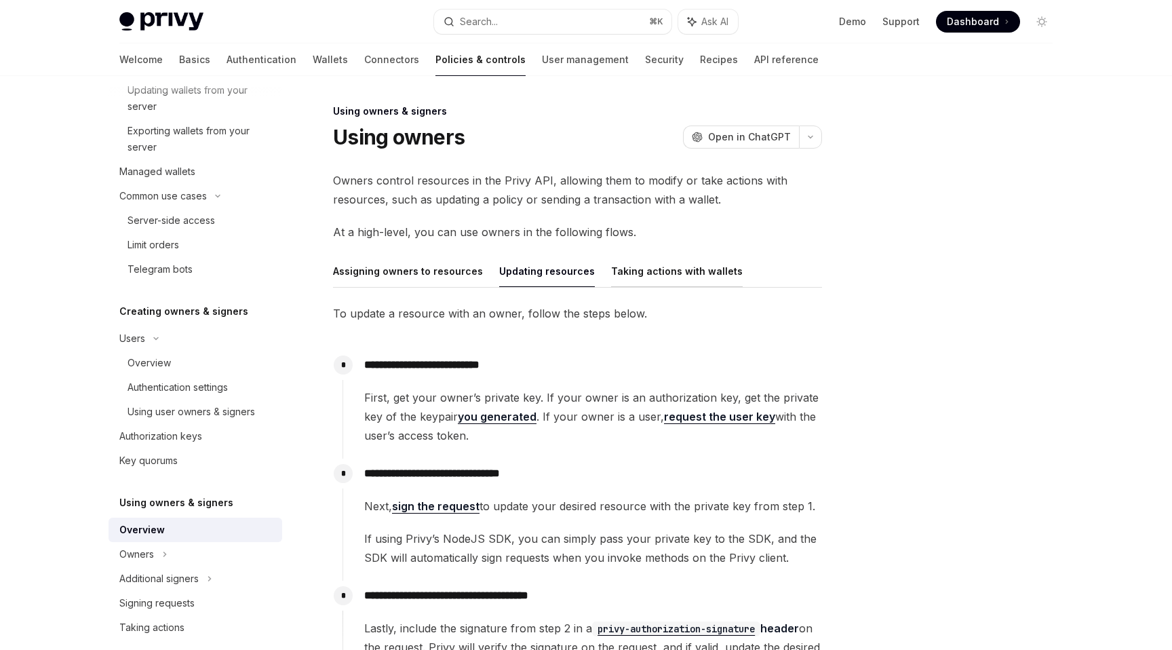
click at [633, 273] on button "Taking actions with wallets" at bounding box center [677, 271] width 132 height 32
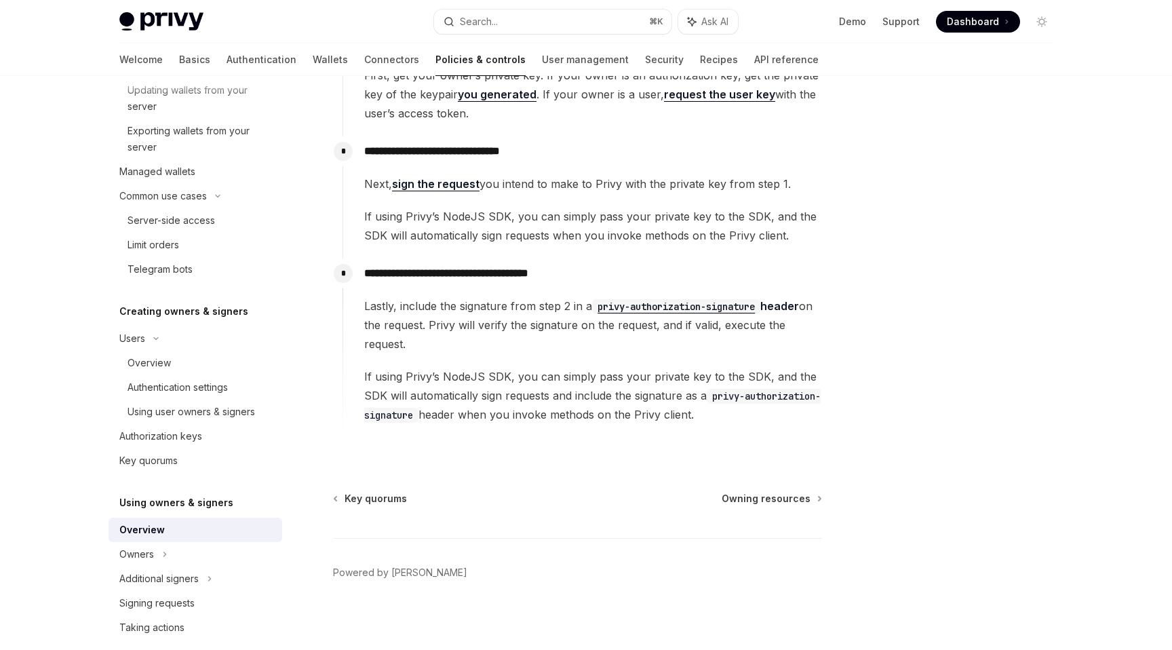
scroll to position [346, 0]
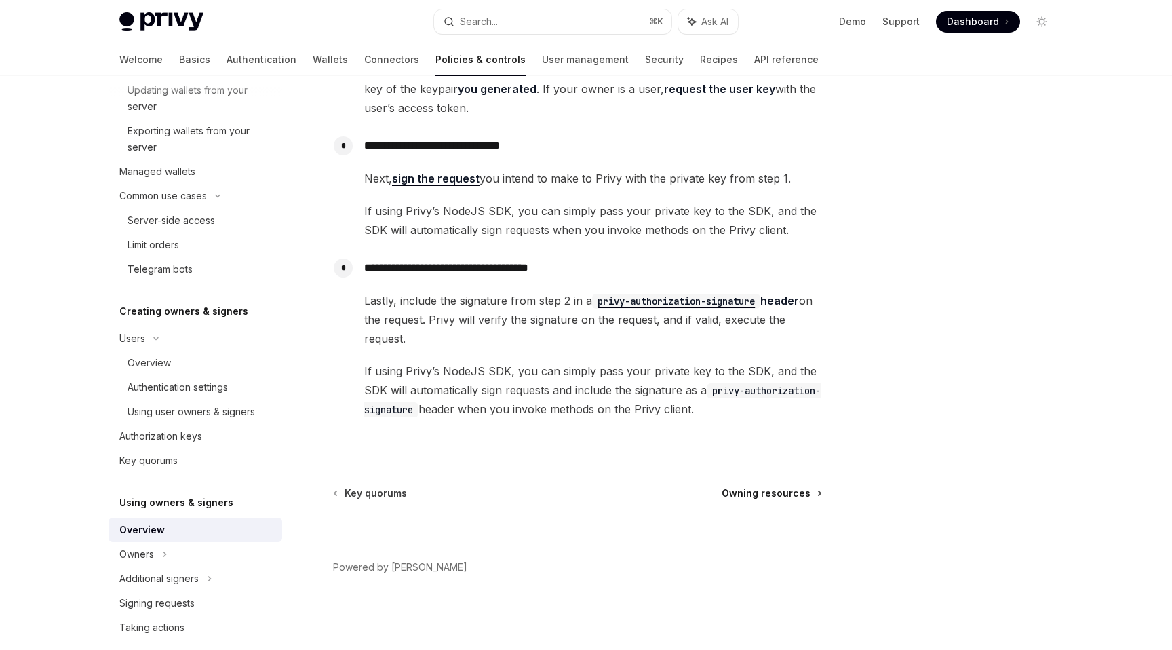
click at [780, 491] on span "Owning resources" at bounding box center [765, 493] width 89 height 14
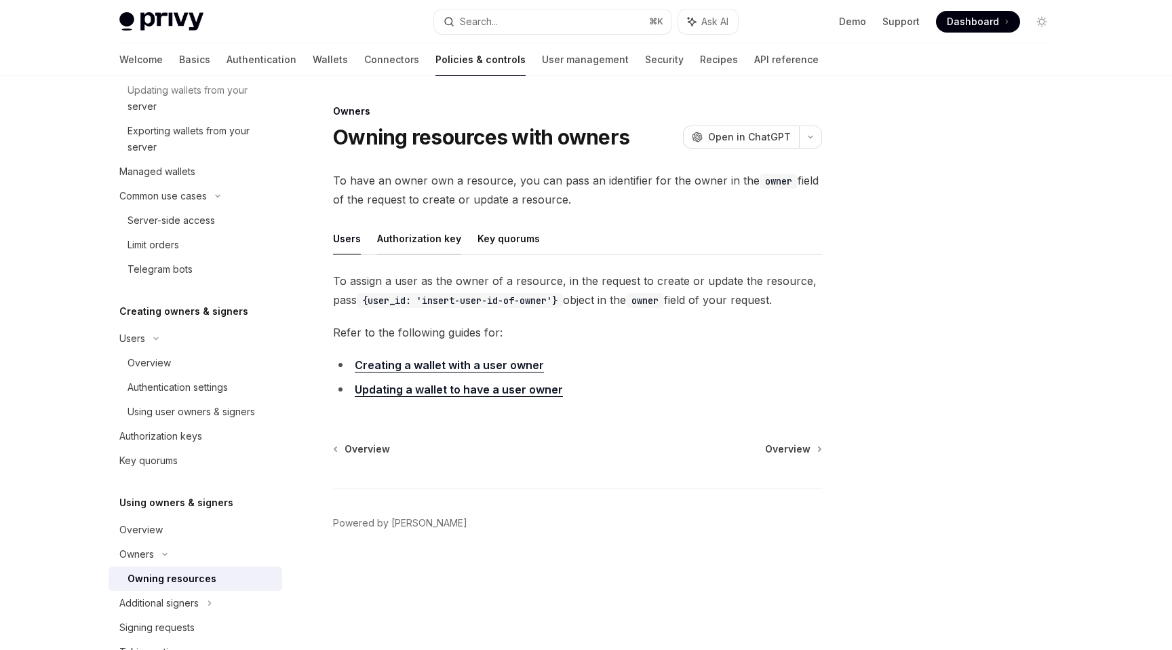
click at [412, 235] on button "Authorization key" at bounding box center [419, 238] width 84 height 32
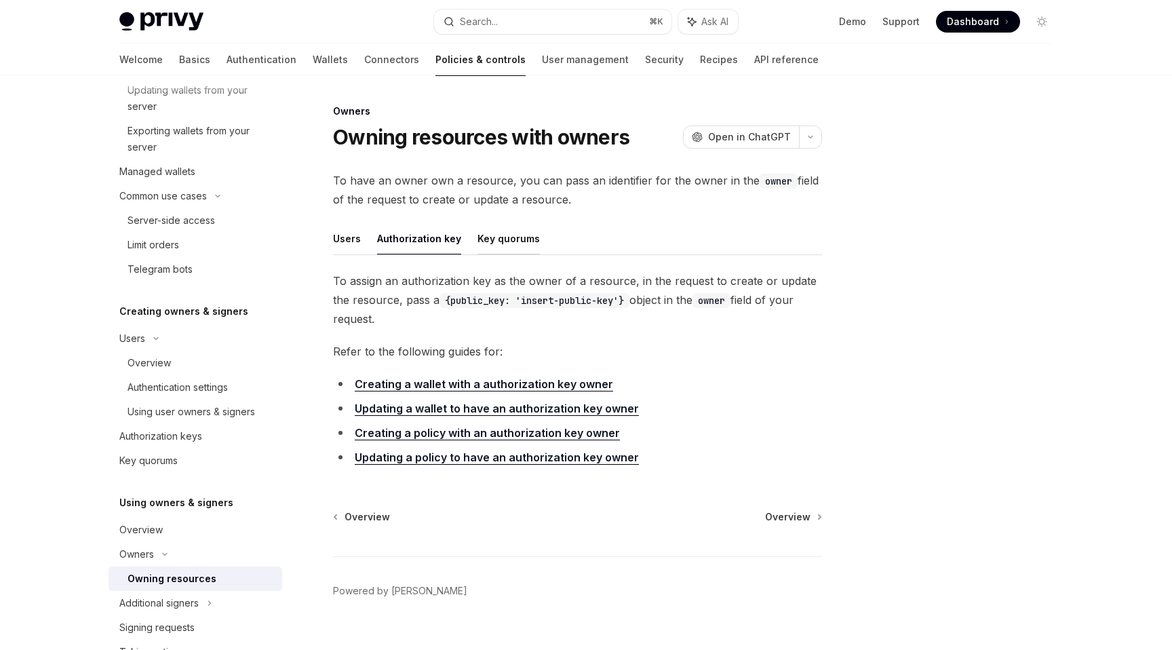
click at [532, 239] on button "Key quorums" at bounding box center [508, 238] width 62 height 32
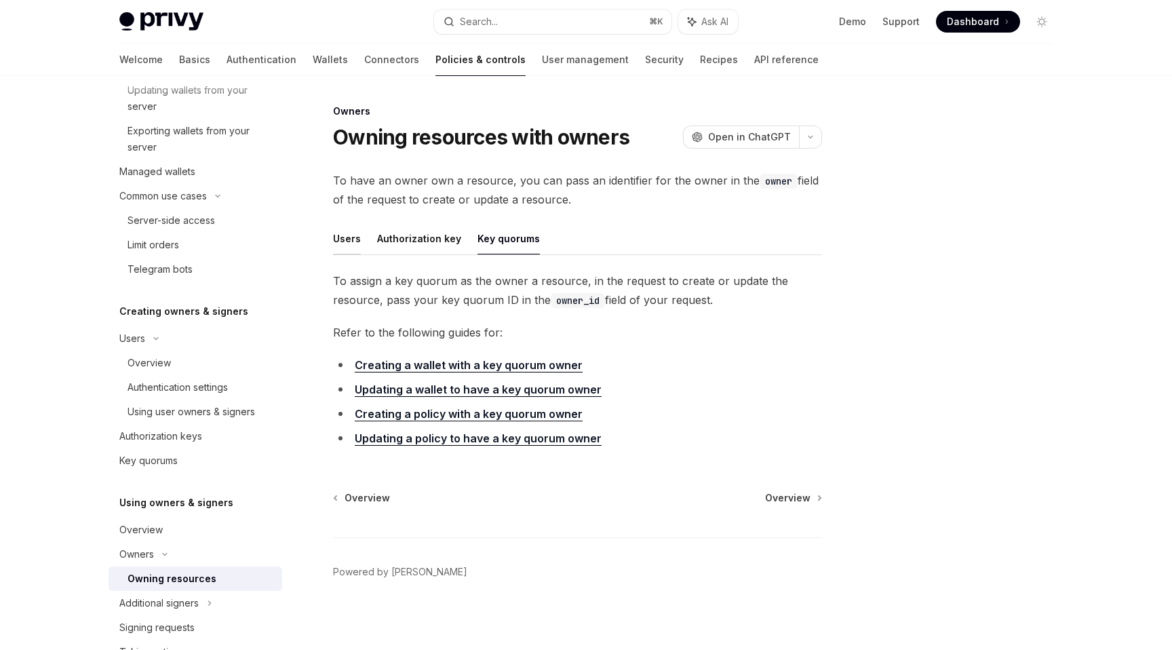
click at [350, 239] on button "Users" at bounding box center [347, 238] width 28 height 32
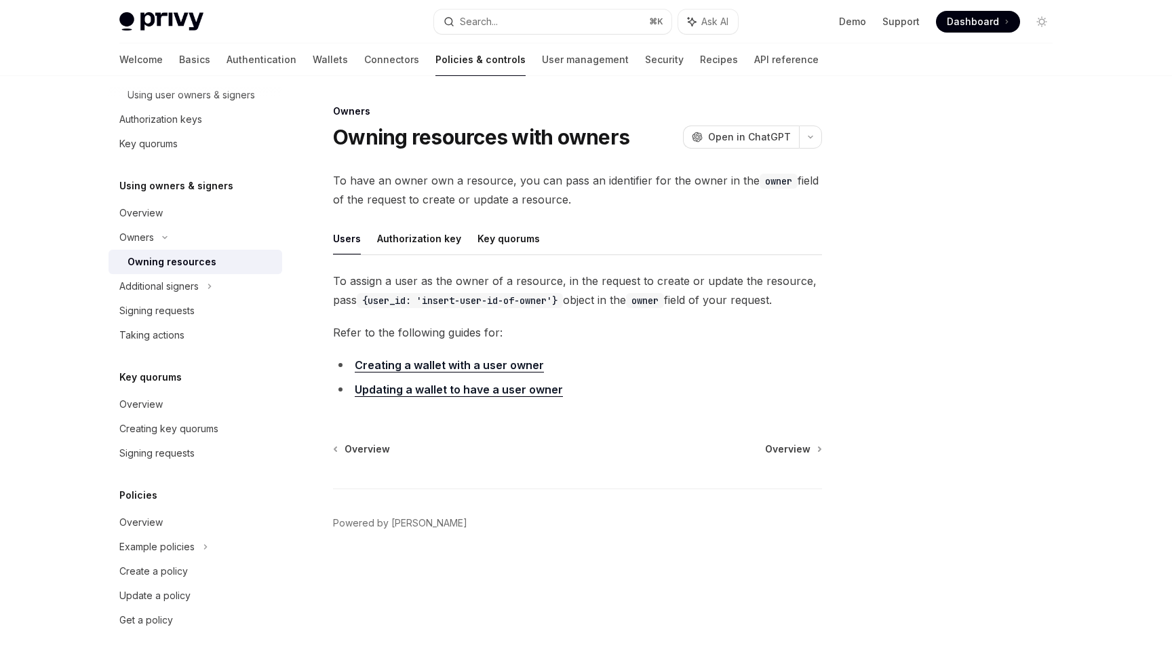
scroll to position [688, 0]
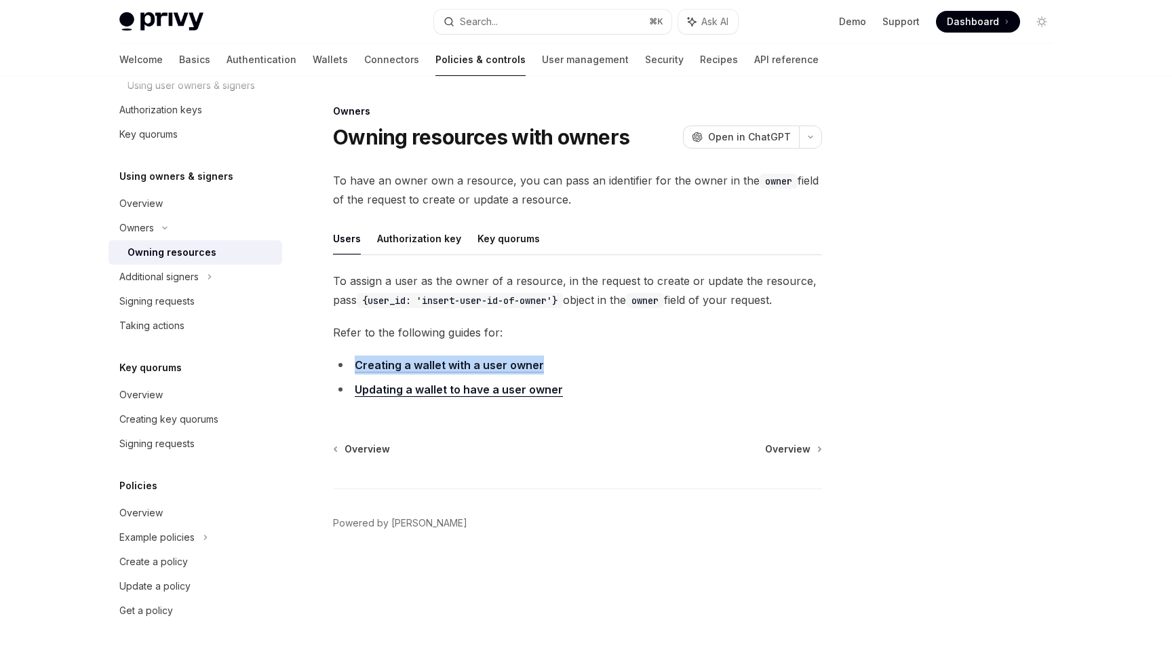
click at [870, 347] on div at bounding box center [960, 376] width 206 height 546
click at [805, 448] on span "Overview" at bounding box center [787, 449] width 45 height 14
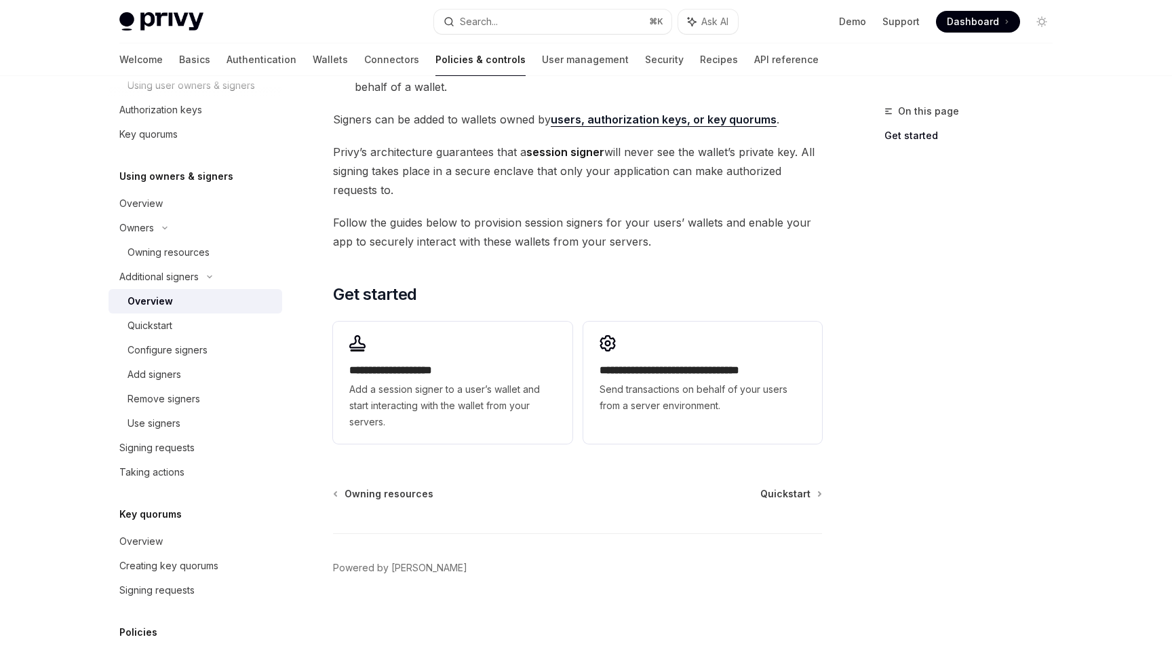
scroll to position [252, 0]
click at [787, 494] on span "Quickstart" at bounding box center [785, 493] width 50 height 14
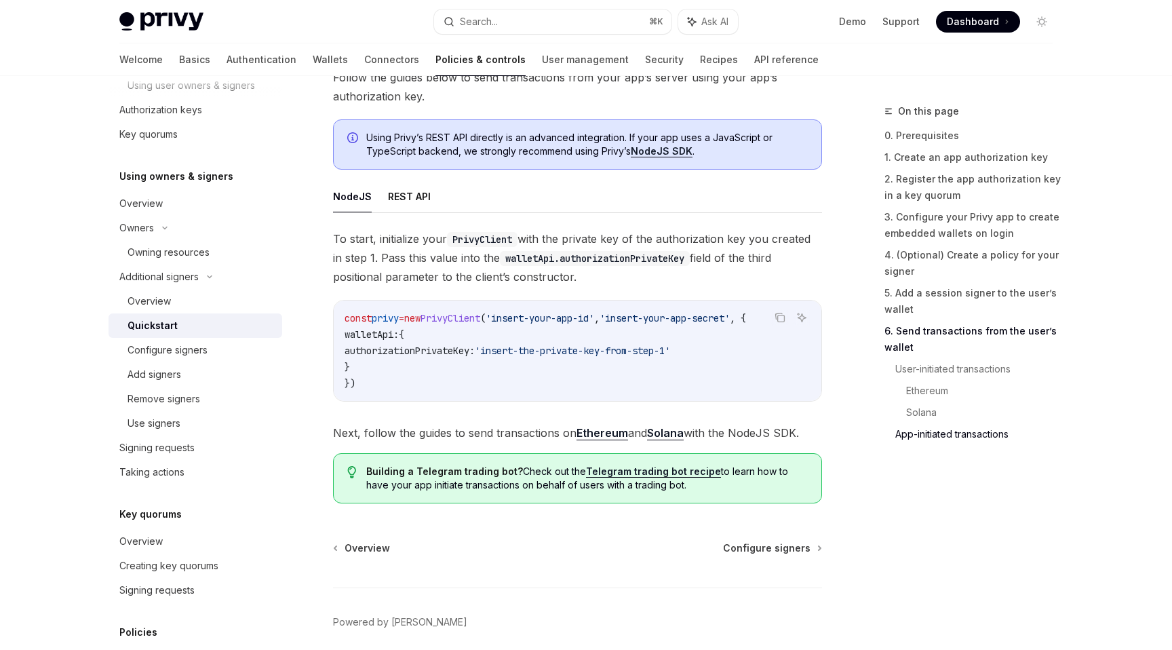
scroll to position [3497, 0]
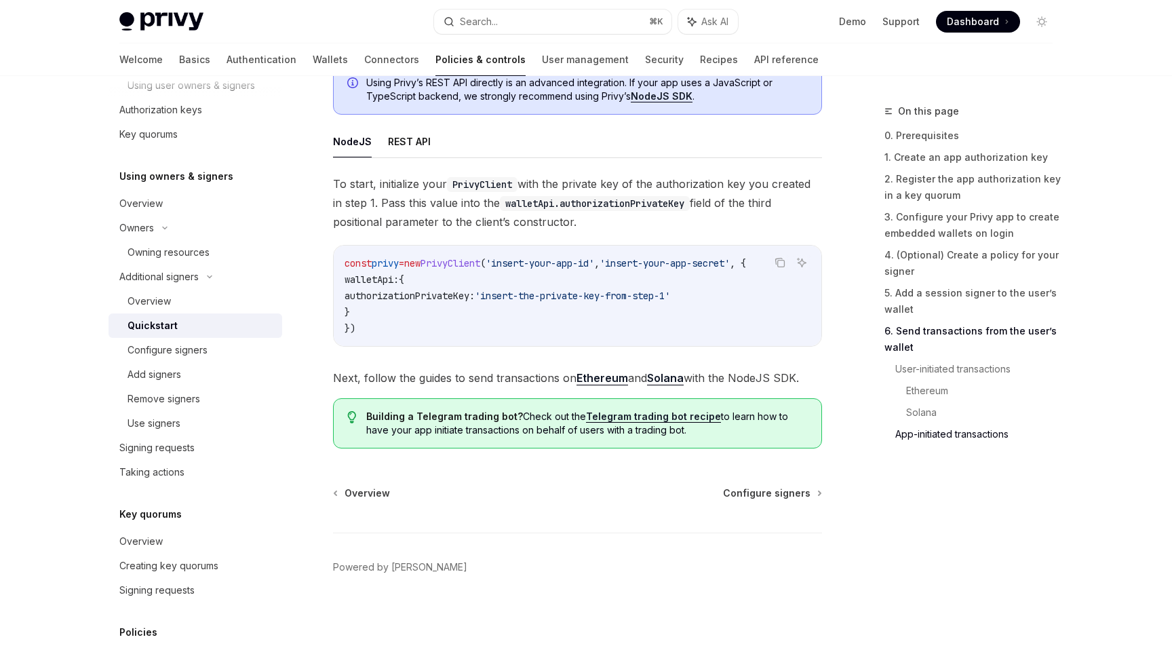
click at [759, 502] on div "Overview Configure signers Powered by Mintlify" at bounding box center [577, 567] width 489 height 163
click at [763, 496] on span "Configure signers" at bounding box center [766, 493] width 87 height 14
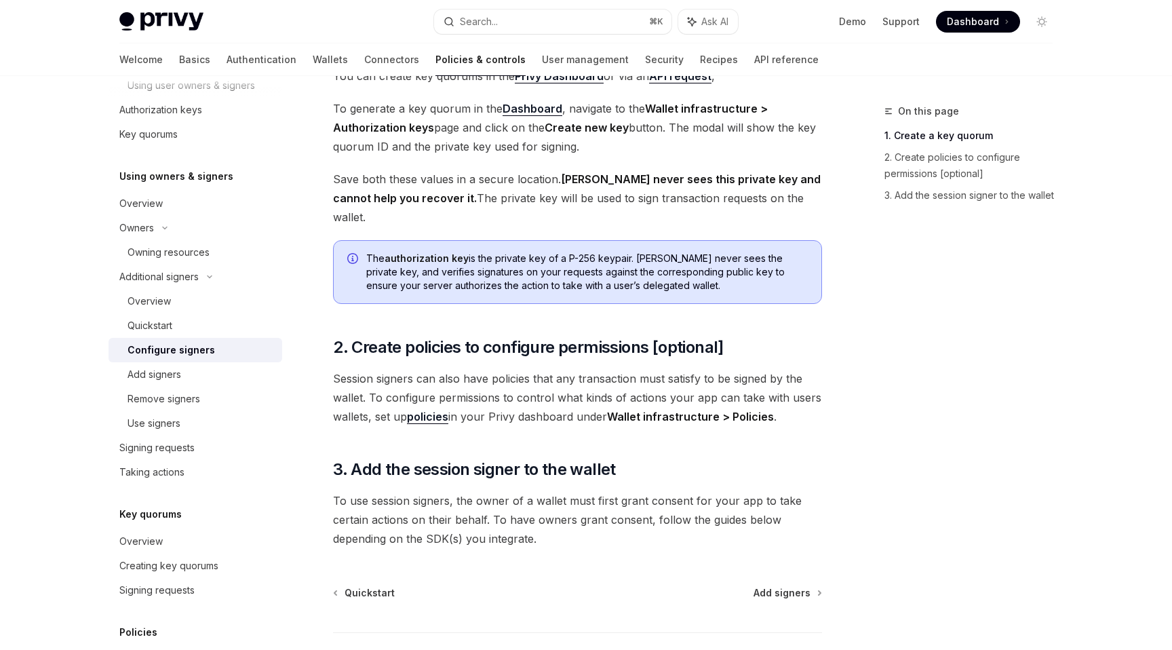
scroll to position [340, 0]
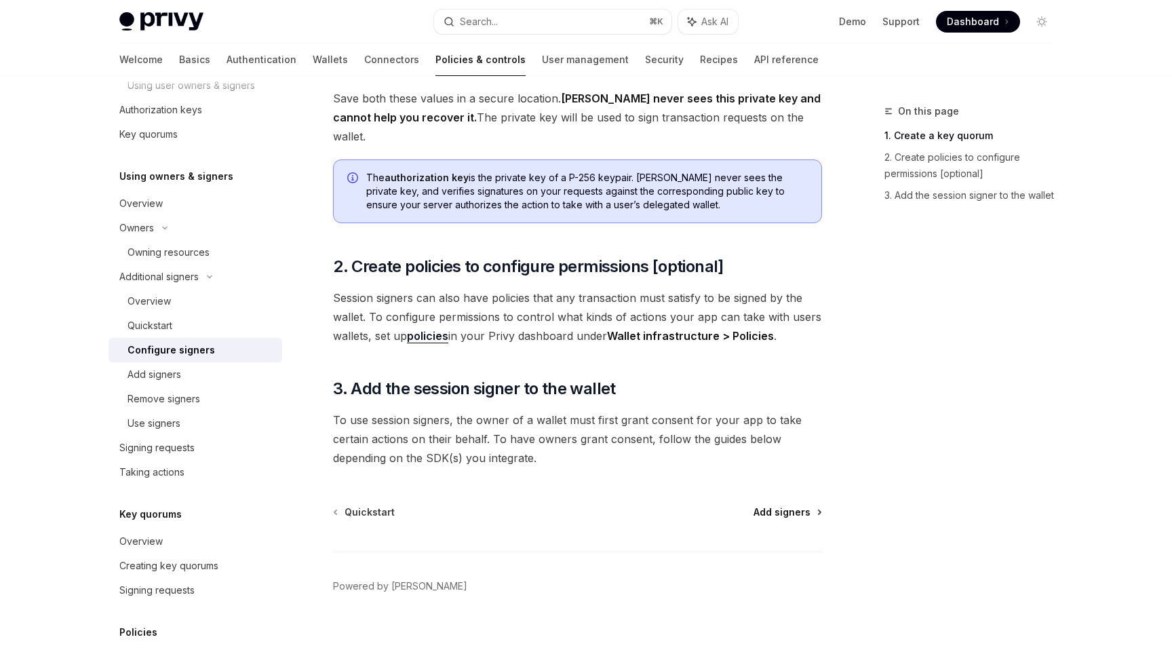
click at [797, 505] on span "Add signers" at bounding box center [781, 512] width 57 height 14
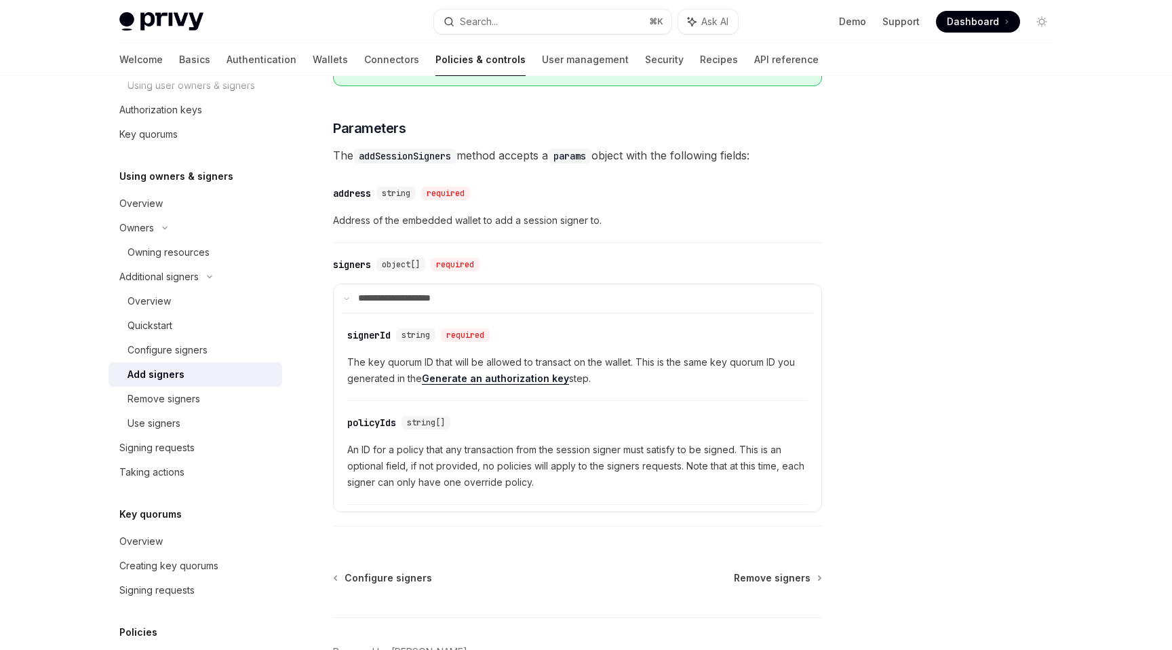
scroll to position [569, 0]
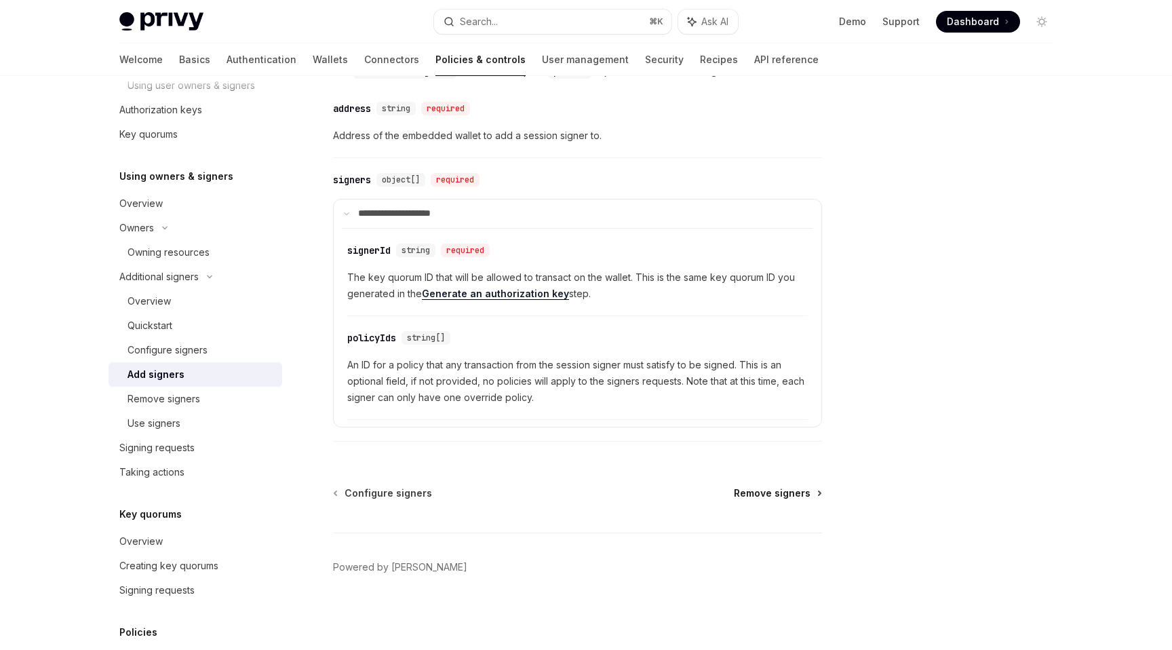
click at [780, 494] on span "Remove signers" at bounding box center [772, 493] width 77 height 14
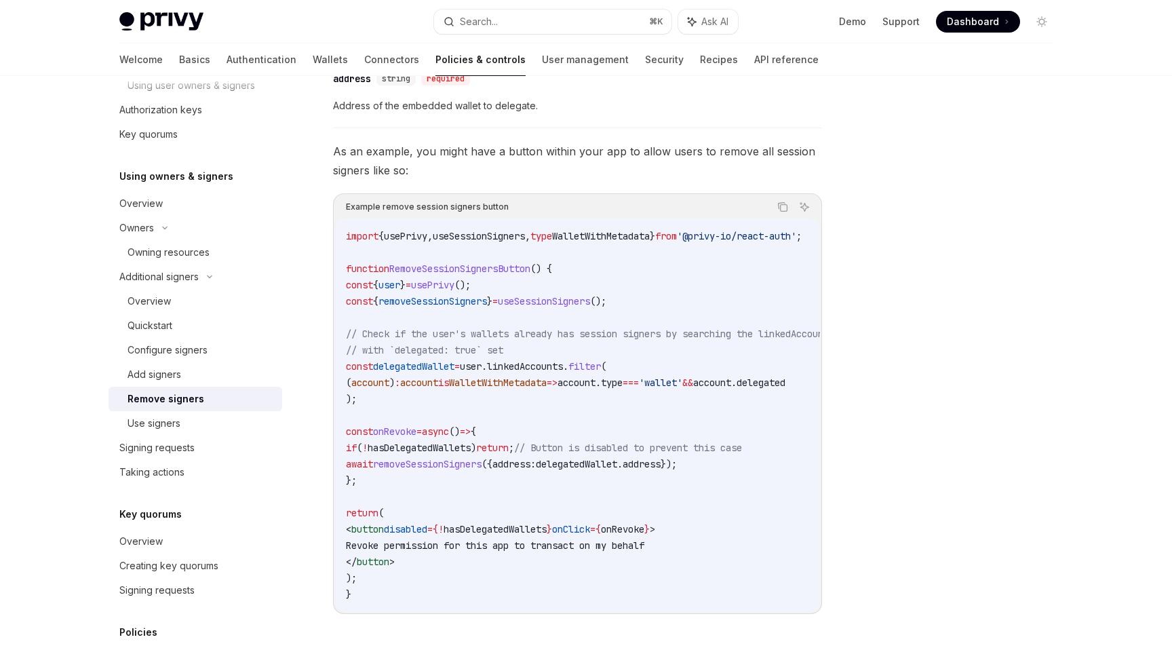
scroll to position [886, 0]
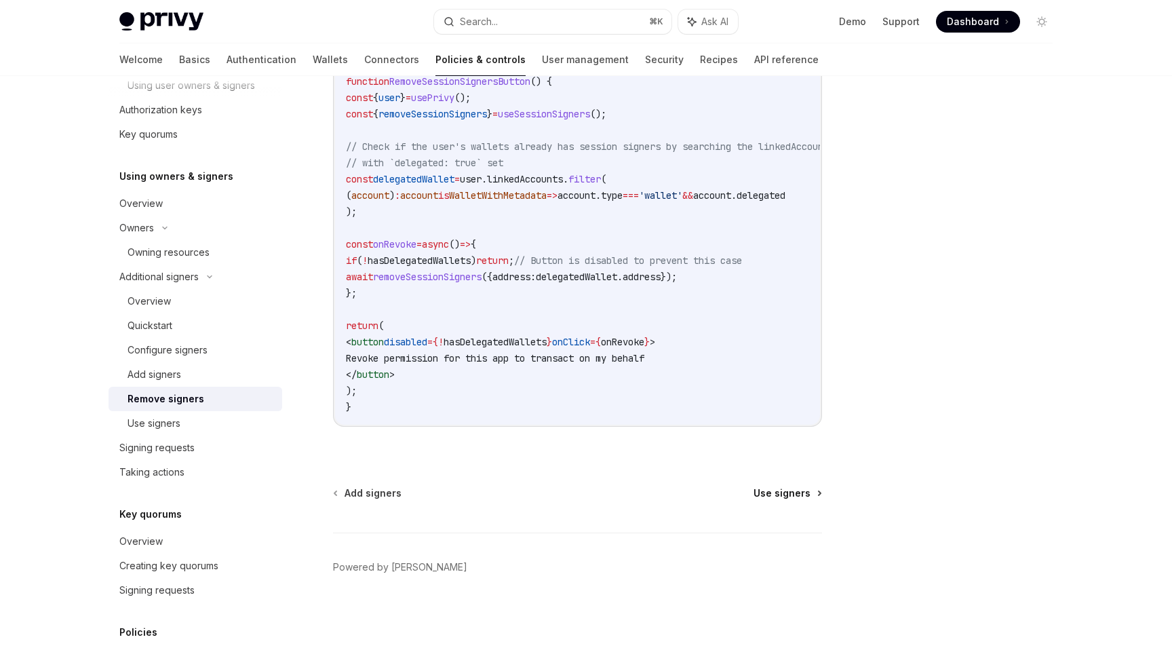
click at [788, 487] on span "Use signers" at bounding box center [781, 493] width 57 height 14
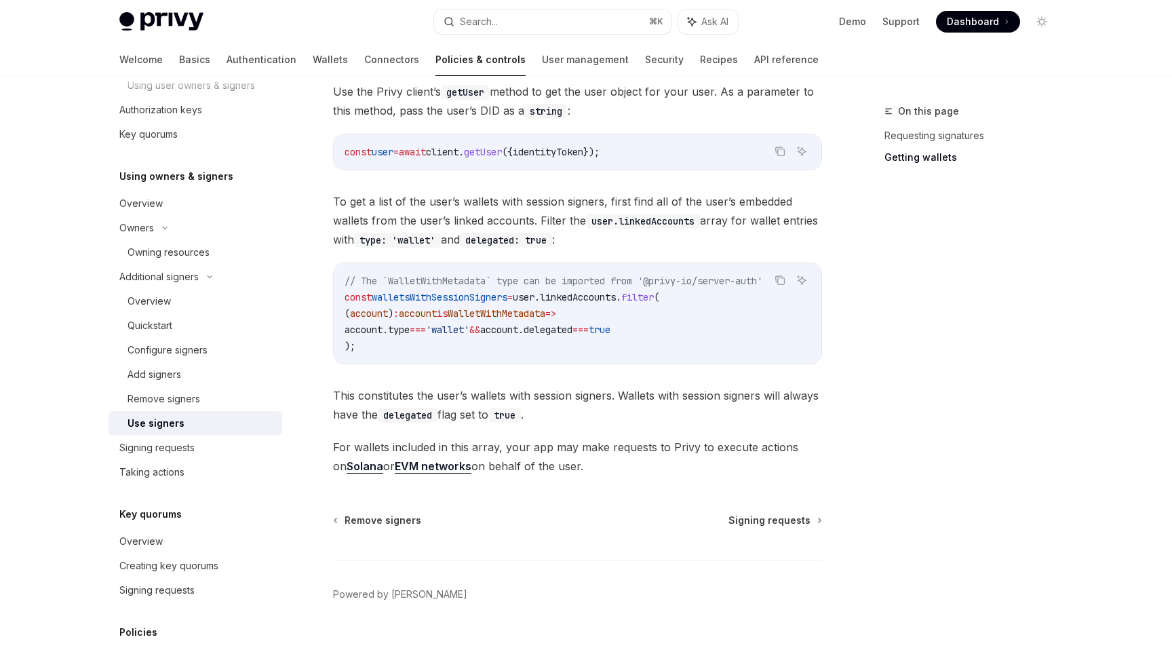
scroll to position [601, 0]
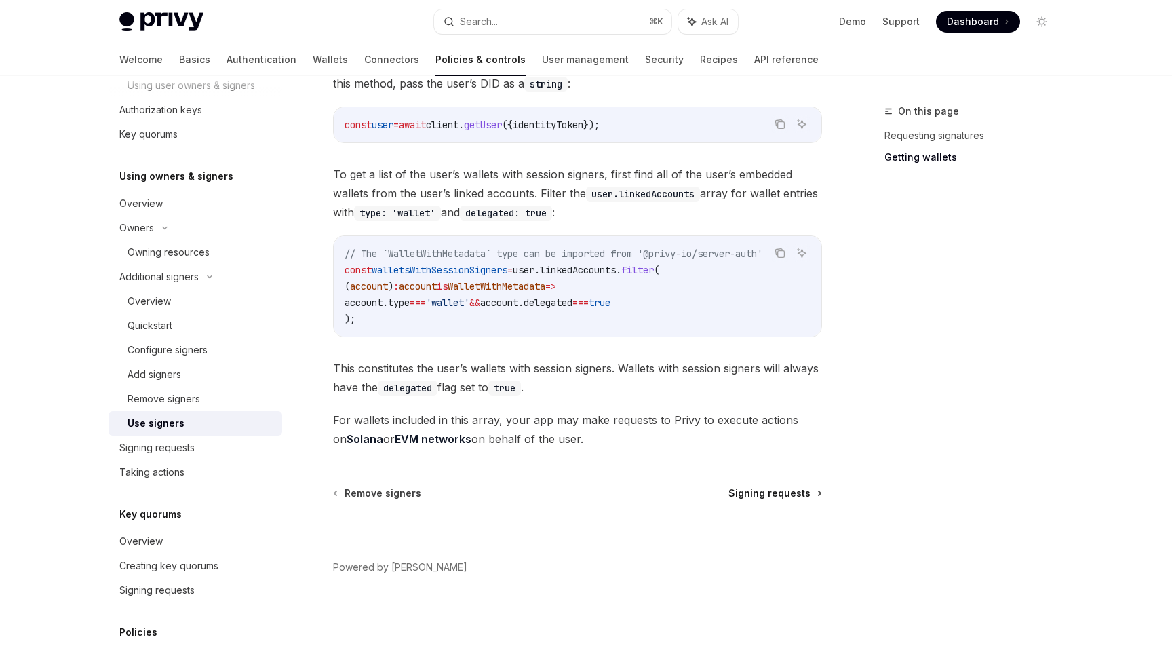
click at [783, 495] on span "Signing requests" at bounding box center [769, 493] width 82 height 14
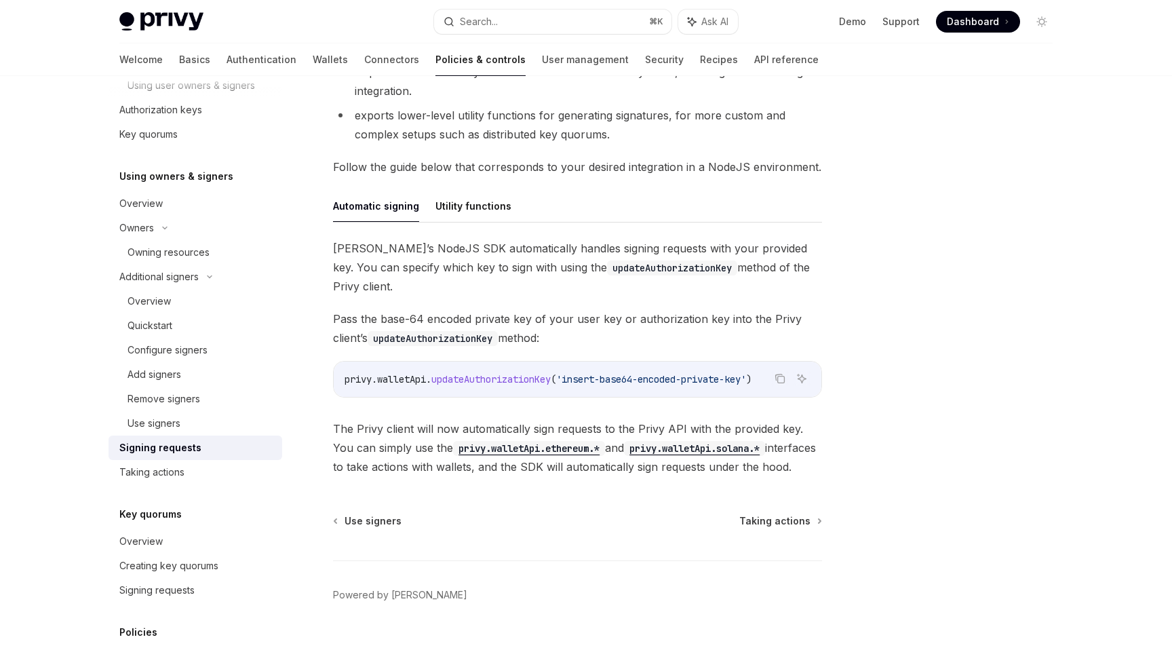
scroll to position [330, 0]
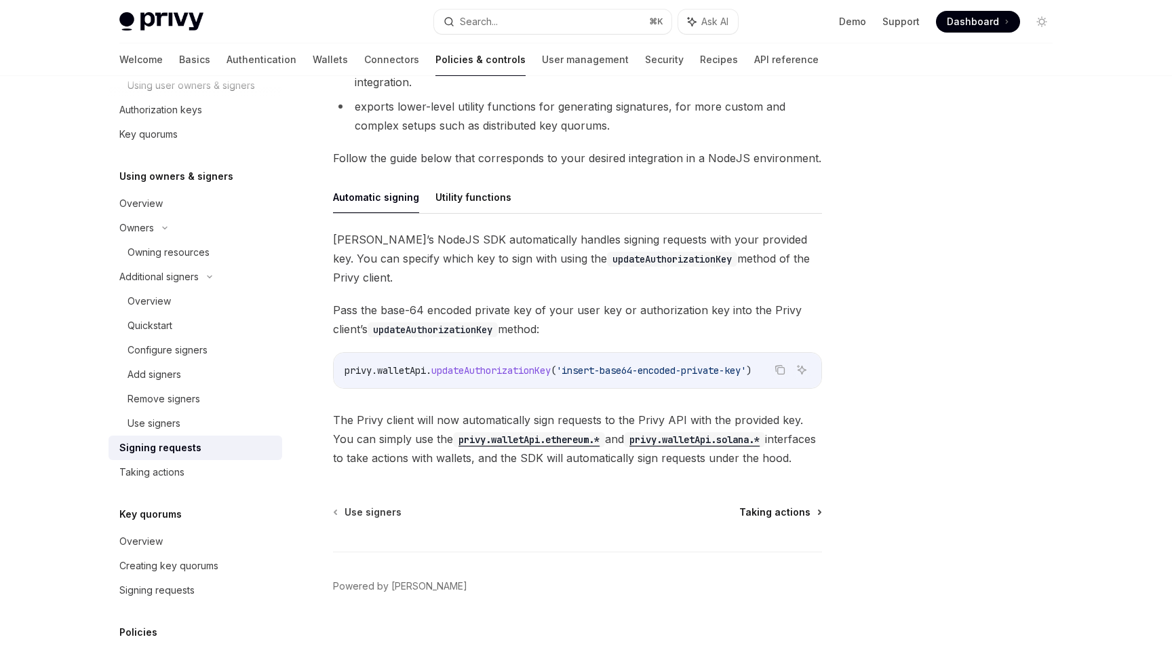
click at [782, 505] on span "Taking actions" at bounding box center [774, 512] width 71 height 14
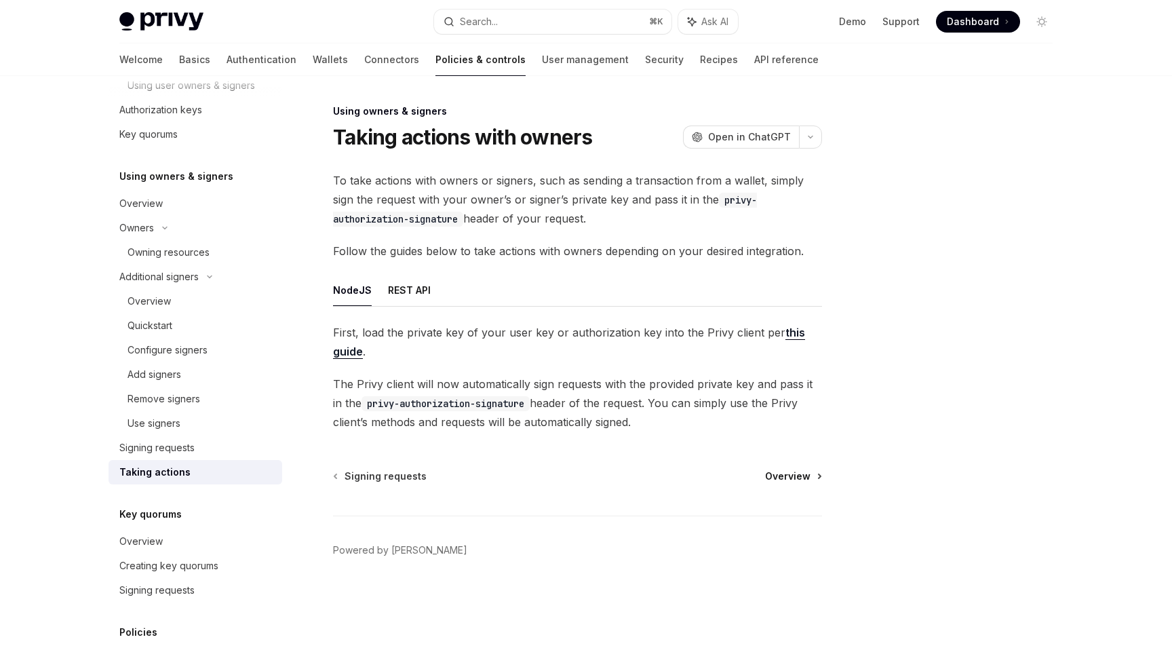
click at [788, 477] on span "Overview" at bounding box center [787, 476] width 45 height 14
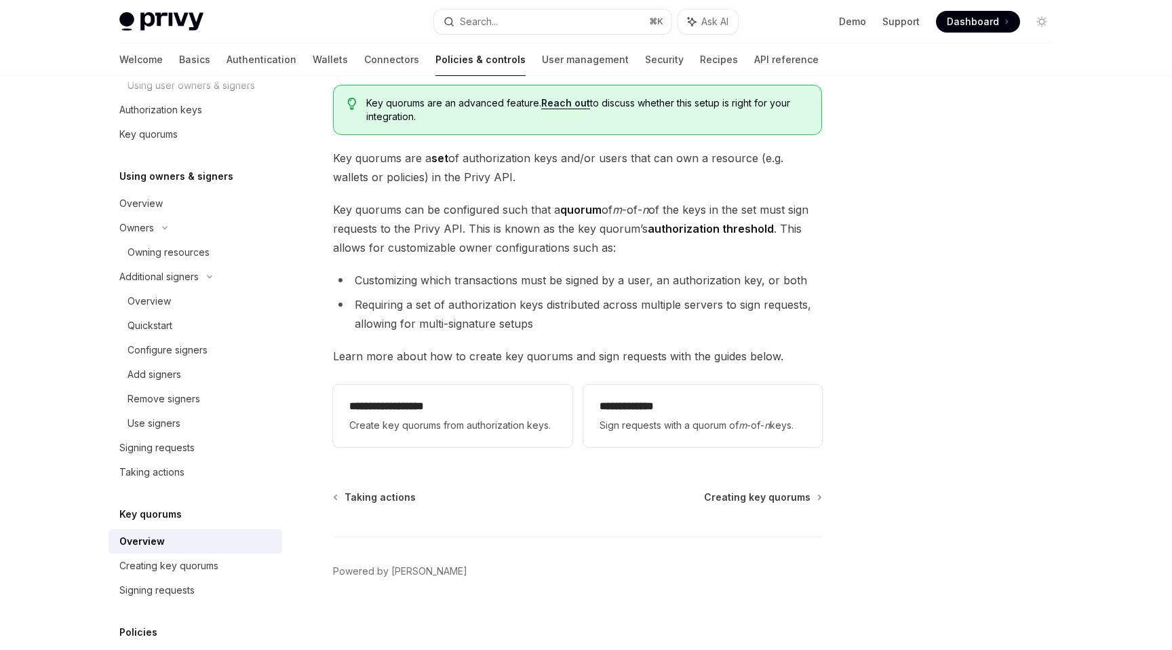
scroll to position [90, 0]
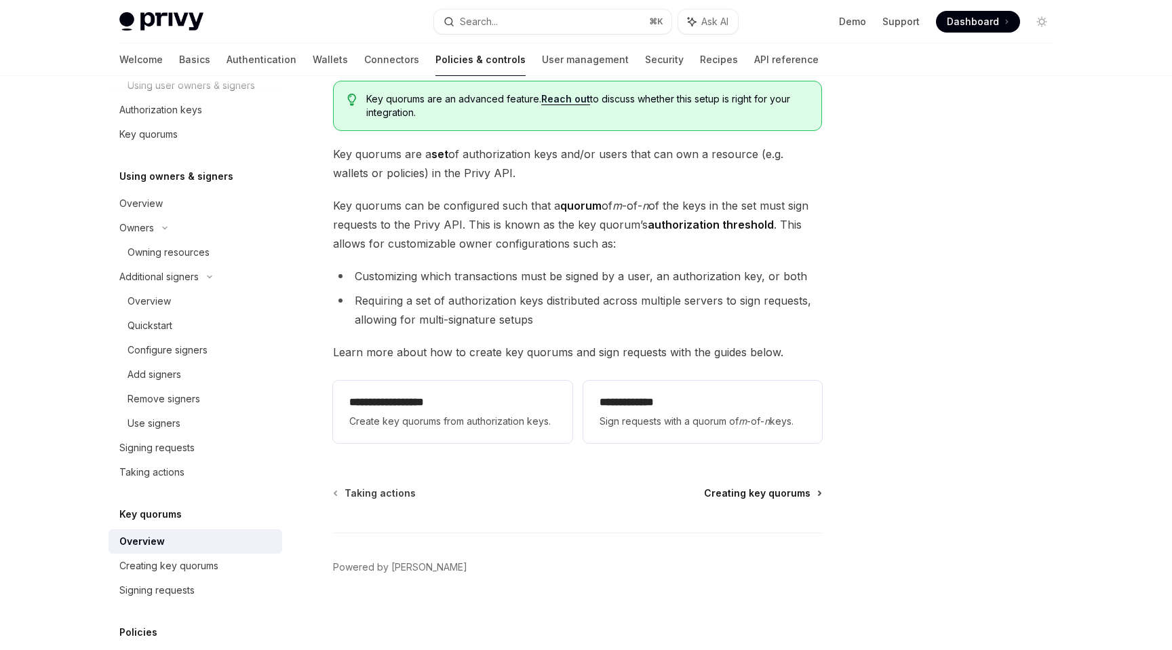
click at [782, 496] on span "Creating key quorums" at bounding box center [757, 493] width 106 height 14
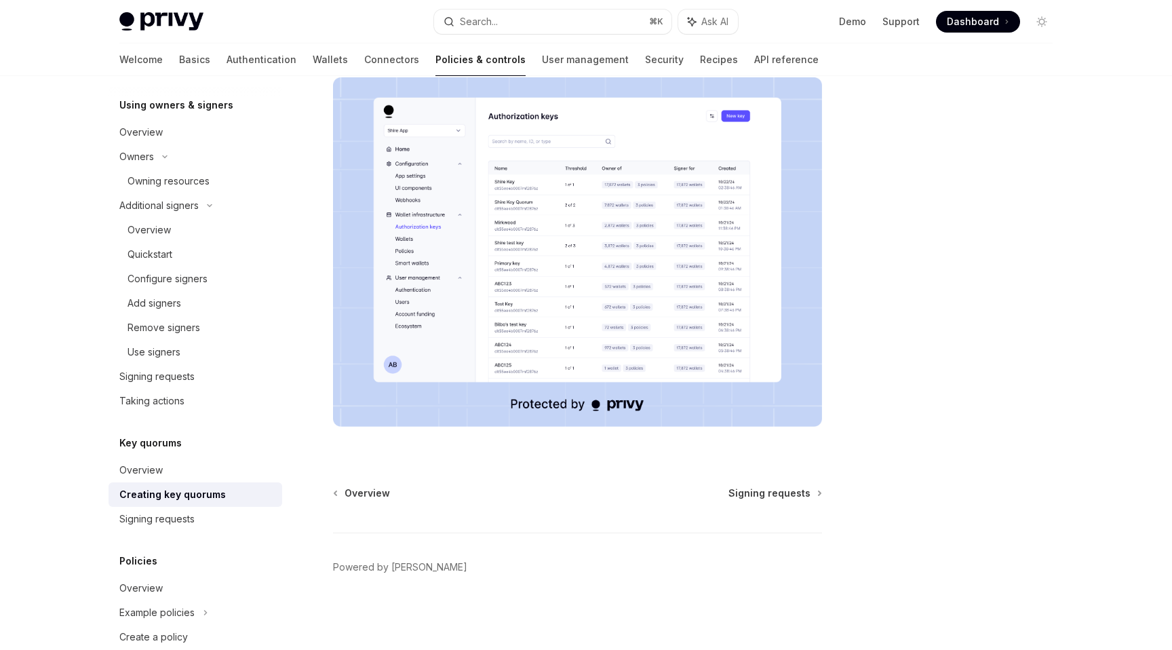
scroll to position [834, 0]
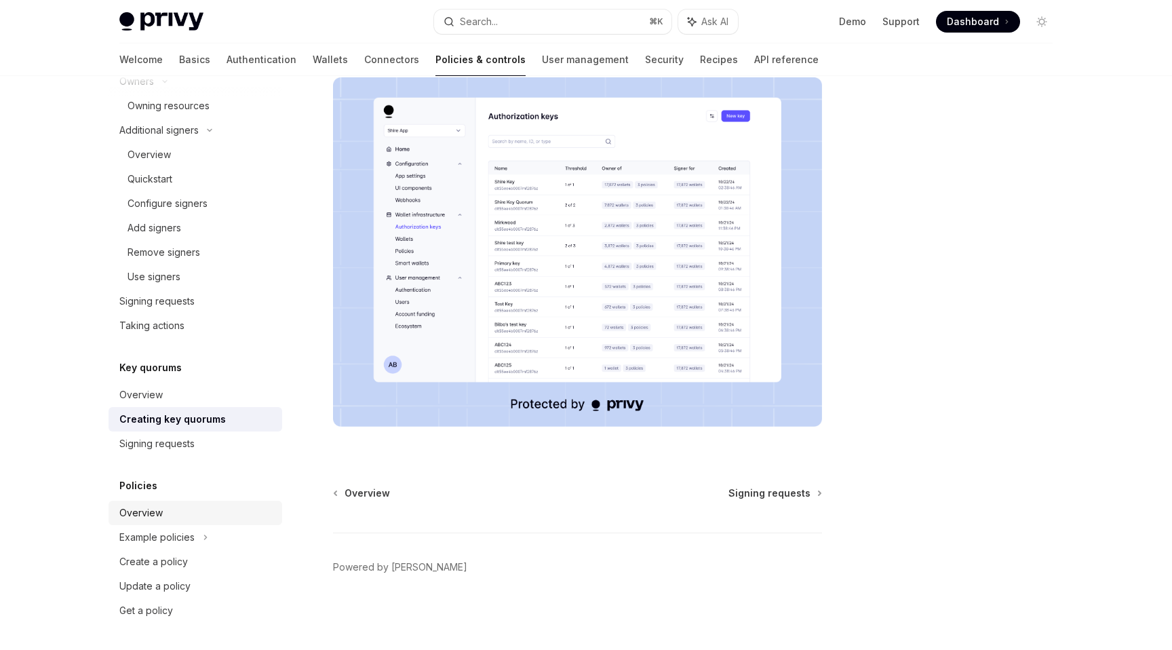
click at [163, 511] on div "Overview" at bounding box center [196, 512] width 155 height 16
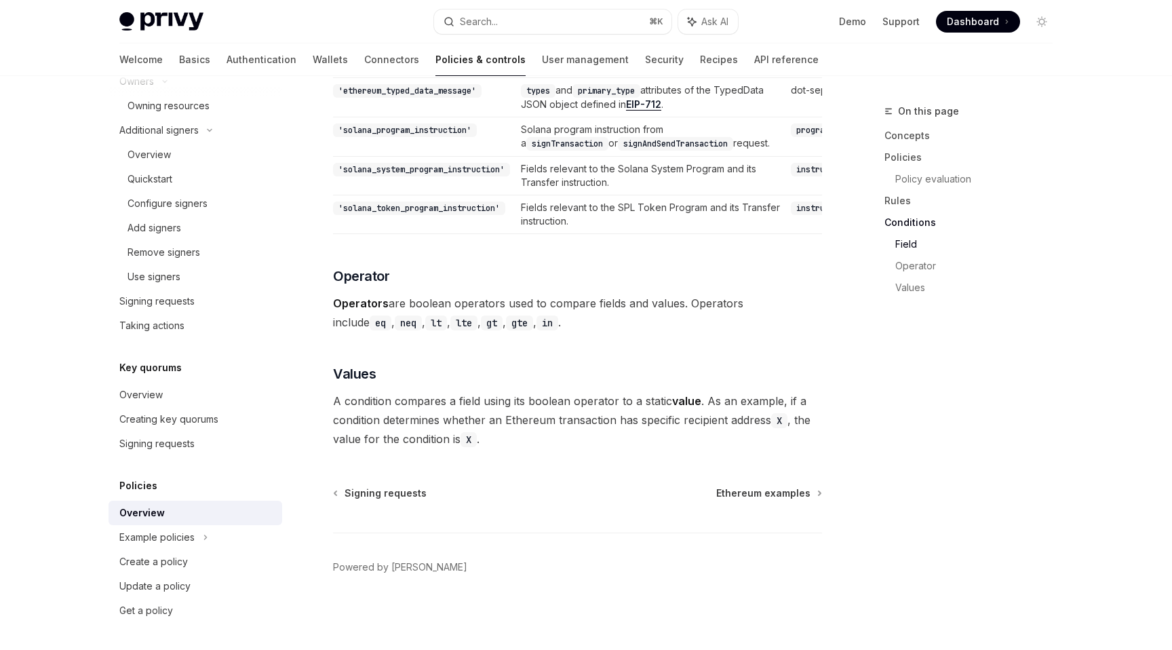
scroll to position [3892, 0]
click at [757, 493] on span "Ethereum examples" at bounding box center [763, 493] width 94 height 14
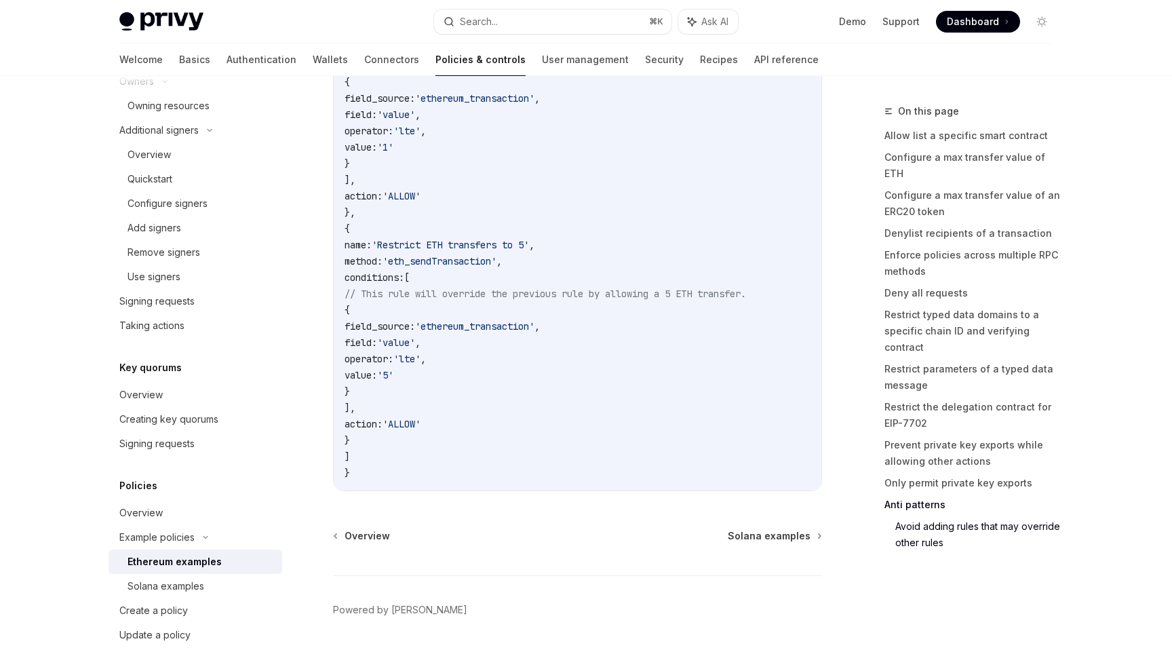
scroll to position [6462, 0]
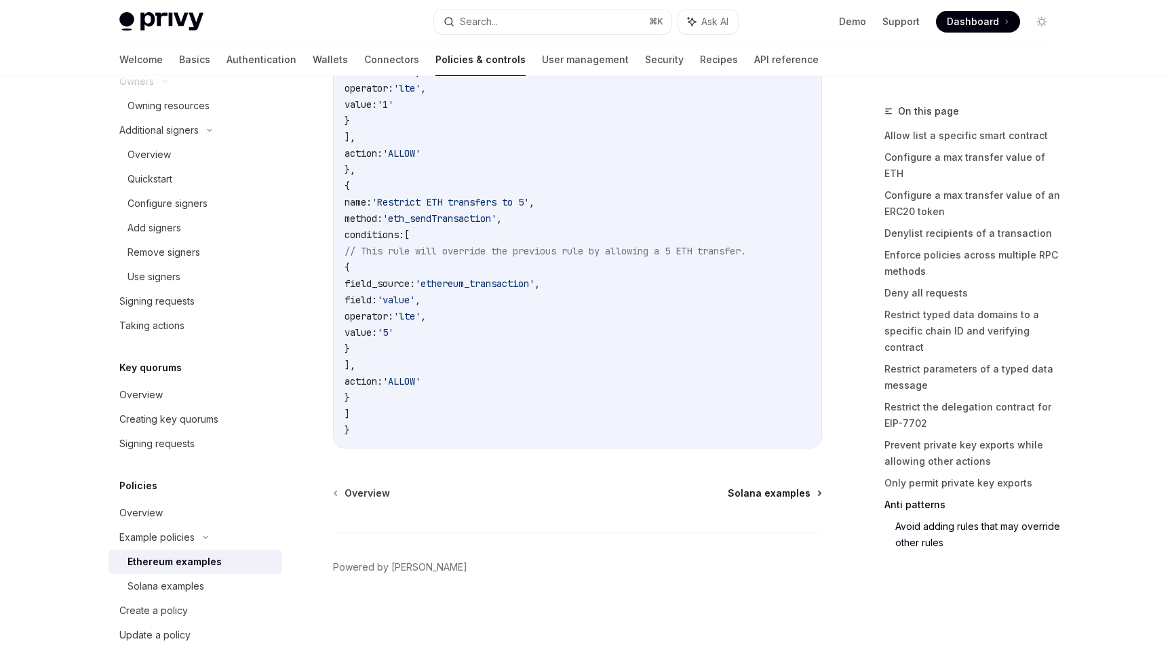
click at [771, 495] on span "Solana examples" at bounding box center [769, 493] width 83 height 14
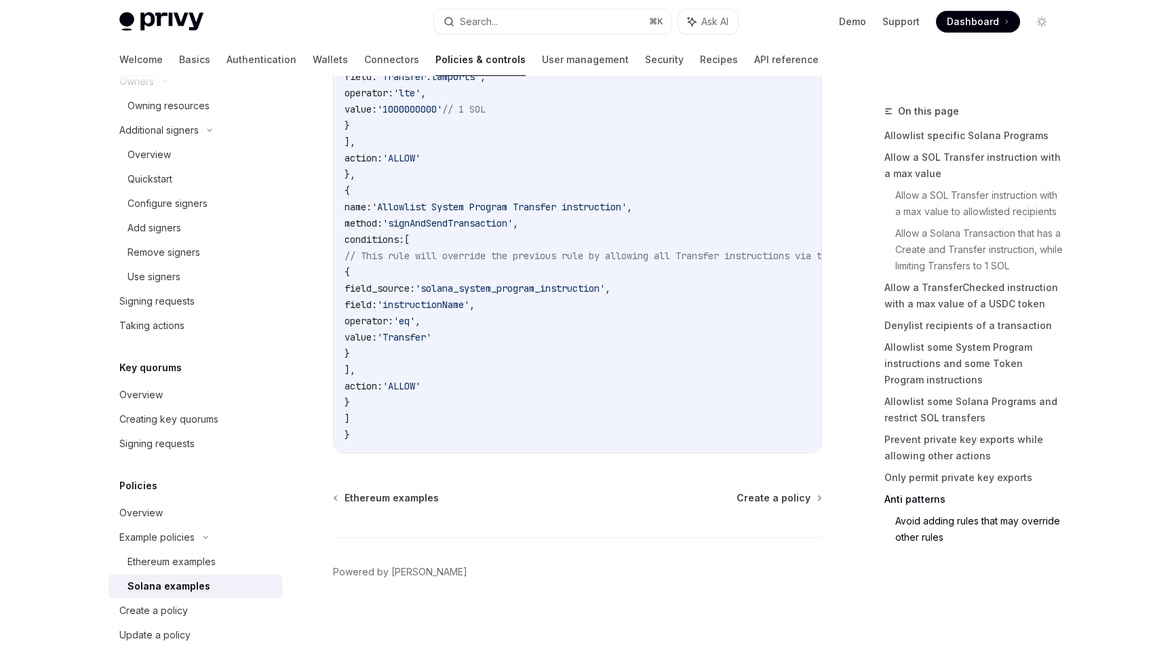
scroll to position [5531, 0]
click at [774, 488] on span "Create a policy" at bounding box center [773, 493] width 74 height 14
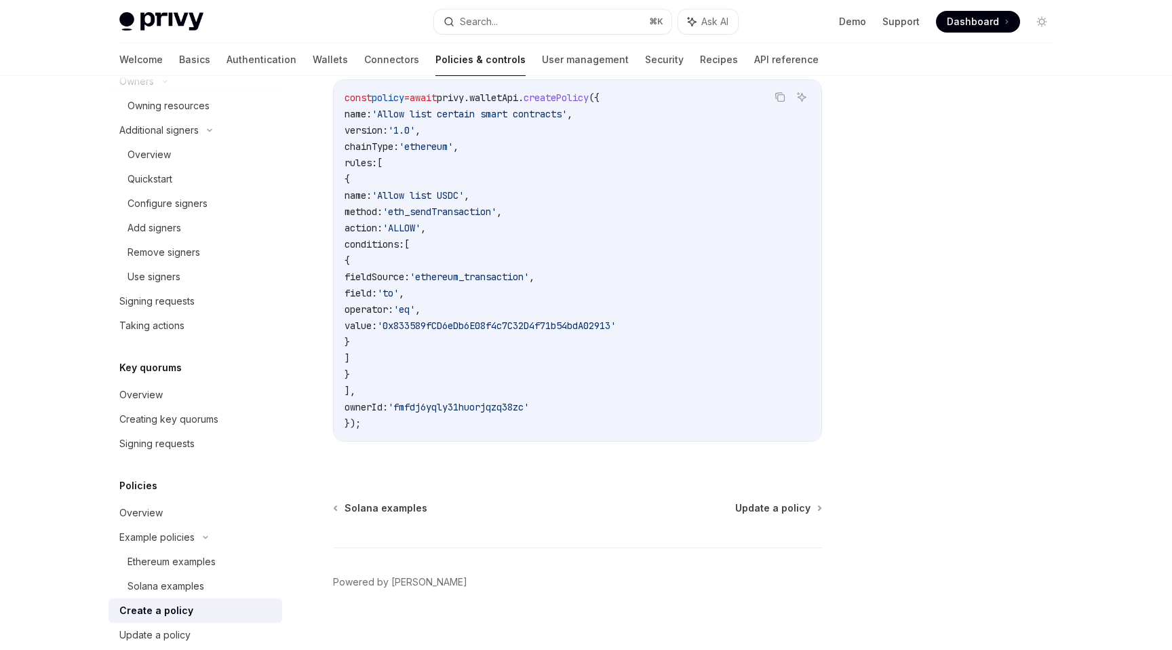
scroll to position [333, 0]
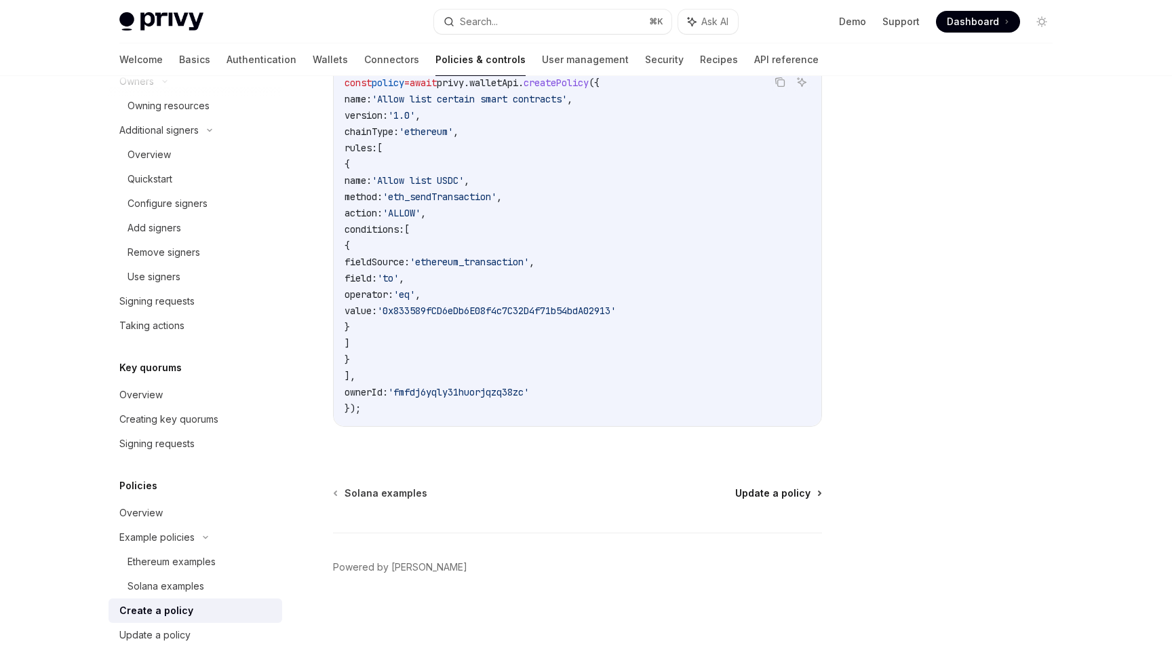
click at [770, 498] on span "Update a policy" at bounding box center [772, 493] width 75 height 14
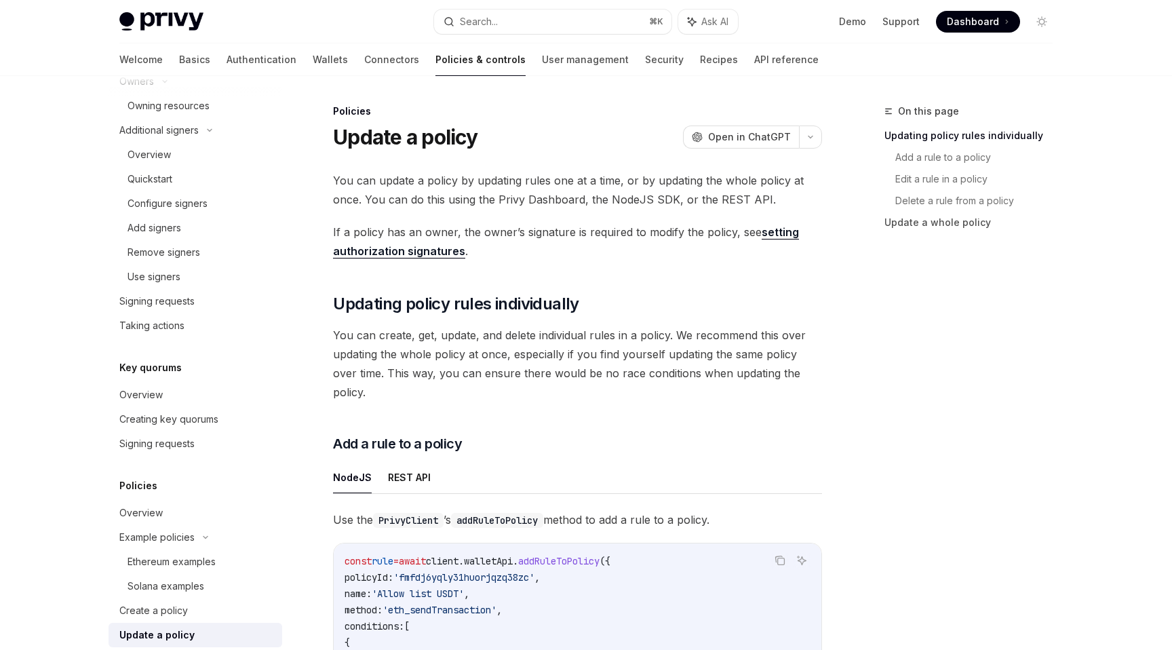
click at [374, 254] on link "setting authorization signatures" at bounding box center [566, 241] width 466 height 33
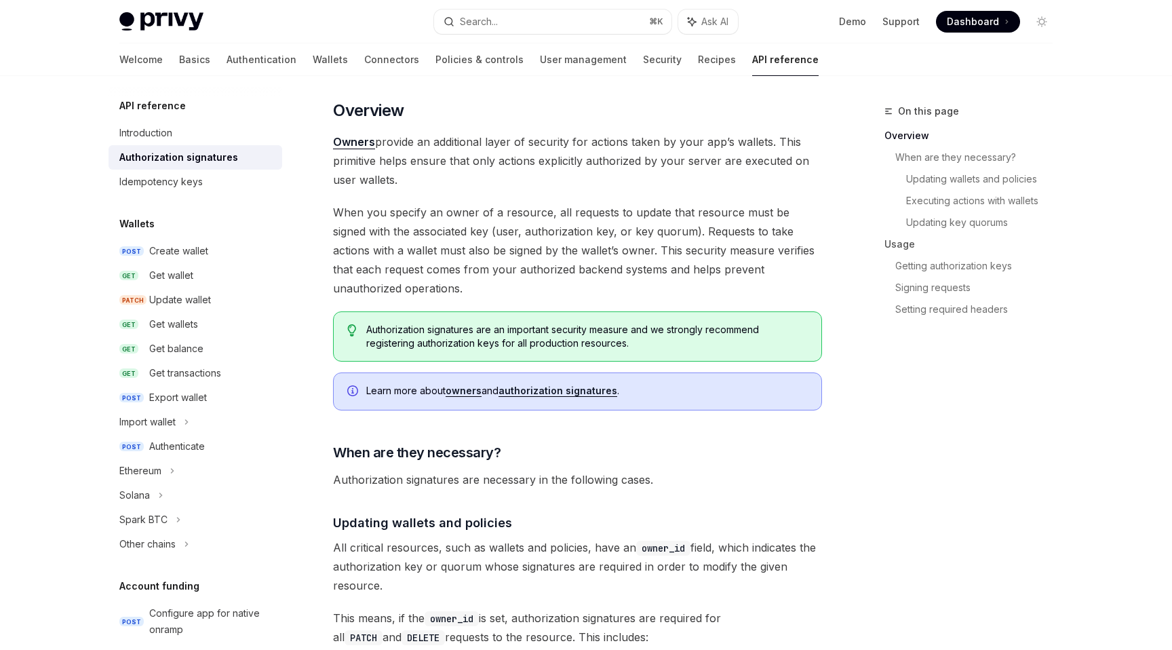
scroll to position [100, 0]
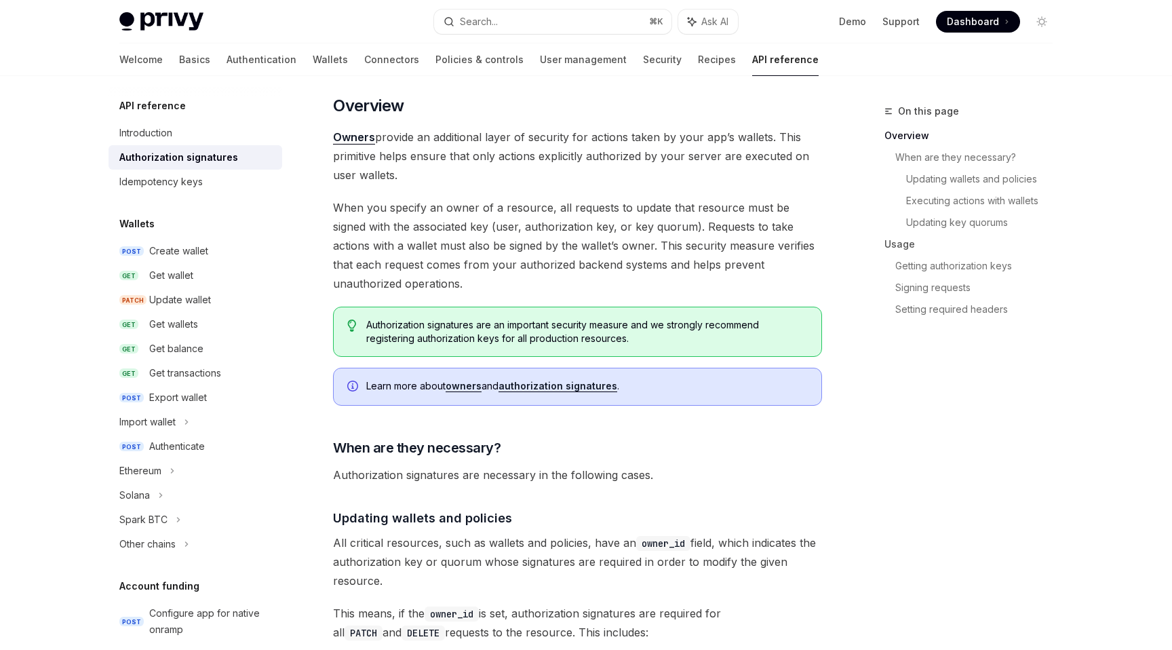
drag, startPoint x: 416, startPoint y: 173, endPoint x: 322, endPoint y: 136, distance: 100.7
click at [469, 278] on span "When you specify an owner of a resource, all requests to update that resource m…" at bounding box center [577, 245] width 489 height 95
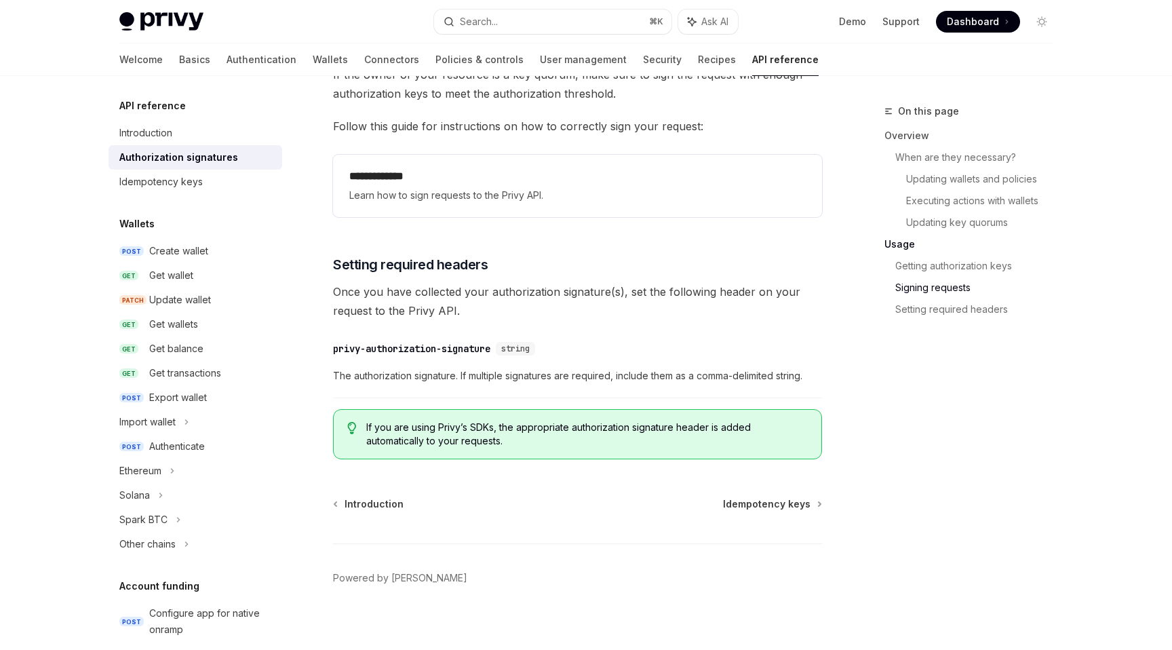
scroll to position [2190, 0]
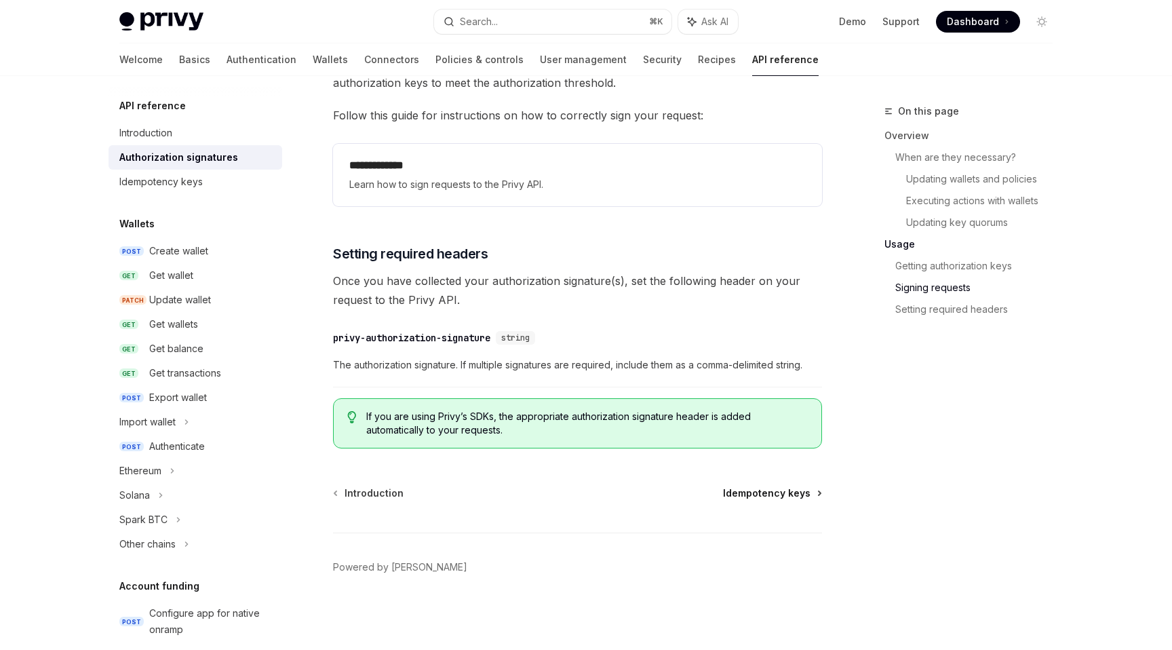
click at [768, 494] on span "Idempotency keys" at bounding box center [766, 493] width 87 height 14
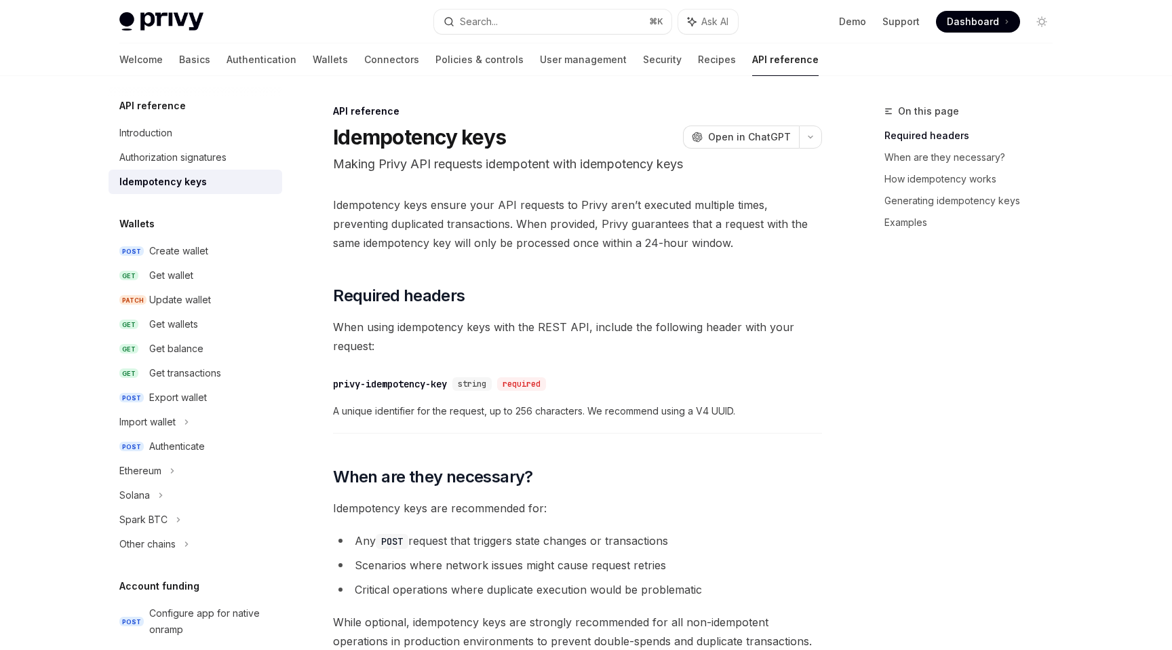
click at [517, 164] on p "Making Privy API requests idempotent with idempotency keys" at bounding box center [577, 164] width 489 height 19
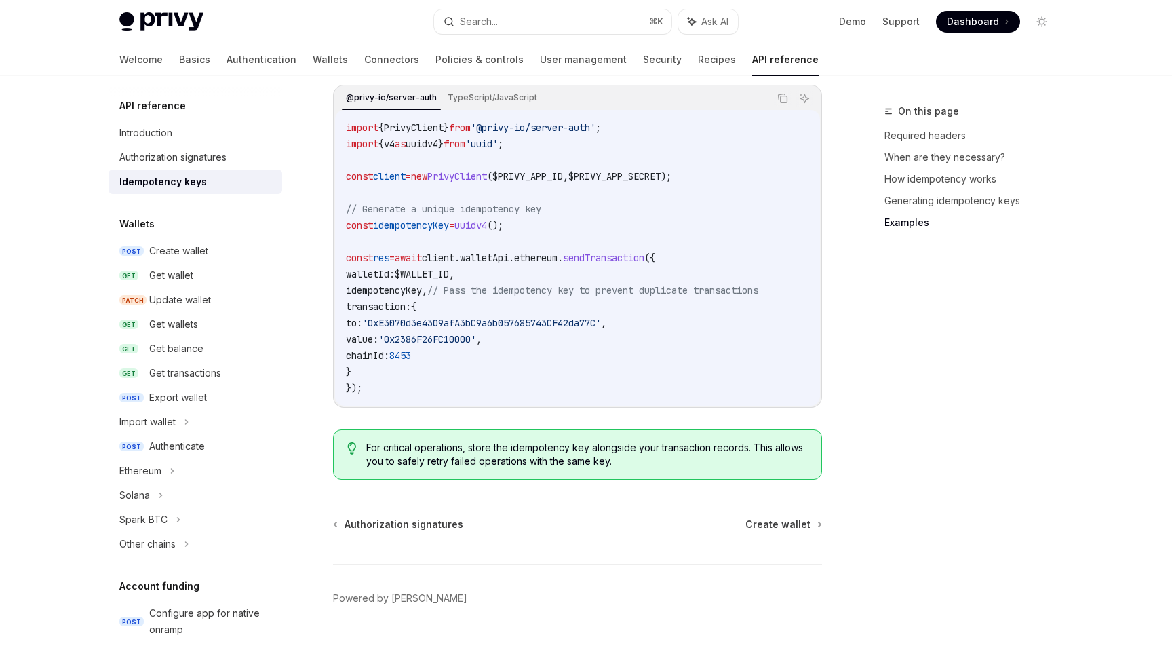
scroll to position [1376, 0]
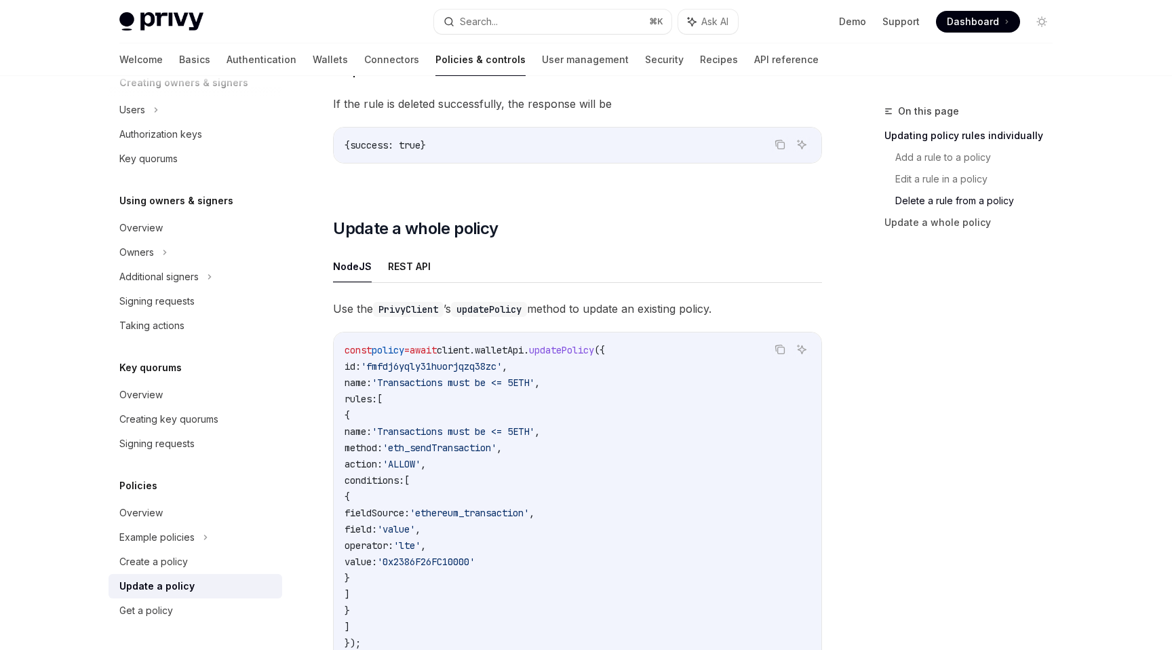
scroll to position [1791, 0]
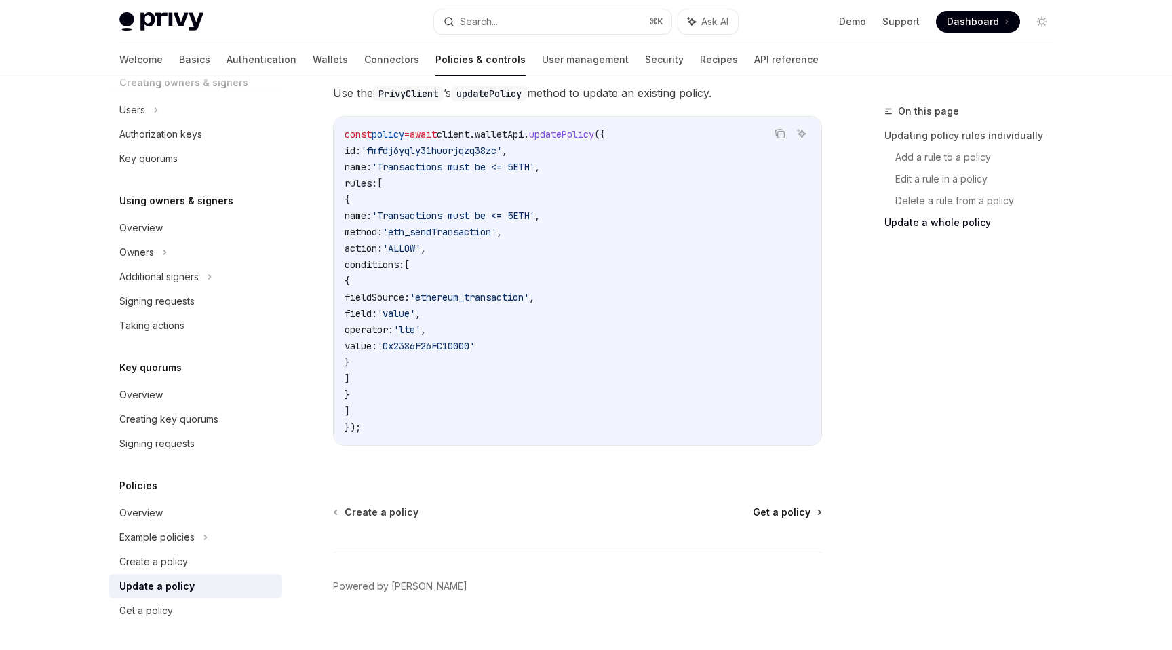
click at [797, 505] on span "Get a policy" at bounding box center [782, 512] width 58 height 14
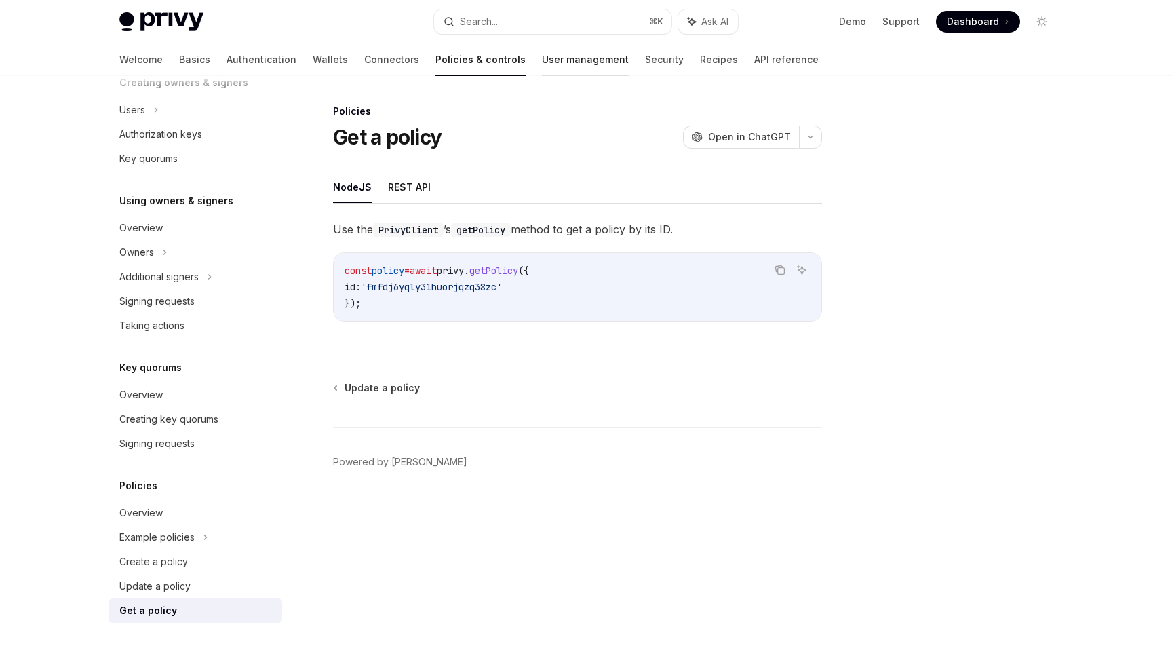
click at [542, 71] on link "User management" at bounding box center [585, 59] width 87 height 33
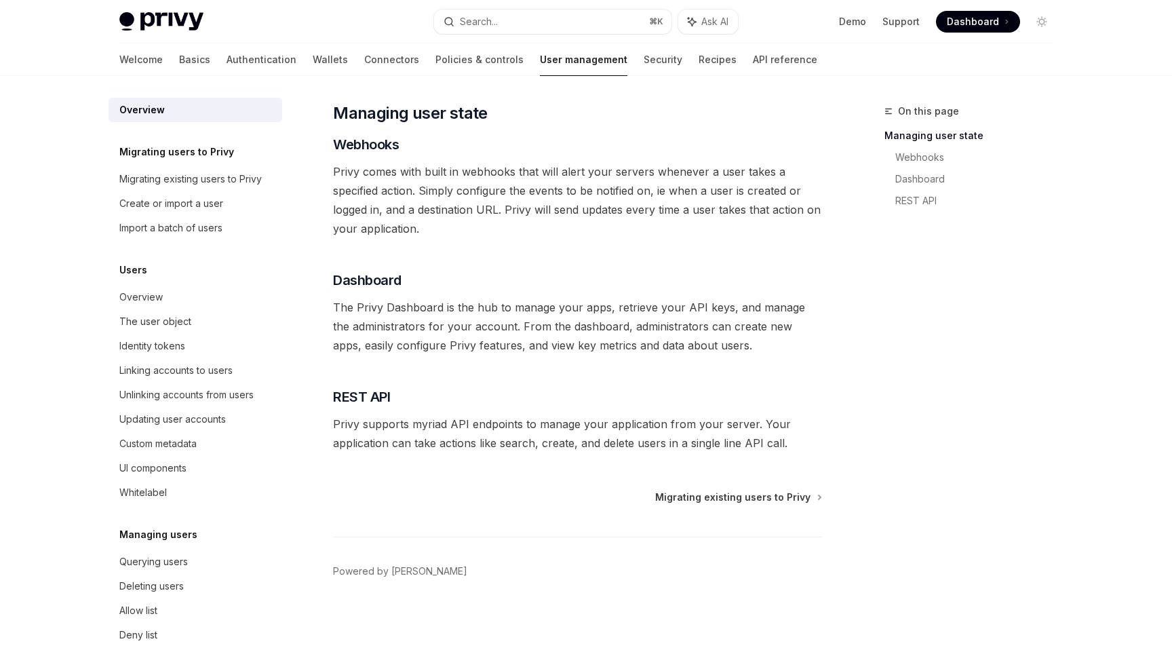
scroll to position [193, 0]
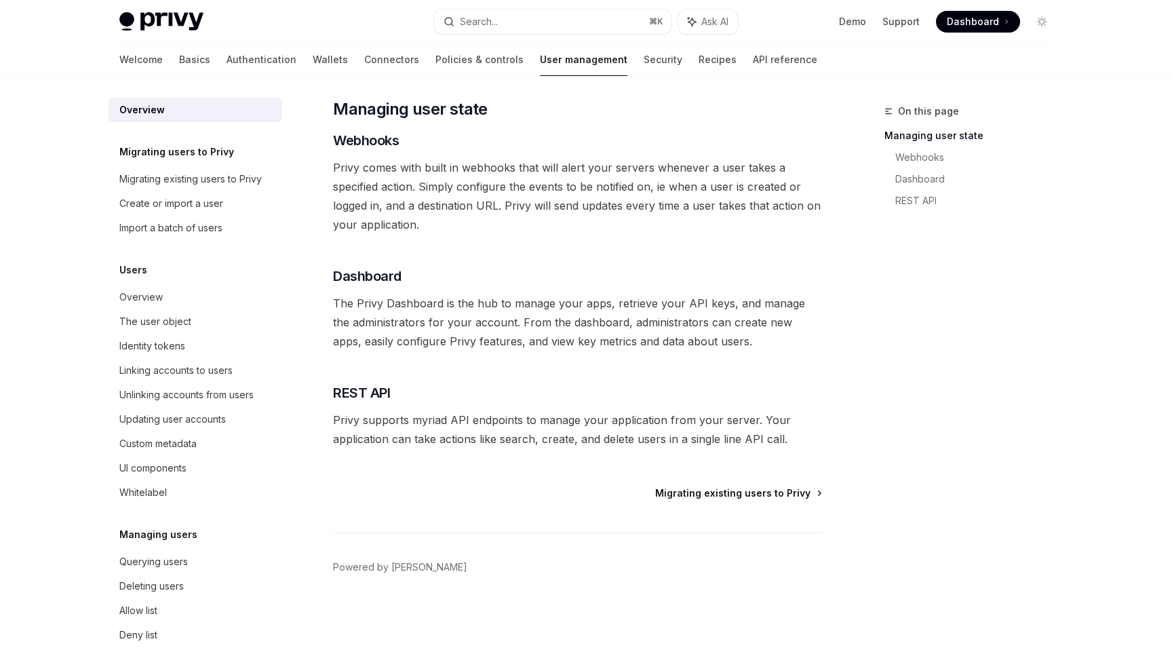
click at [742, 493] on span "Migrating existing users to Privy" at bounding box center [732, 493] width 155 height 14
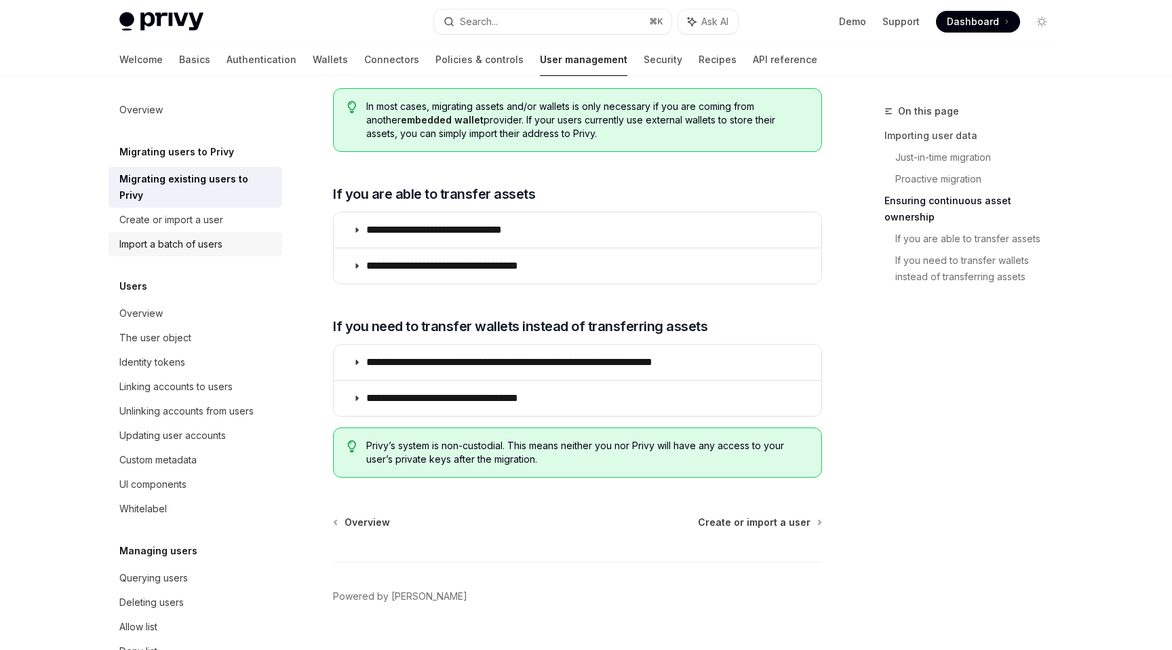
scroll to position [1567, 0]
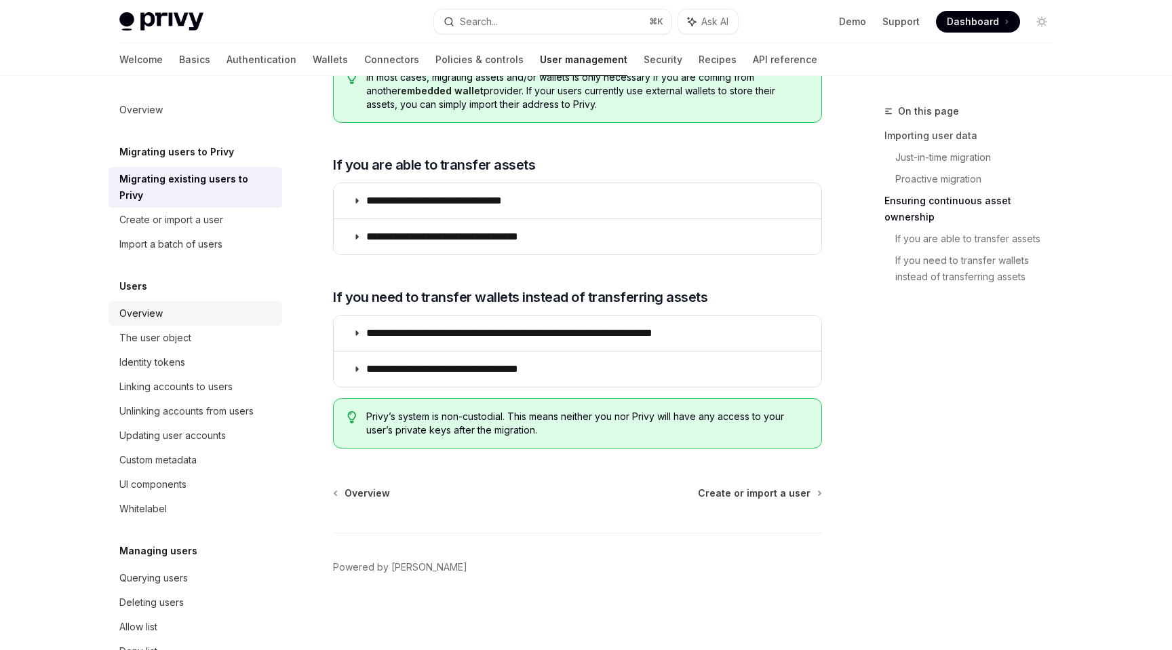
click at [199, 305] on div "Overview" at bounding box center [196, 313] width 155 height 16
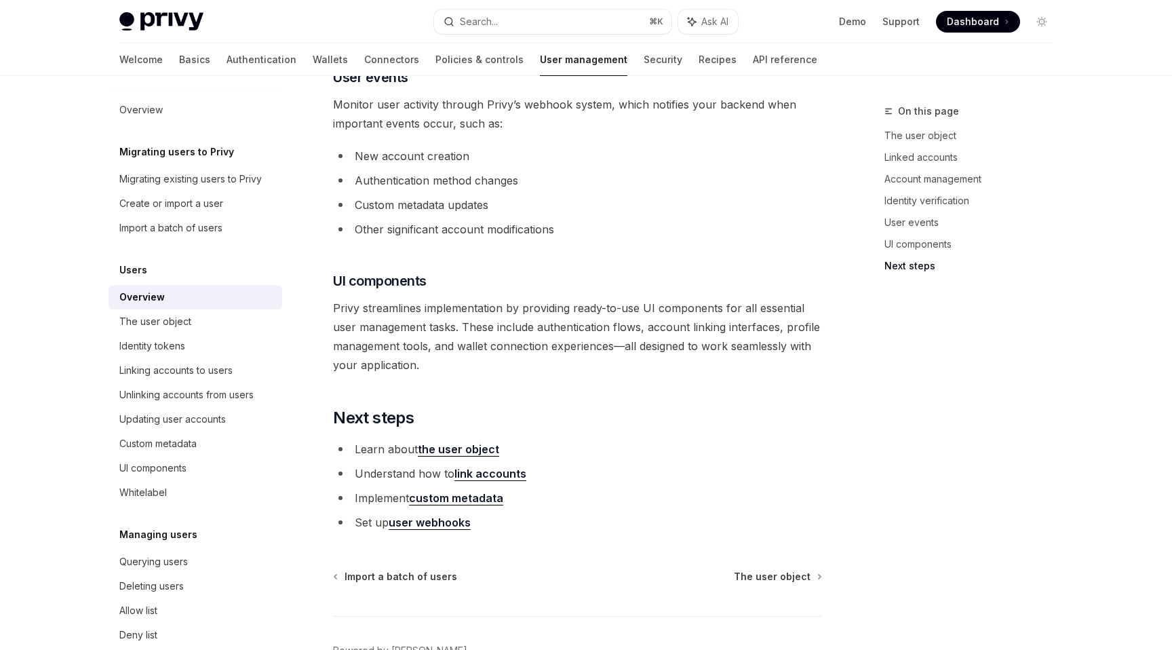
scroll to position [1382, 0]
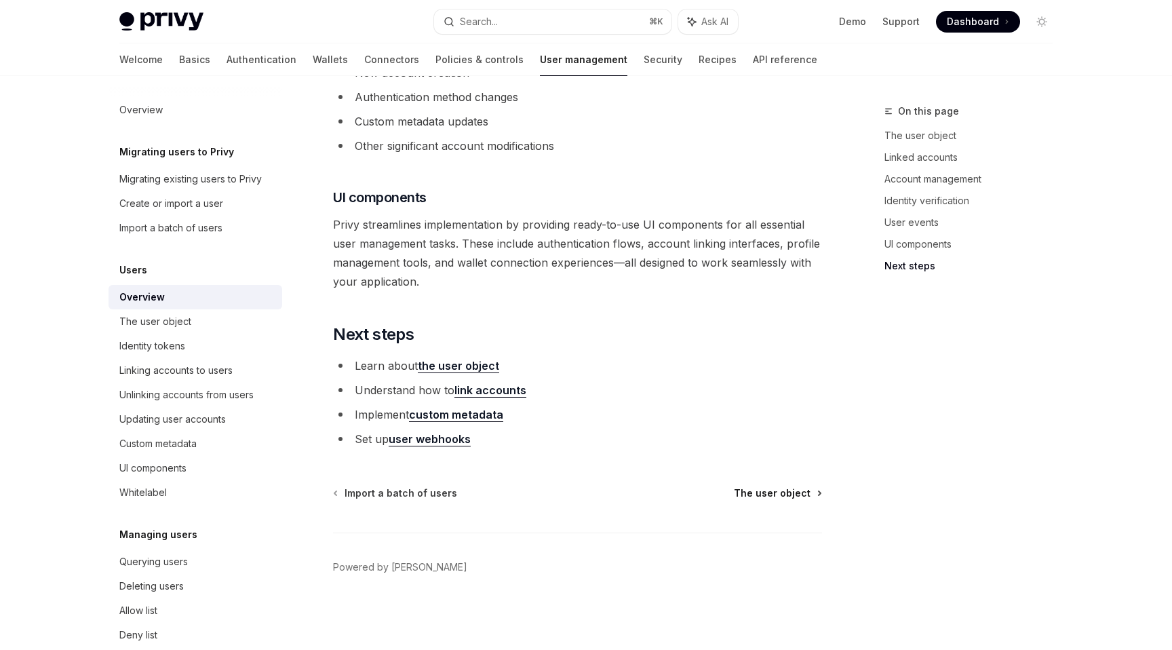
click at [780, 492] on span "The user object" at bounding box center [772, 493] width 77 height 14
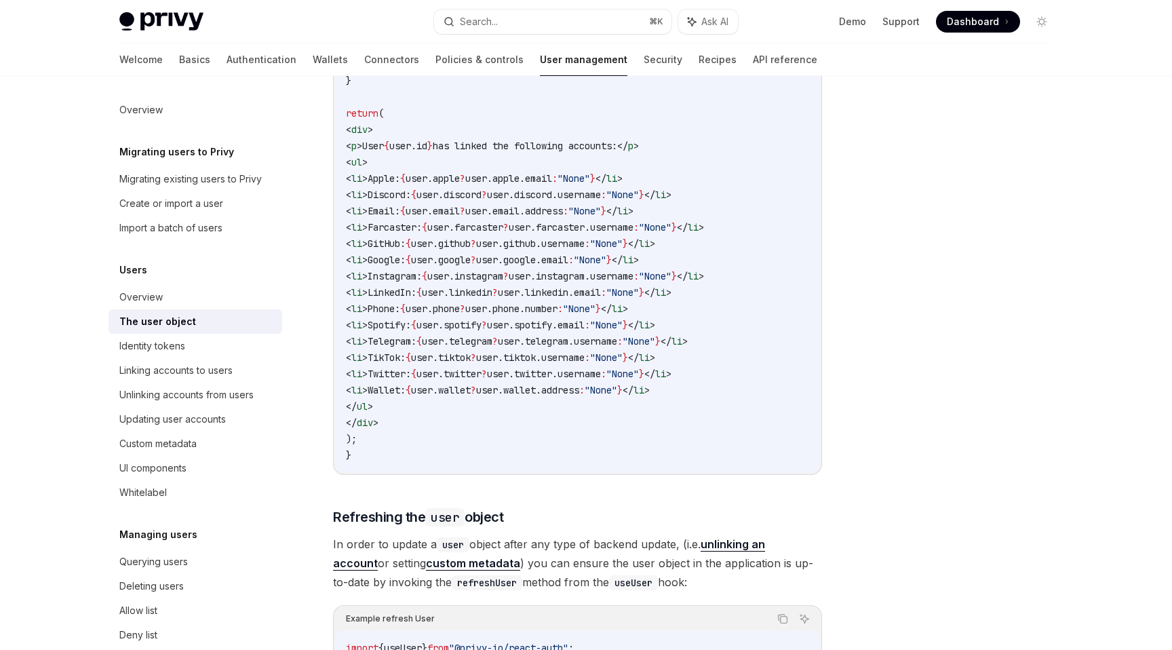
scroll to position [1792, 0]
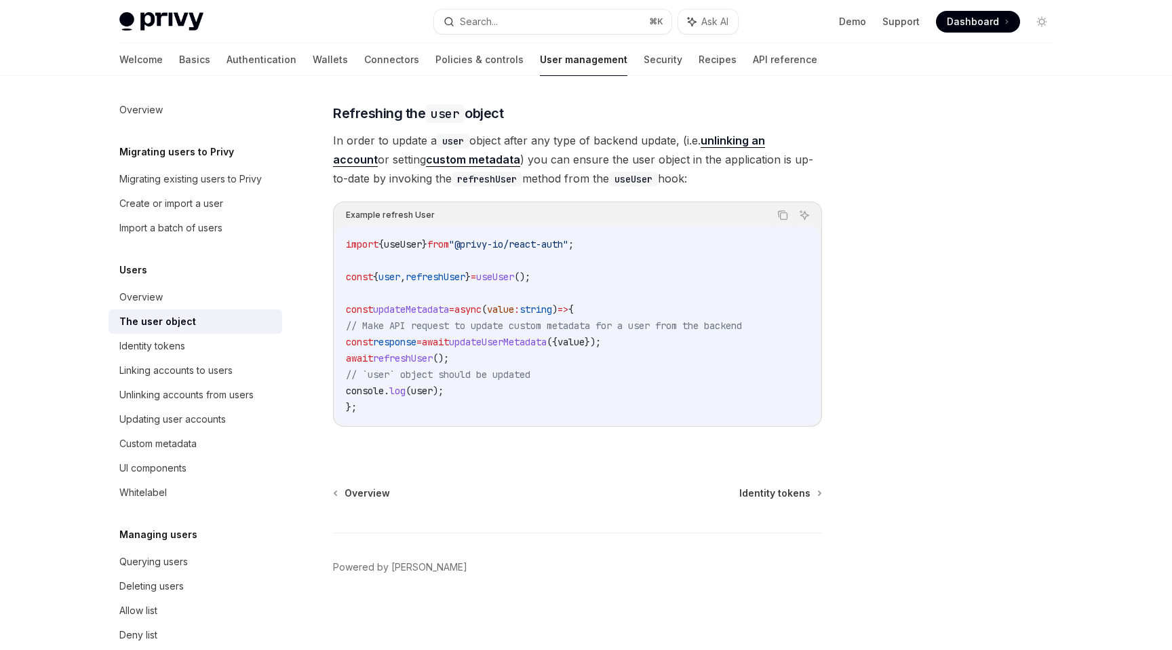
click at [790, 496] on span "Identity tokens" at bounding box center [774, 493] width 71 height 14
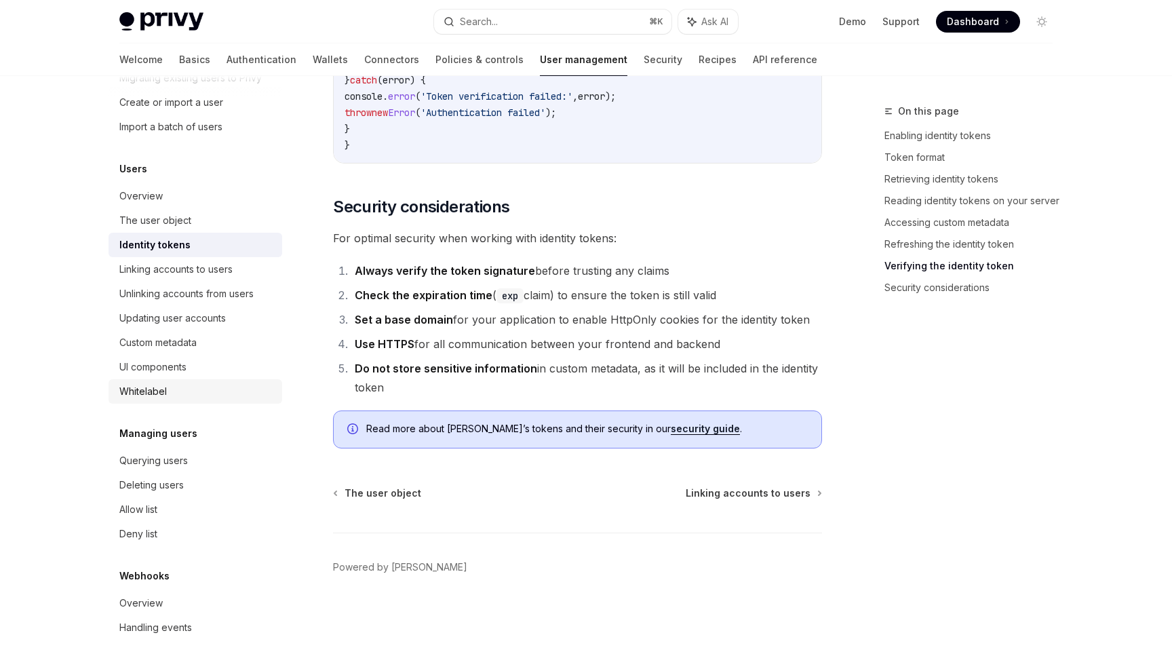
scroll to position [118, 0]
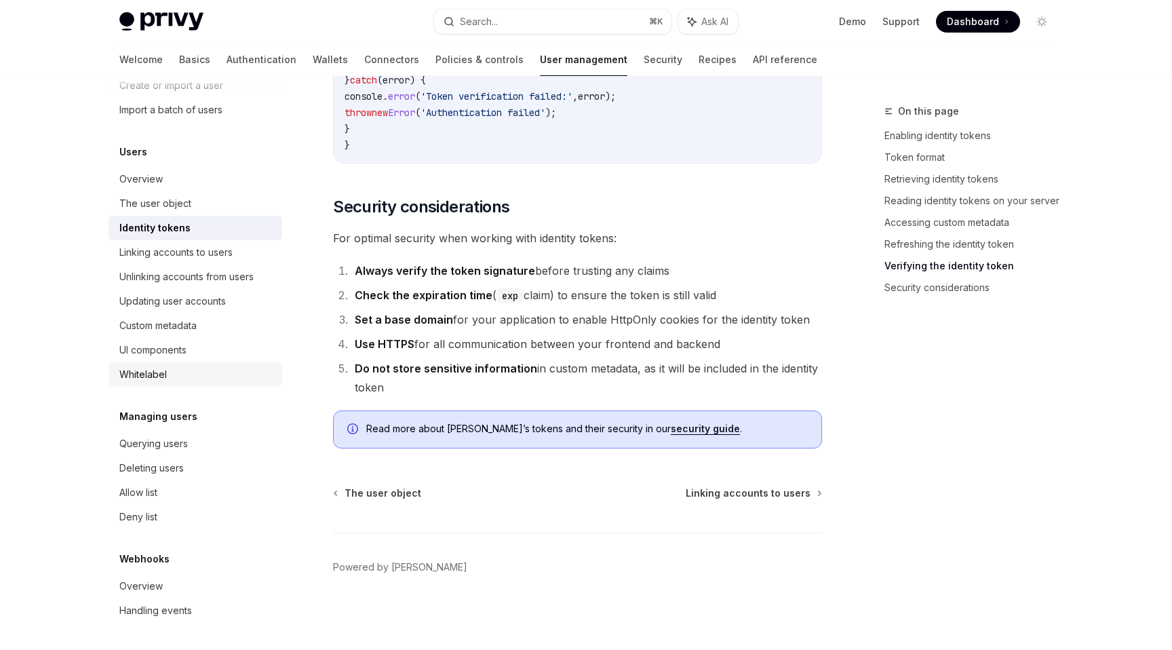
click at [191, 367] on div "Whitelabel" at bounding box center [196, 374] width 155 height 16
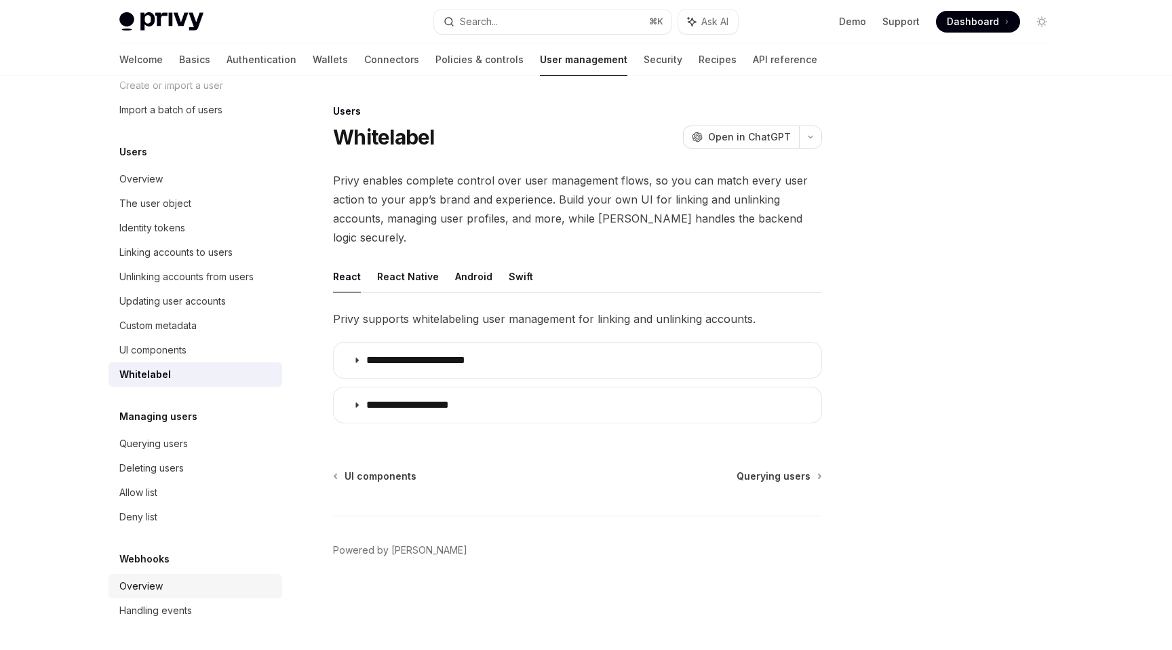
click at [201, 584] on div "Overview" at bounding box center [196, 586] width 155 height 16
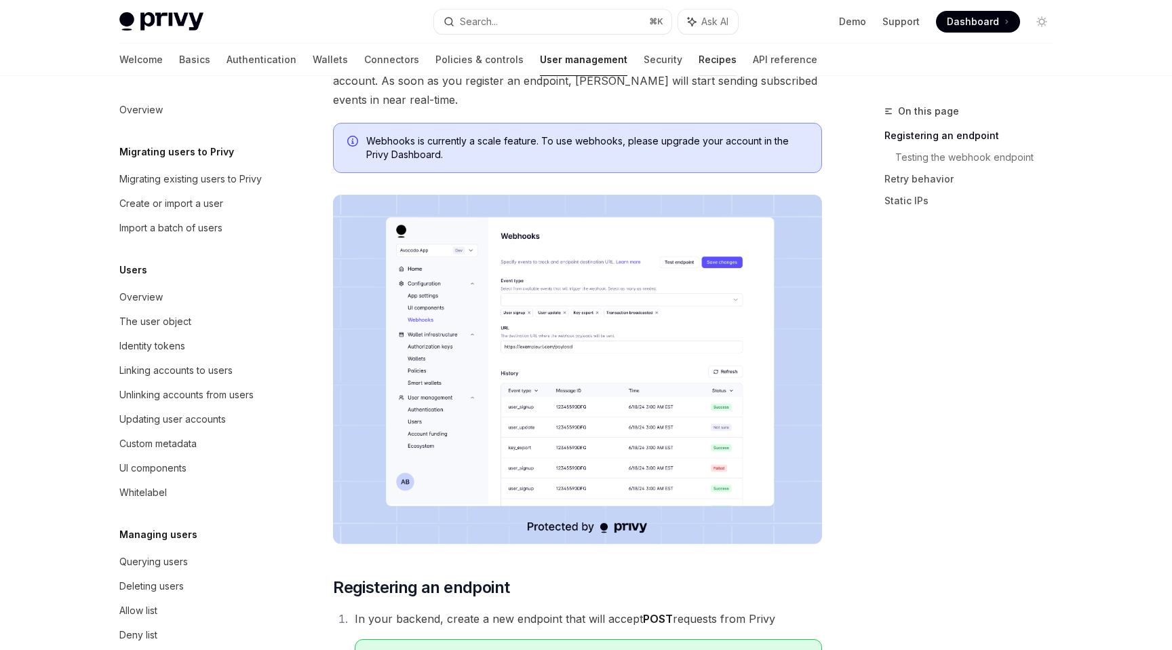
click at [698, 58] on link "Recipes" at bounding box center [717, 59] width 38 height 33
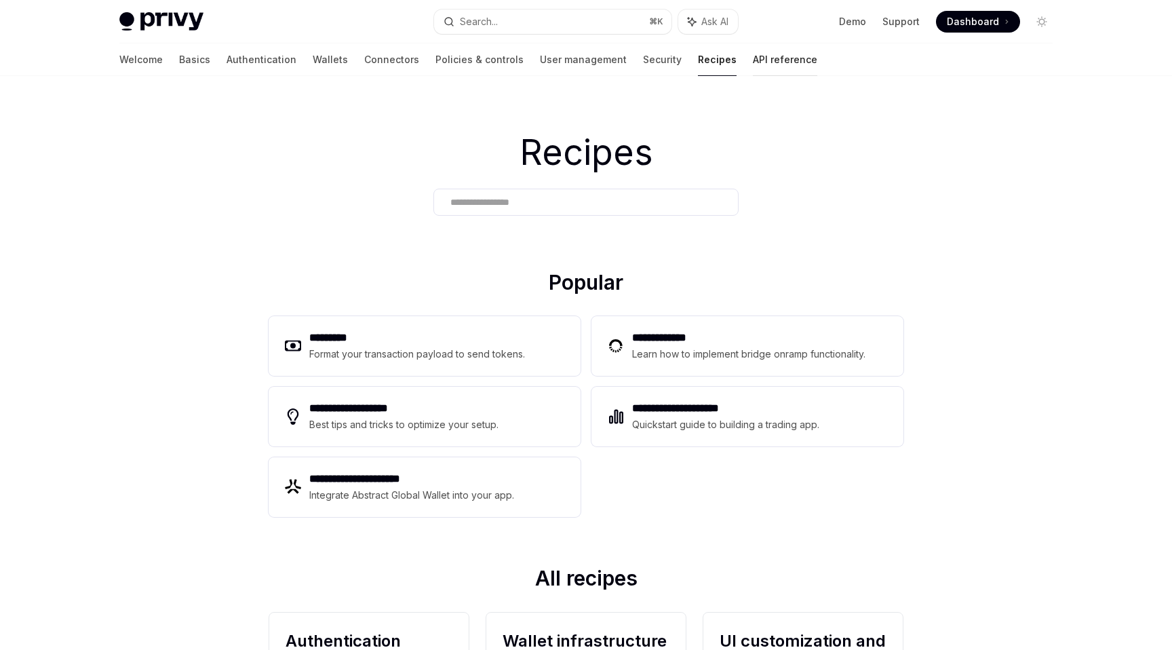
click at [753, 52] on link "API reference" at bounding box center [785, 59] width 64 height 33
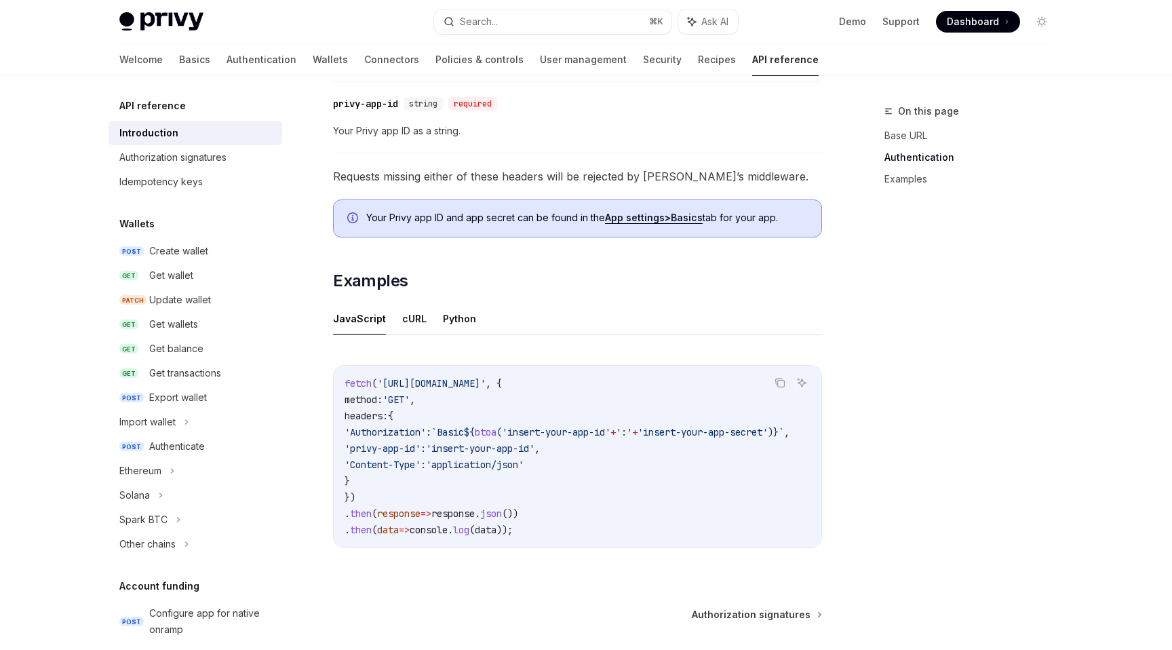
scroll to position [791, 0]
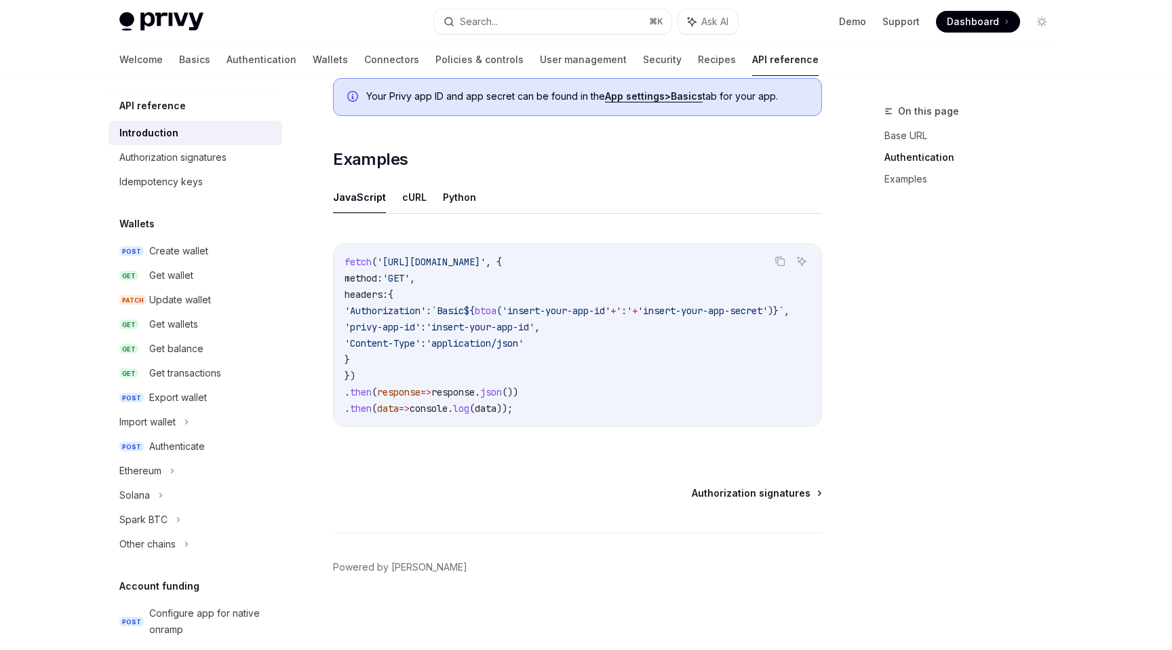
click at [729, 492] on span "Authorization signatures" at bounding box center [751, 493] width 119 height 14
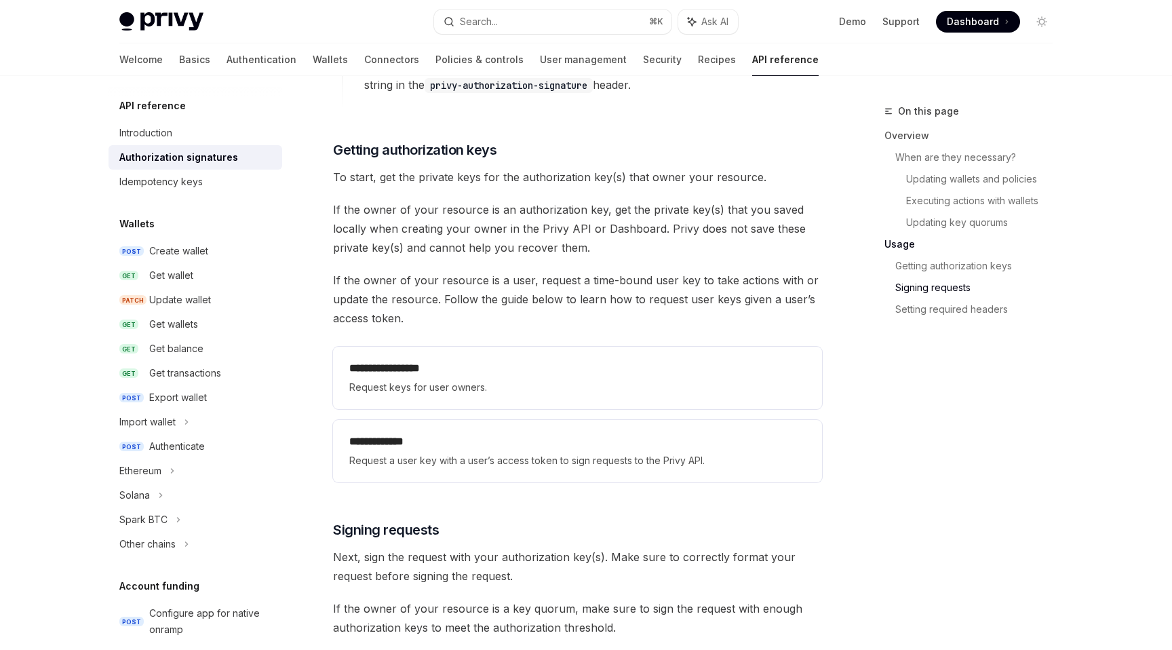
scroll to position [2190, 0]
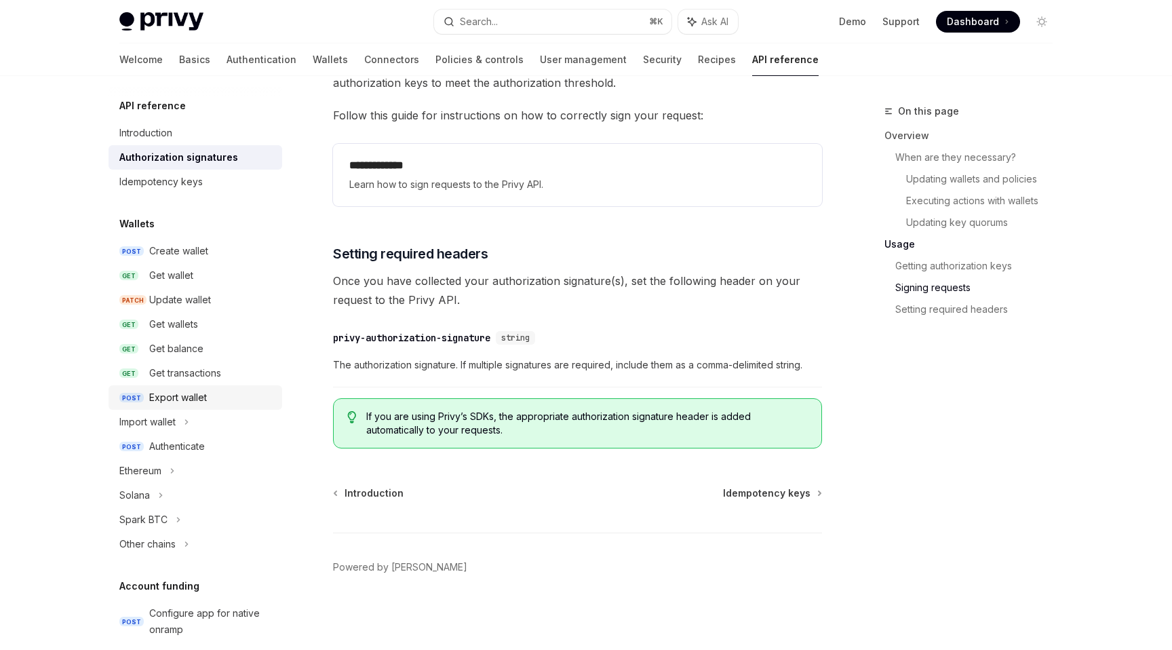
click at [212, 395] on div "Export wallet" at bounding box center [211, 397] width 125 height 16
type textarea "*"
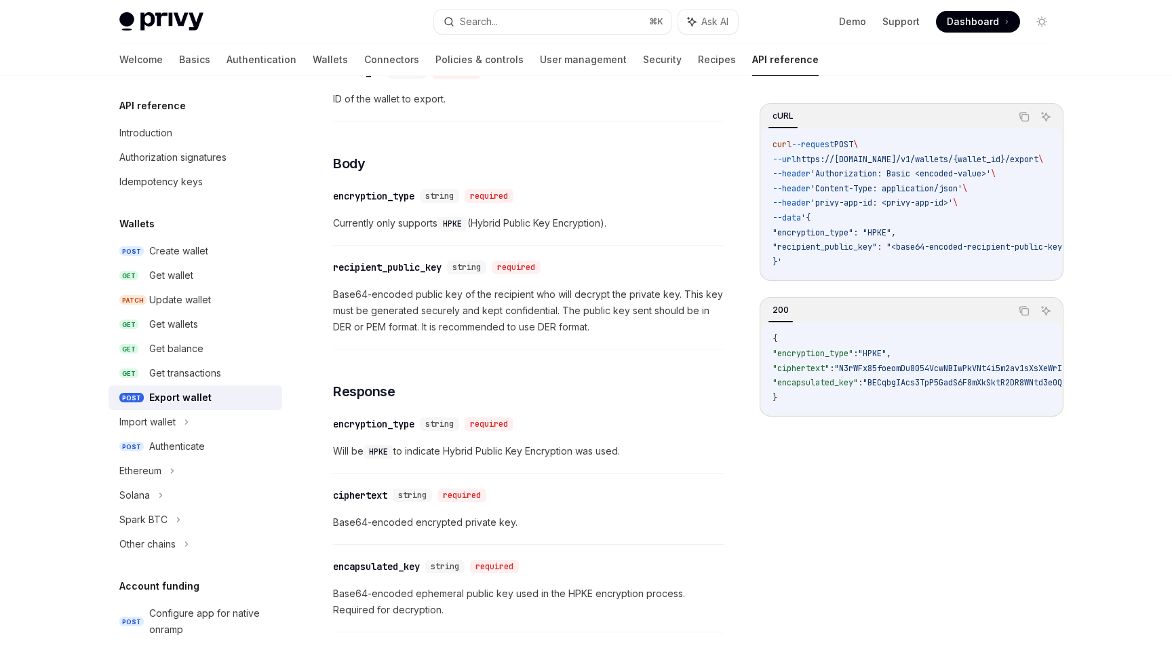
scroll to position [632, 0]
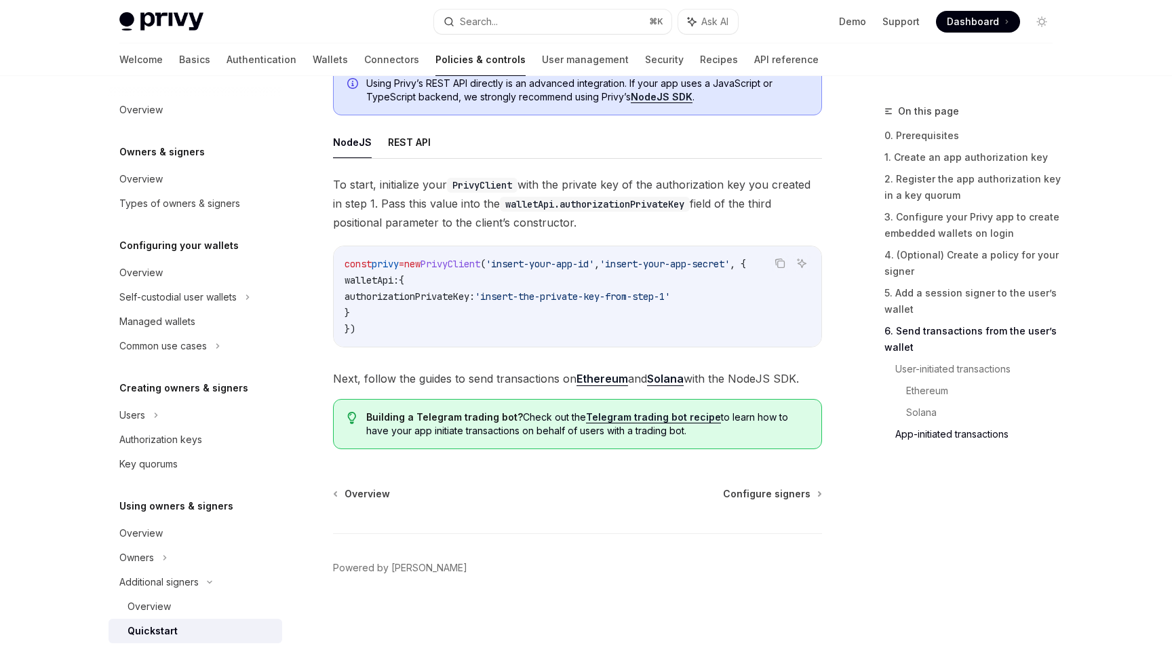
scroll to position [3497, 0]
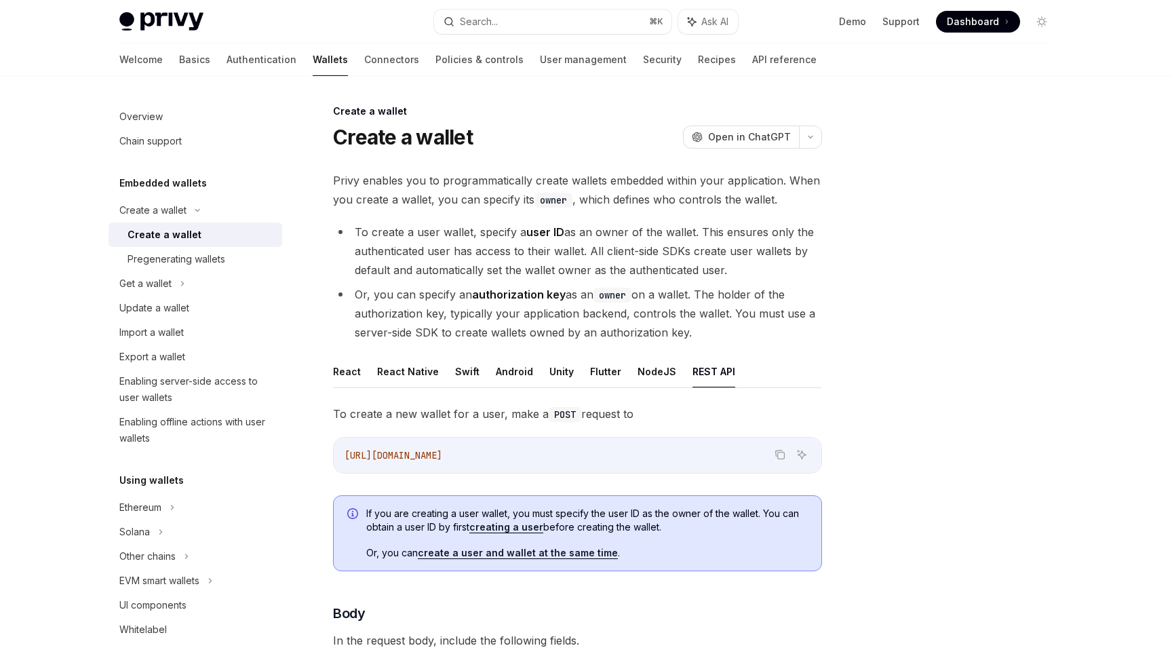
scroll to position [266, 0]
